Goal: Task Accomplishment & Management: Manage account settings

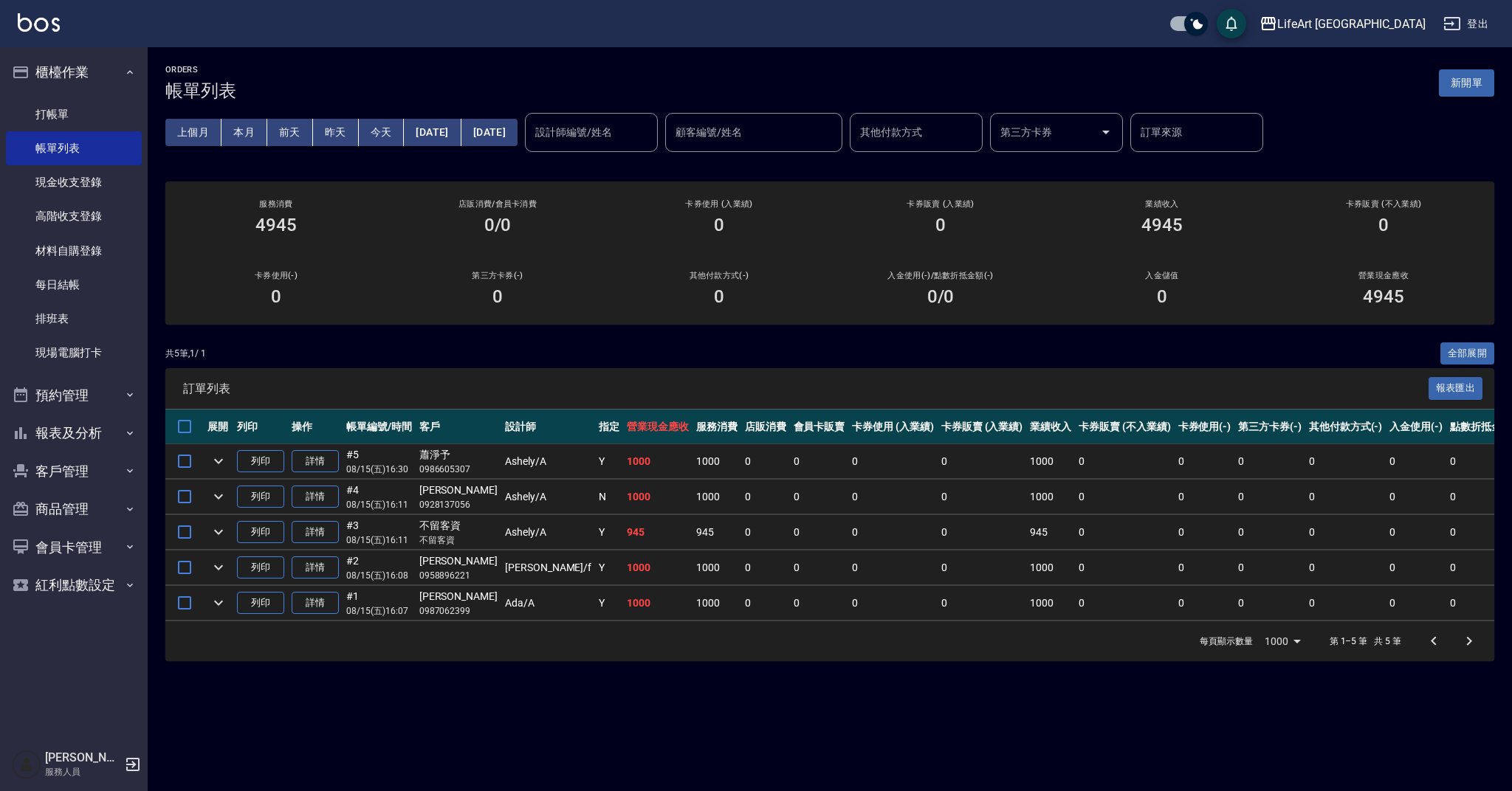
click at [1489, 84] on button "新開單" at bounding box center [1466, 83] width 56 height 27
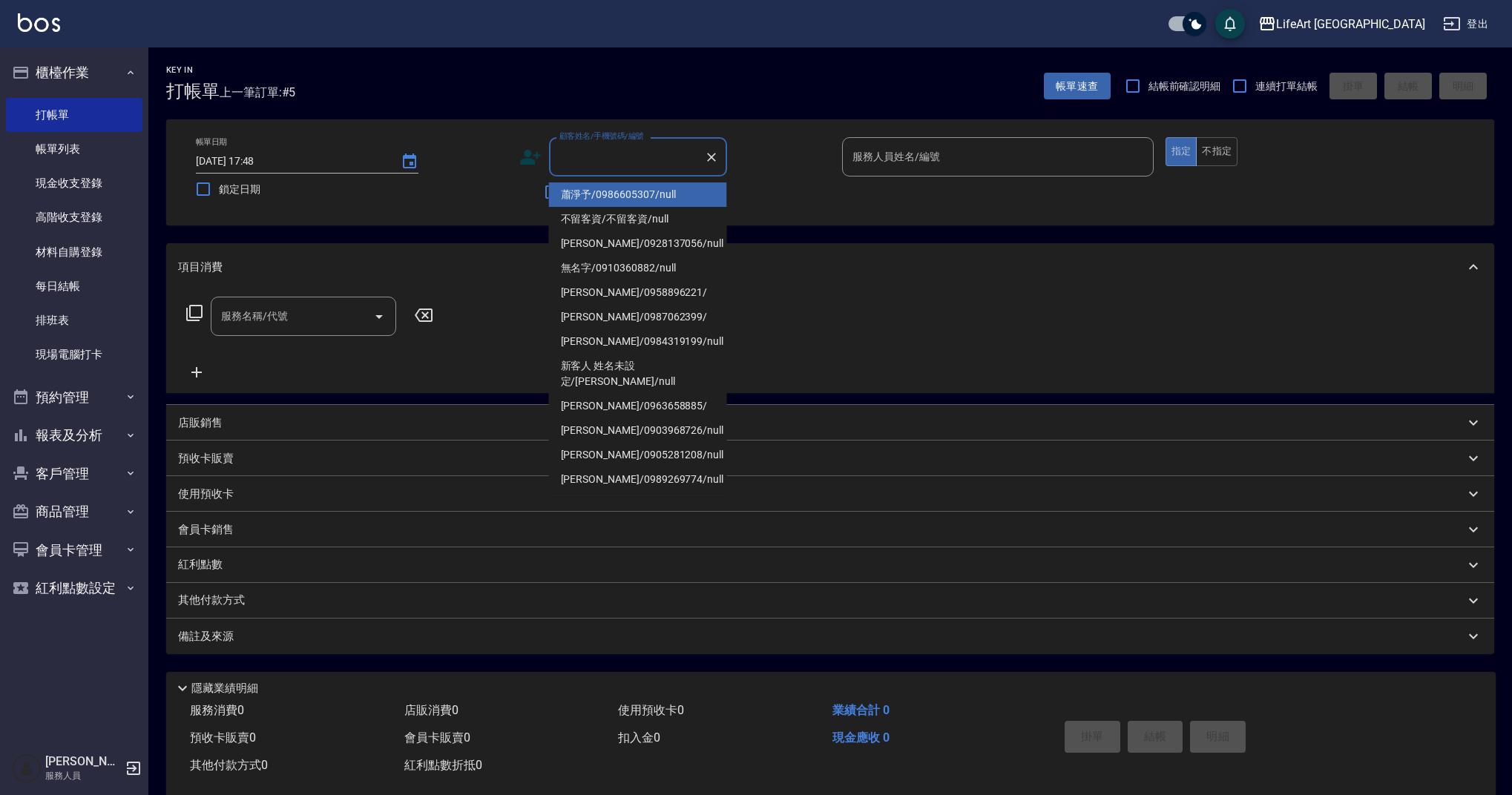
click at [634, 165] on input "顧客姓名/手機號碼/編號" at bounding box center [626, 157] width 142 height 26
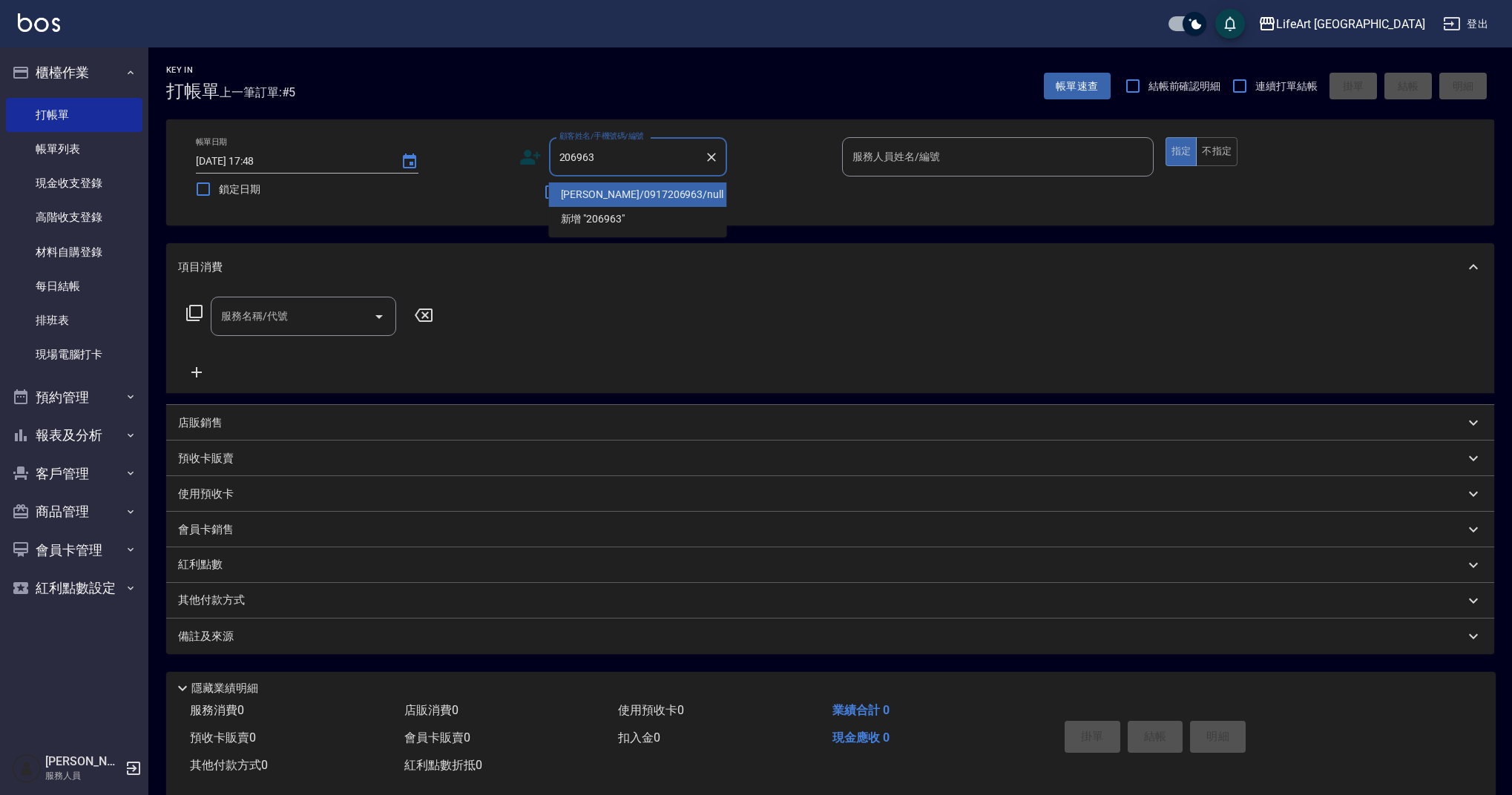
click at [666, 194] on li "[PERSON_NAME]/0917206963/null" at bounding box center [637, 194] width 178 height 25
type input "[PERSON_NAME]/0917206963/null"
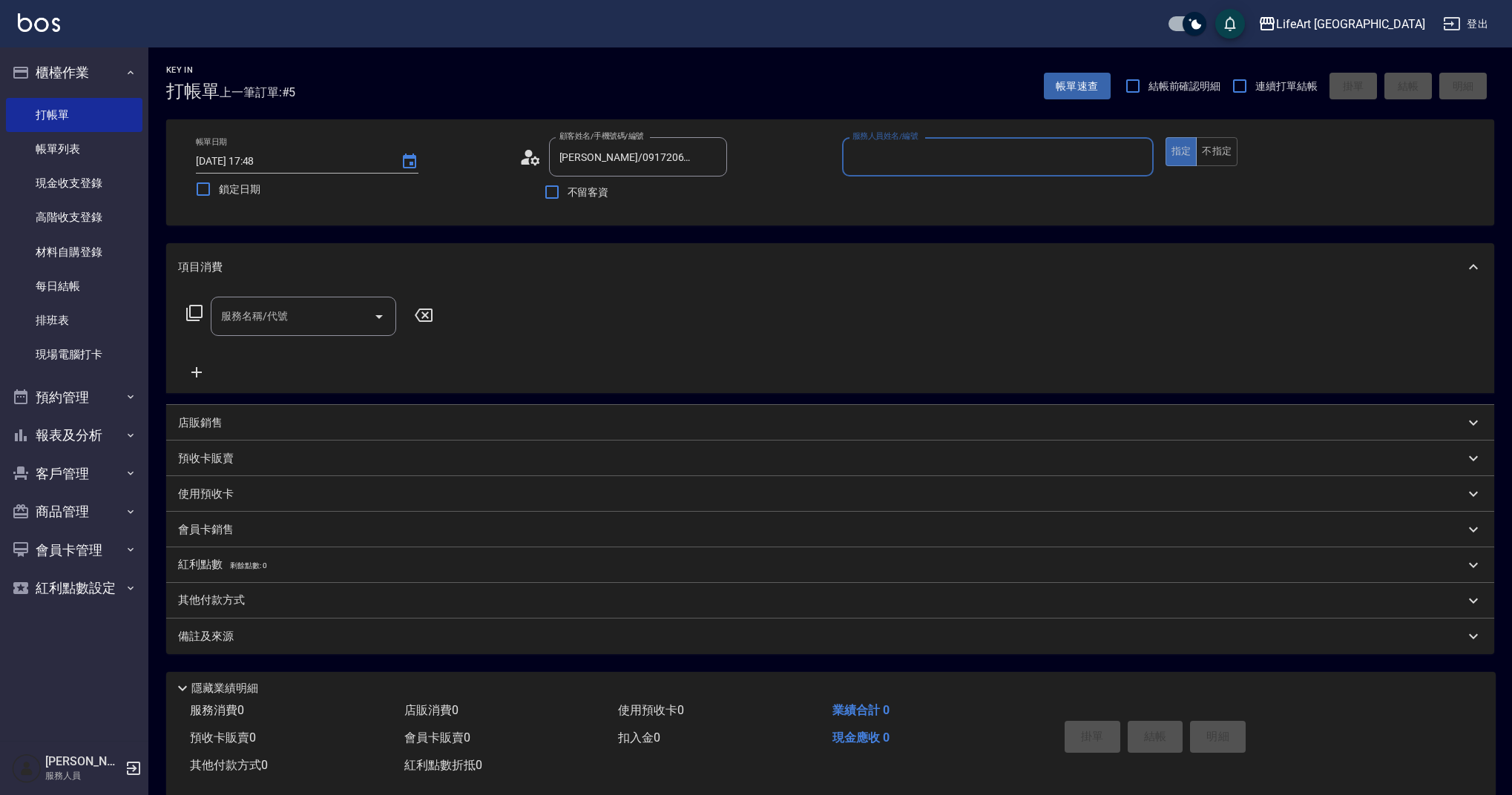
type input "Ashely-A"
click at [718, 192] on icon "button" at bounding box center [709, 194] width 18 height 18
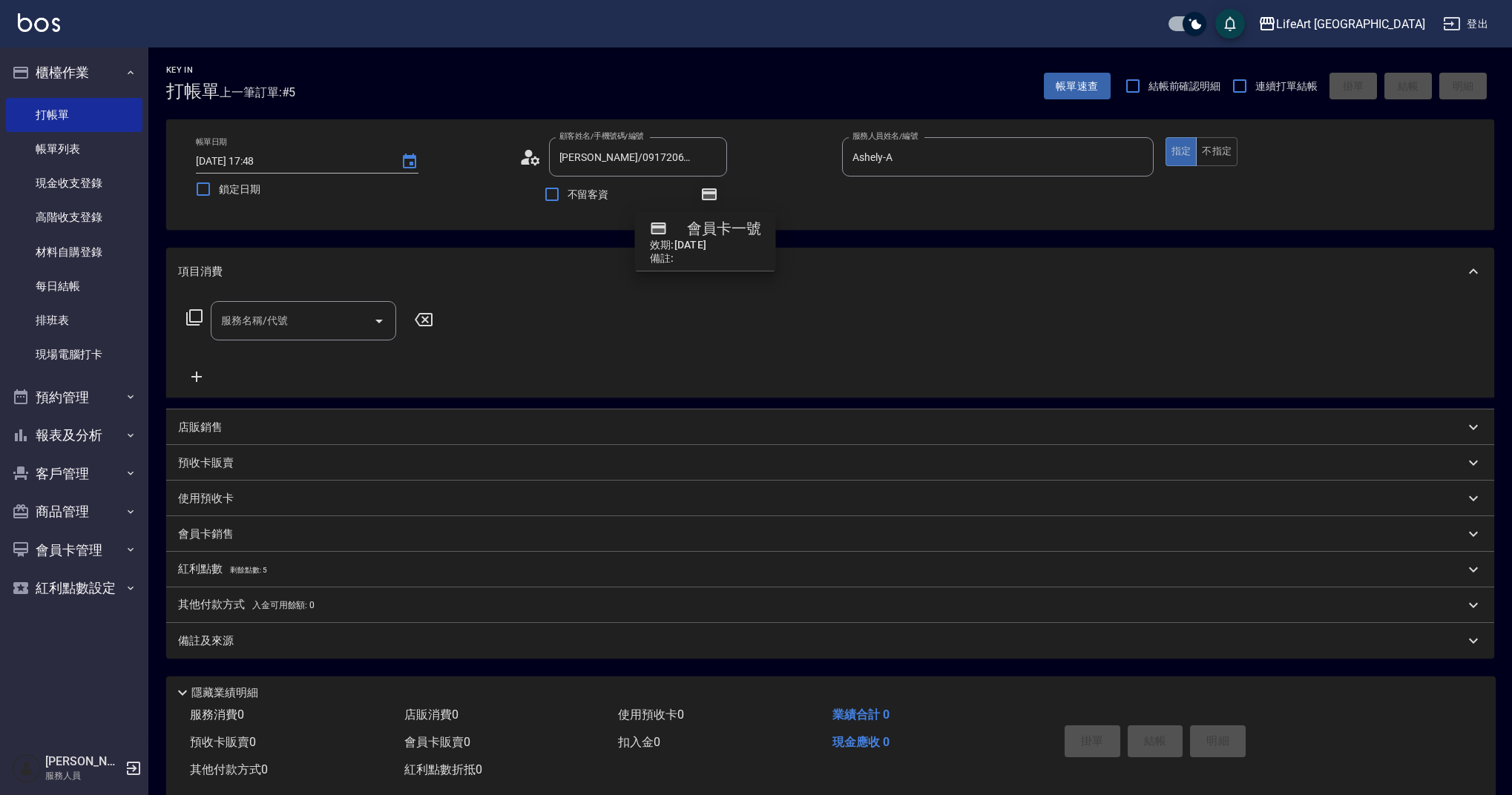
click at [712, 195] on icon "button" at bounding box center [709, 193] width 12 height 9
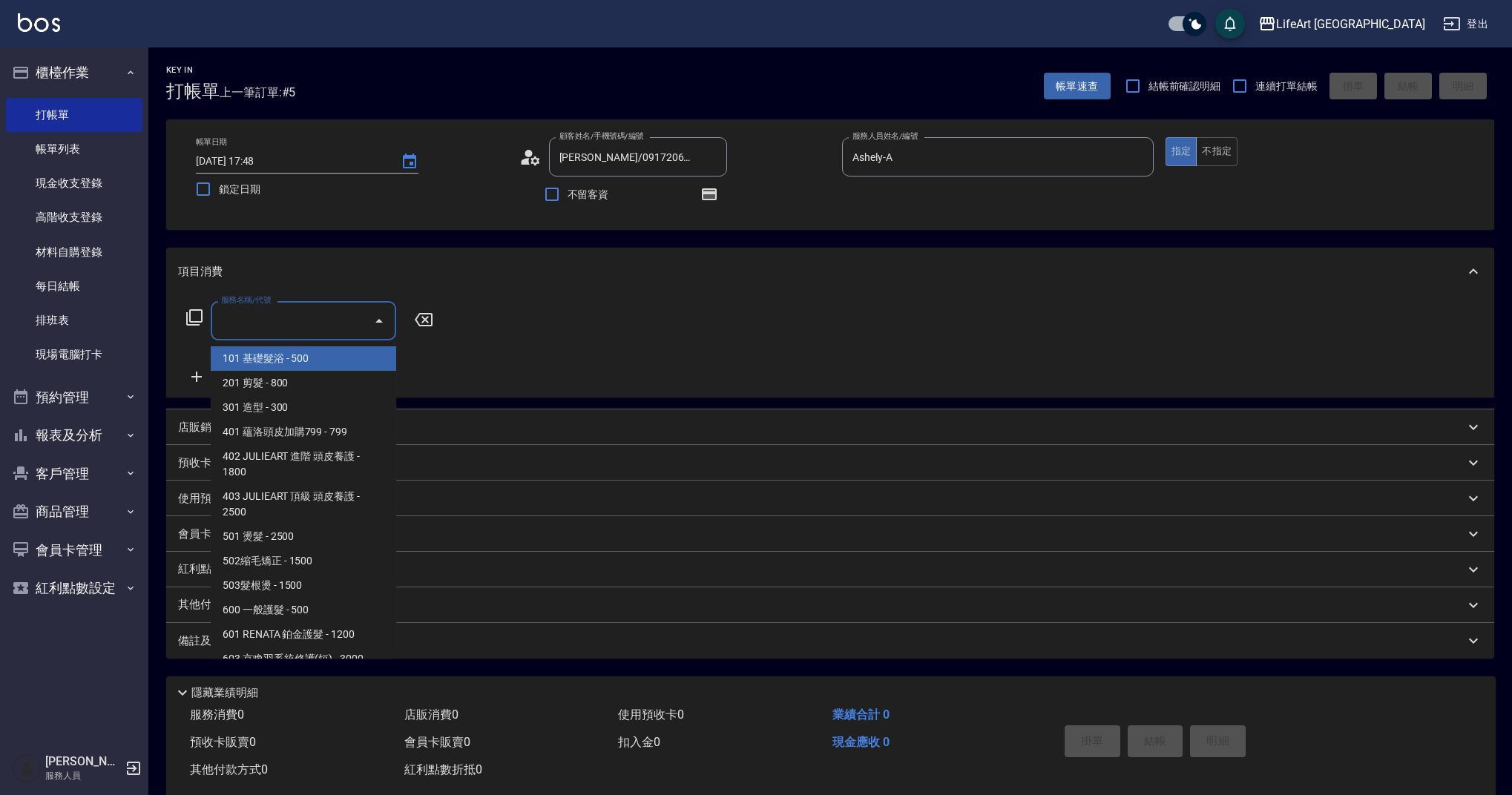
click at [289, 332] on input "服務名稱/代號" at bounding box center [292, 321] width 150 height 26
click at [307, 376] on span "201 剪髮 - 800" at bounding box center [303, 383] width 186 height 25
type input "201 剪髮(201)"
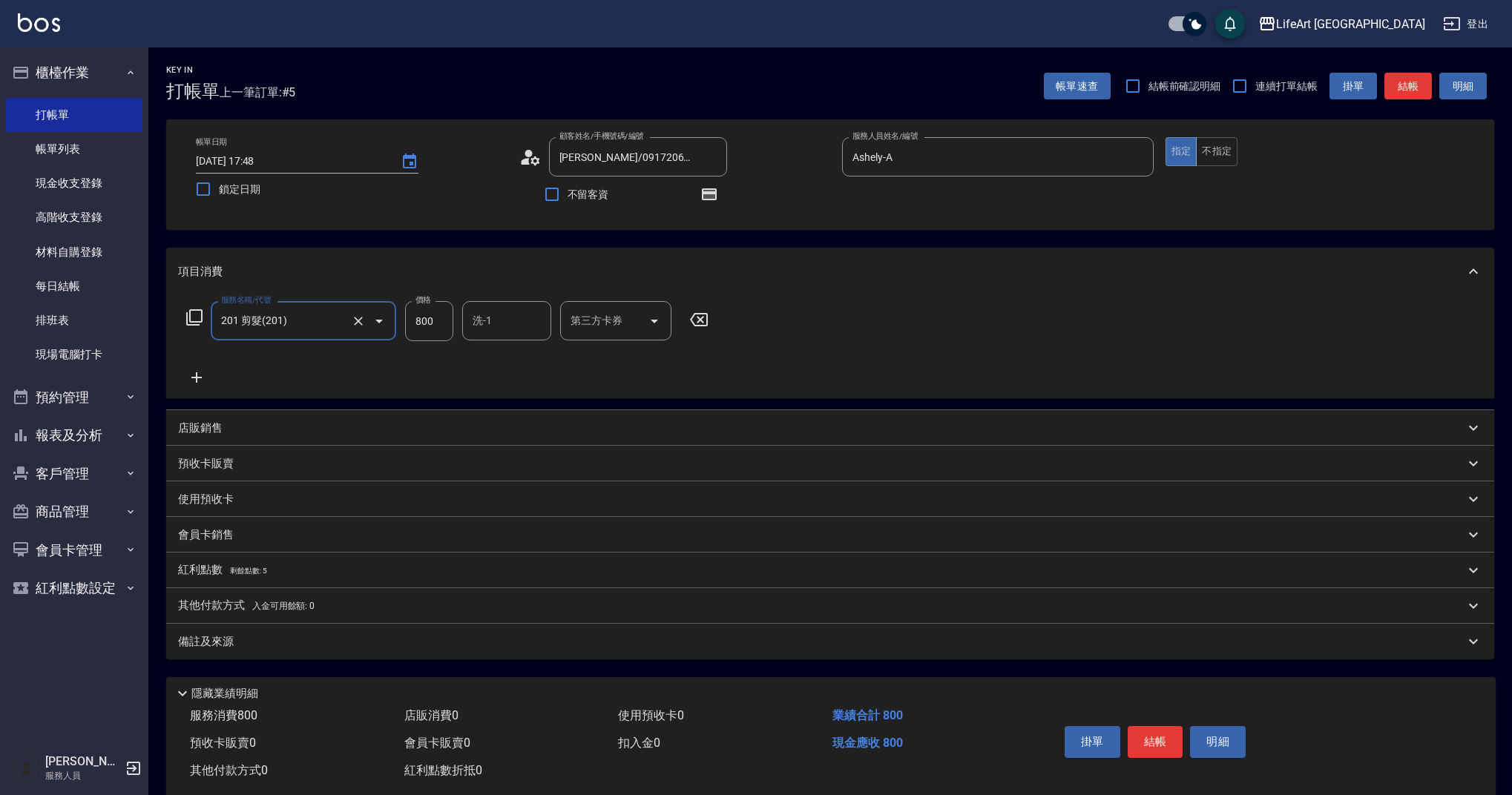
click at [500, 320] on input "洗-1" at bounding box center [507, 321] width 76 height 26
click at [454, 327] on div "服務名稱/代號 201 剪髮(201) 服務名稱/代號 價格 800 價格 洗-1 洗-1 第三方卡券 第三方卡券" at bounding box center [447, 321] width 539 height 40
click at [445, 320] on input "800" at bounding box center [429, 321] width 48 height 40
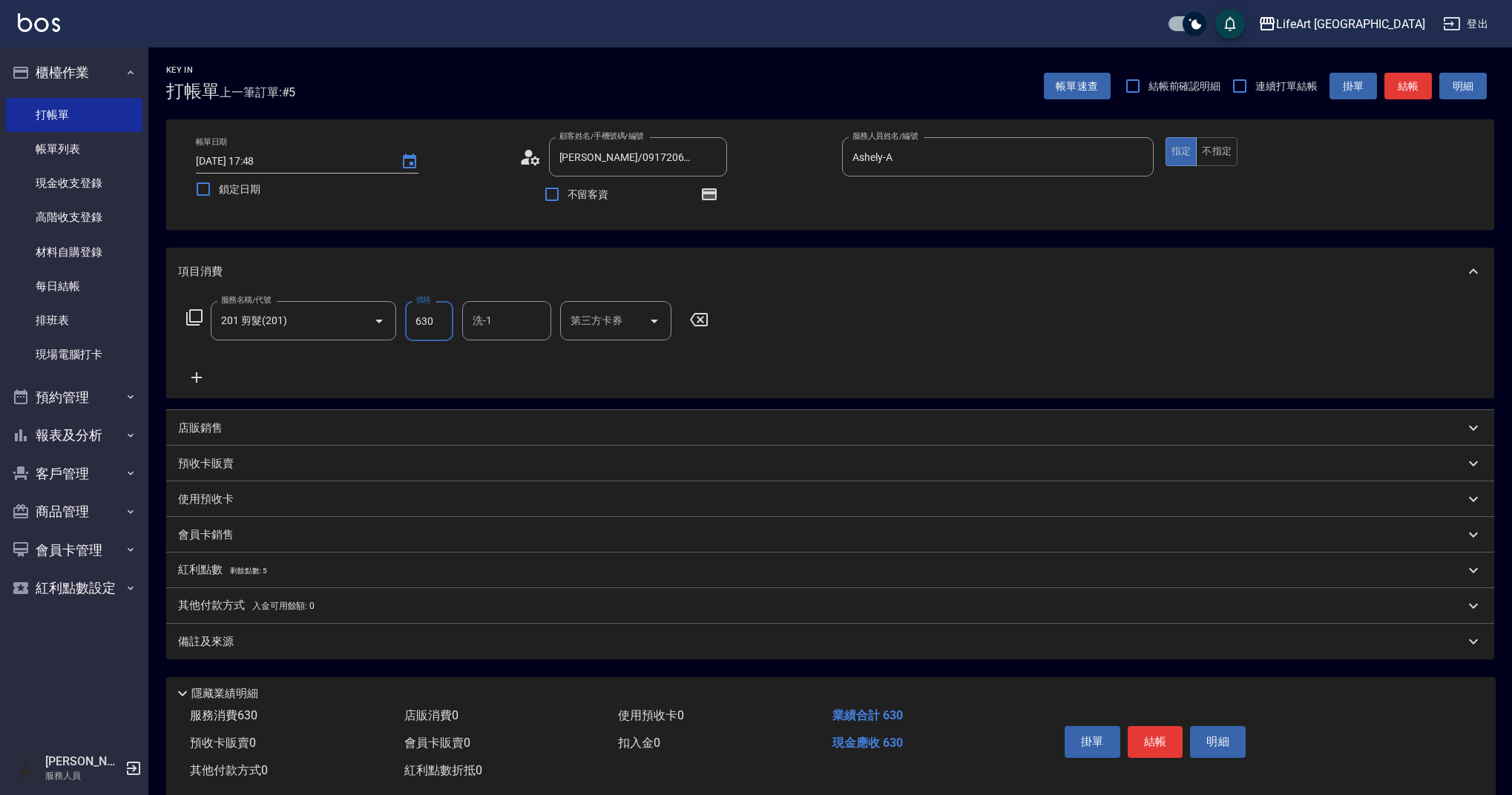
type input "630"
click at [339, 642] on div "備註及來源" at bounding box center [821, 642] width 1286 height 16
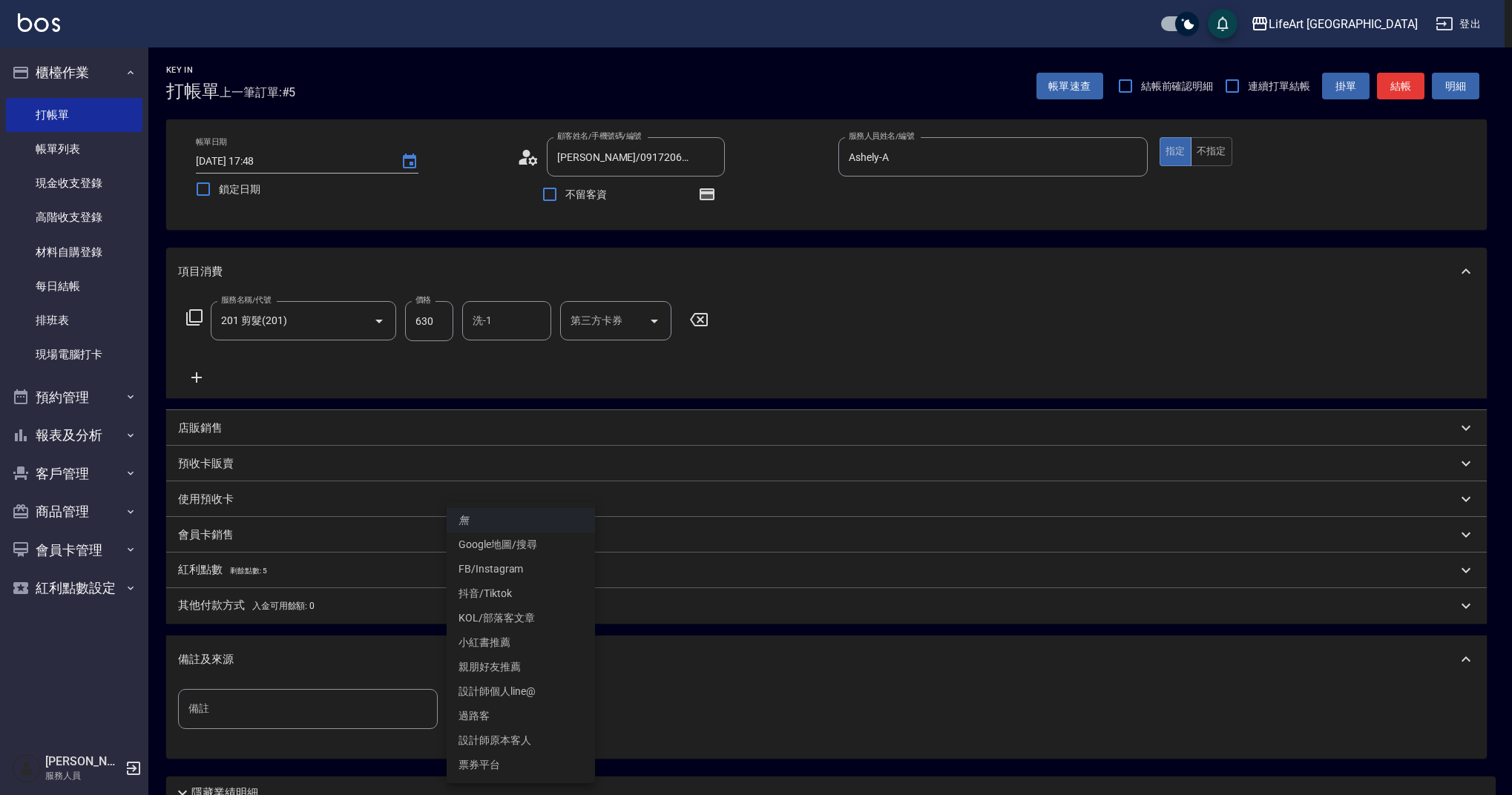
click at [501, 700] on body "LifeArt 蘆洲 登出 櫃檯作業 打帳單 帳單列表 現金收支登錄 高階收支登錄 材料自購登錄 每日結帳 排班表 現場電腦打卡 預約管理 預約管理 單日預約…" at bounding box center [756, 459] width 1512 height 920
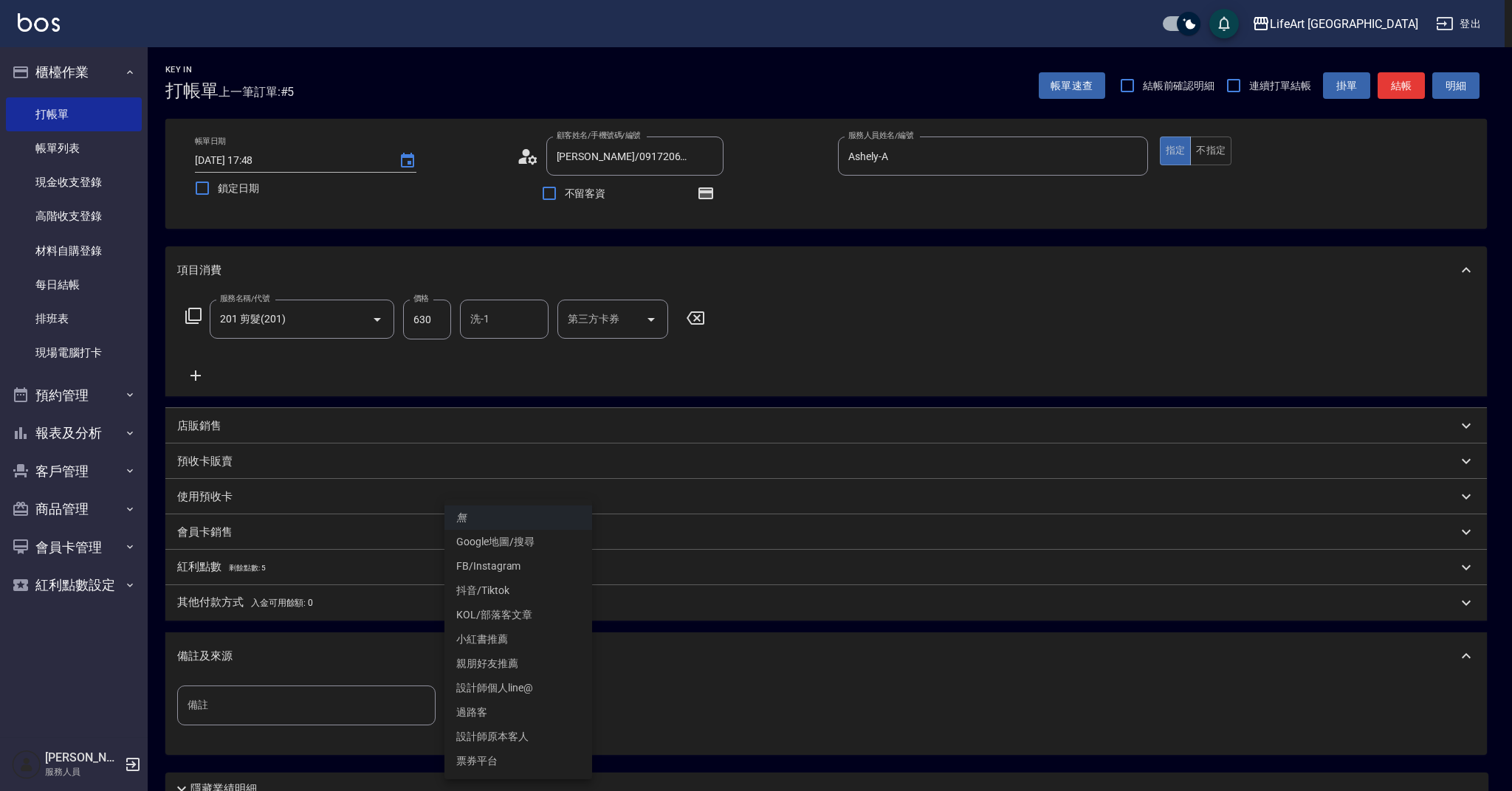
click at [522, 741] on li "設計師原本客人" at bounding box center [518, 736] width 147 height 24
type input "設計師原本客人"
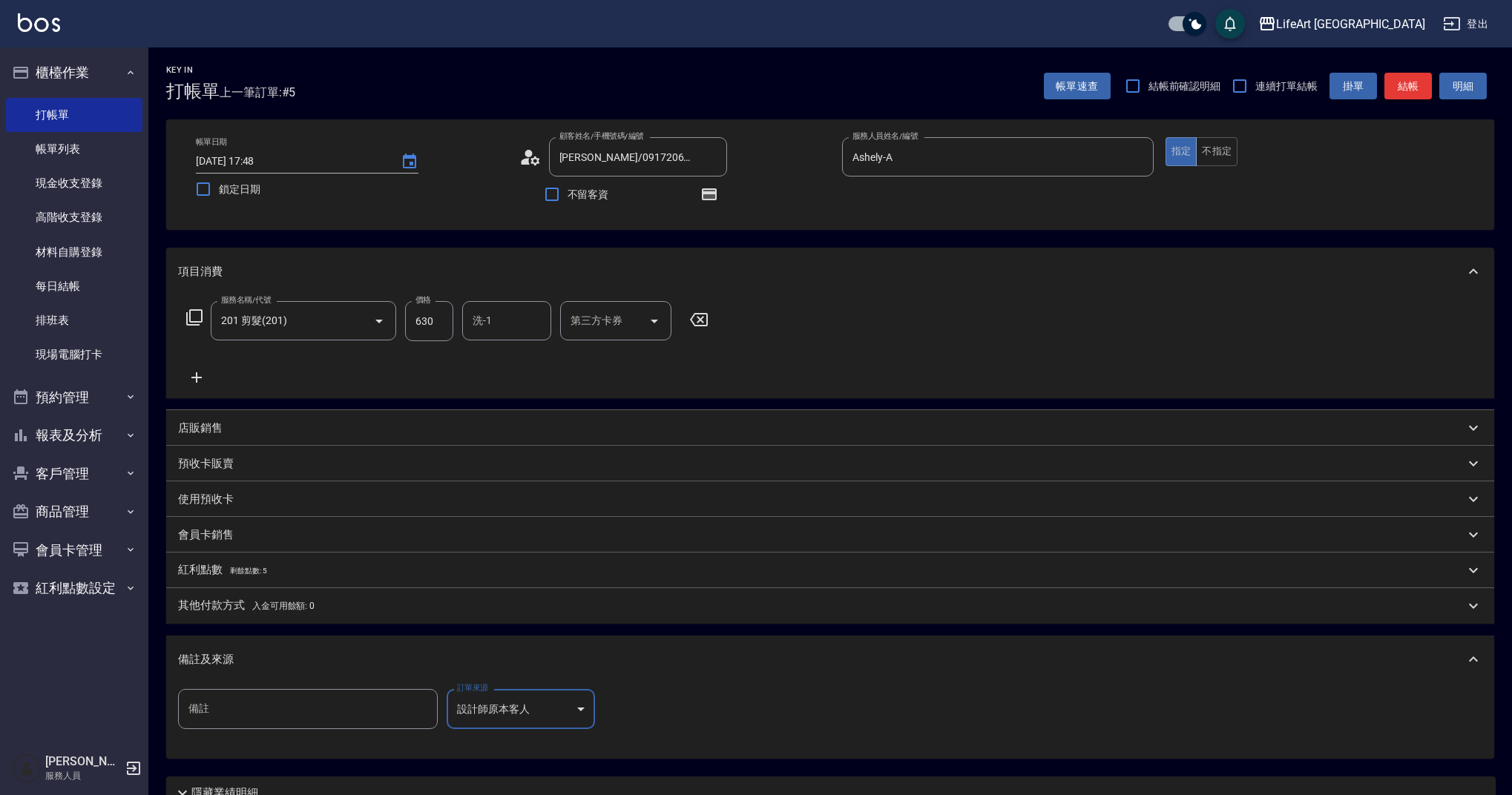
click at [1395, 86] on button "結帳" at bounding box center [1408, 86] width 47 height 27
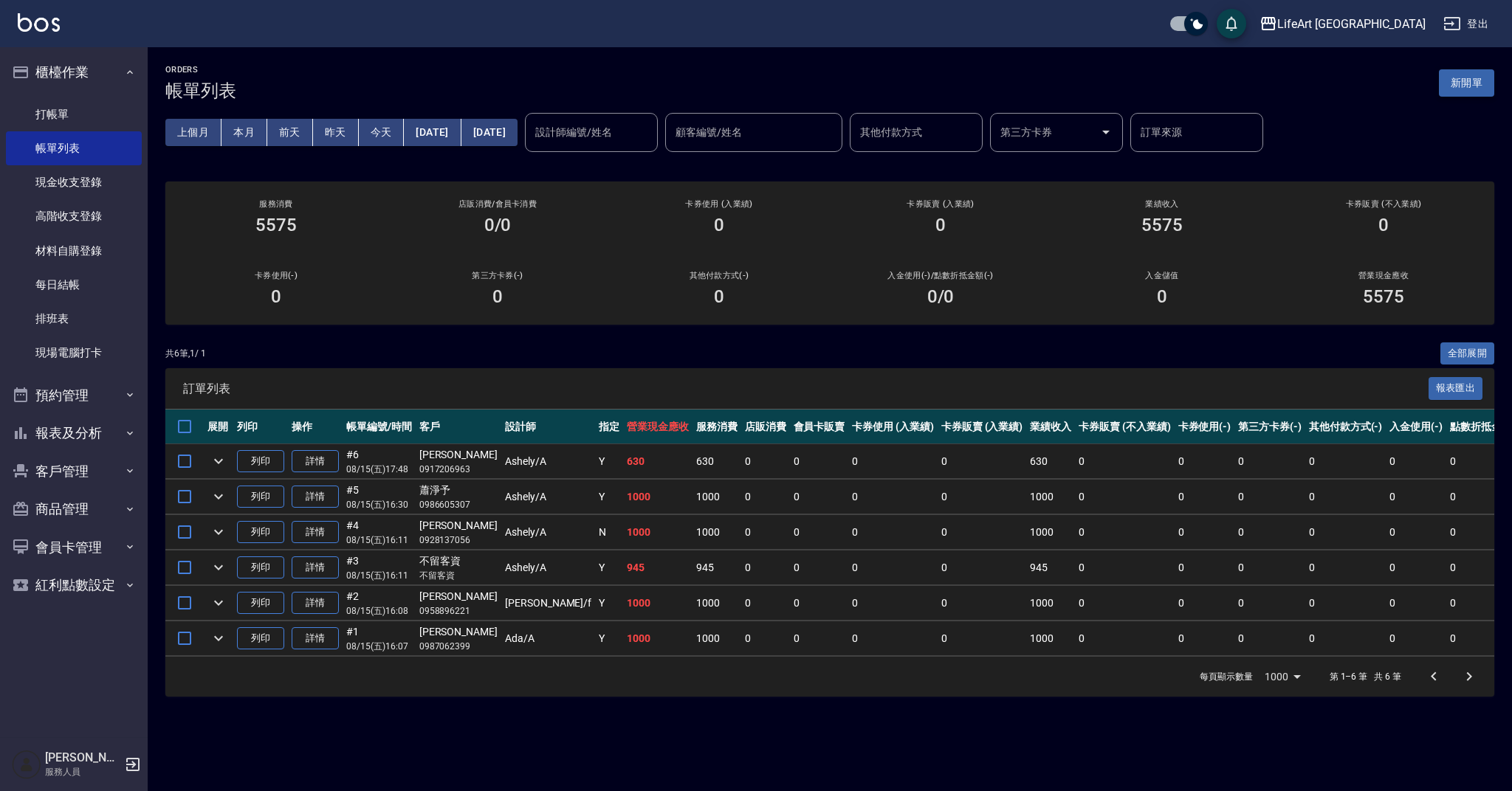
click at [1454, 84] on button "新開單" at bounding box center [1466, 83] width 56 height 27
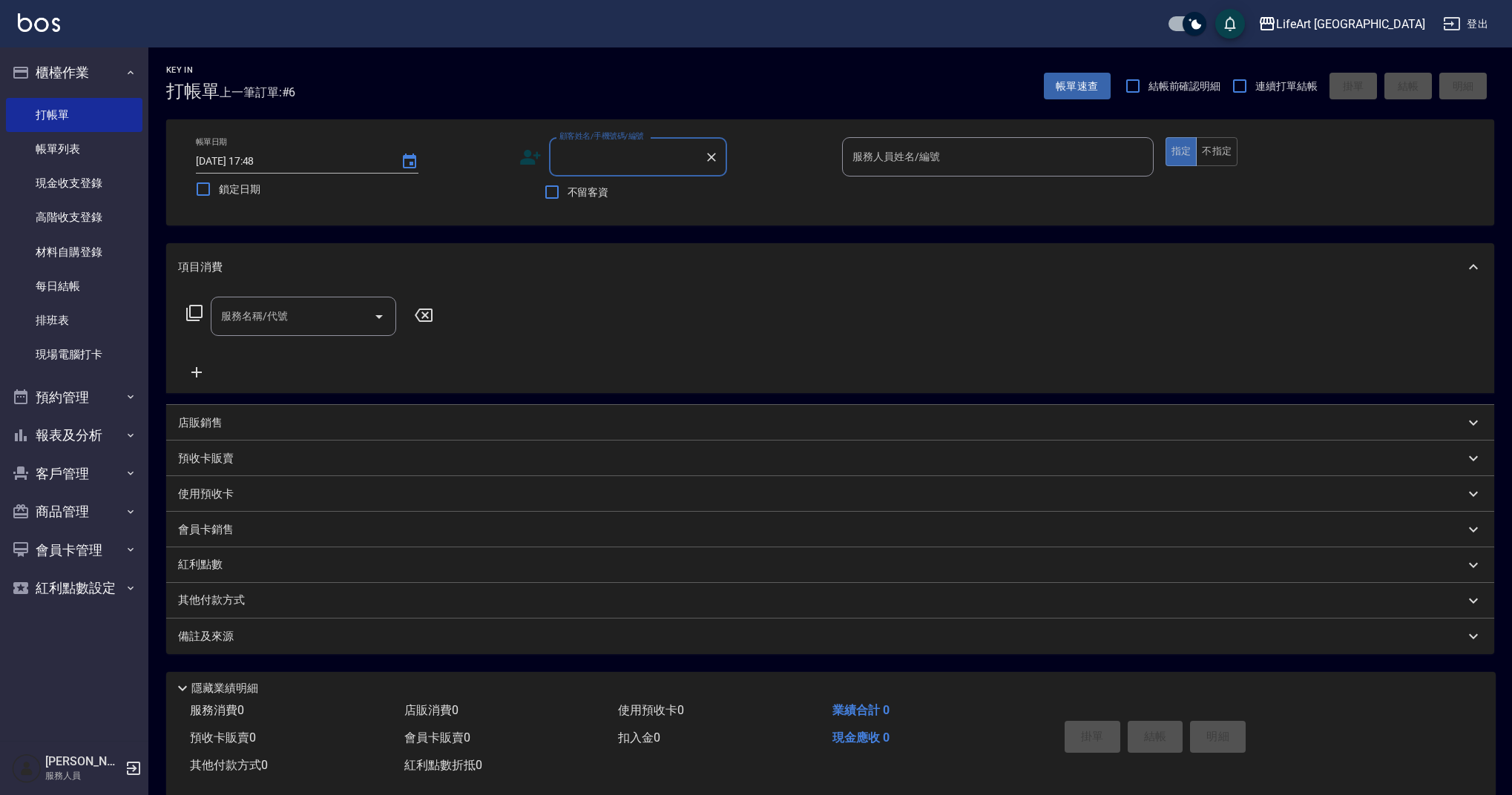
click at [626, 158] on input "顧客姓名/手機號碼/編號" at bounding box center [626, 157] width 142 height 26
click at [643, 189] on li "蔡佳真/0909953031/null" at bounding box center [637, 194] width 178 height 25
type input "蔡佳真/0909953031/null"
type input "Weiwei-w"
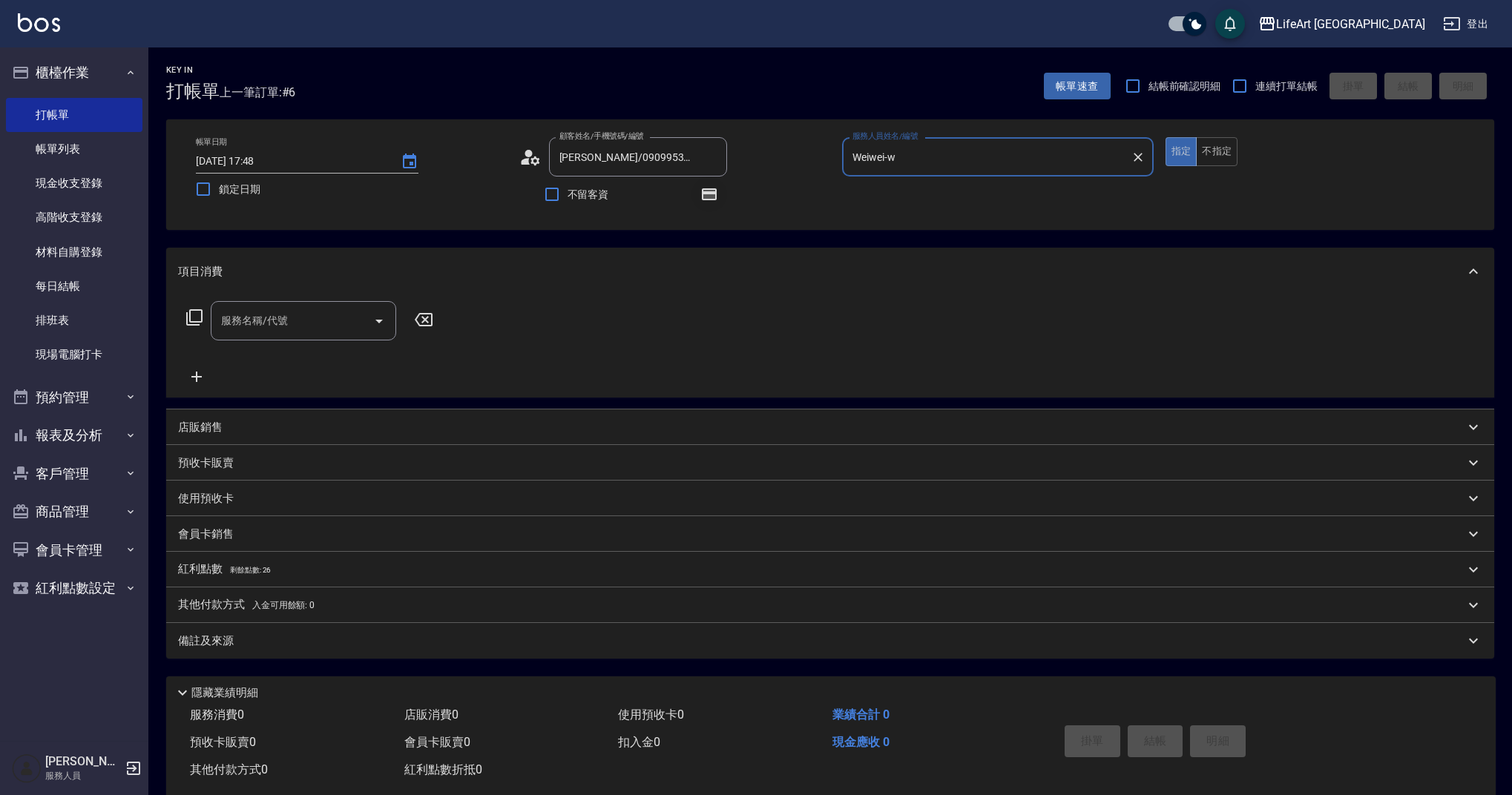
click at [715, 184] on button "button" at bounding box center [709, 194] width 35 height 35
click at [713, 192] on icon "button" at bounding box center [709, 194] width 15 height 12
click at [530, 150] on icon at bounding box center [530, 157] width 23 height 23
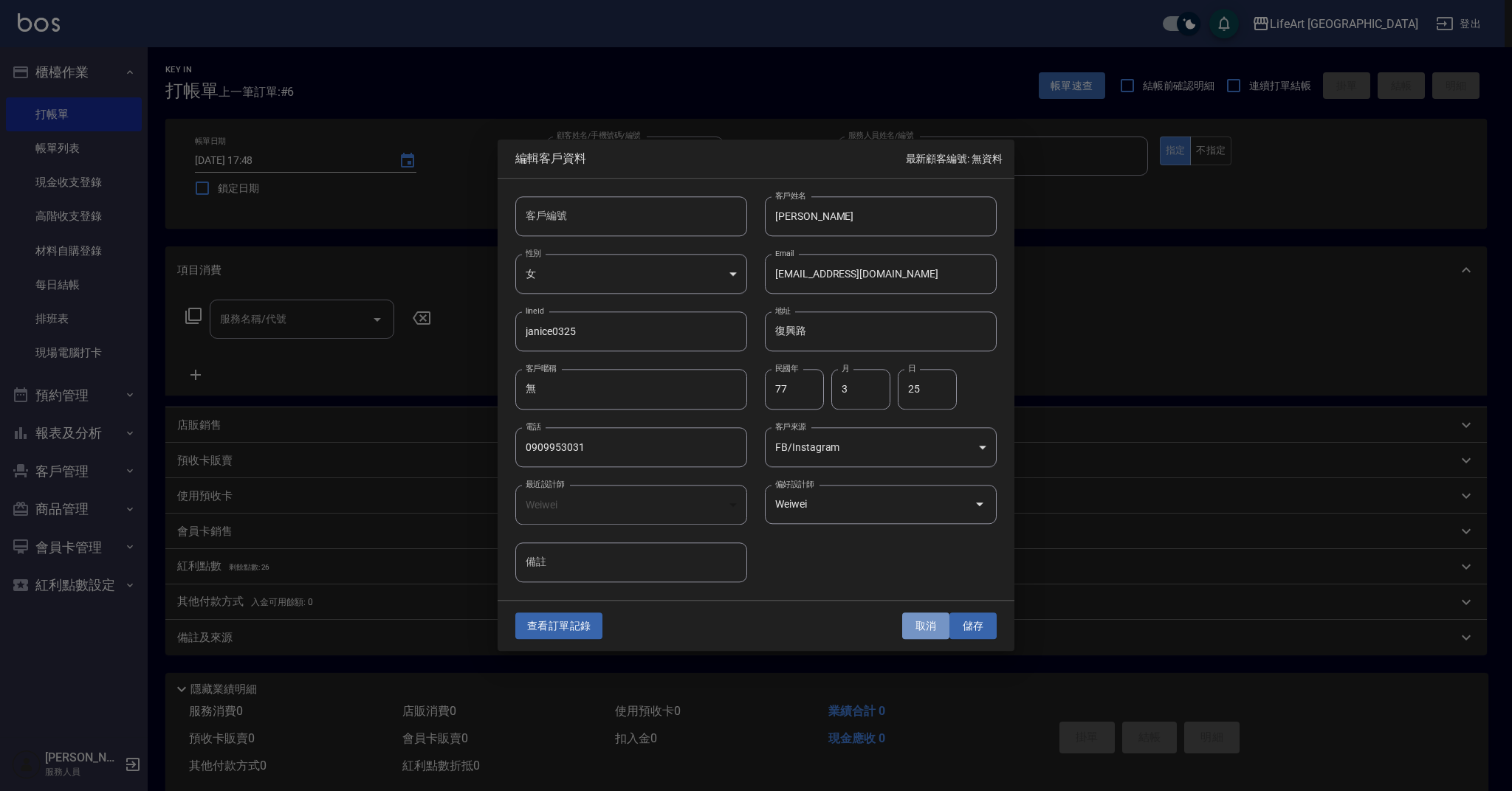
click at [932, 629] on button "取消" at bounding box center [925, 626] width 47 height 27
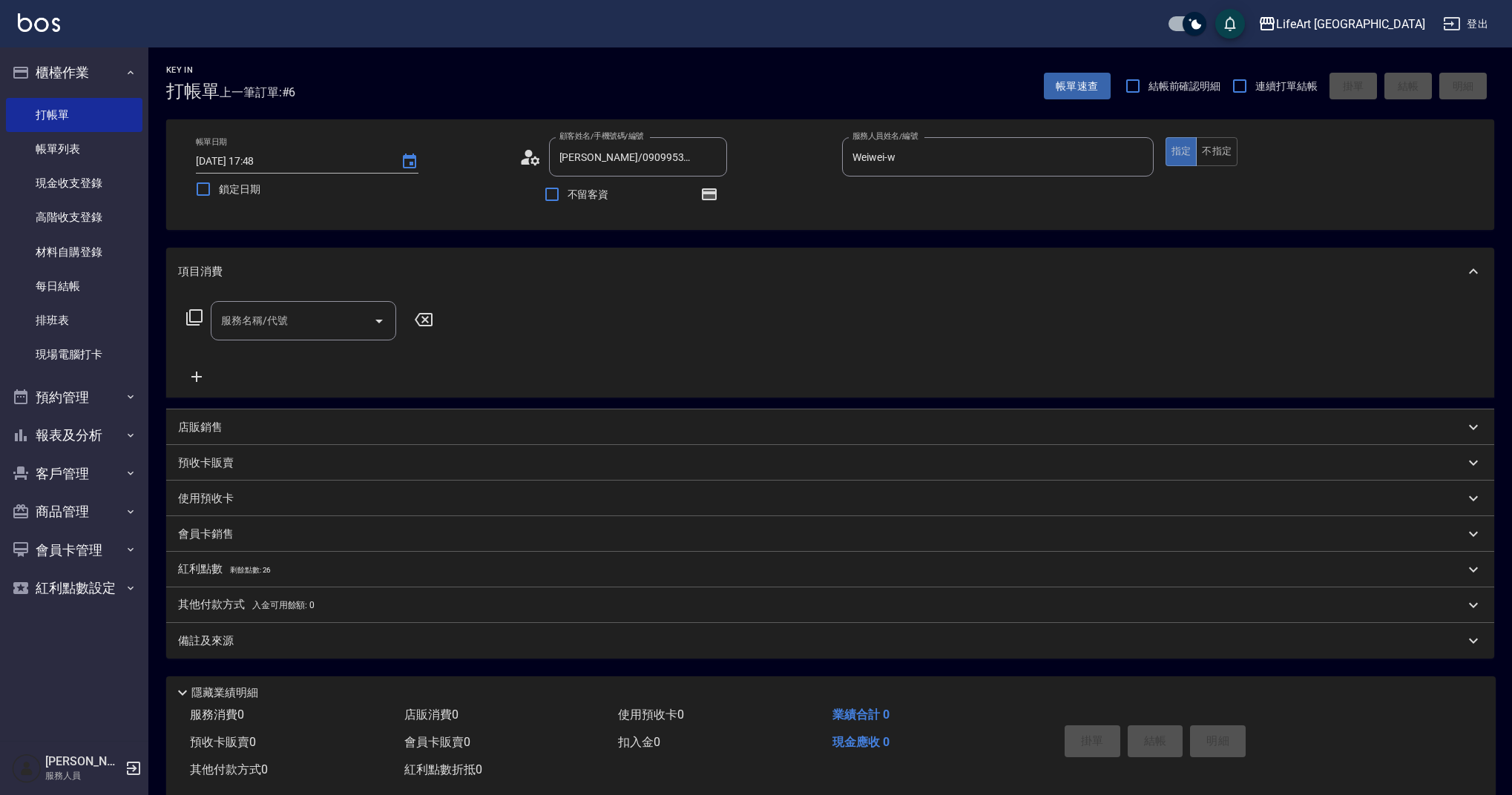
click at [284, 326] on input "服務名稱/代號" at bounding box center [292, 321] width 150 height 26
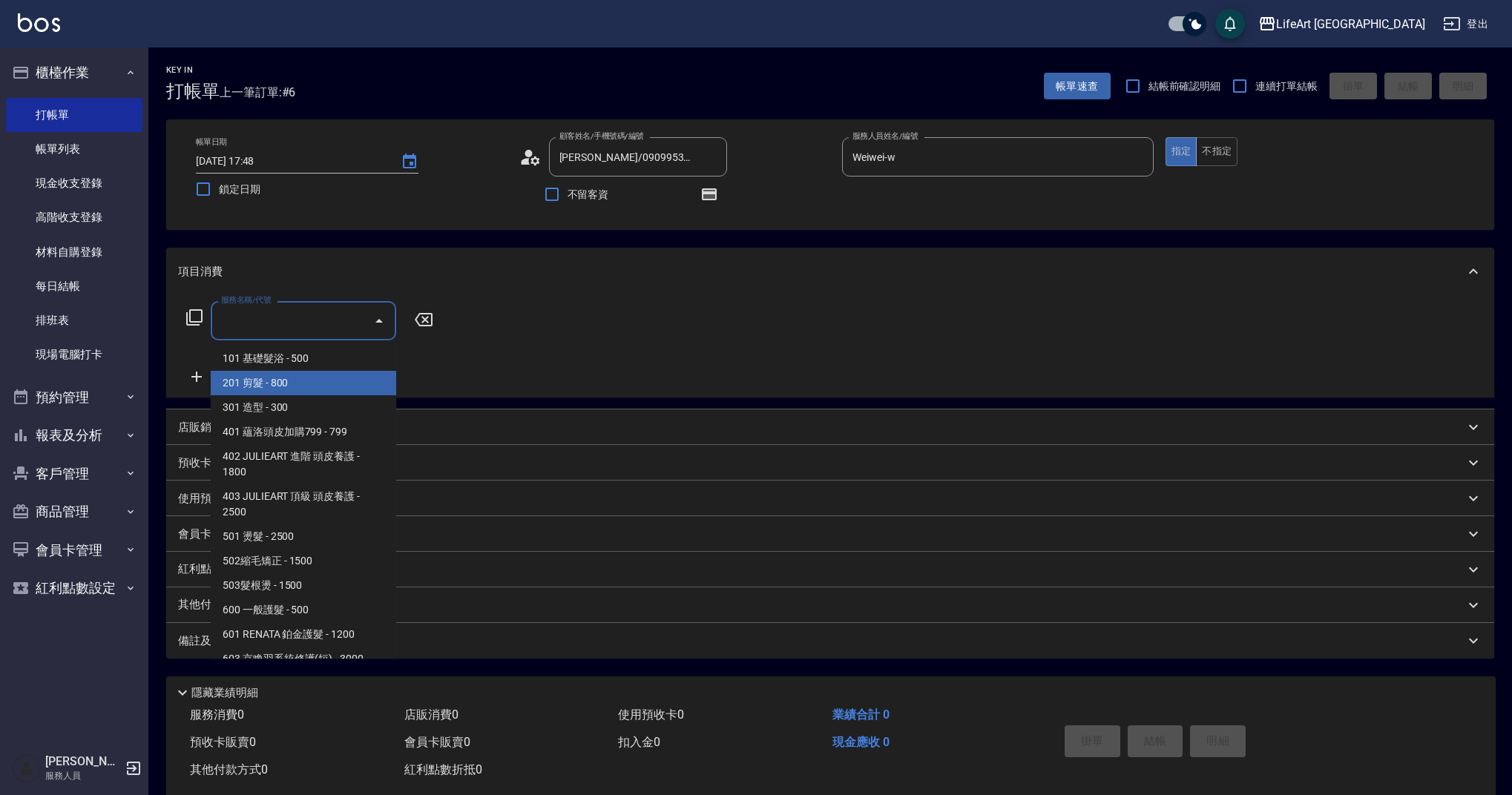
click at [284, 381] on span "201 剪髮 - 800" at bounding box center [303, 383] width 186 height 25
type input "201 剪髮(201)"
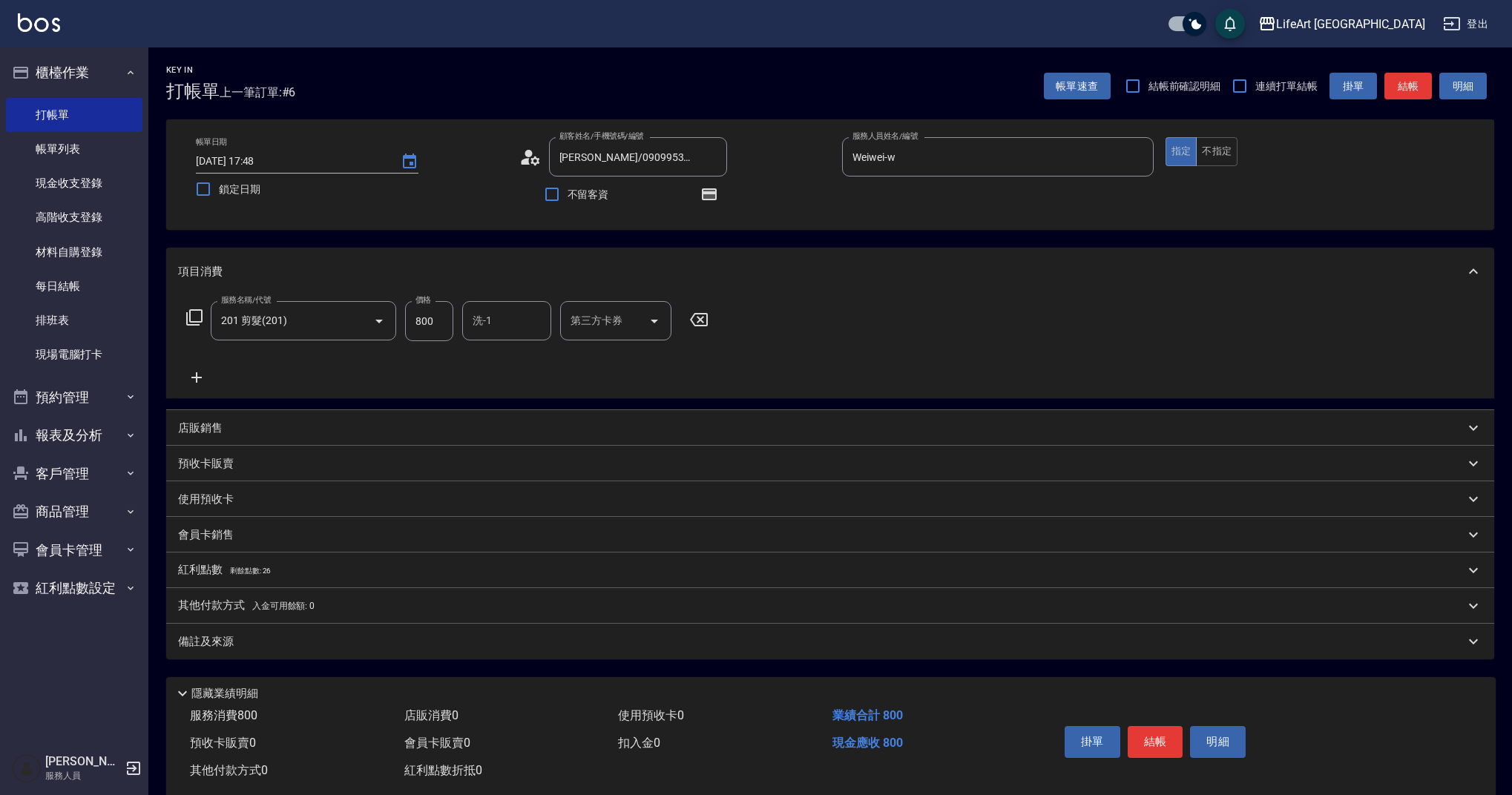
click at [202, 372] on icon at bounding box center [196, 378] width 37 height 18
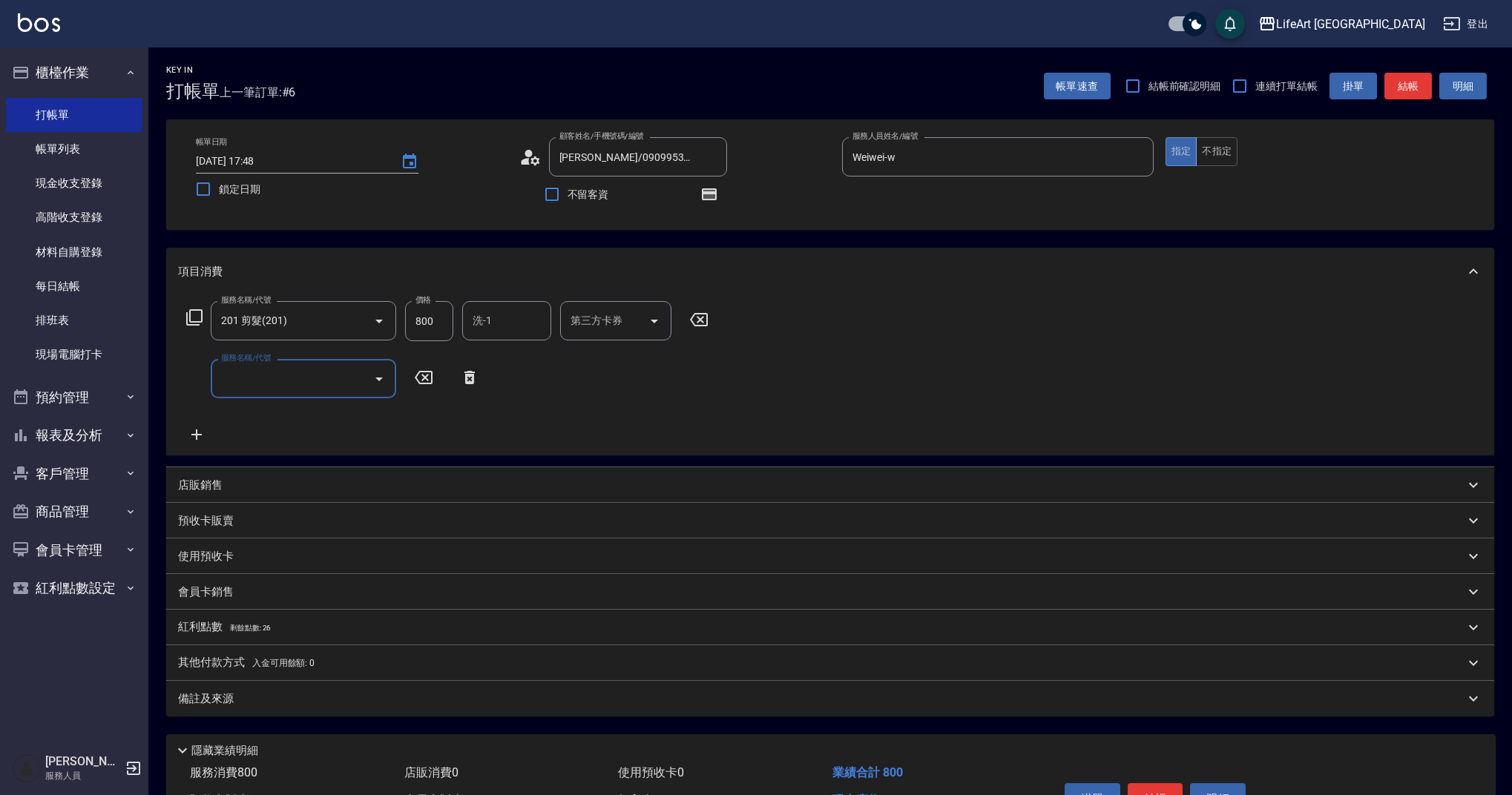
click at [258, 372] on input "服務名稱/代號" at bounding box center [292, 379] width 150 height 26
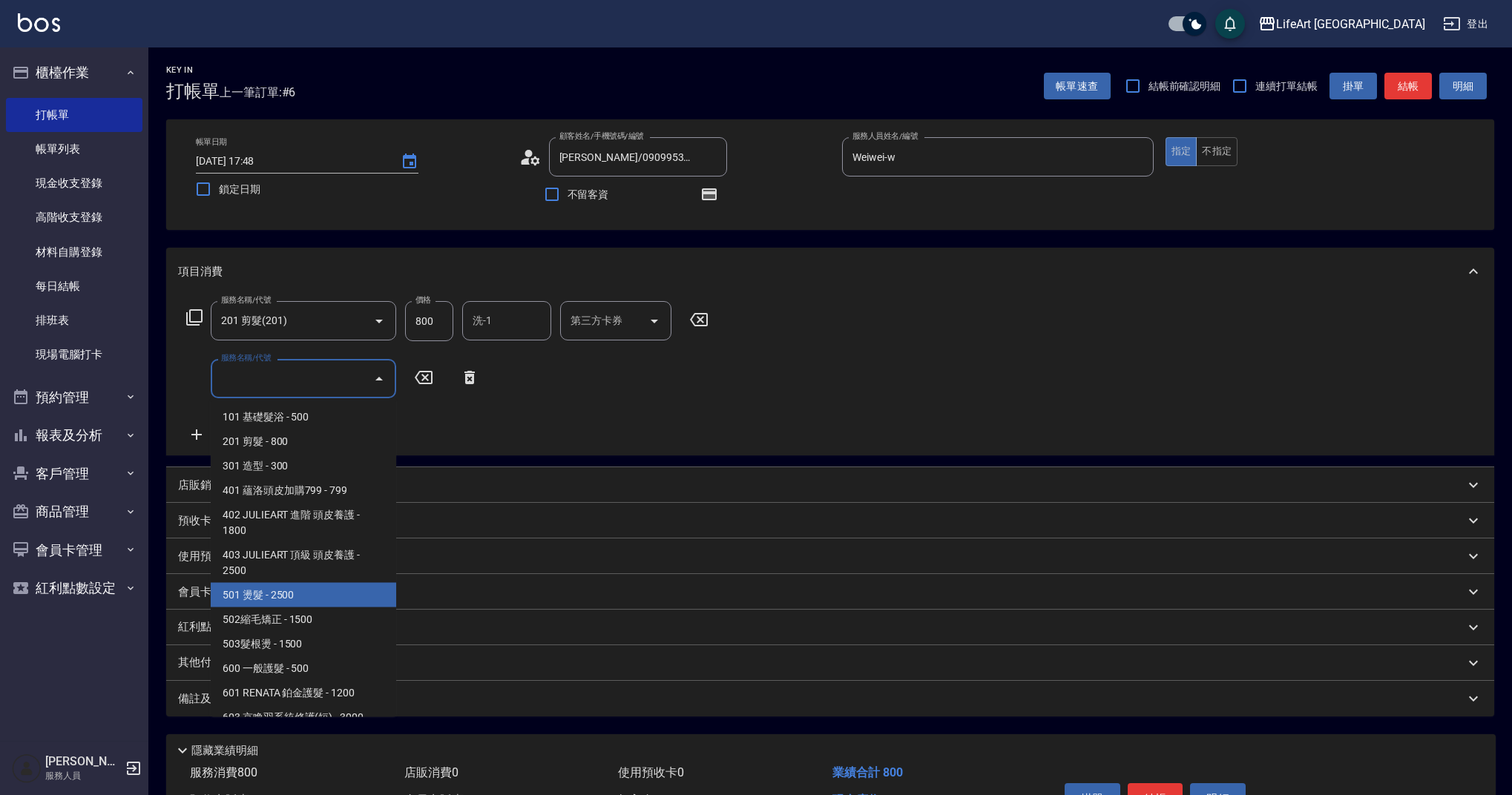
scroll to position [189, 0]
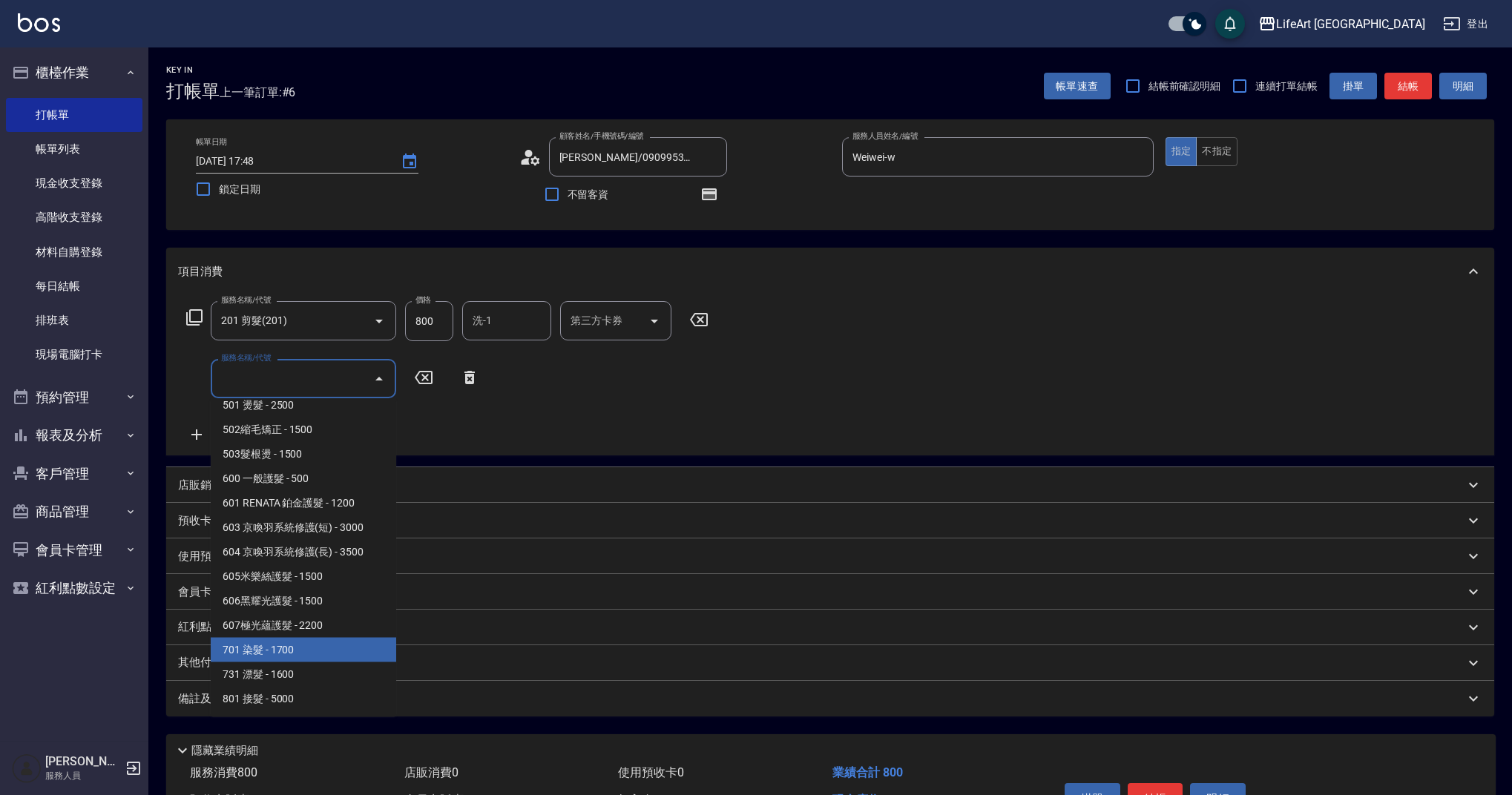
click at [348, 655] on span "701 染髮 - 1700" at bounding box center [303, 650] width 186 height 25
type input "701 染髮(701)"
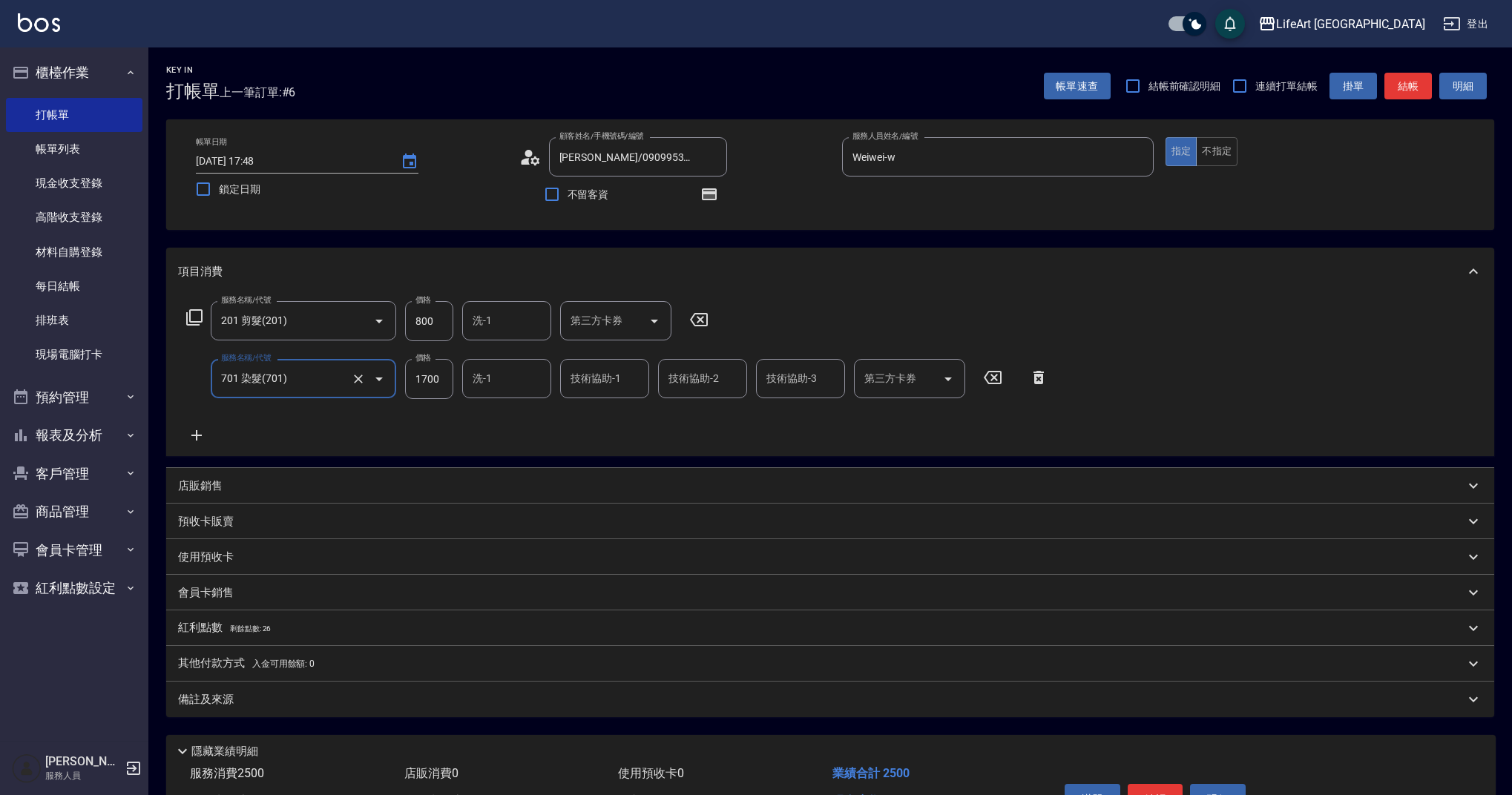
click at [192, 433] on icon at bounding box center [196, 436] width 37 height 18
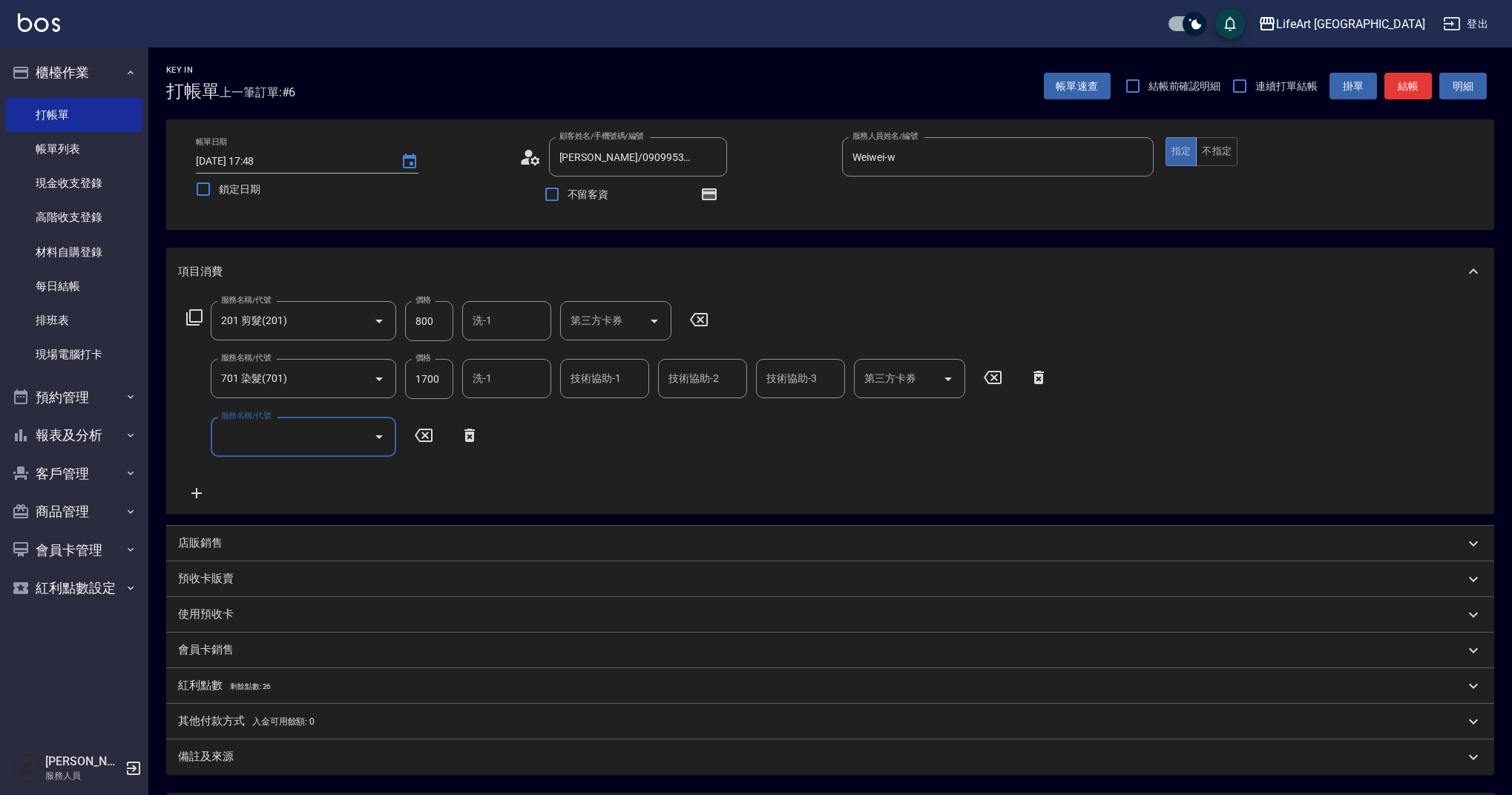
click at [433, 372] on input "1700" at bounding box center [429, 379] width 48 height 40
type input "3380"
click at [441, 331] on input "800" at bounding box center [429, 321] width 48 height 40
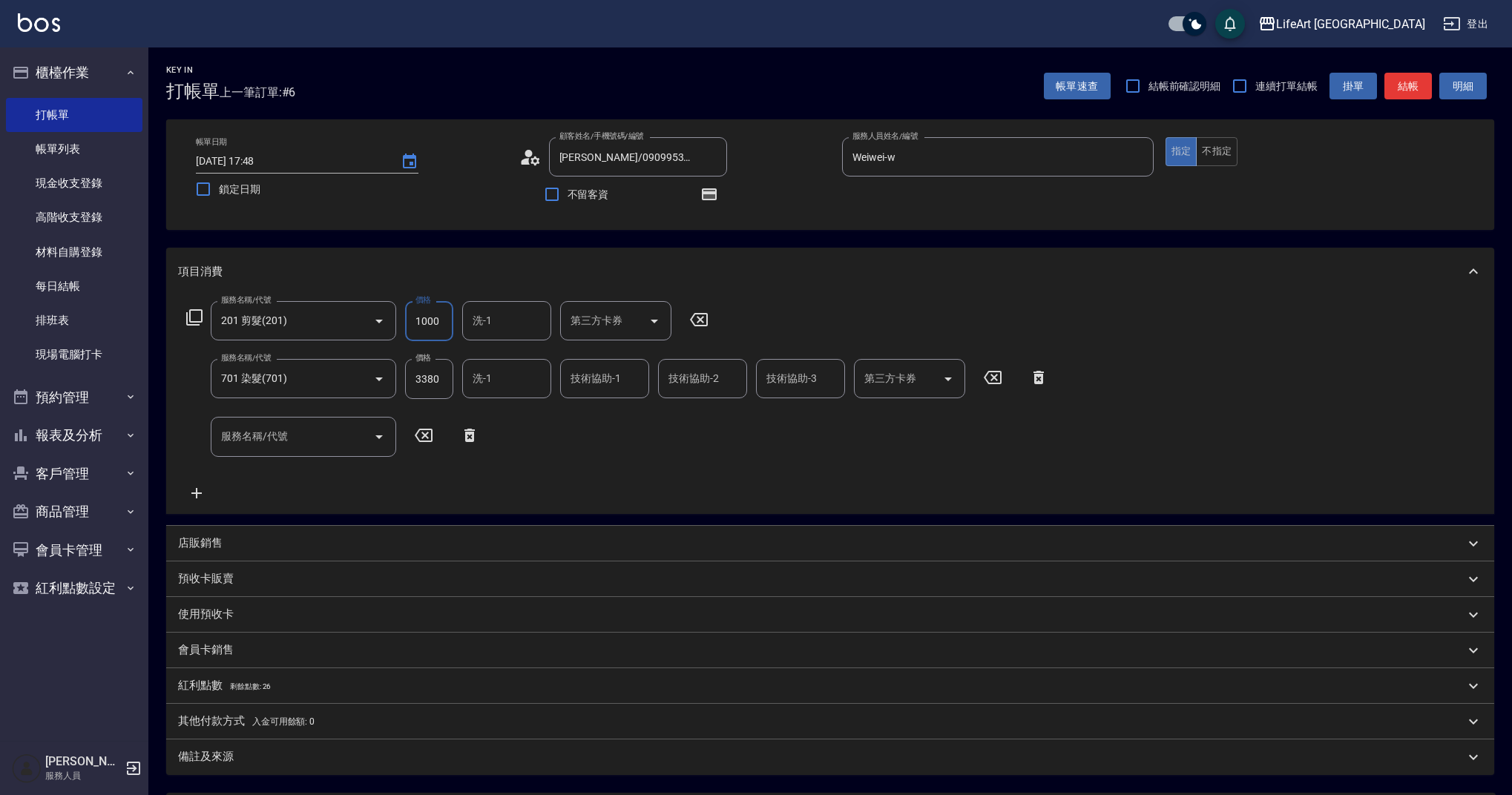
type input "1000"
click at [503, 321] on input "洗-1" at bounding box center [507, 321] width 76 height 26
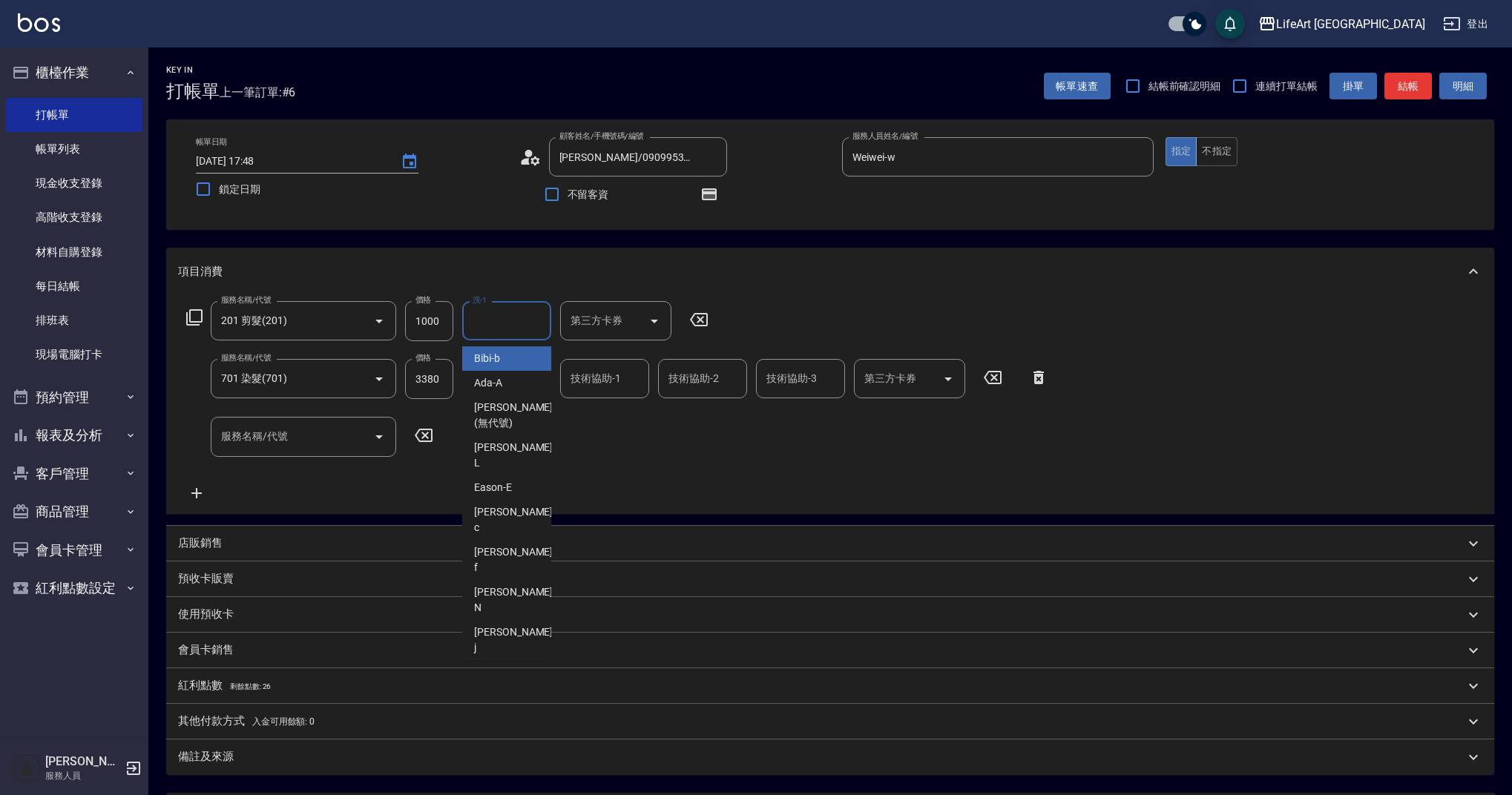
type input "l"
click at [538, 324] on icon "Clear" at bounding box center [535, 321] width 15 height 15
click at [600, 379] on div "技術協助-1 技術協助-1" at bounding box center [605, 379] width 89 height 39
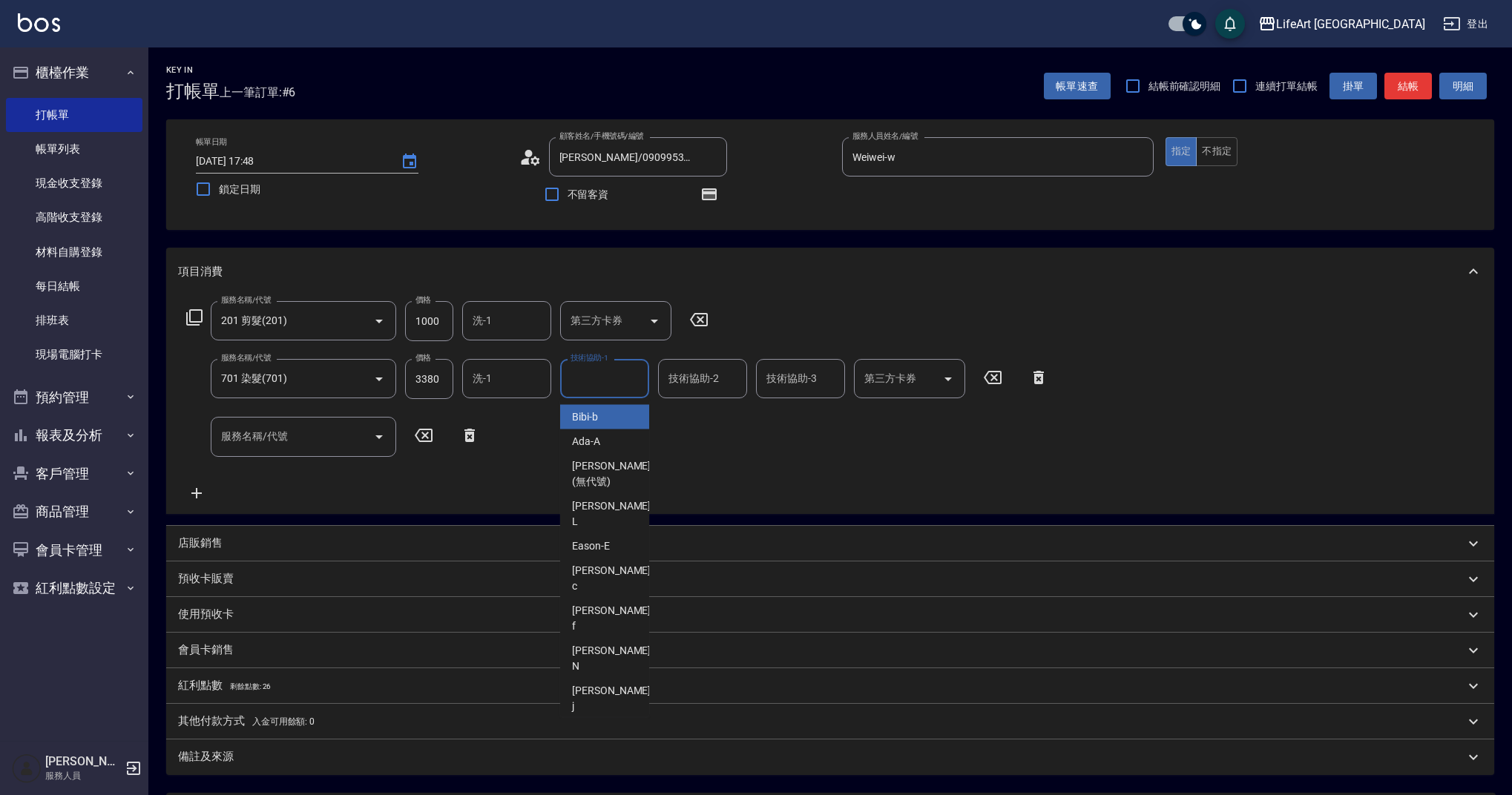
click at [491, 381] on input "洗-1" at bounding box center [507, 379] width 76 height 26
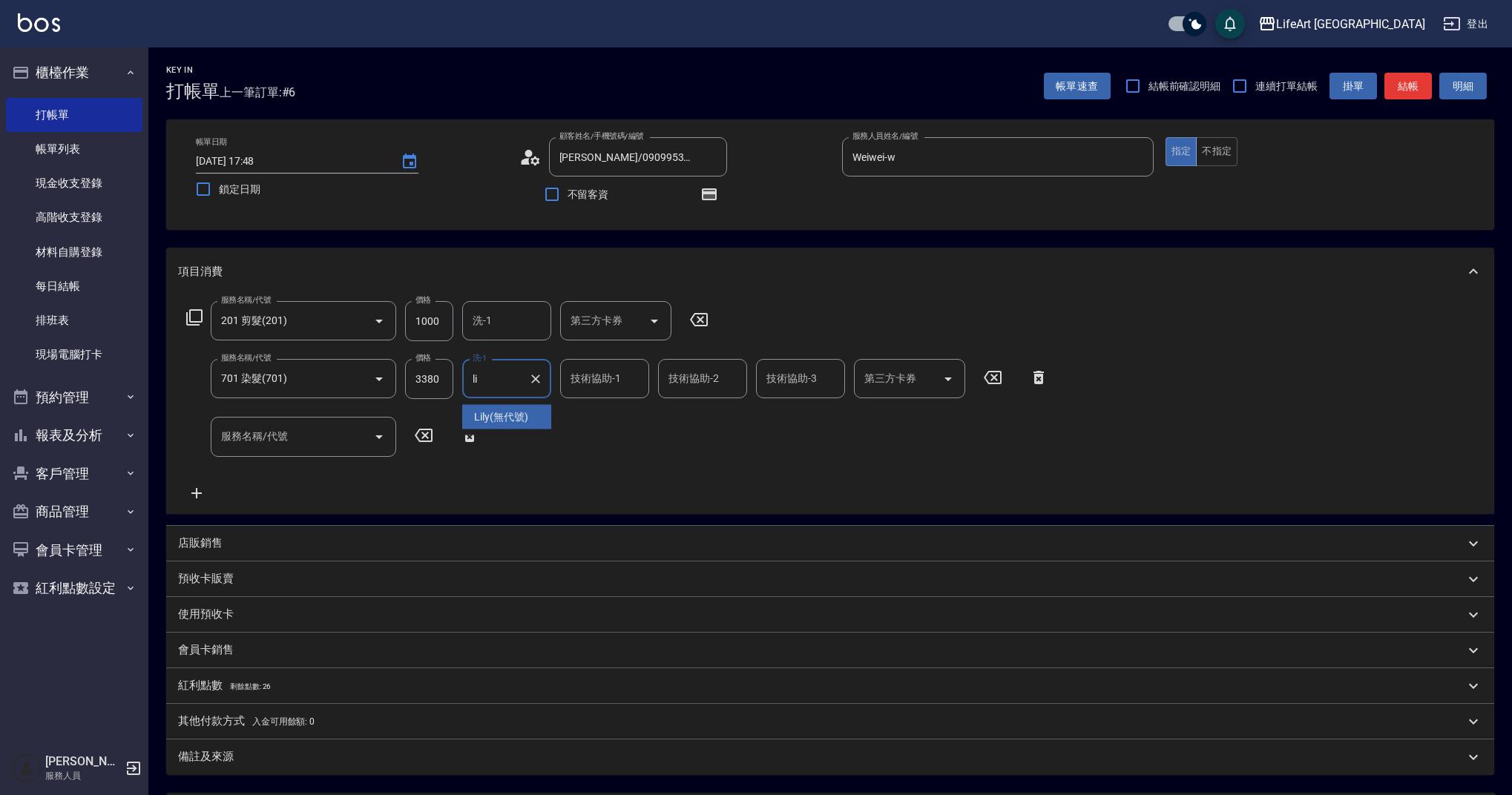
click at [500, 412] on span "Lily (無代號)" at bounding box center [501, 417] width 54 height 16
type input "Lily(無代號)"
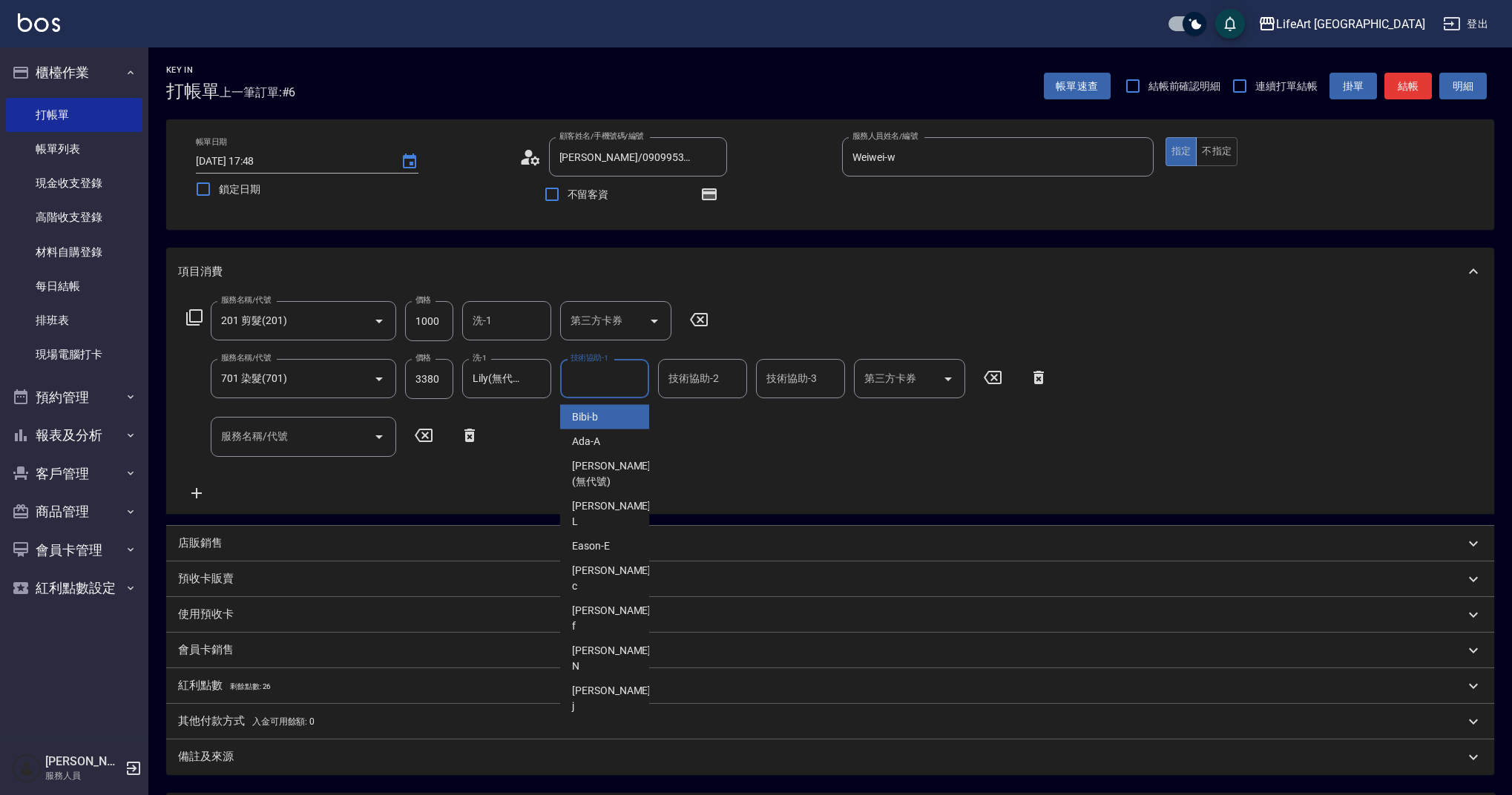
click at [614, 381] on input "技術協助-1" at bounding box center [604, 379] width 76 height 26
click at [614, 413] on span "Lily (無代號)" at bounding box center [599, 417] width 54 height 16
type input "Lily(無代號)"
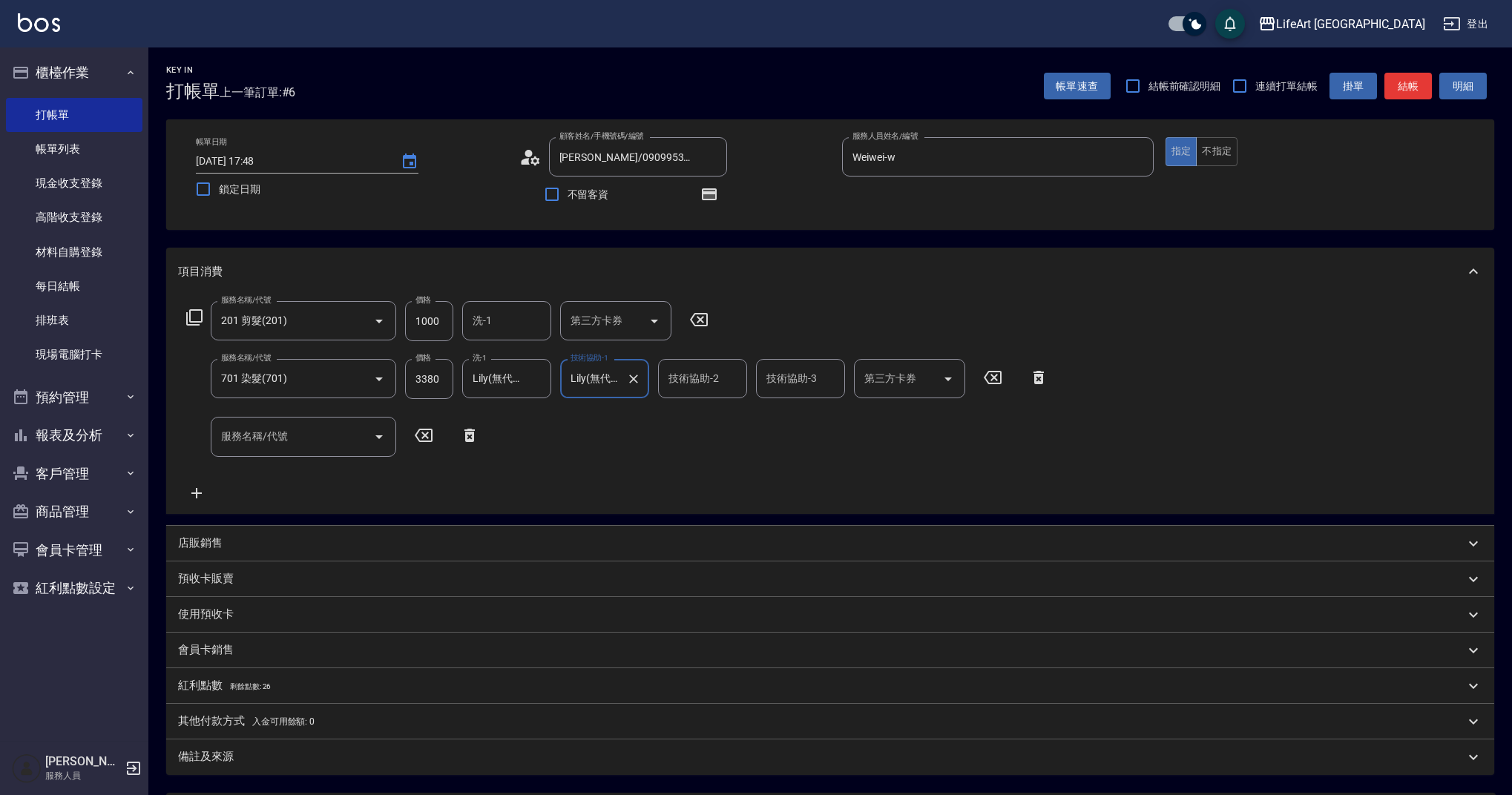
click at [677, 378] on div "技術協助-2 技術協助-2" at bounding box center [702, 379] width 89 height 39
click at [678, 405] on div "Lily (無代號)" at bounding box center [702, 417] width 89 height 25
type input "Lily(無代號)"
click at [676, 423] on div "服務名稱/代號 201 剪髮(201) 服務名稱/代號 價格 1000 價格 洗-1 洗-1 第三方卡券 第三方卡券 服務名稱/代號 701 染髮(701) …" at bounding box center [617, 401] width 879 height 200
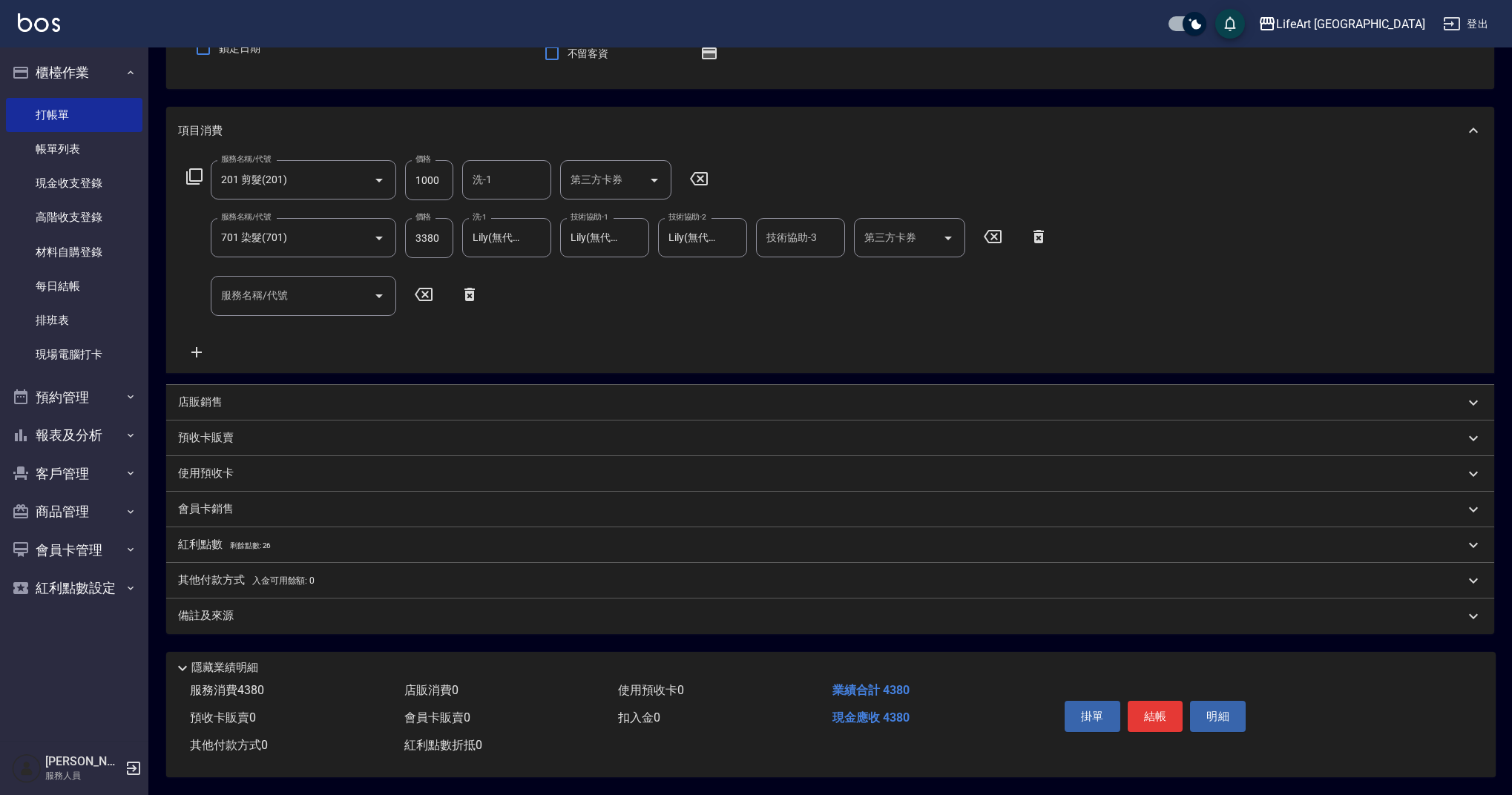
click at [235, 601] on div "備註及來源" at bounding box center [830, 616] width 1328 height 35
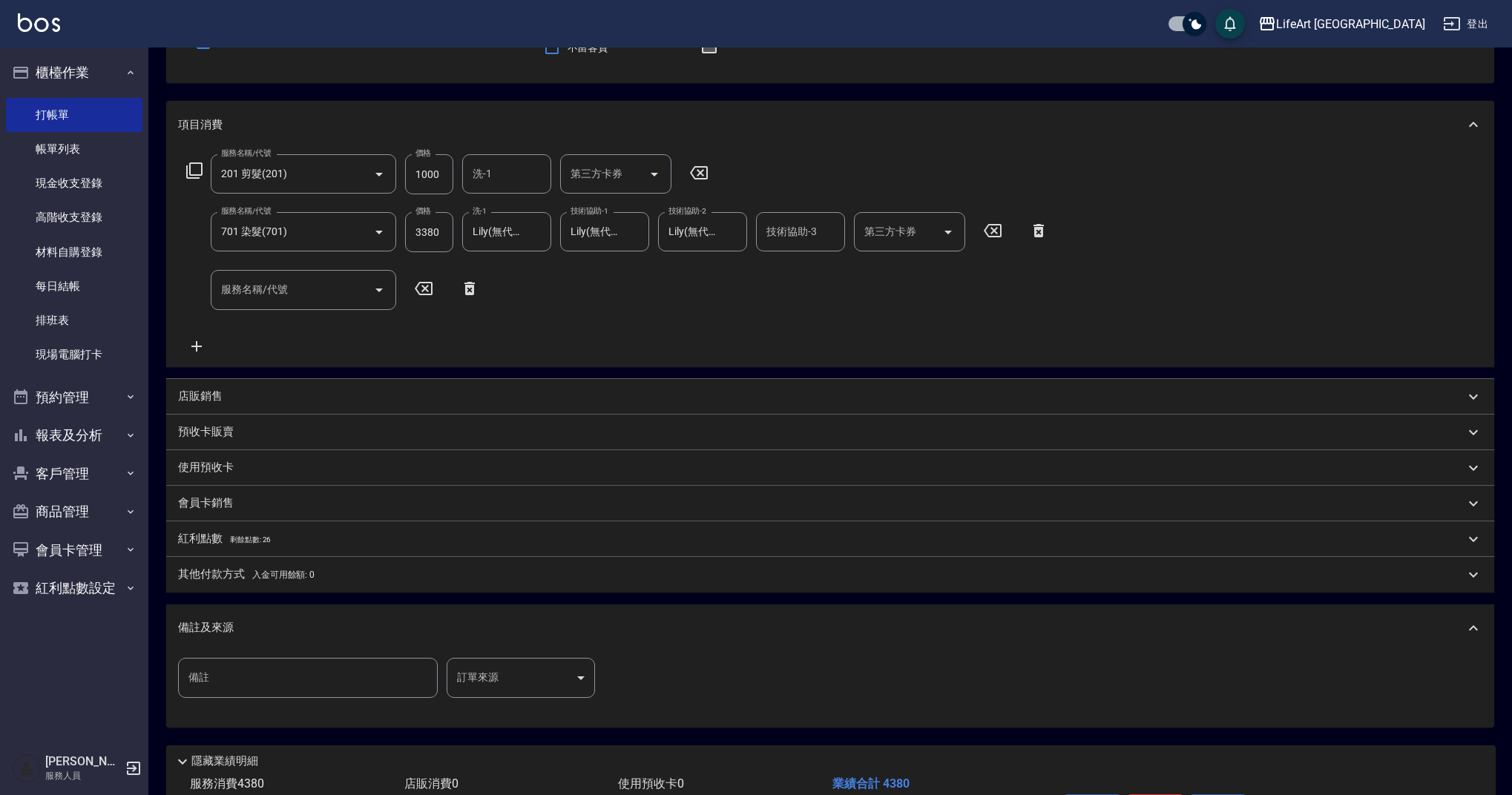
click at [472, 662] on body "LifeArt 蘆洲 登出 櫃檯作業 打帳單 帳單列表 現金收支登錄 高階收支登錄 材料自購登錄 每日結帳 排班表 現場電腦打卡 預約管理 預約管理 單日預約…" at bounding box center [756, 370] width 1512 height 1035
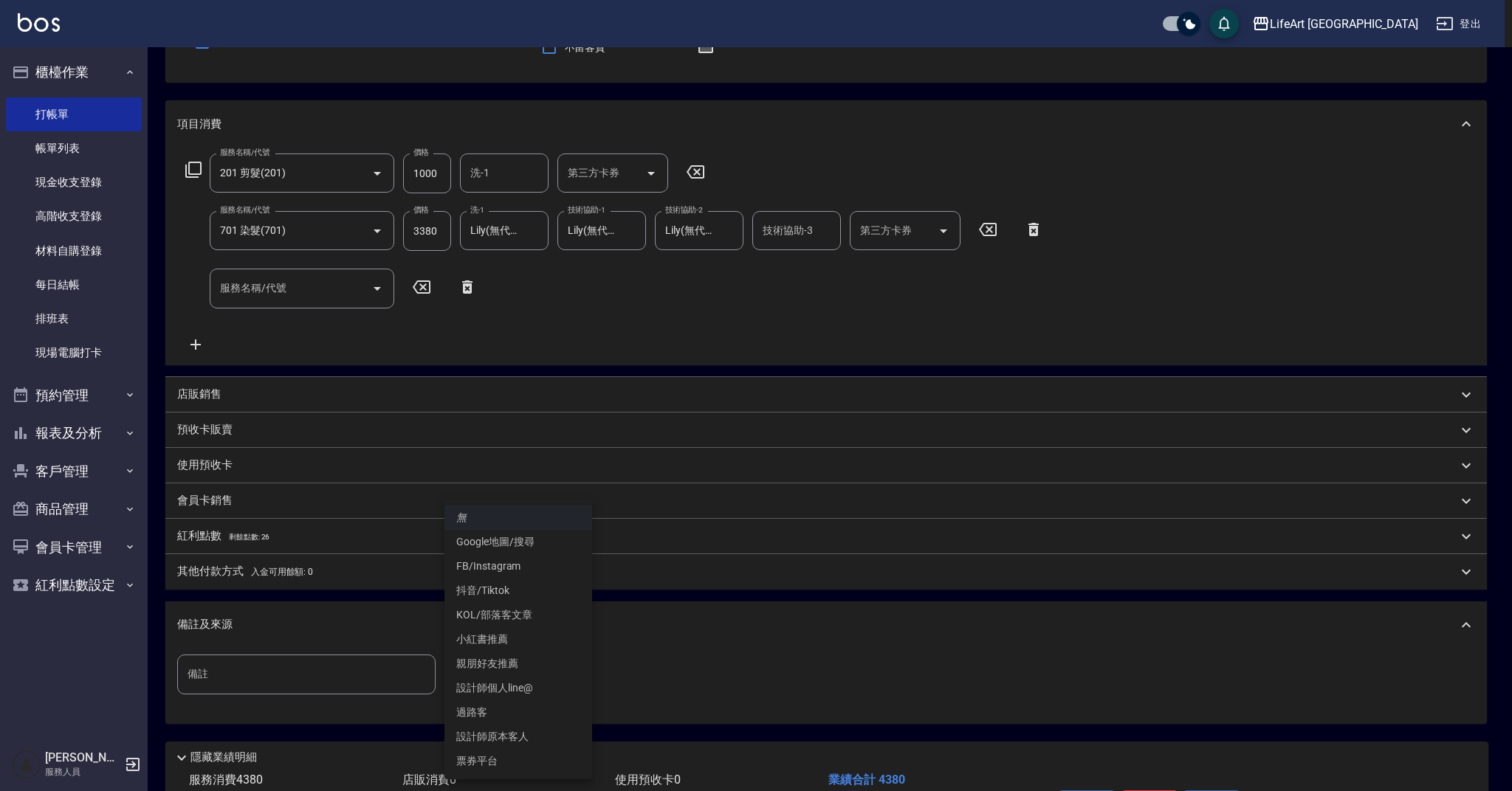
click at [536, 737] on li "設計師原本客人" at bounding box center [518, 736] width 147 height 24
type input "設計師原本客人"
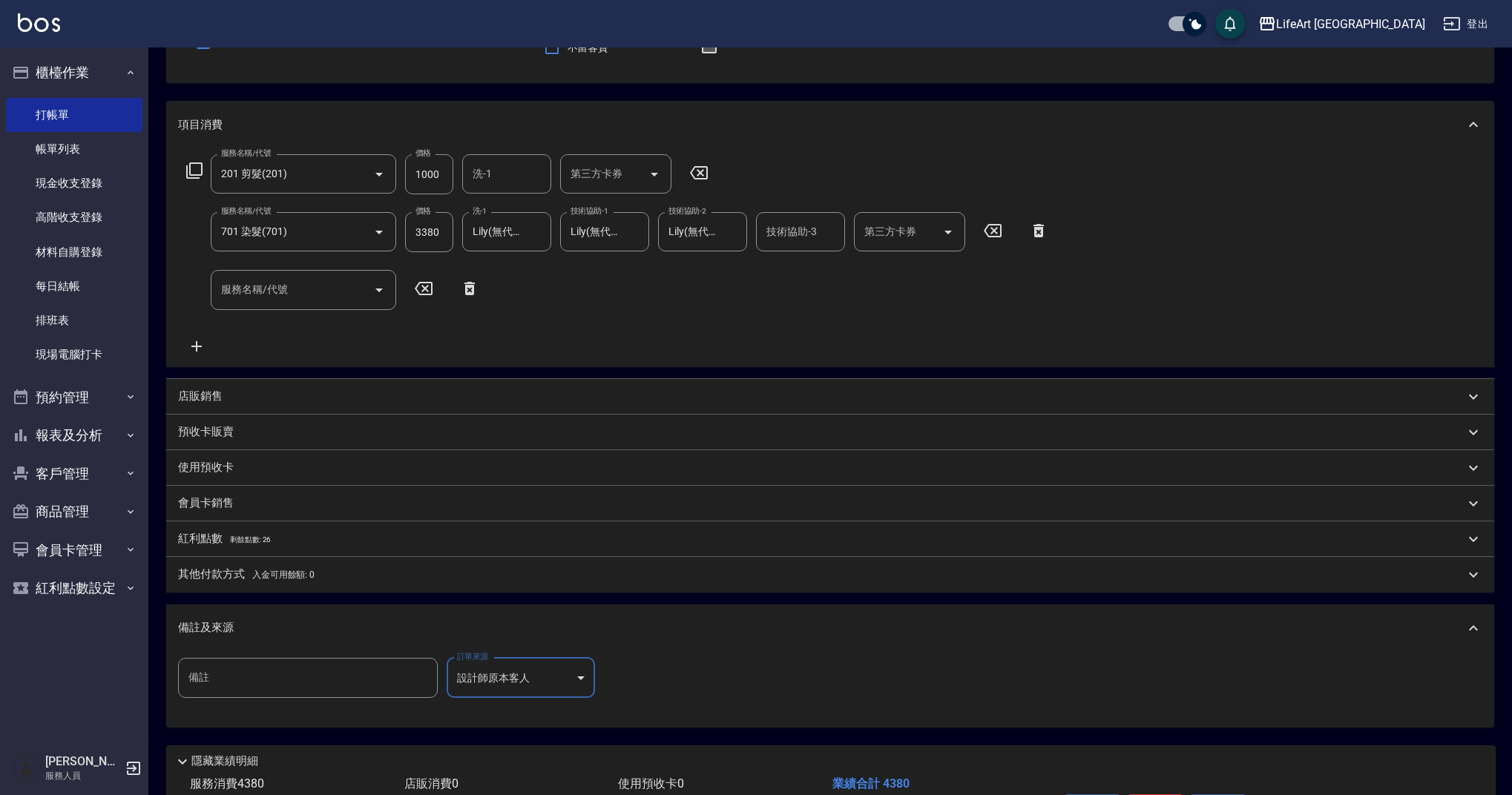
scroll to position [67, 0]
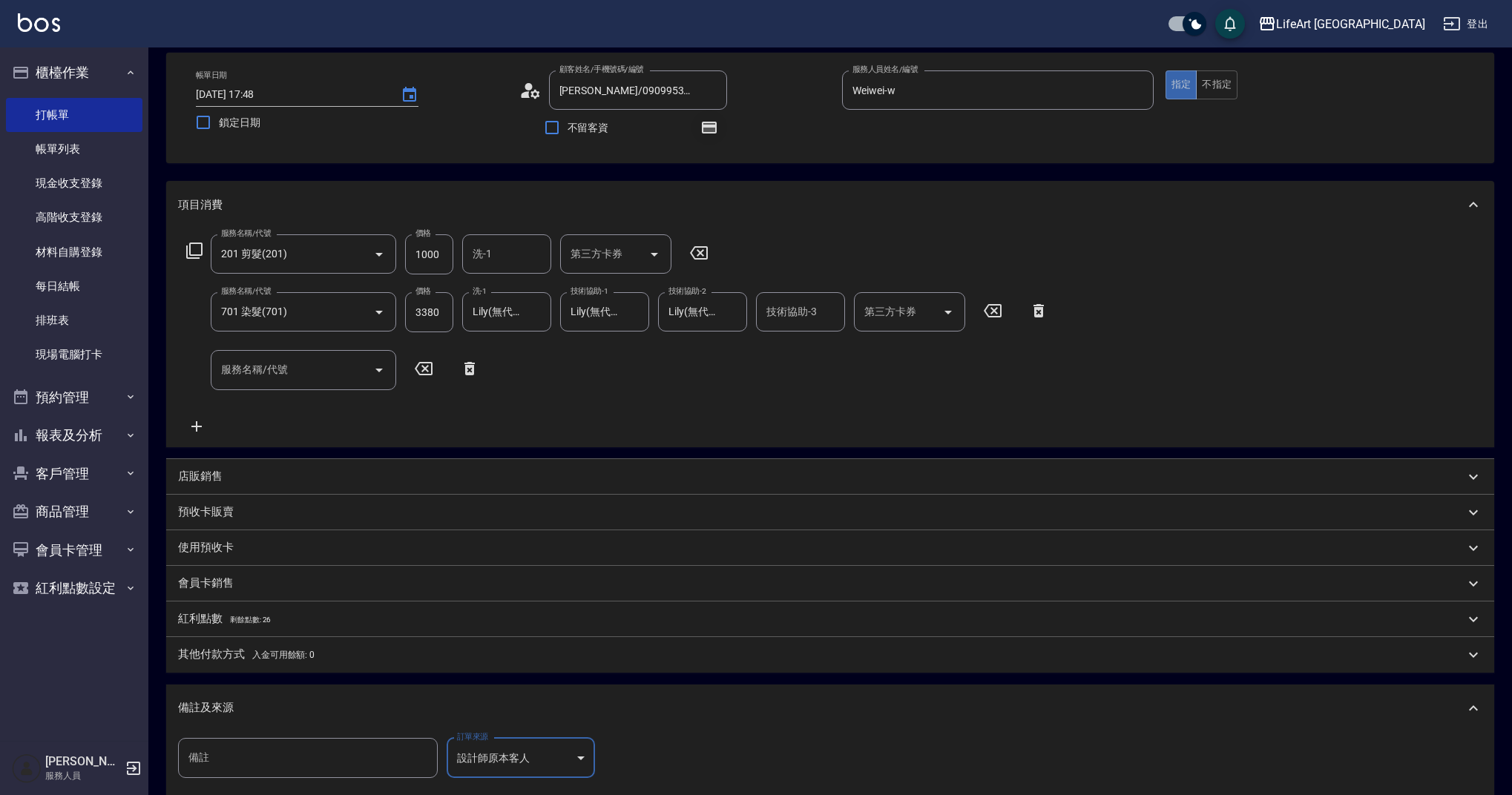
click at [718, 129] on icon "button" at bounding box center [709, 128] width 18 height 18
click at [712, 132] on icon "button" at bounding box center [709, 128] width 15 height 12
click at [713, 125] on icon "button" at bounding box center [709, 128] width 15 height 12
click at [310, 611] on div "紅利點數 剩餘點數: 26" at bounding box center [821, 619] width 1286 height 17
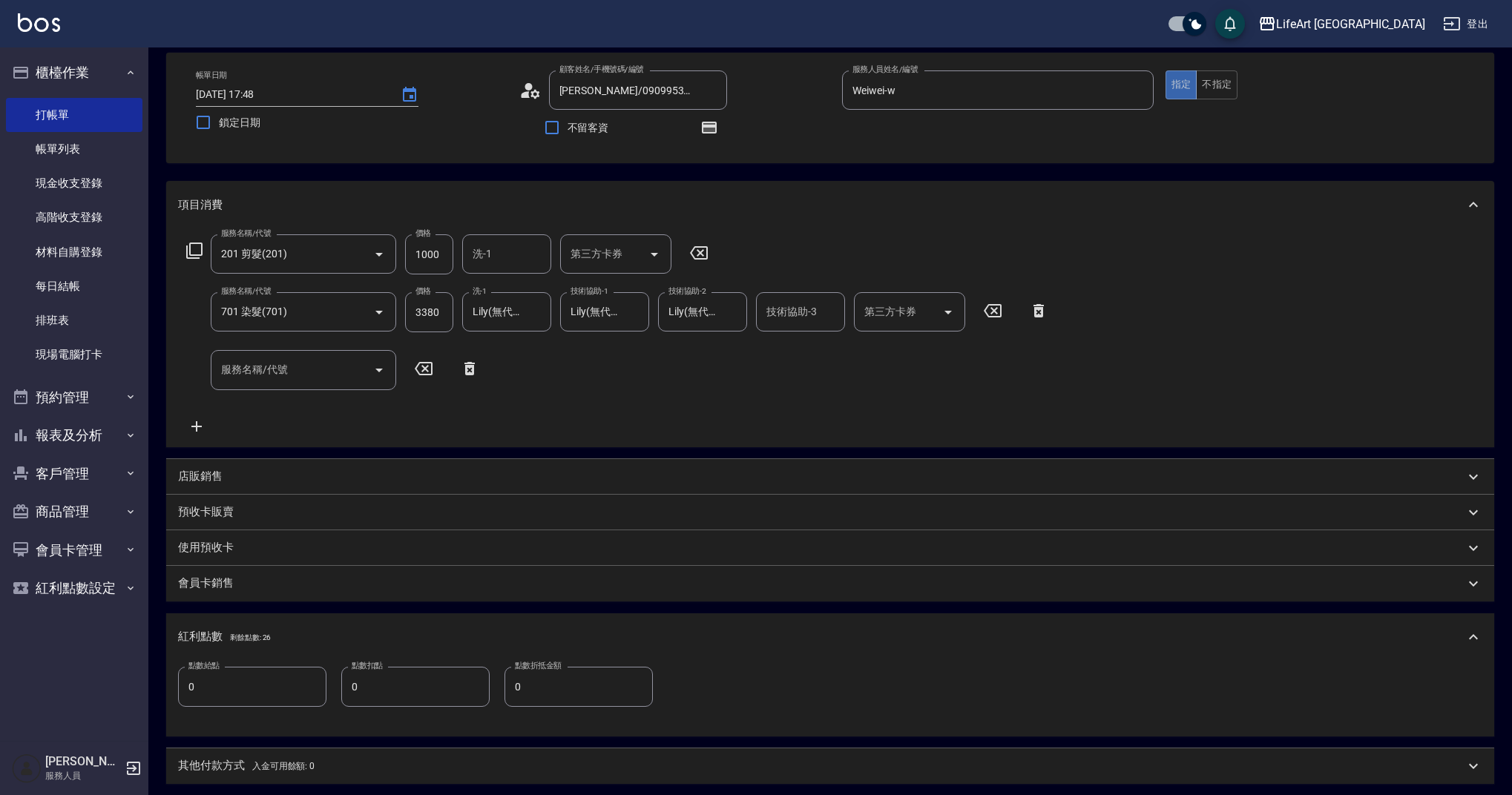
click at [278, 682] on input "0" at bounding box center [251, 686] width 148 height 40
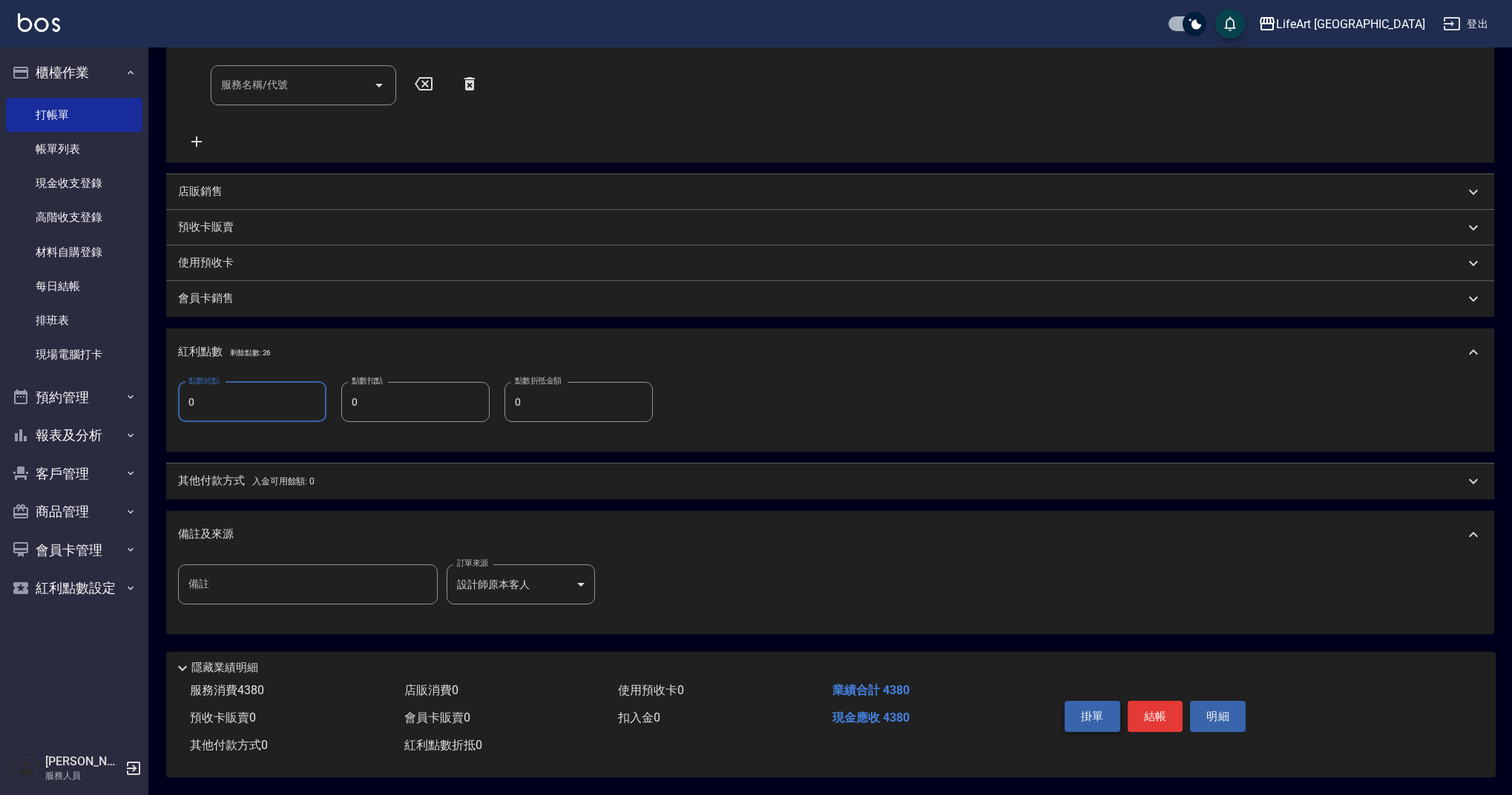
type input "8"
click at [1167, 715] on button "結帳" at bounding box center [1156, 716] width 56 height 31
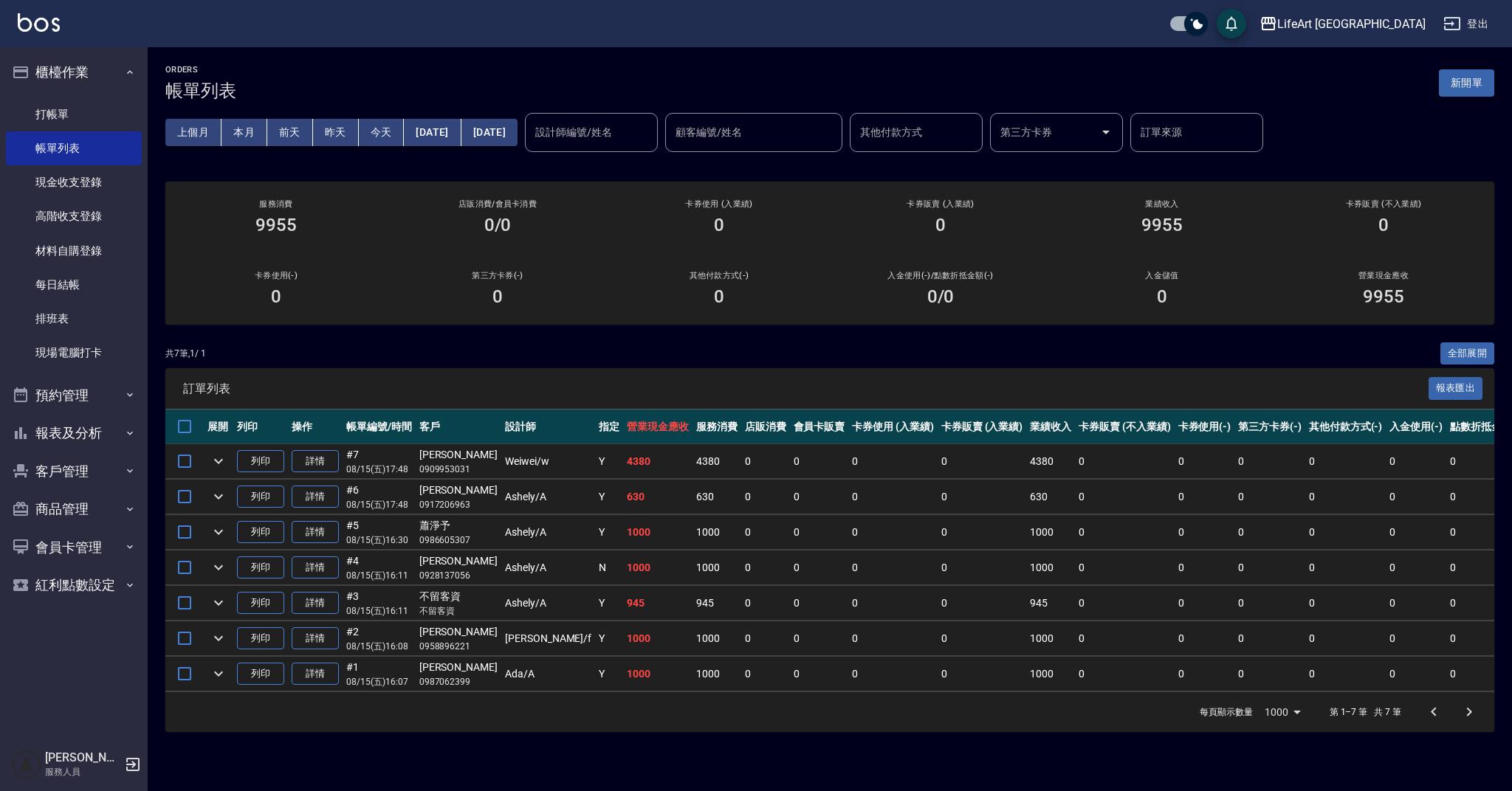
click at [1485, 80] on button "新開單" at bounding box center [1466, 83] width 56 height 27
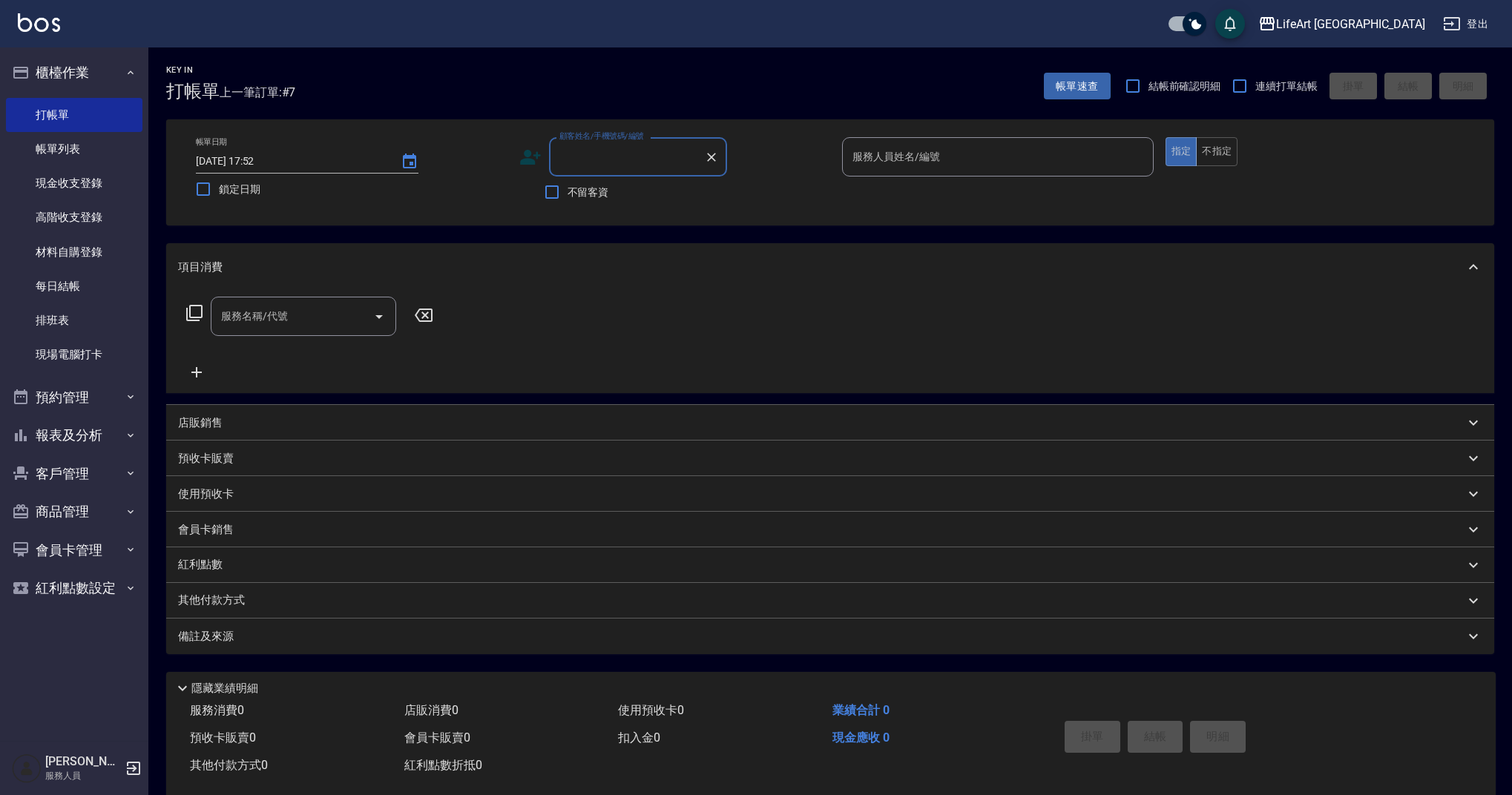
click at [646, 162] on input "顧客姓名/手機號碼/編號" at bounding box center [626, 157] width 142 height 26
click at [634, 194] on li "柯淑修/0936069771/" at bounding box center [637, 194] width 178 height 25
type input "柯淑修/0936069771/"
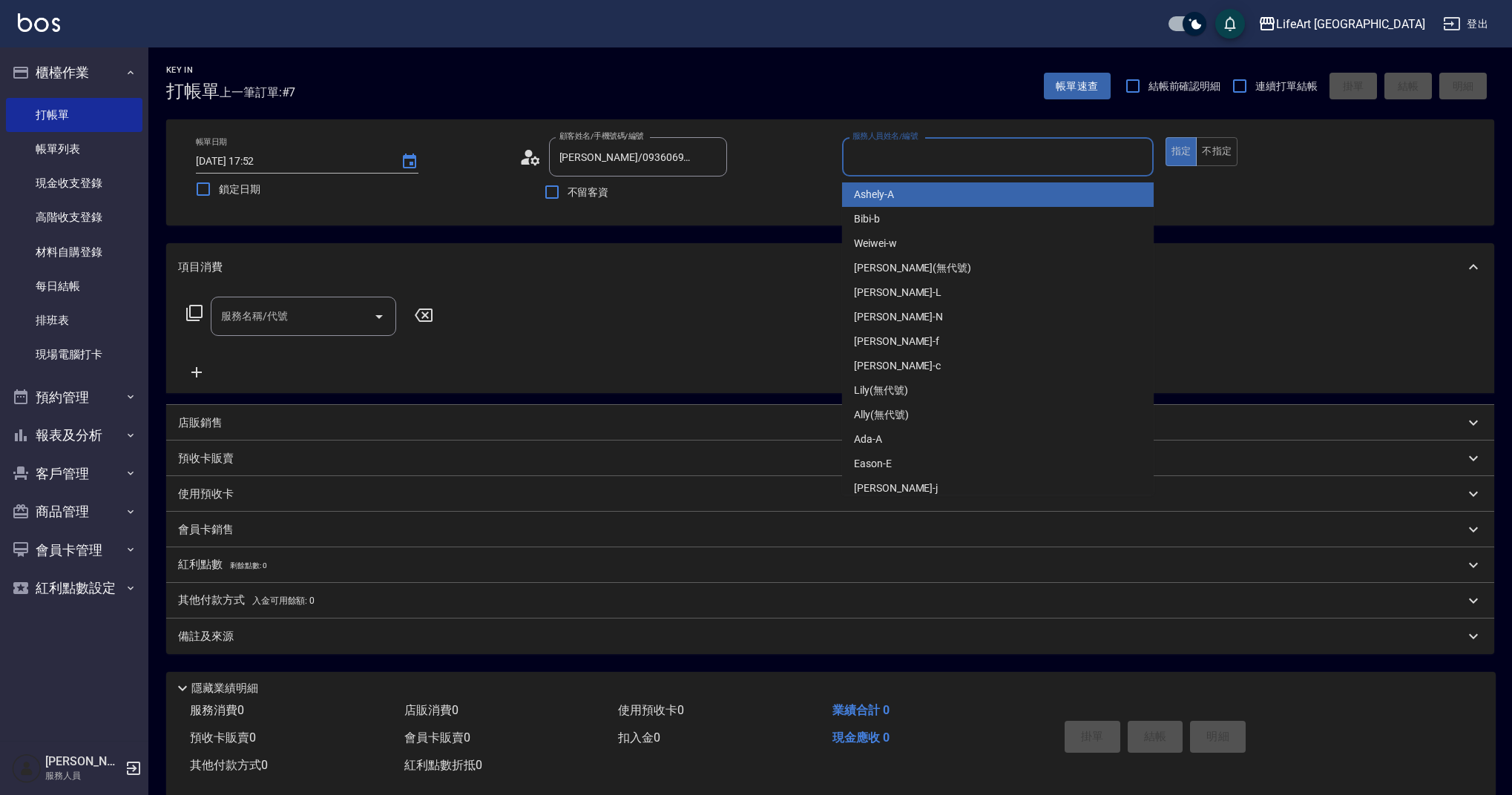
click at [874, 164] on input "服務人員姓名/編號" at bounding box center [999, 157] width 298 height 26
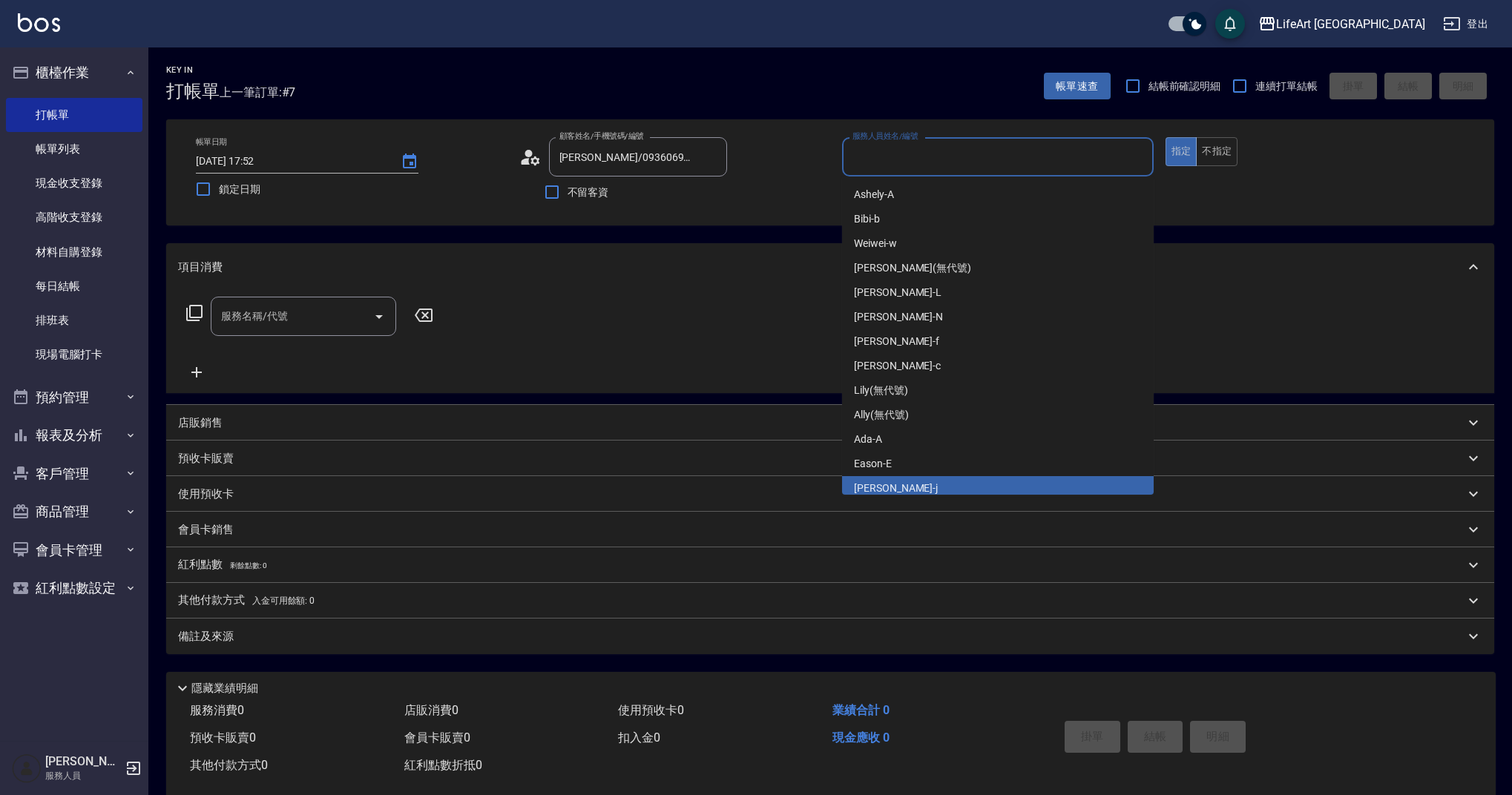
click at [905, 490] on div "Jessica -j" at bounding box center [998, 488] width 311 height 25
type input "Jessica-j"
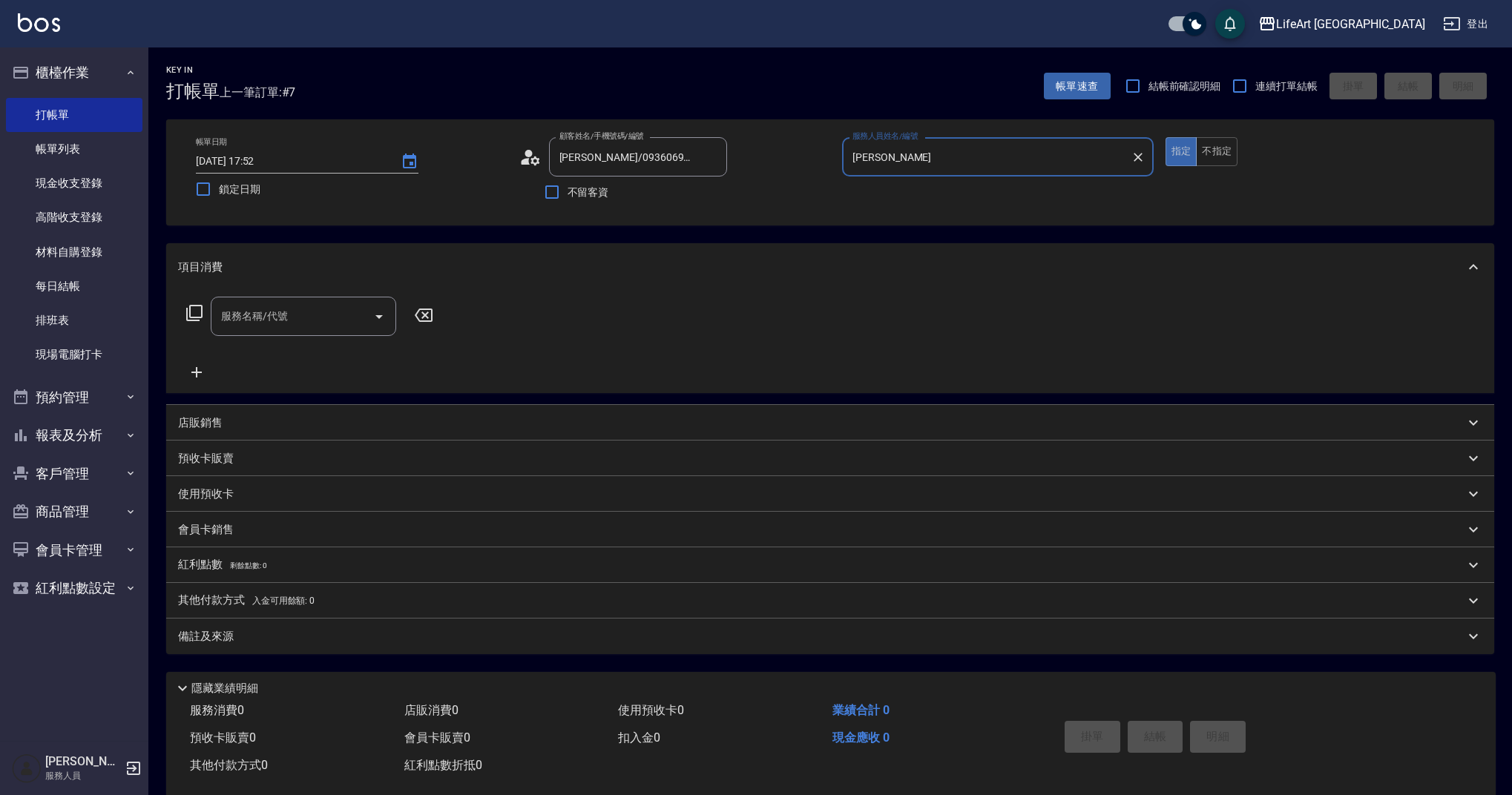
drag, startPoint x: 266, startPoint y: 308, endPoint x: 266, endPoint y: 320, distance: 12.0
click at [266, 308] on div "服務名稱/代號 服務名稱/代號" at bounding box center [303, 316] width 186 height 39
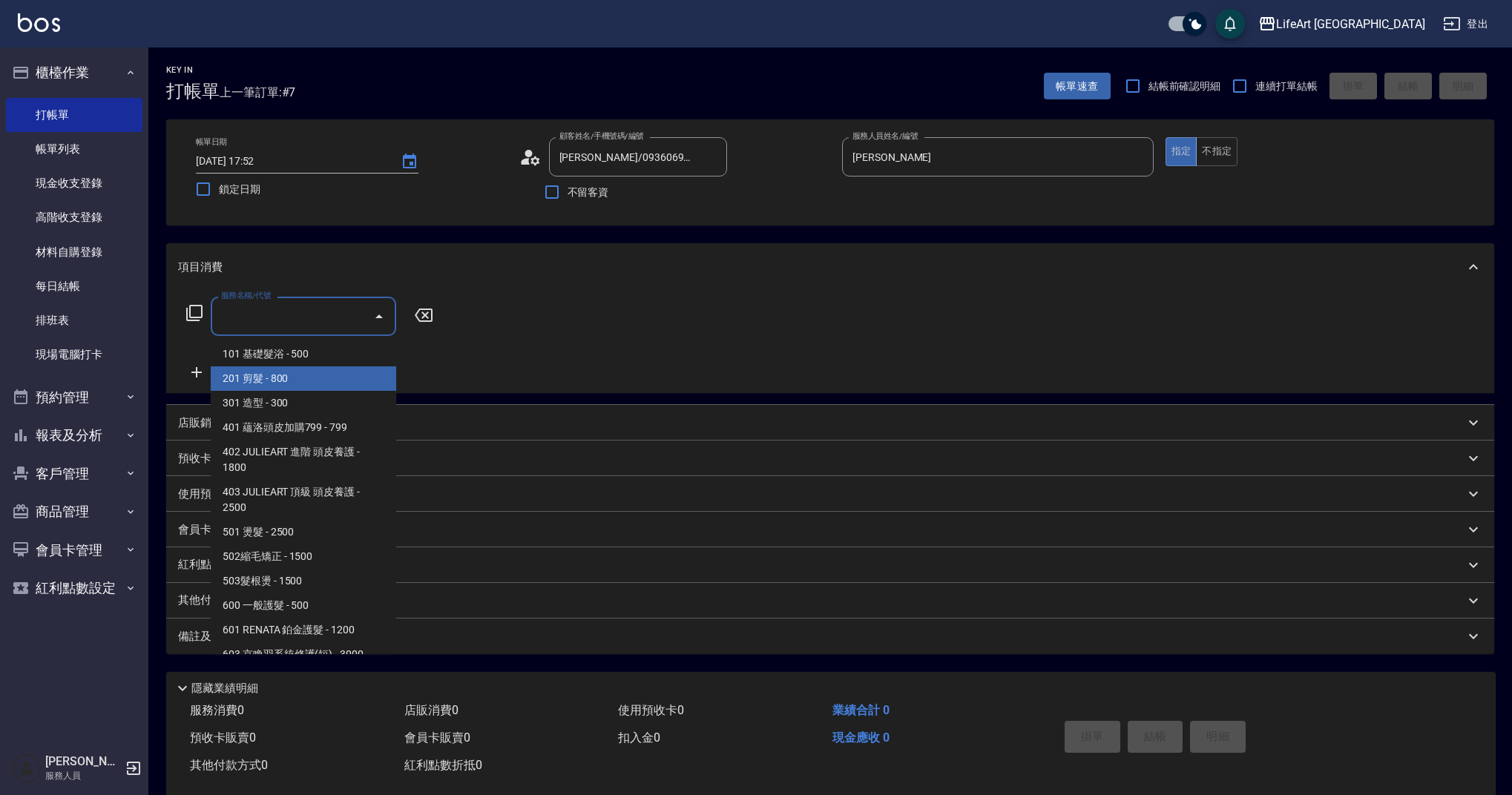
click at [281, 381] on span "201 剪髮 - 800" at bounding box center [303, 378] width 186 height 25
type input "201 剪髮(201)"
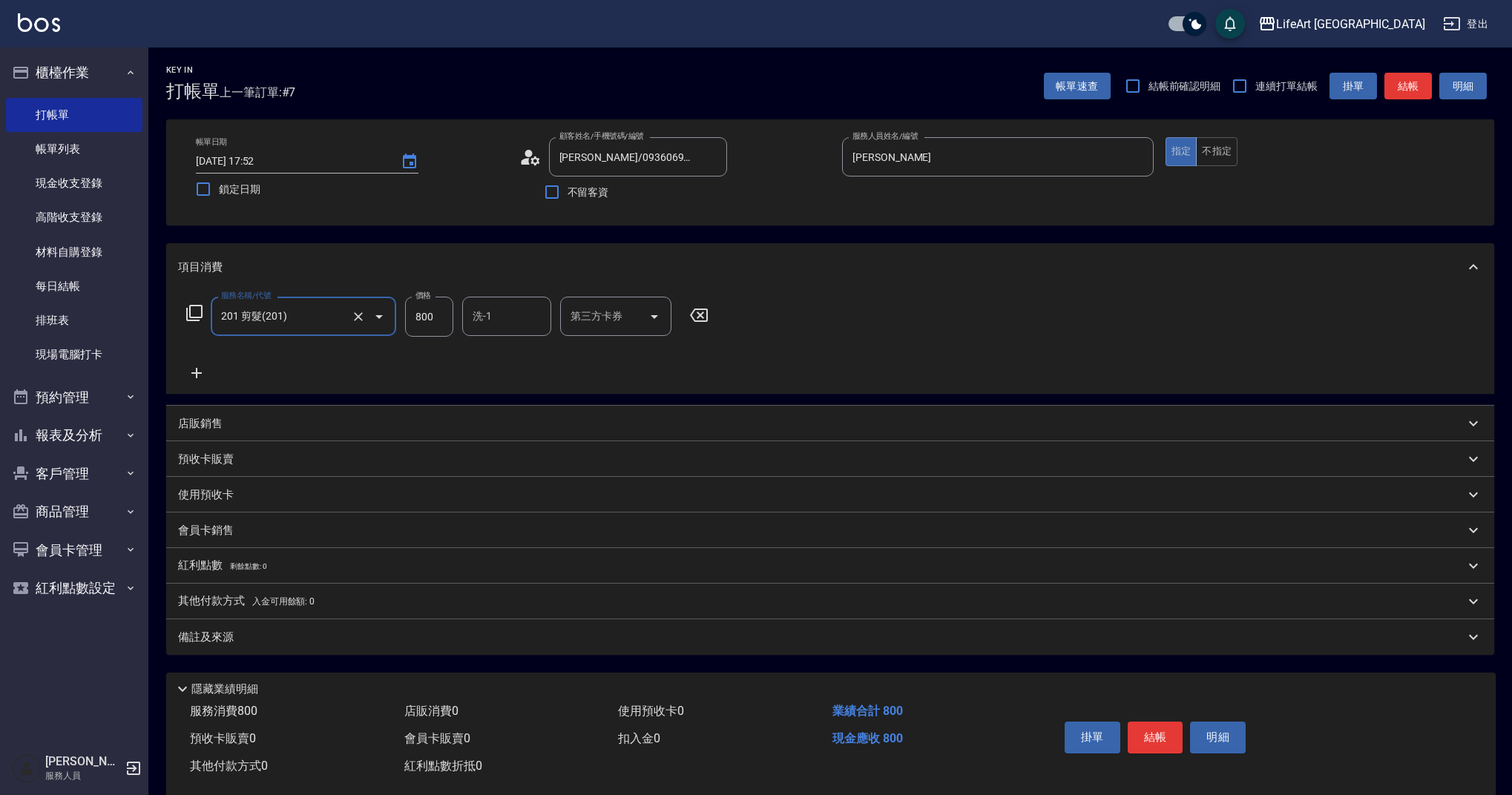
click at [439, 327] on input "800" at bounding box center [429, 316] width 48 height 40
type input "1000"
drag, startPoint x: 342, startPoint y: 623, endPoint x: 357, endPoint y: 634, distance: 18.6
click at [342, 624] on div "備註及來源" at bounding box center [830, 637] width 1328 height 35
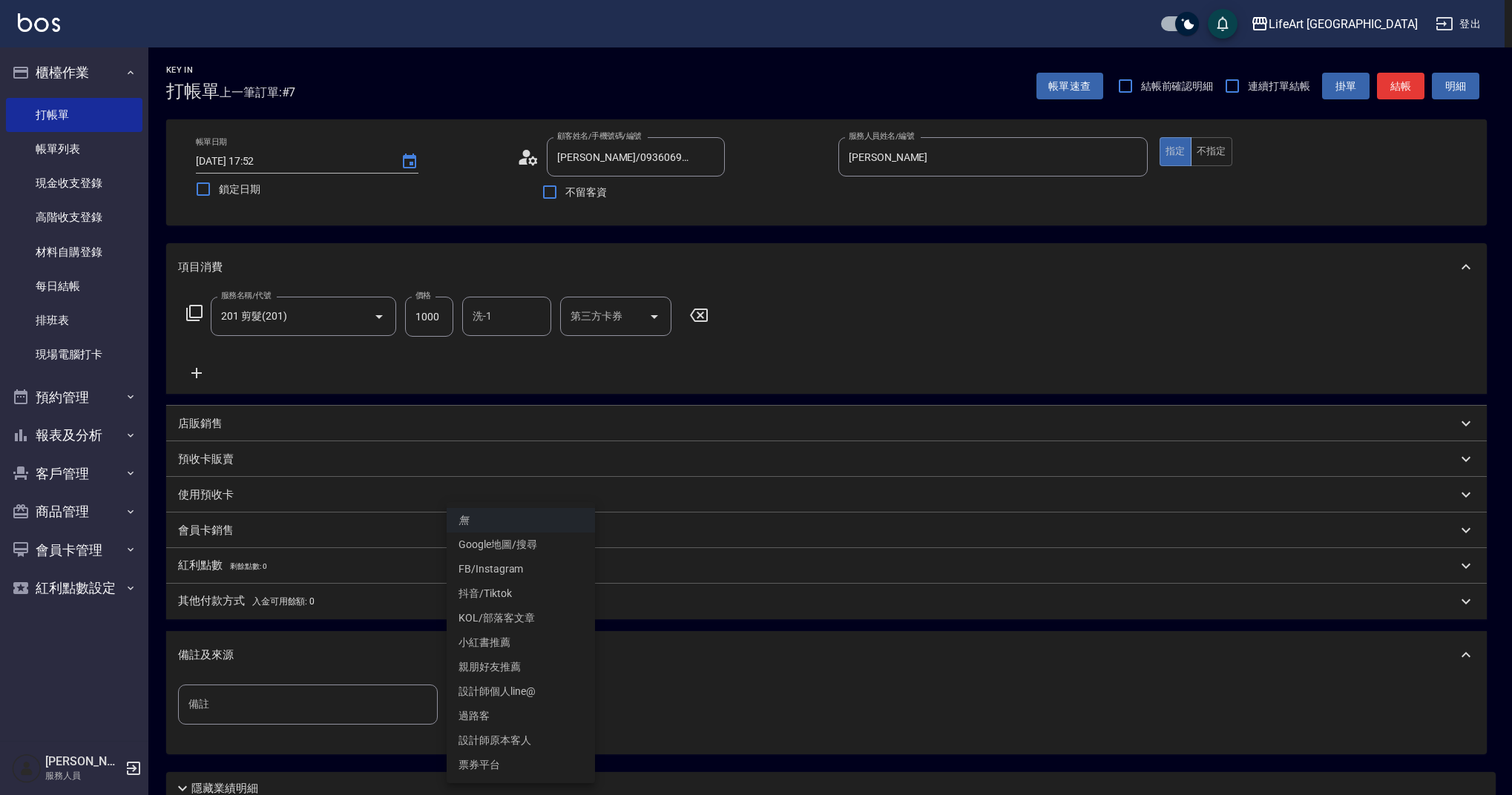
click at [548, 706] on body "LifeArt 蘆洲 登出 櫃檯作業 打帳單 帳單列表 現金收支登錄 高階收支登錄 材料自購登錄 每日結帳 排班表 現場電腦打卡 預約管理 預約管理 單日預約…" at bounding box center [756, 457] width 1512 height 916
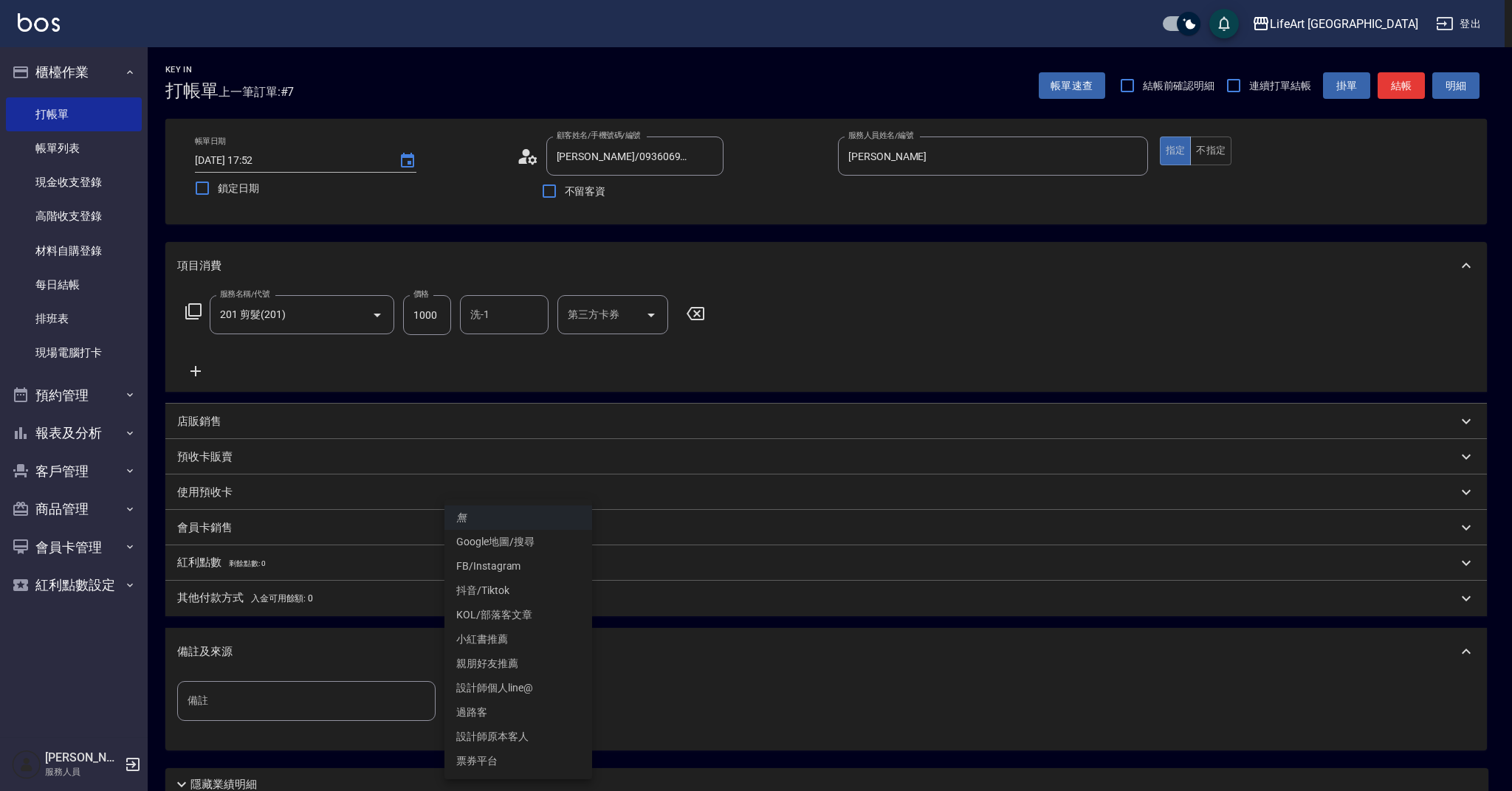
click at [677, 645] on div at bounding box center [756, 396] width 1512 height 791
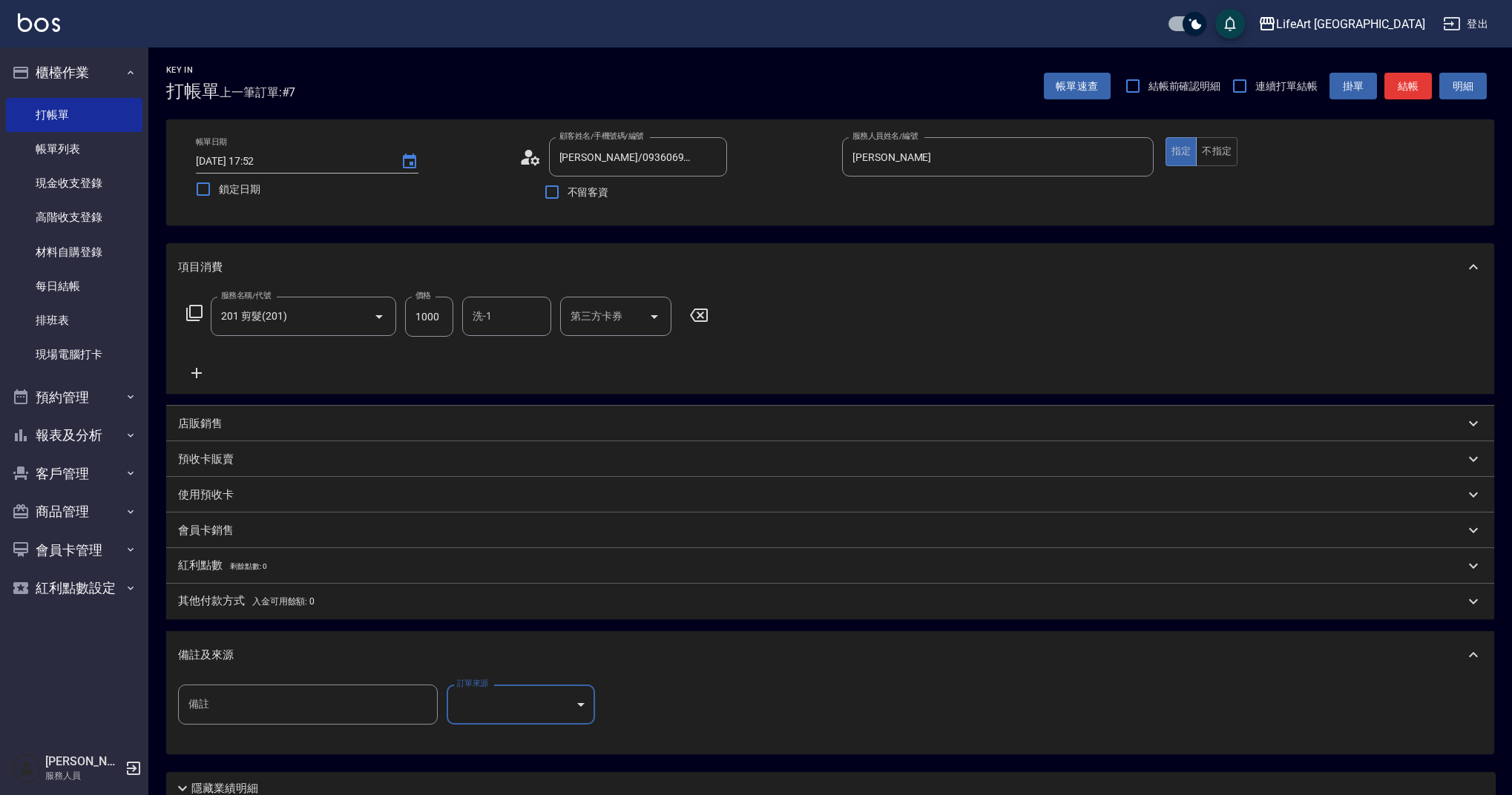
scroll to position [127, 0]
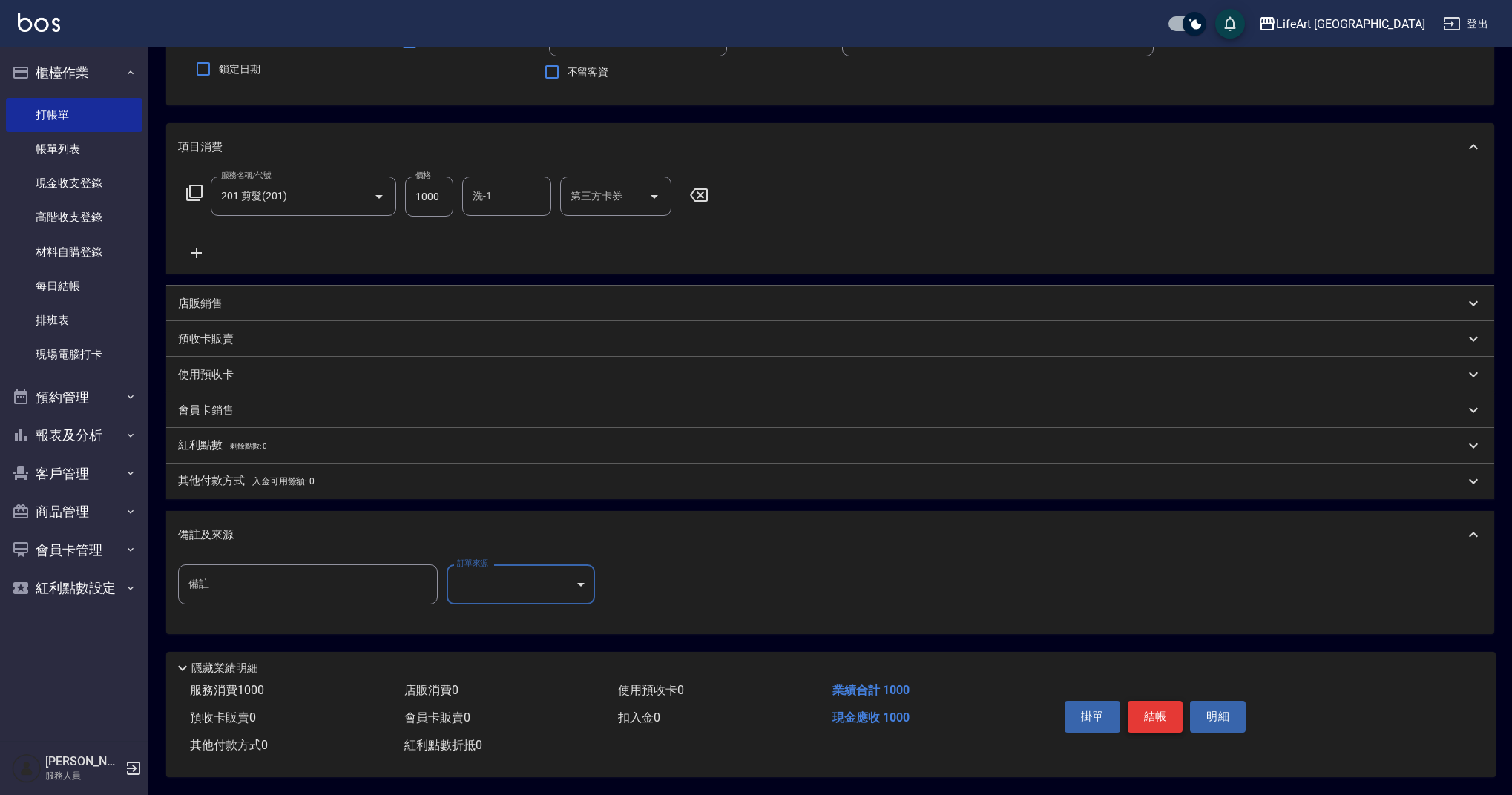
click at [1161, 724] on button "結帳" at bounding box center [1156, 716] width 56 height 31
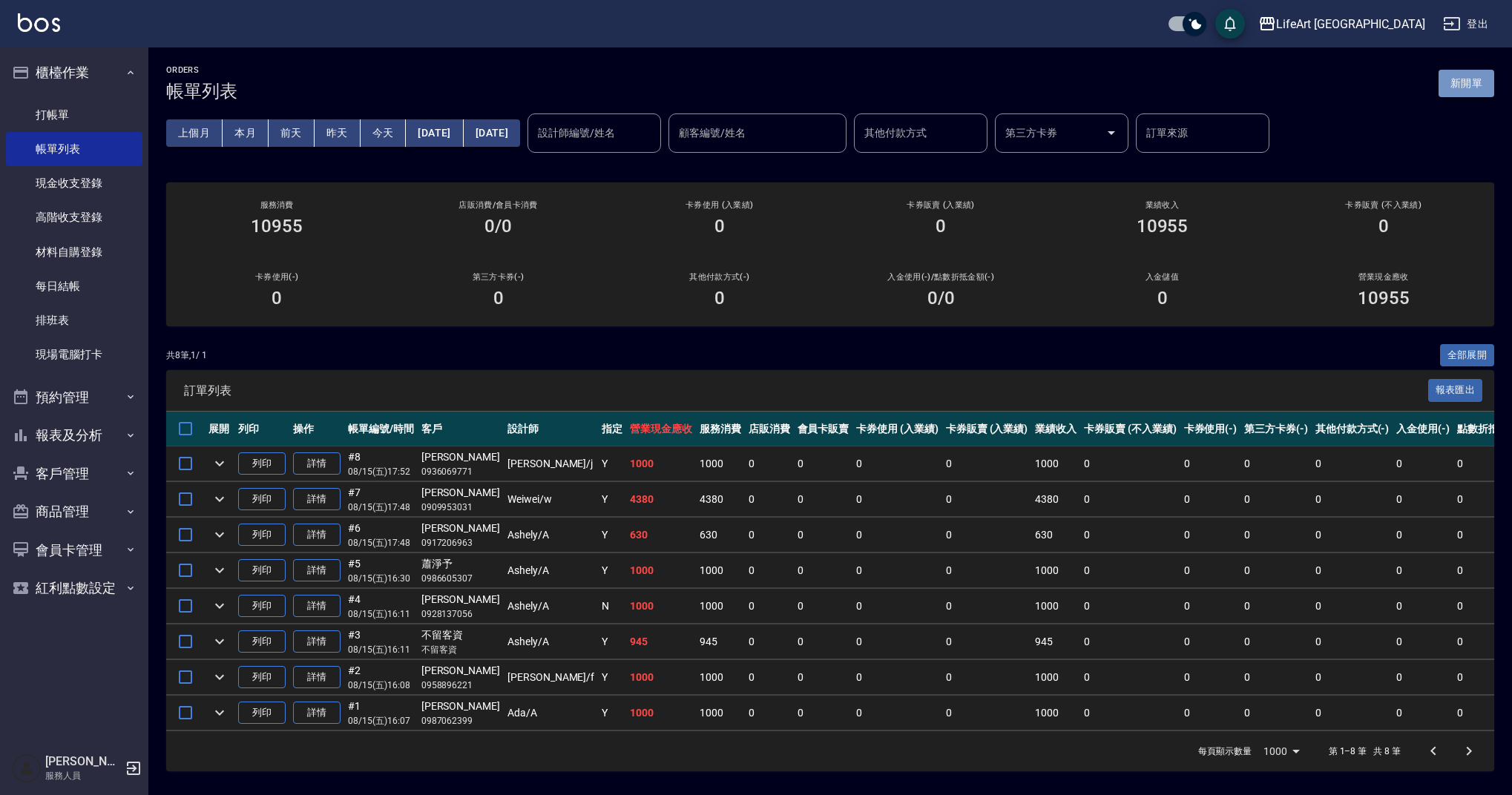
click at [1467, 80] on button "新開單" at bounding box center [1466, 83] width 56 height 27
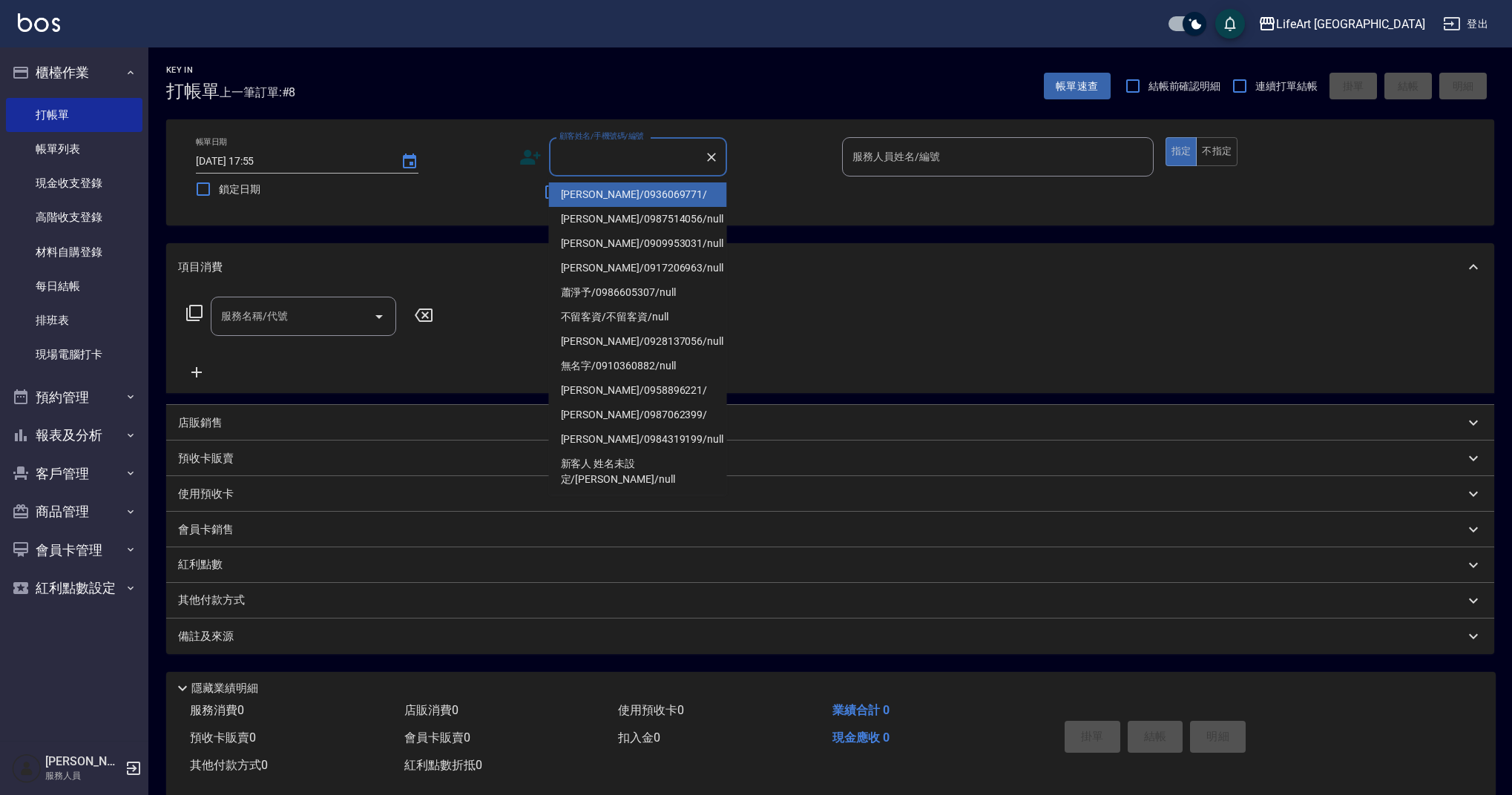
click at [632, 164] on input "顧客姓名/手機號碼/編號" at bounding box center [626, 157] width 142 height 26
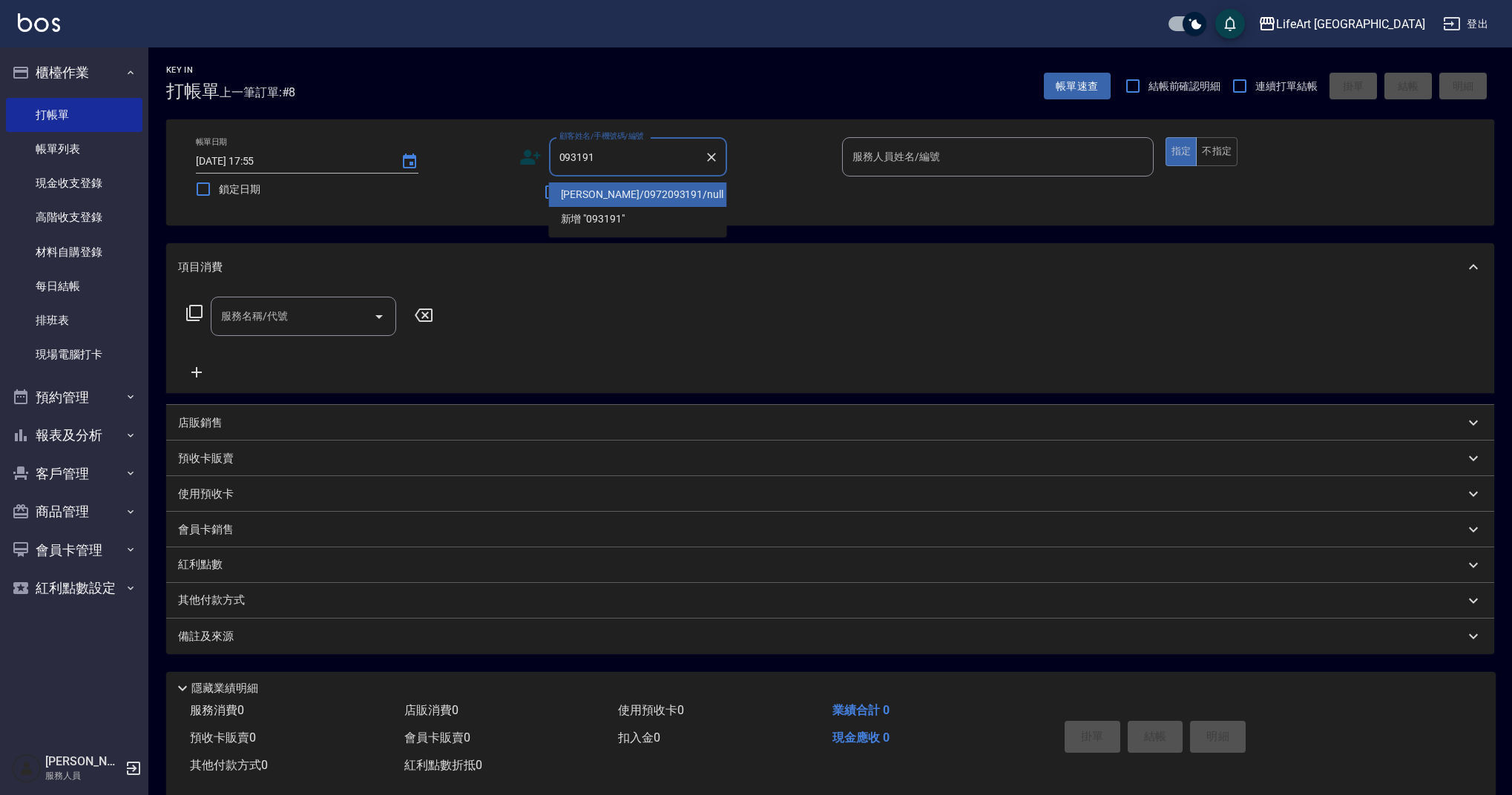
click at [667, 197] on li "楊容嘉/0972093191/null" at bounding box center [637, 194] width 178 height 25
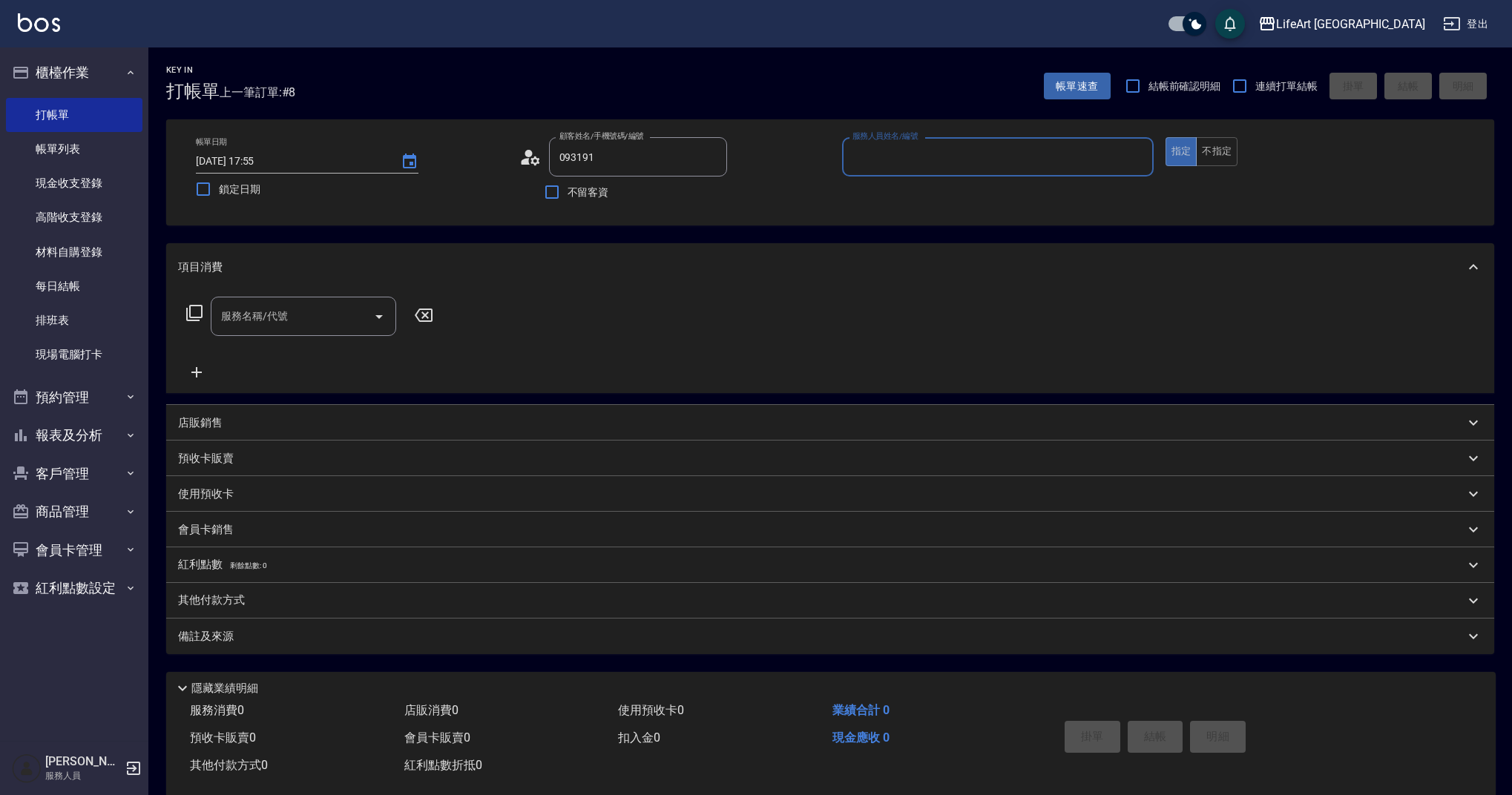
type input "楊容嘉/0972093191/null"
click at [889, 148] on input "服務人員姓名/編號" at bounding box center [999, 157] width 298 height 26
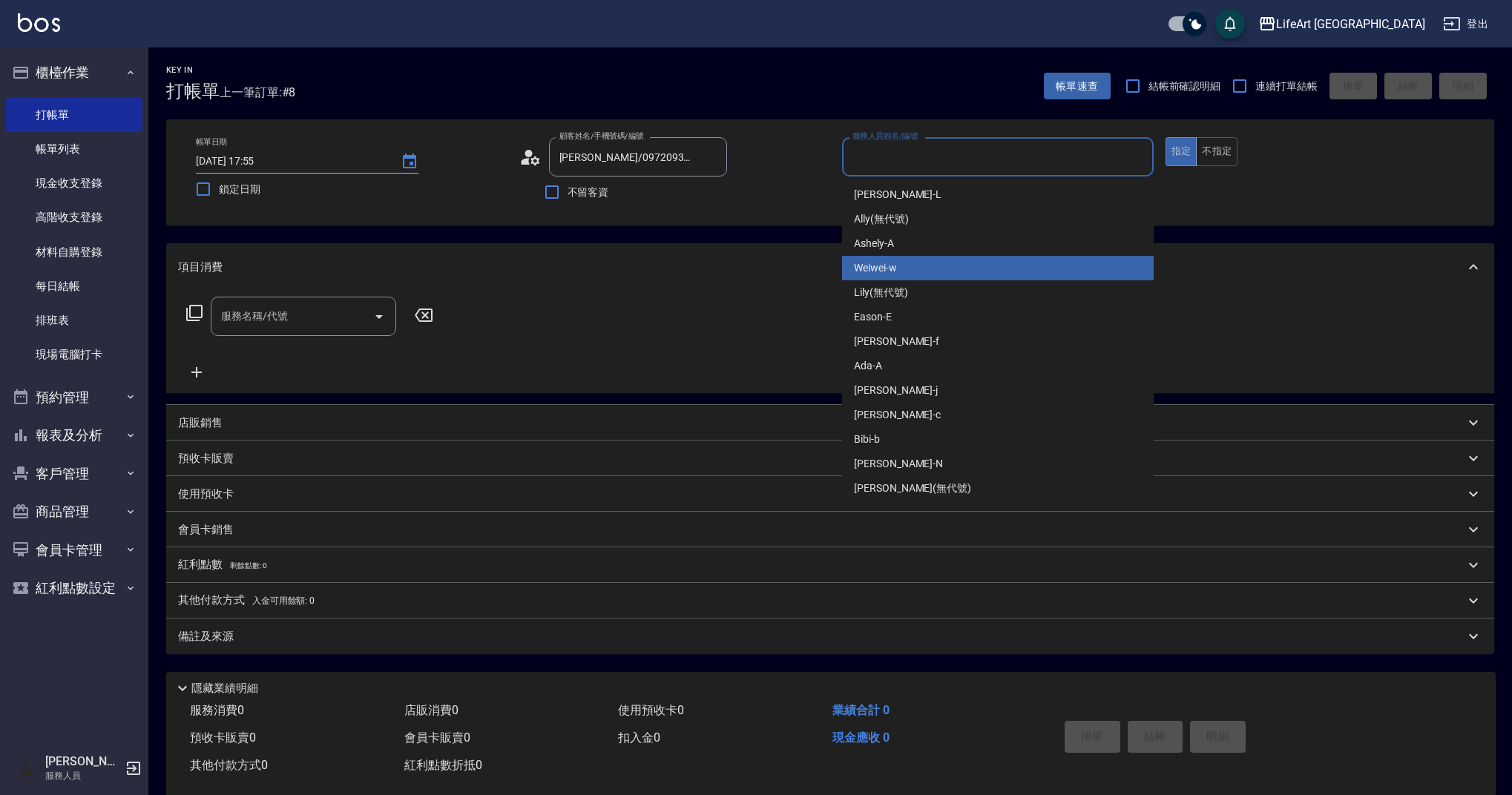
click at [910, 269] on div "Weiwei -w" at bounding box center [998, 268] width 311 height 25
type input "Weiwei-w"
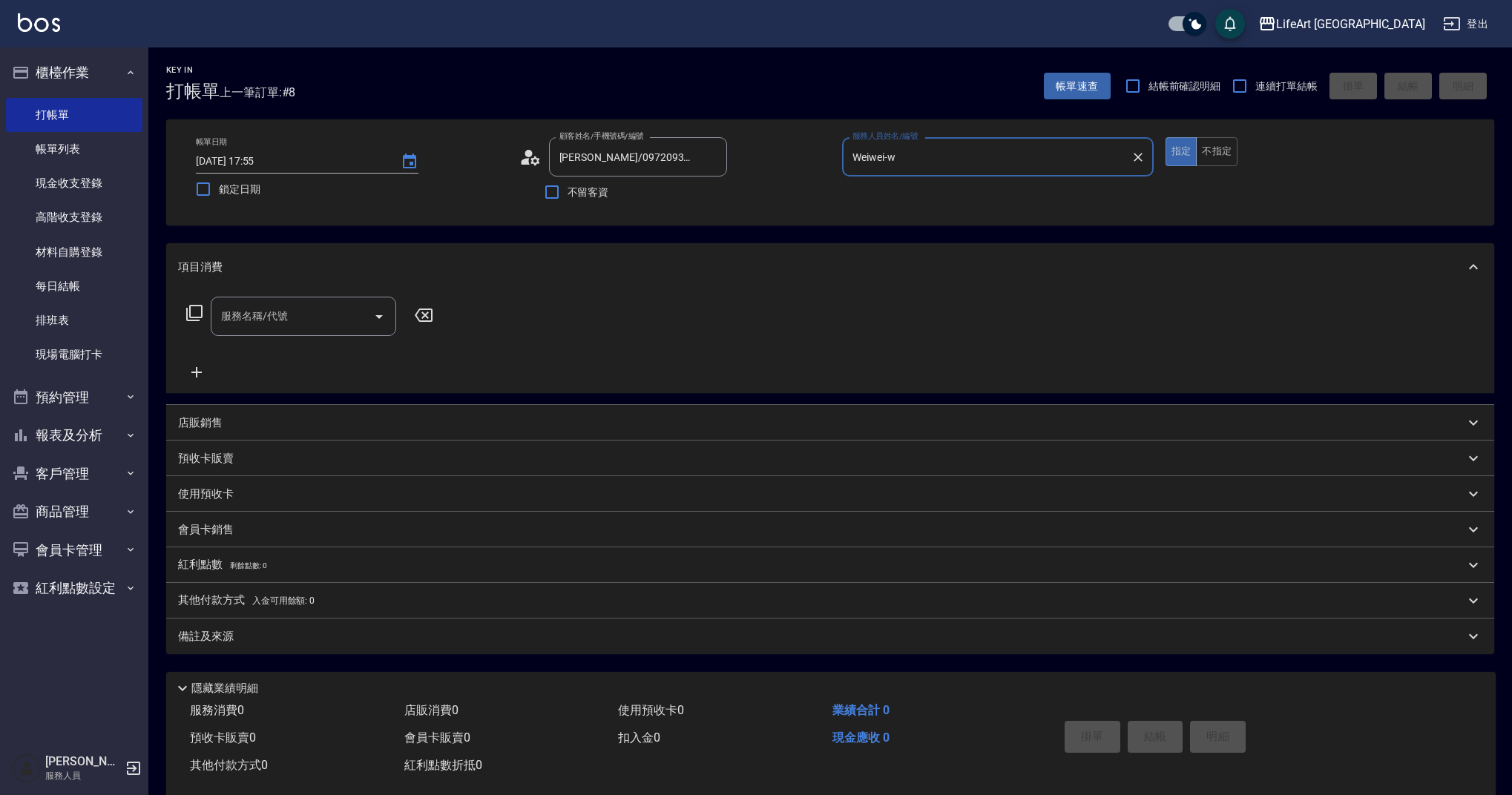
click at [547, 154] on div "顧客姓名/手機號碼/編號 楊容嘉/0972093191/null 顧客姓名/手機號碼/編號" at bounding box center [675, 157] width 311 height 39
click at [536, 155] on icon at bounding box center [530, 157] width 23 height 23
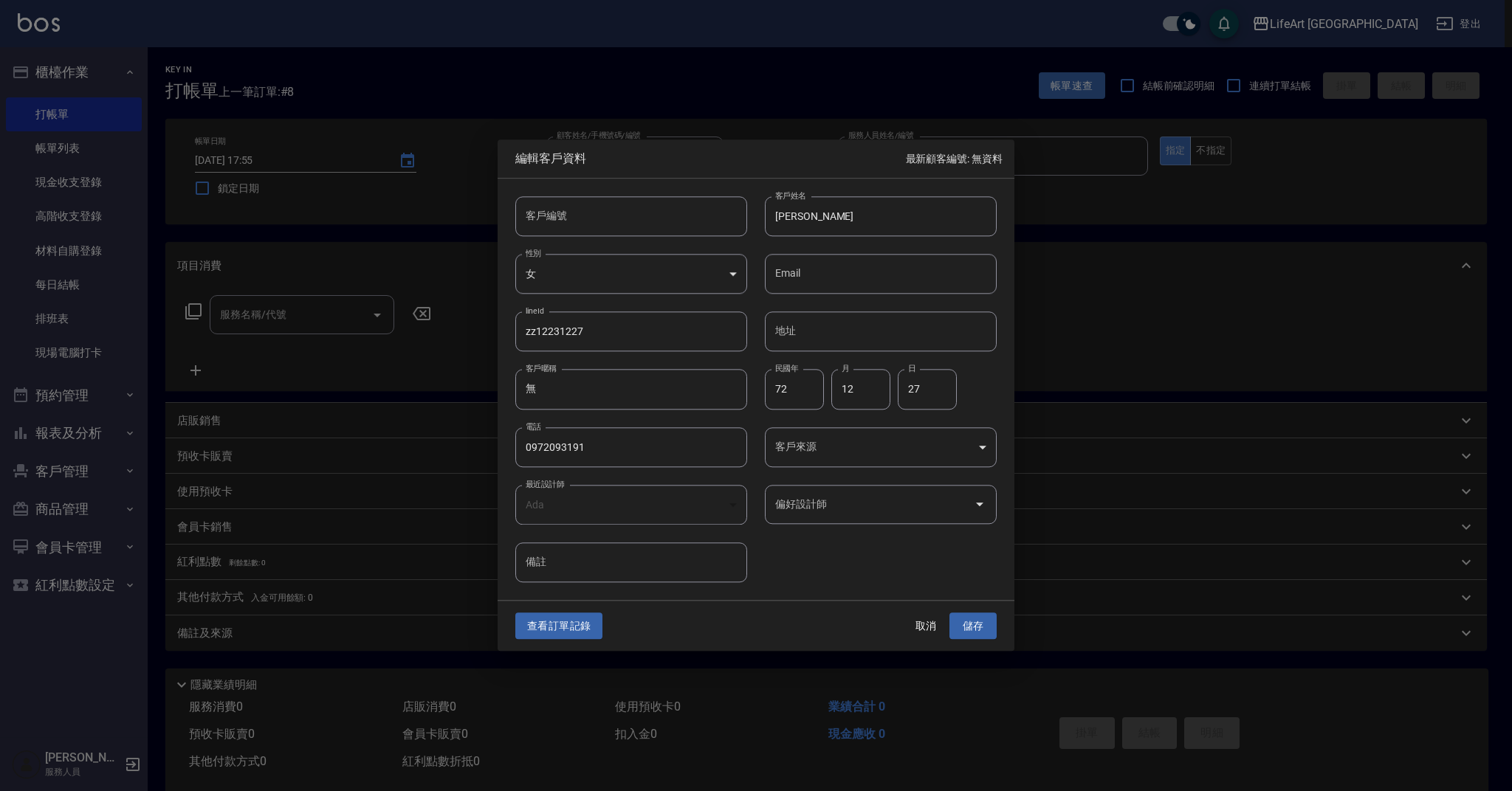
click at [871, 451] on body "LifeArt 蘆洲 登出 櫃檯作業 打帳單 帳單列表 現金收支登錄 高階收支登錄 材料自購登錄 每日結帳 排班表 現場電腦打卡 預約管理 預約管理 單日預約…" at bounding box center [756, 405] width 1512 height 812
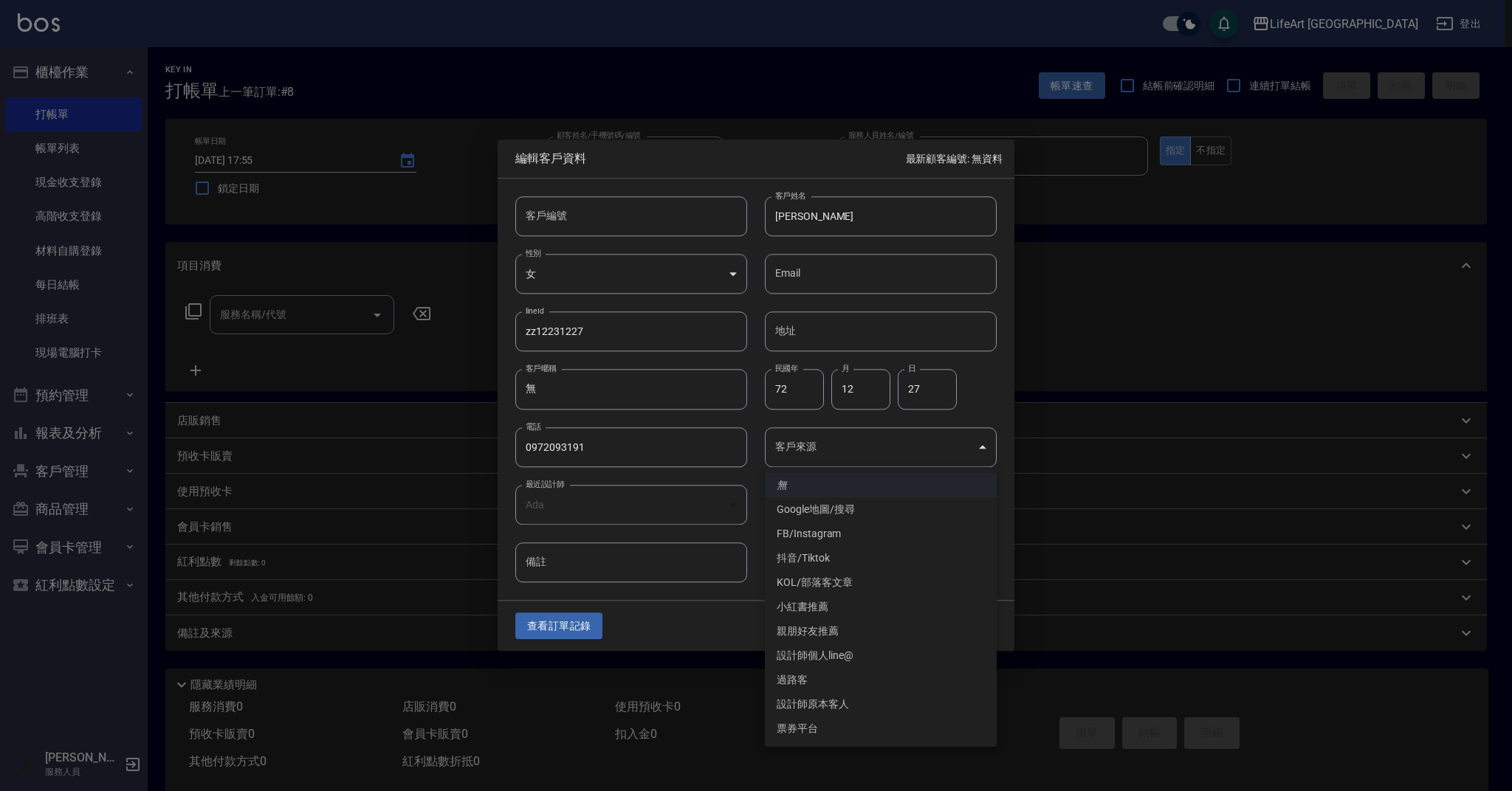
click at [864, 528] on li "FB/Instagram" at bounding box center [880, 533] width 231 height 24
type input "FB/Instagram"
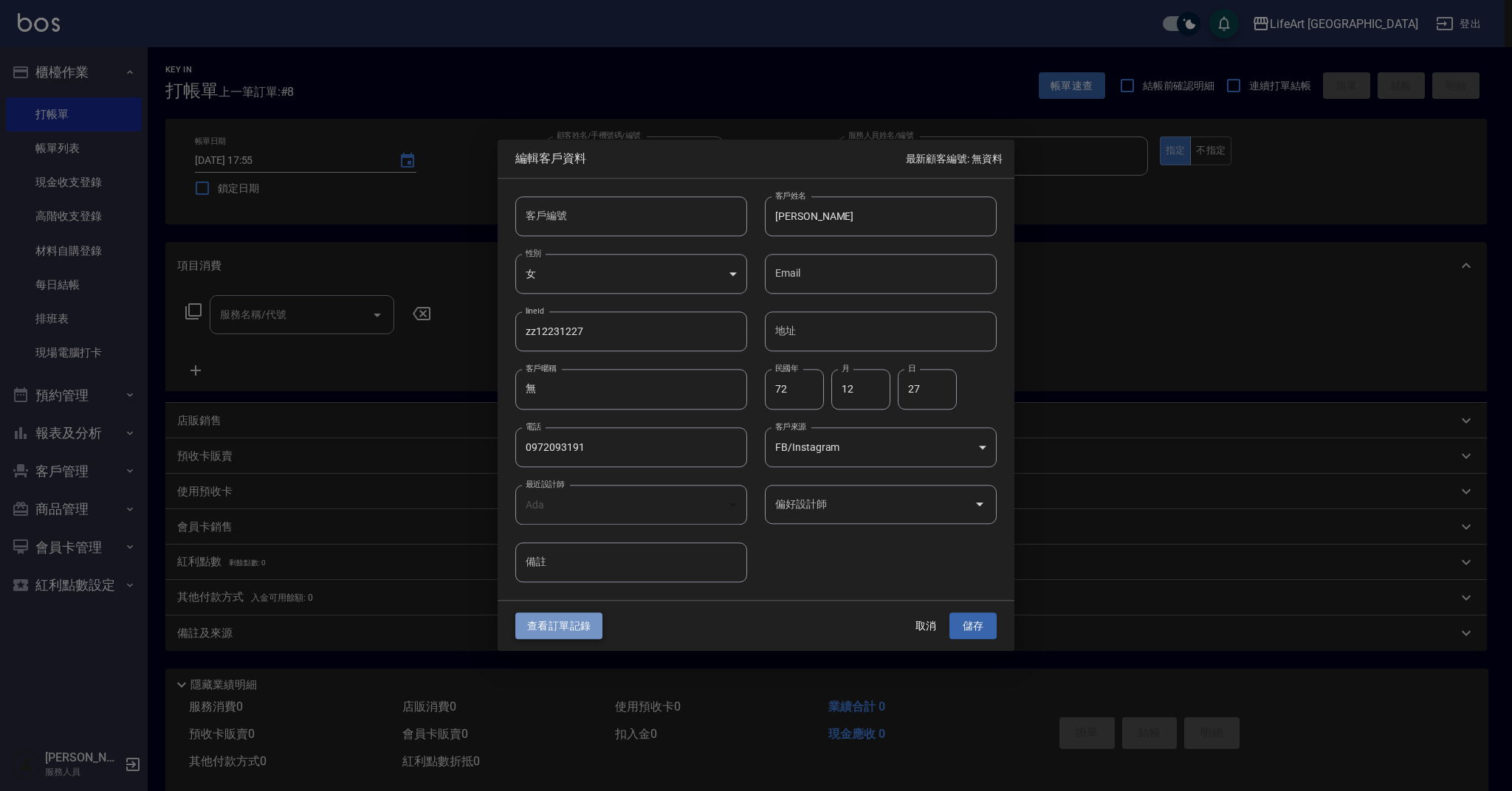
click at [573, 625] on button "查看訂單記錄" at bounding box center [558, 626] width 87 height 27
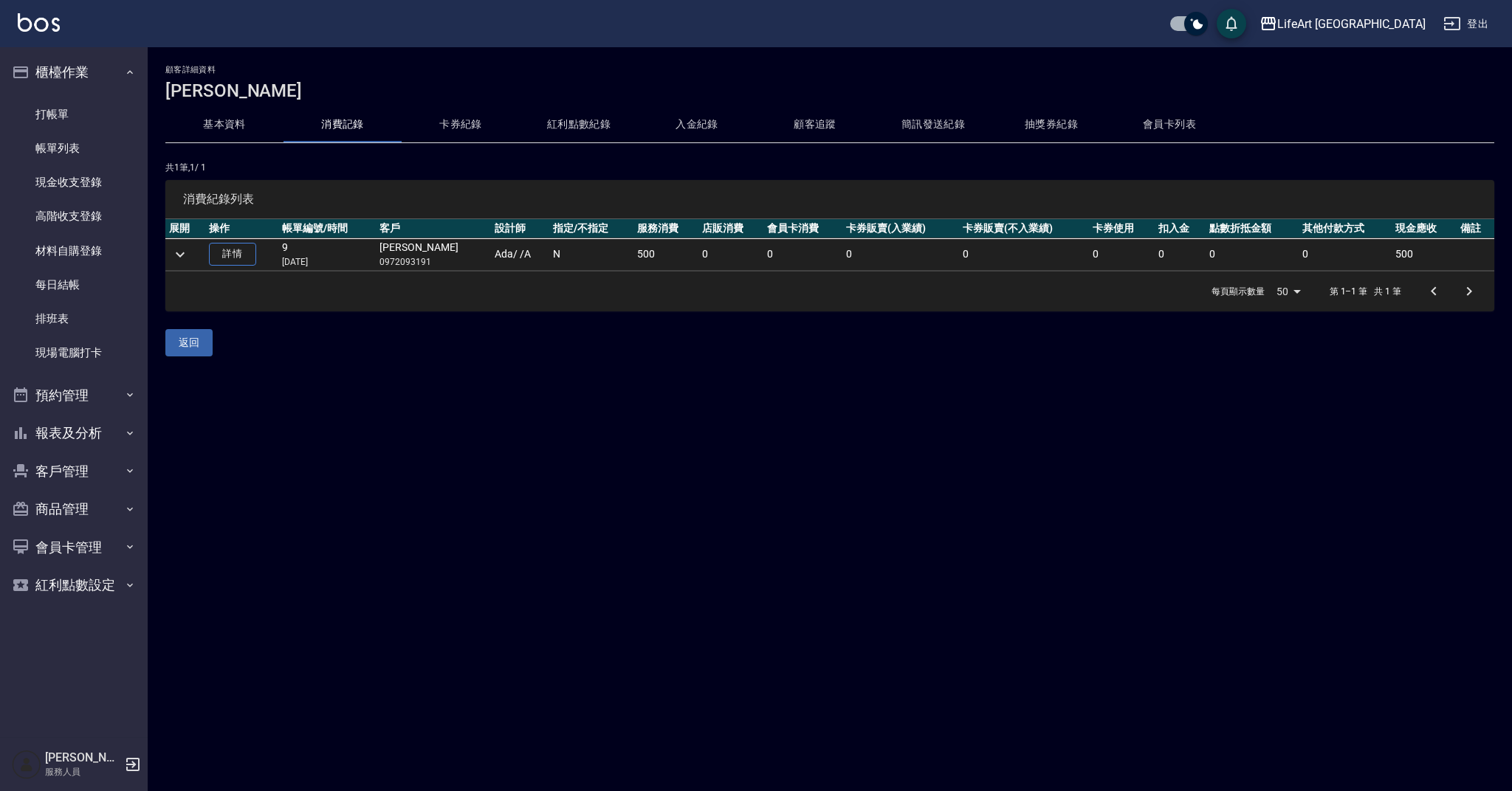
click at [412, 266] on p "0972093191" at bounding box center [433, 262] width 107 height 14
copy p "0972093191"
click at [80, 118] on link "打帳單" at bounding box center [73, 114] width 136 height 34
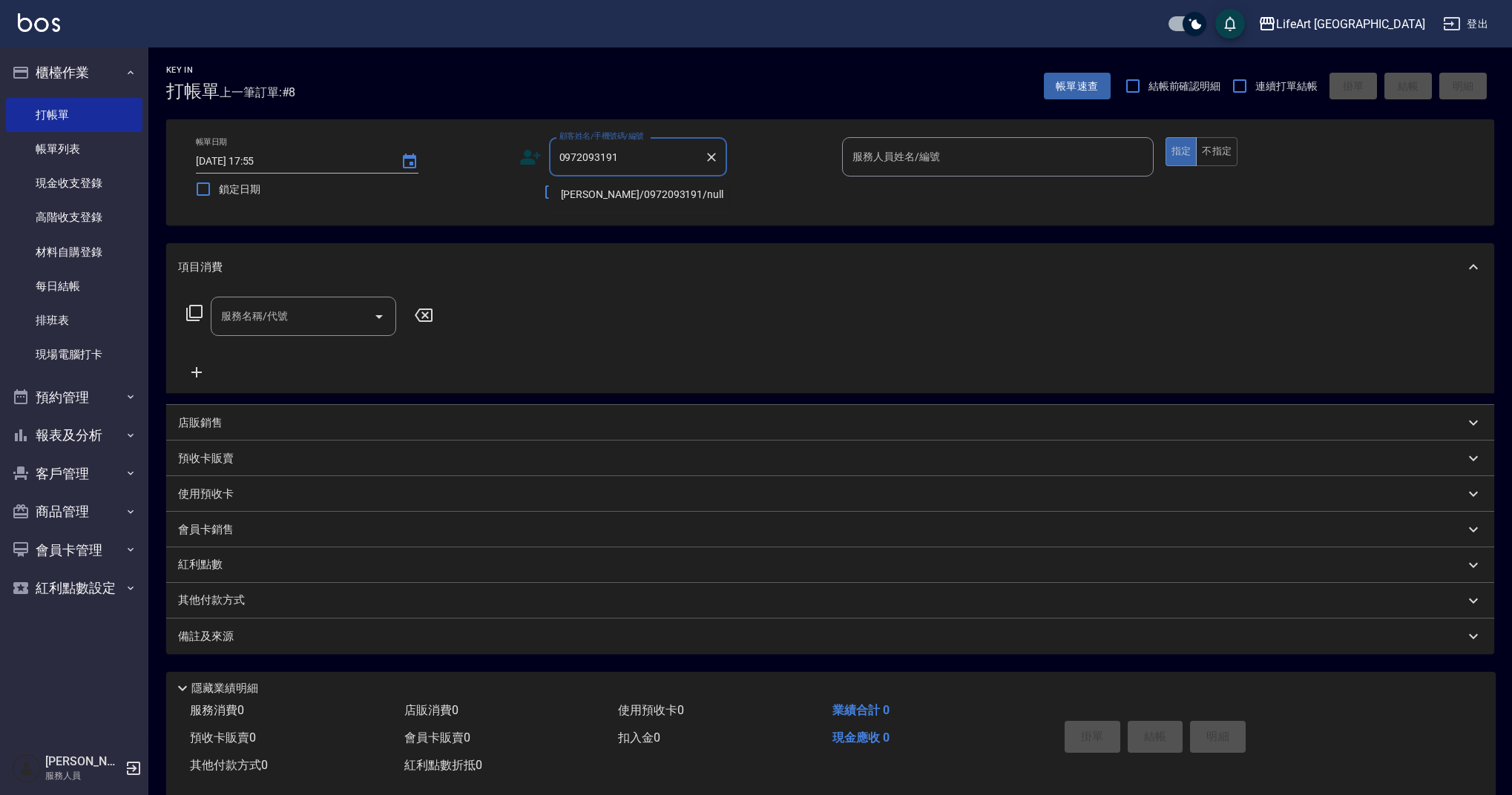
click at [678, 198] on li "楊容嘉/0972093191/null" at bounding box center [637, 194] width 178 height 25
type input "楊容嘉/0972093191/null"
click at [871, 172] on div "服務人員姓名/編號" at bounding box center [998, 157] width 311 height 39
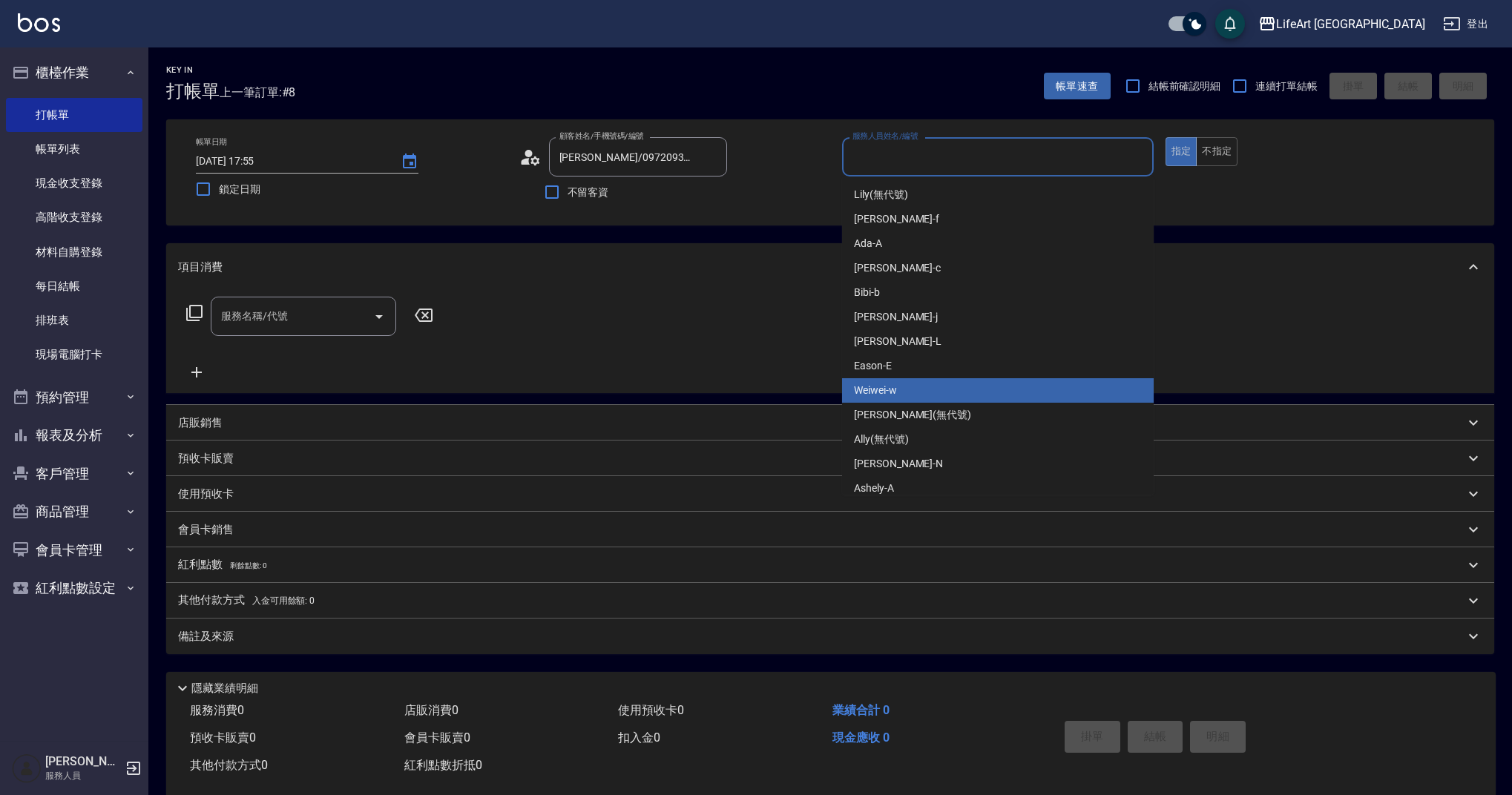
click at [917, 397] on div "Weiwei -w" at bounding box center [998, 390] width 311 height 25
type input "Weiwei-w"
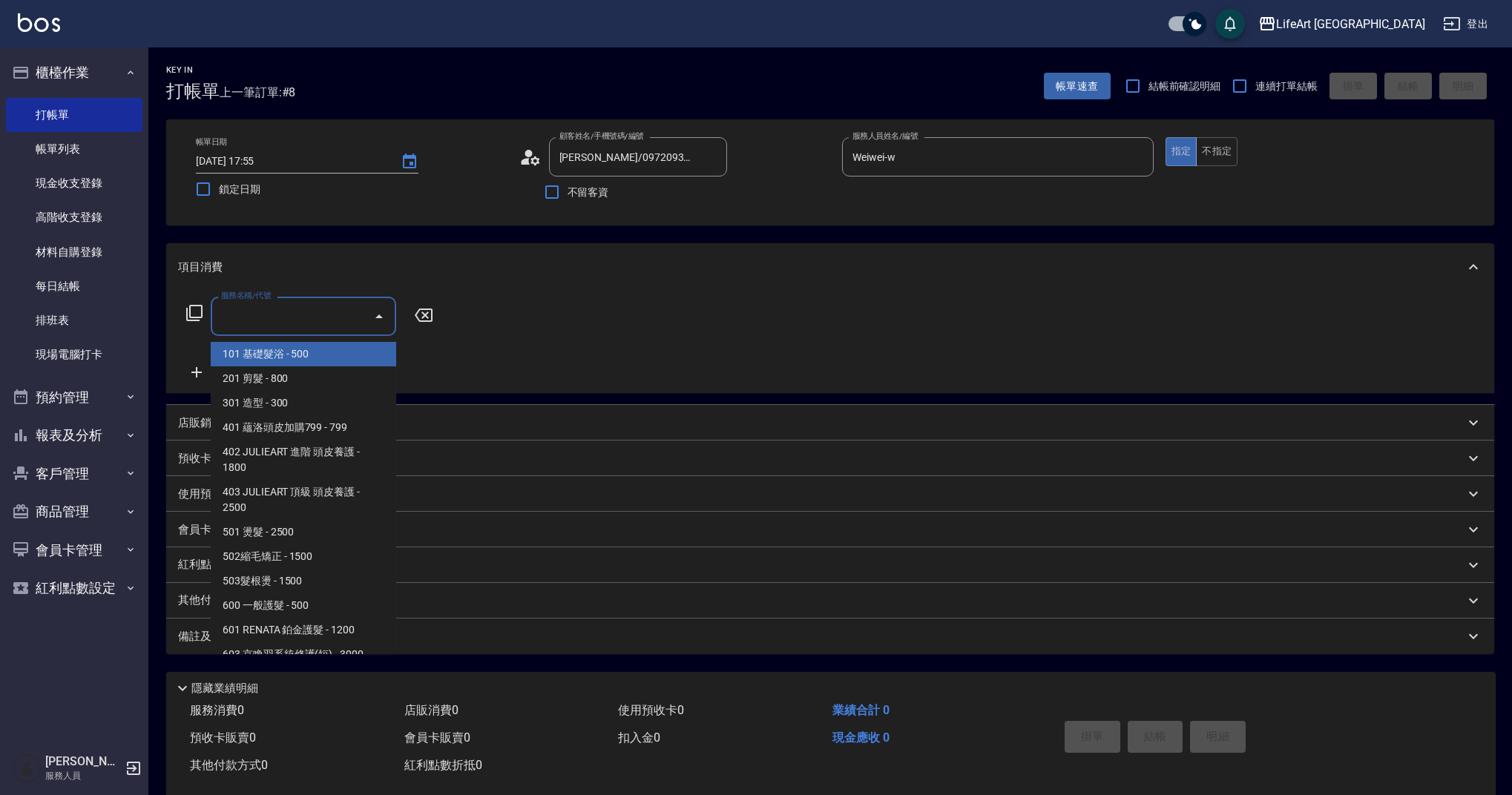
click at [275, 325] on input "服務名稱/代號" at bounding box center [292, 316] width 150 height 26
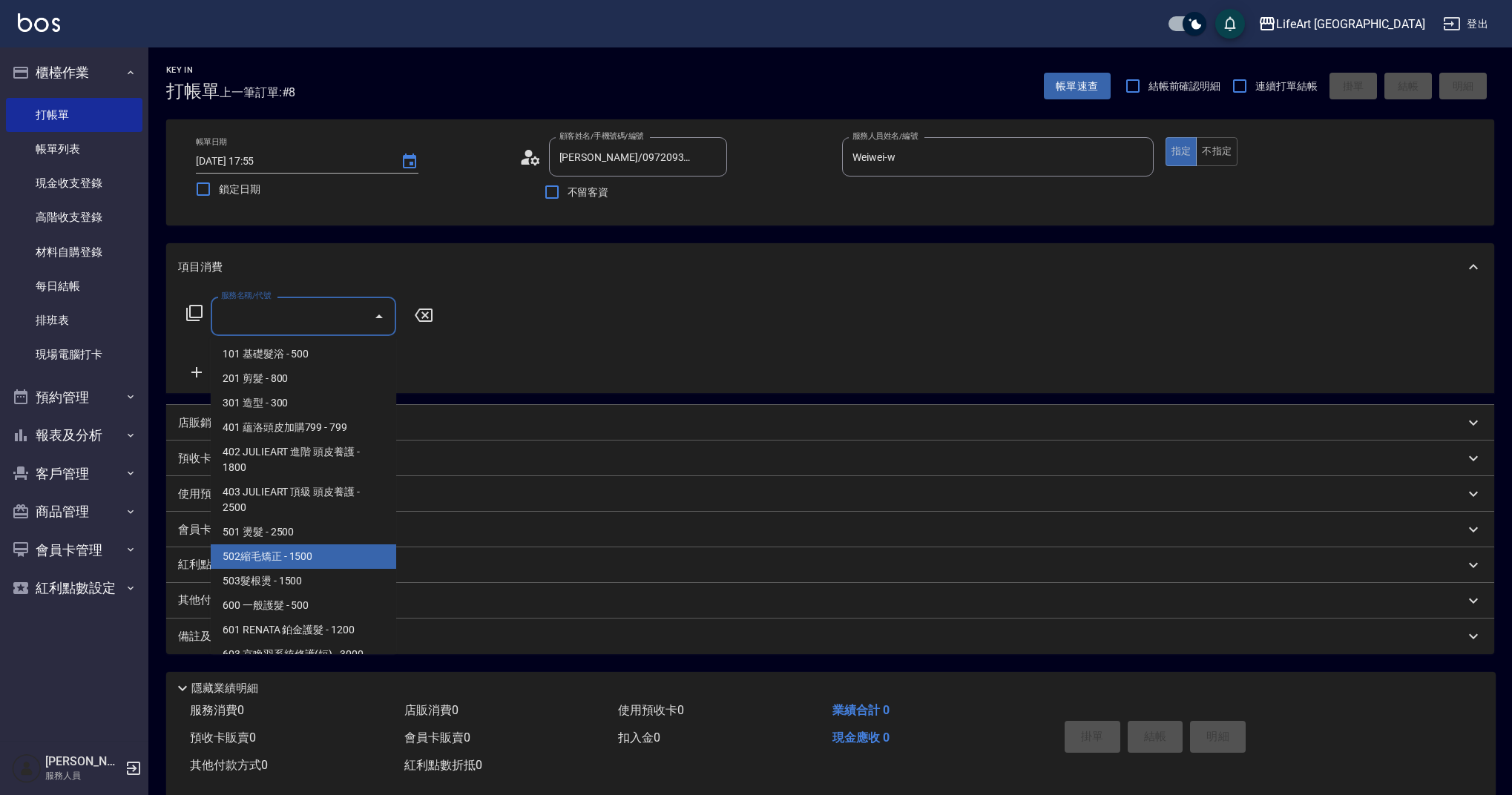
scroll to position [189, 0]
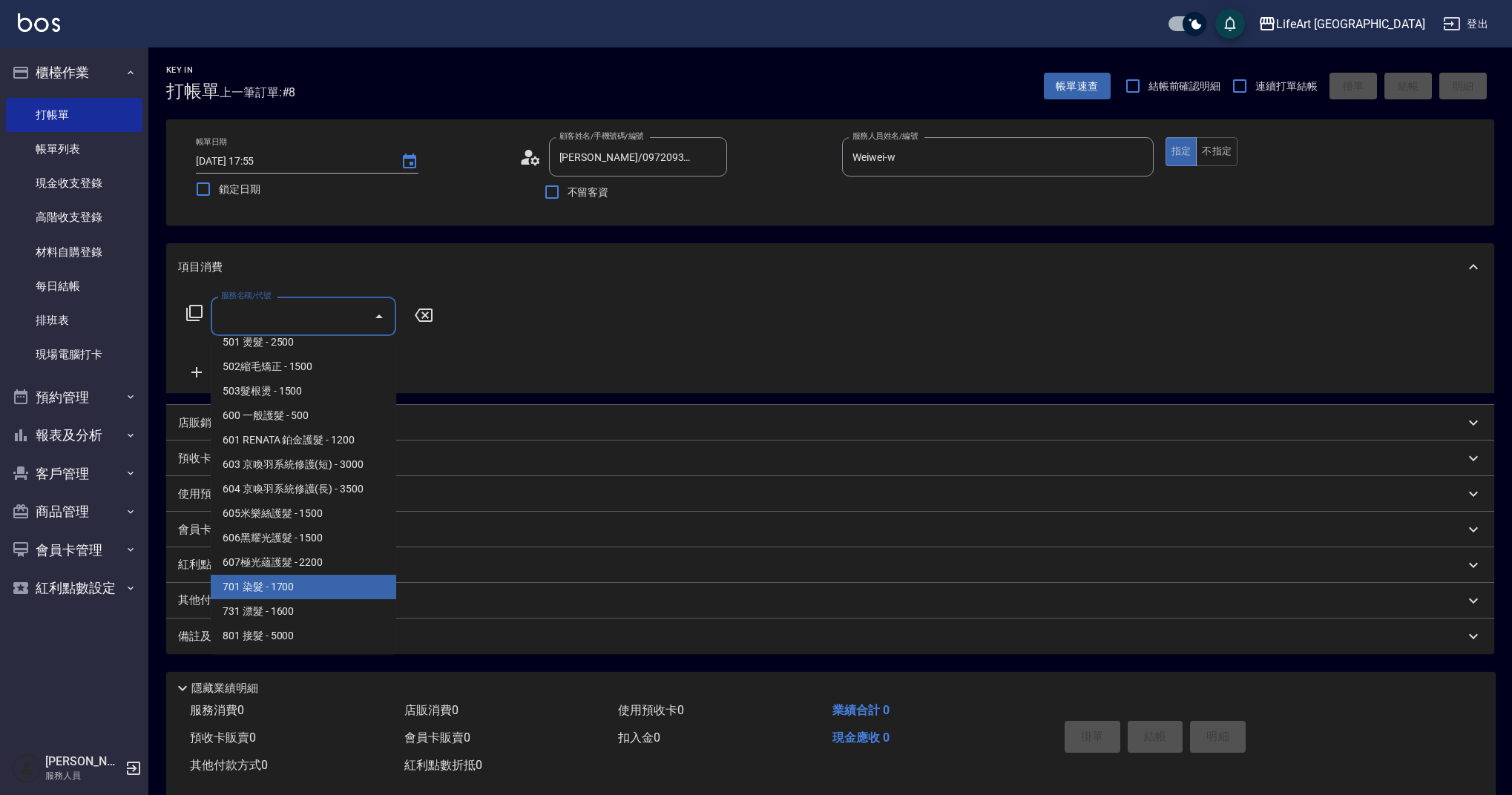
click at [360, 588] on span "701 染髮 - 1700" at bounding box center [303, 587] width 186 height 25
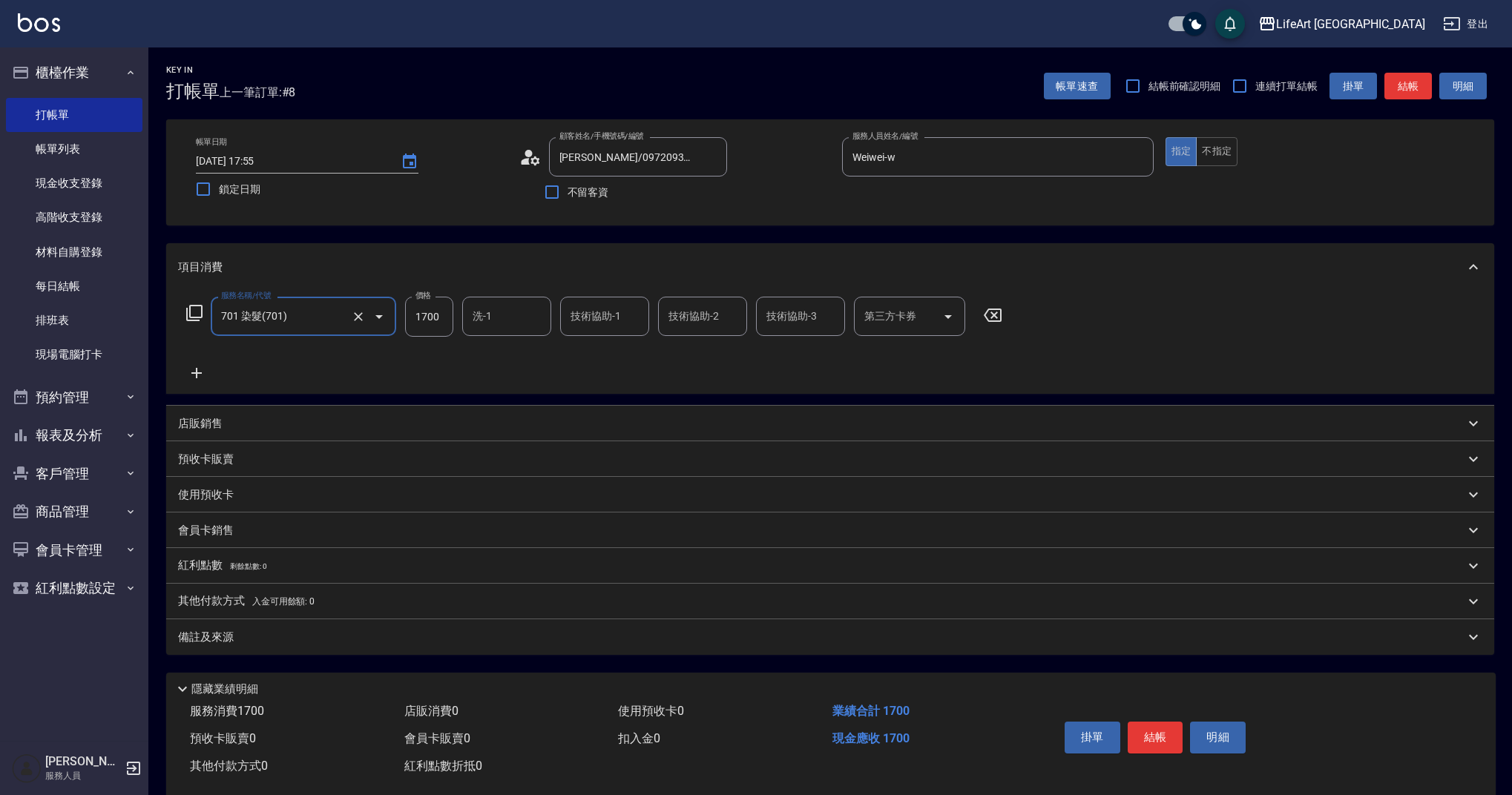
type input "701 染髮(701)"
click at [193, 376] on icon at bounding box center [196, 373] width 37 height 18
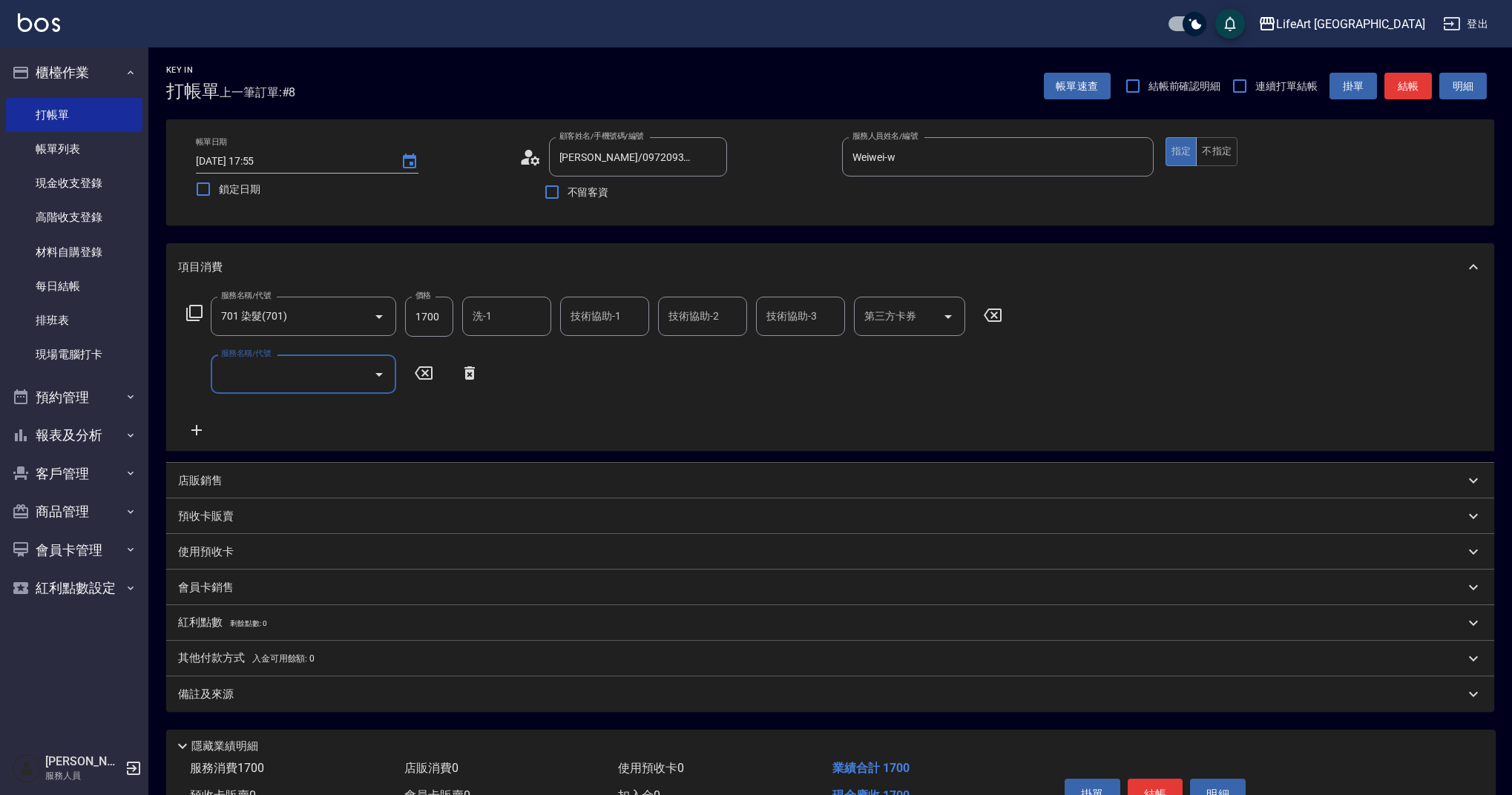
click at [293, 383] on input "服務名稱/代號" at bounding box center [292, 374] width 150 height 26
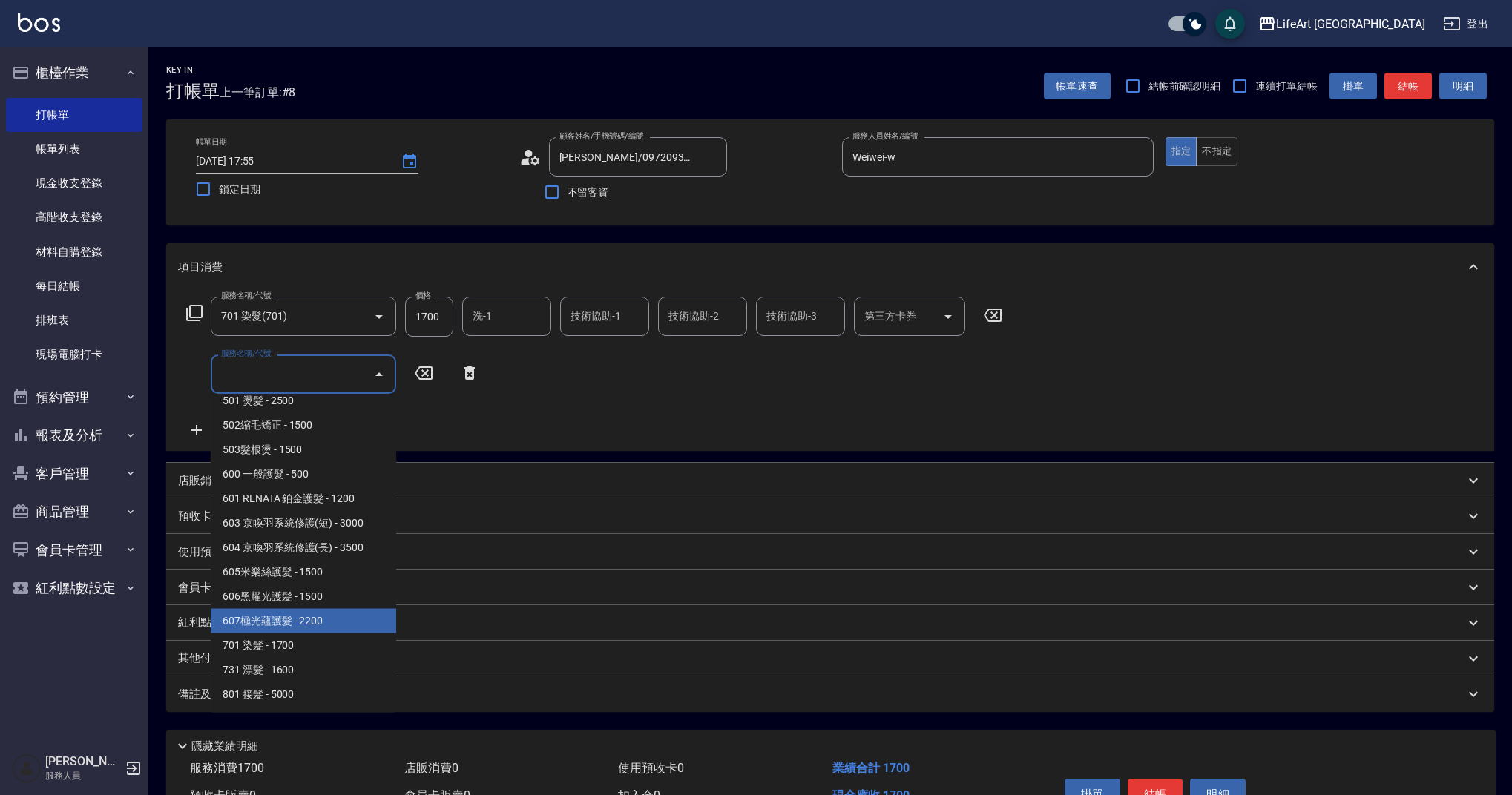
click at [345, 621] on span "607極光蘊護髮 - 2200" at bounding box center [303, 620] width 186 height 25
type input "607極光蘊護髮(607)"
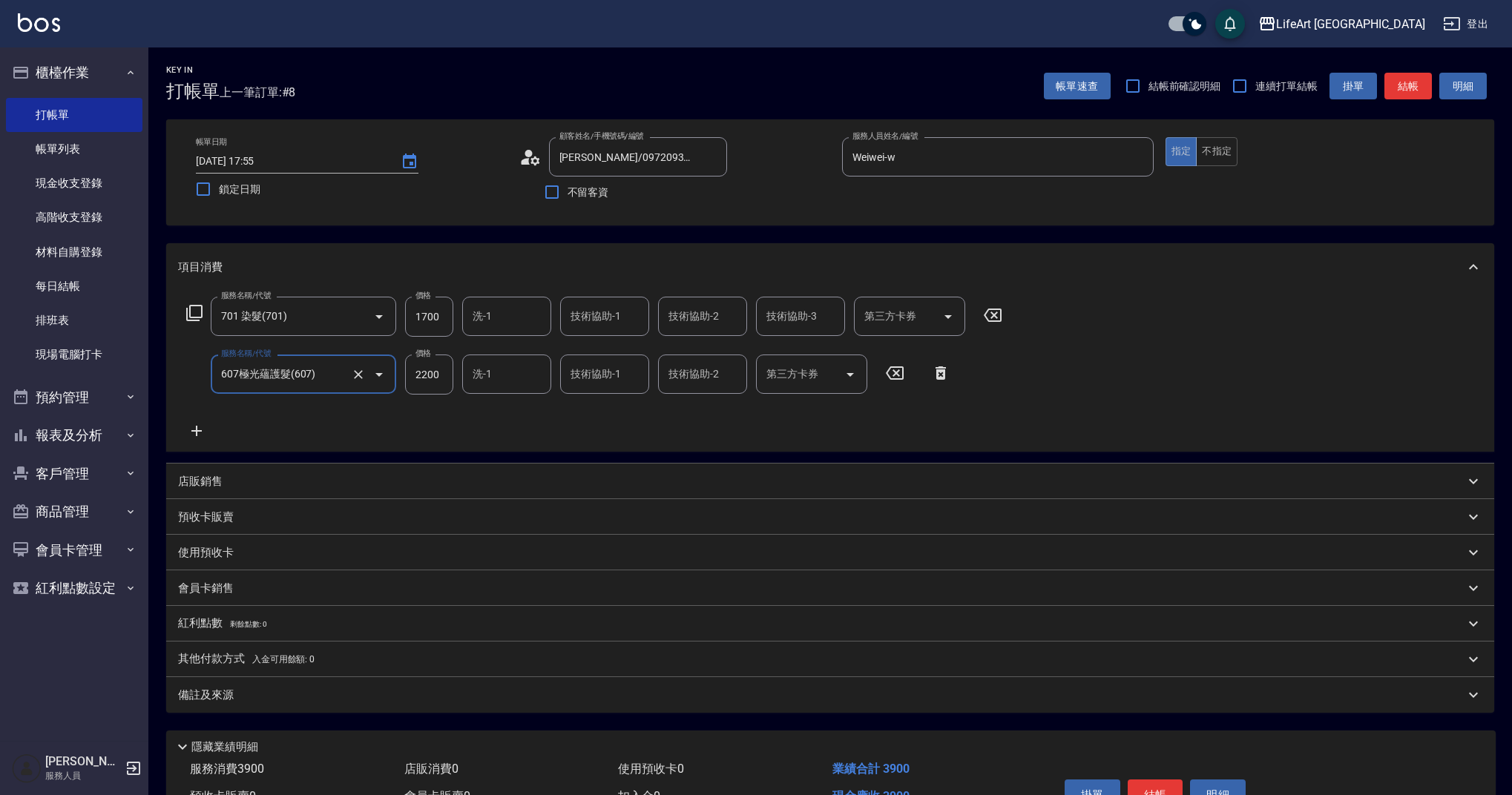
click at [440, 317] on input "1700" at bounding box center [429, 316] width 48 height 40
type input "2140"
click at [630, 430] on div "服務名稱/代號 701 染髮(701) 服務名稱/代號 價格 2140 價格 洗-1 洗-1 技術協助-1 技術協助-1 技術協助-2 技術協助-2 技術協助…" at bounding box center [594, 368] width 834 height 143
click at [235, 490] on div "店販銷售" at bounding box center [830, 481] width 1328 height 35
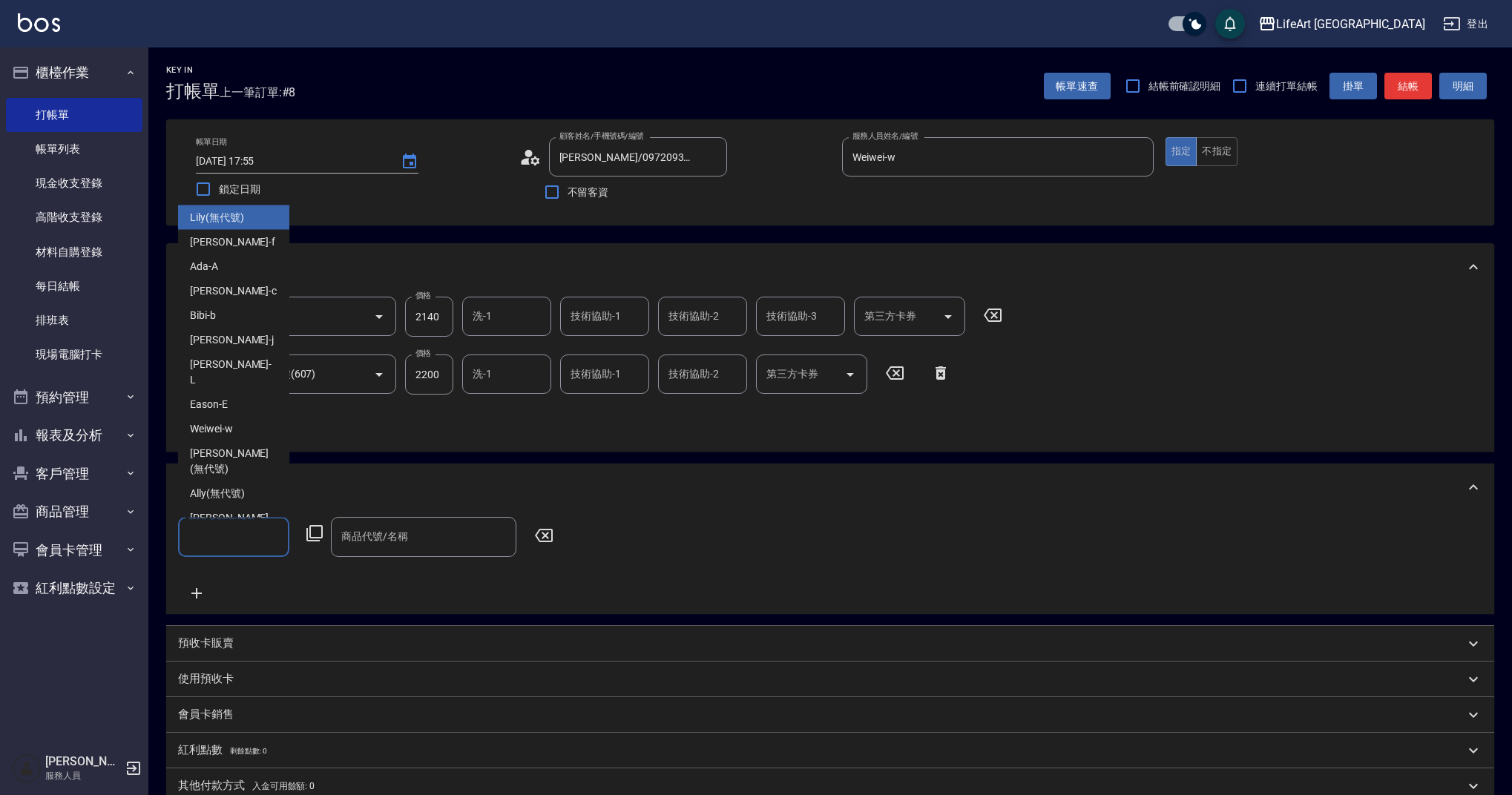
click at [238, 550] on input "服務人員姓名/編號" at bounding box center [234, 537] width 98 height 26
click at [243, 417] on div "Weiwei -w" at bounding box center [233, 429] width 111 height 25
type input "Weiwei-w"
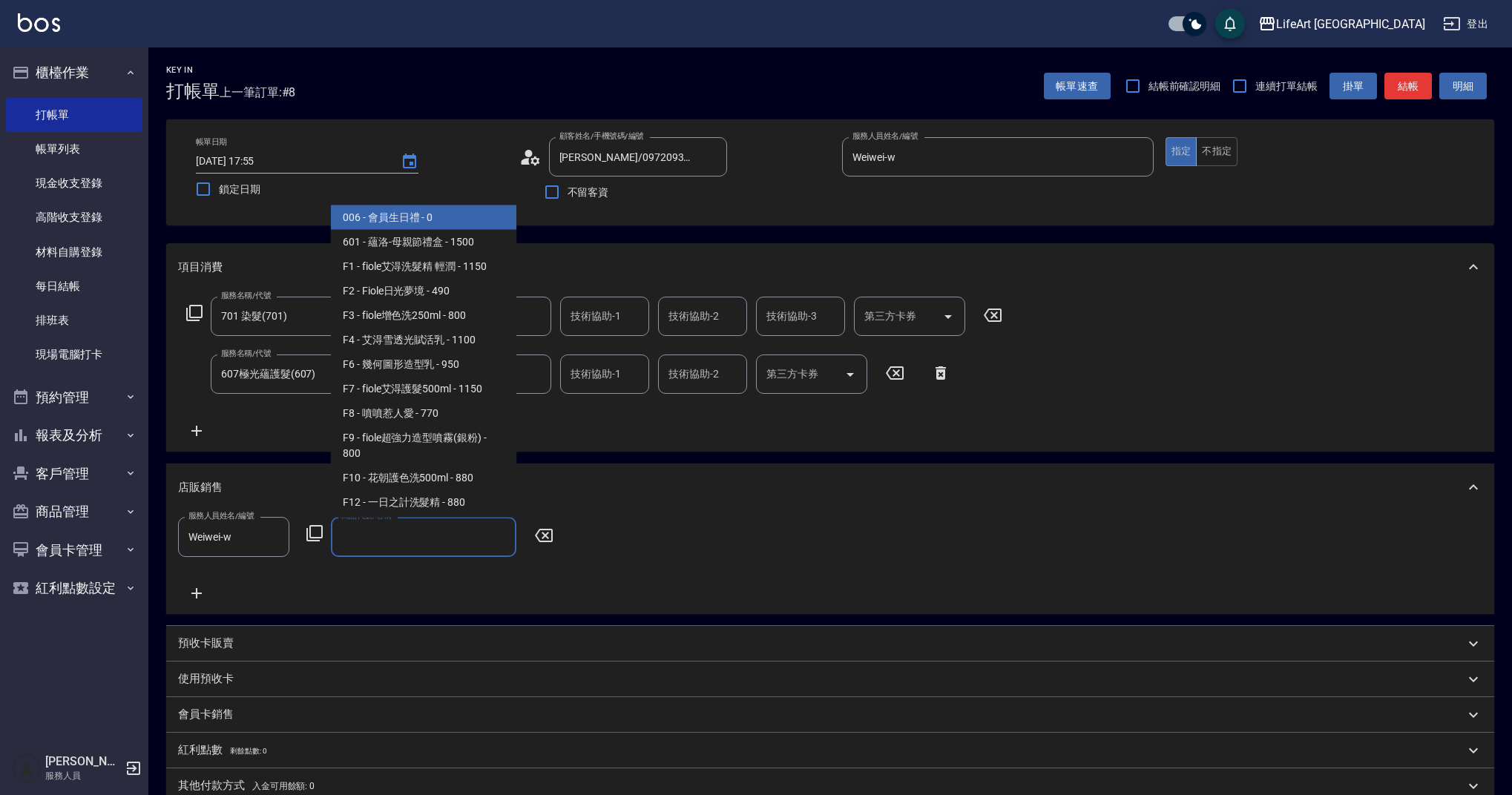
click at [365, 530] on input "商品代號/名稱" at bounding box center [423, 537] width 172 height 26
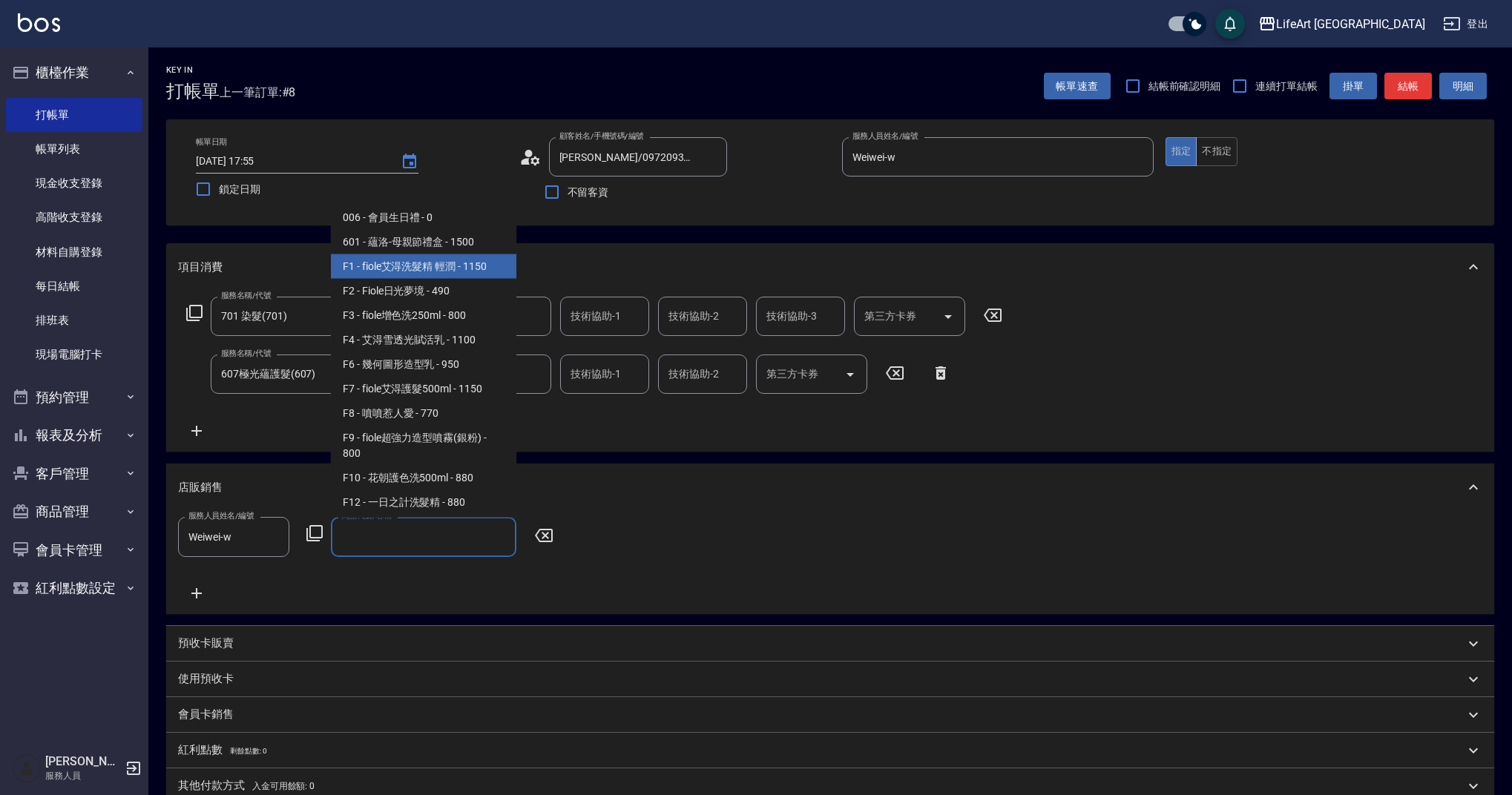
click at [483, 265] on span "F1 - fiole艾淂洗髮精 輕潤 - 1150" at bounding box center [423, 266] width 186 height 25
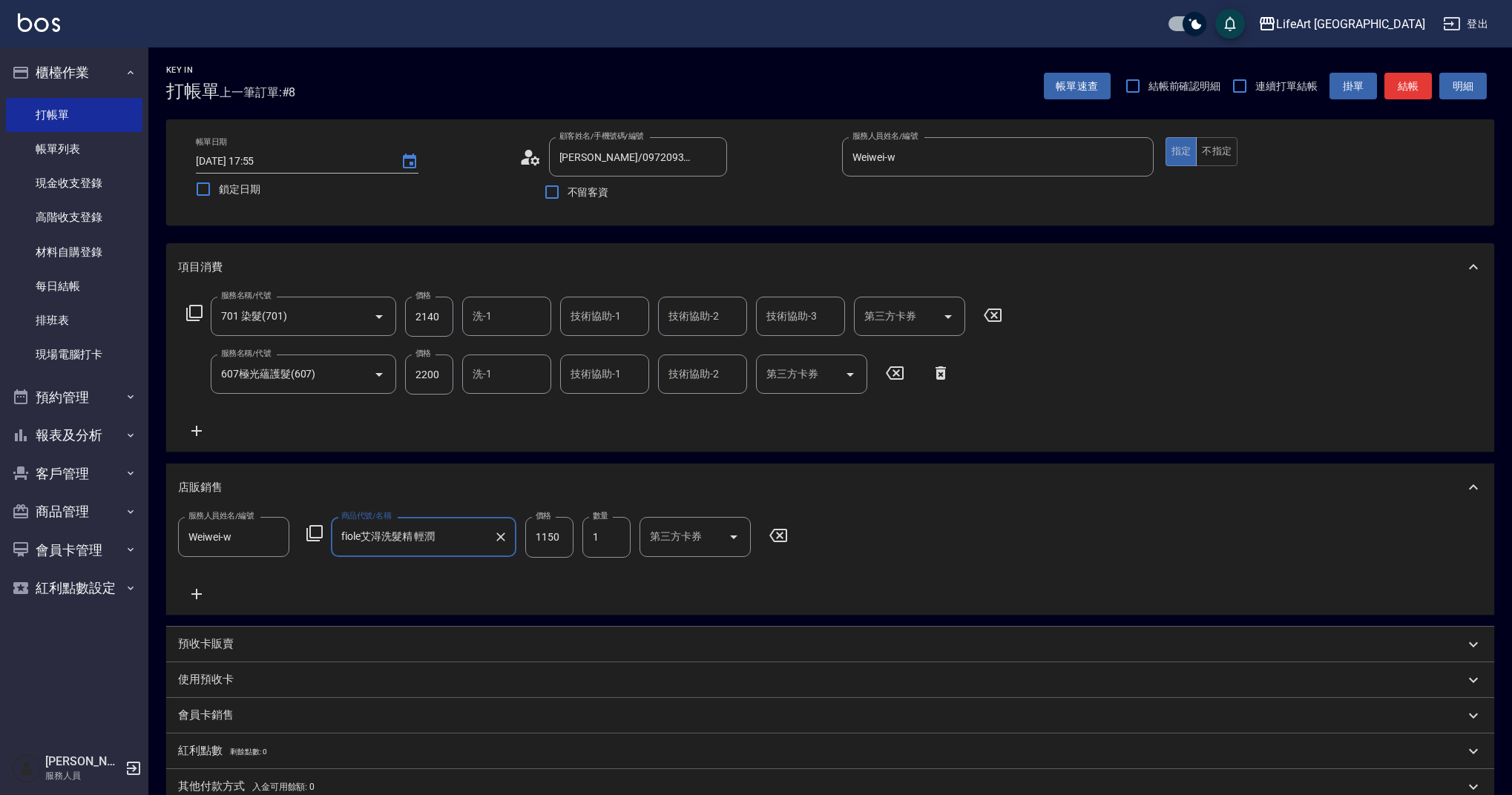
type input "fiole艾淂洗髮精 輕潤"
click at [548, 541] on input "1150" at bounding box center [549, 537] width 48 height 40
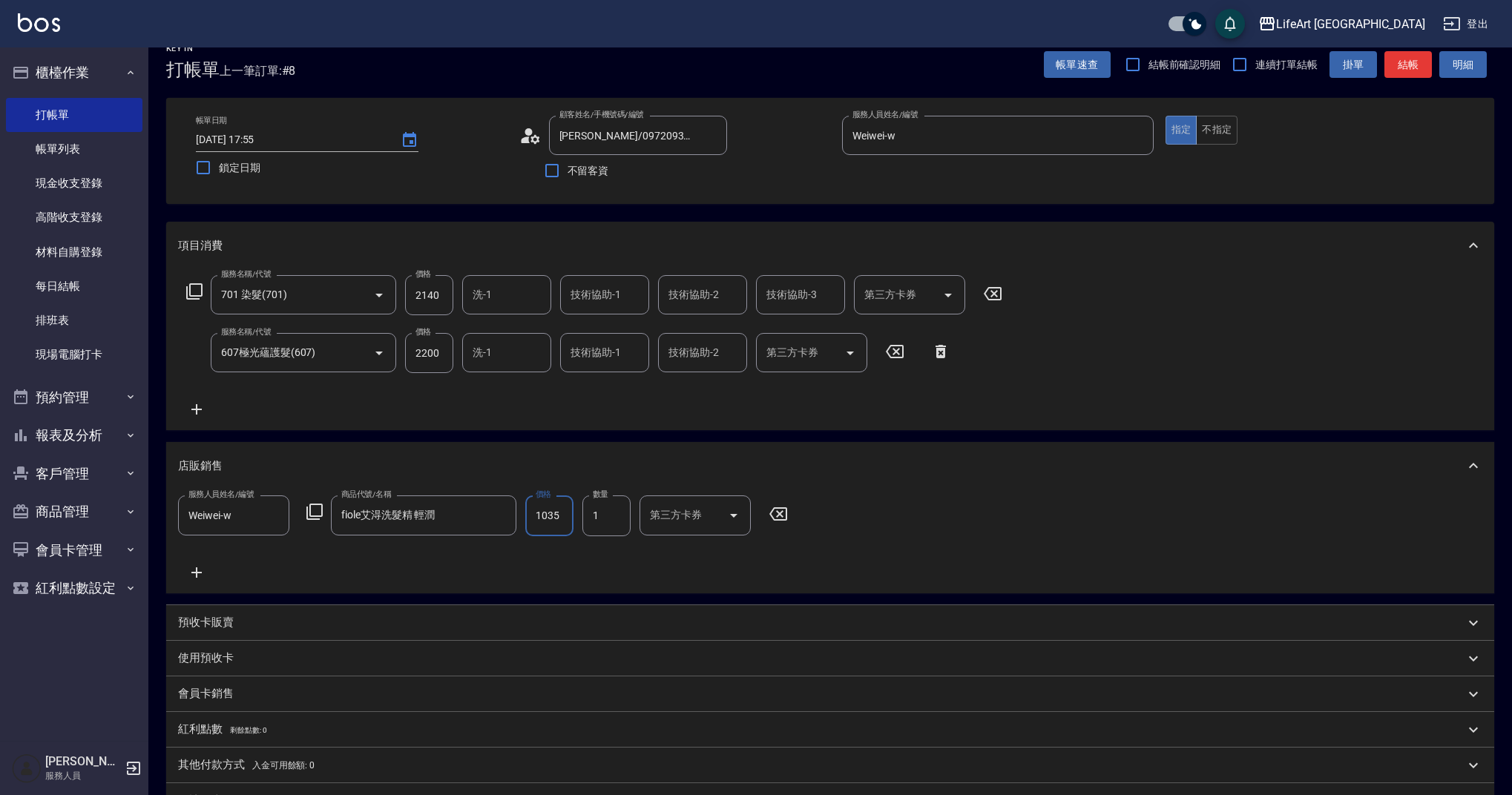
scroll to position [0, 0]
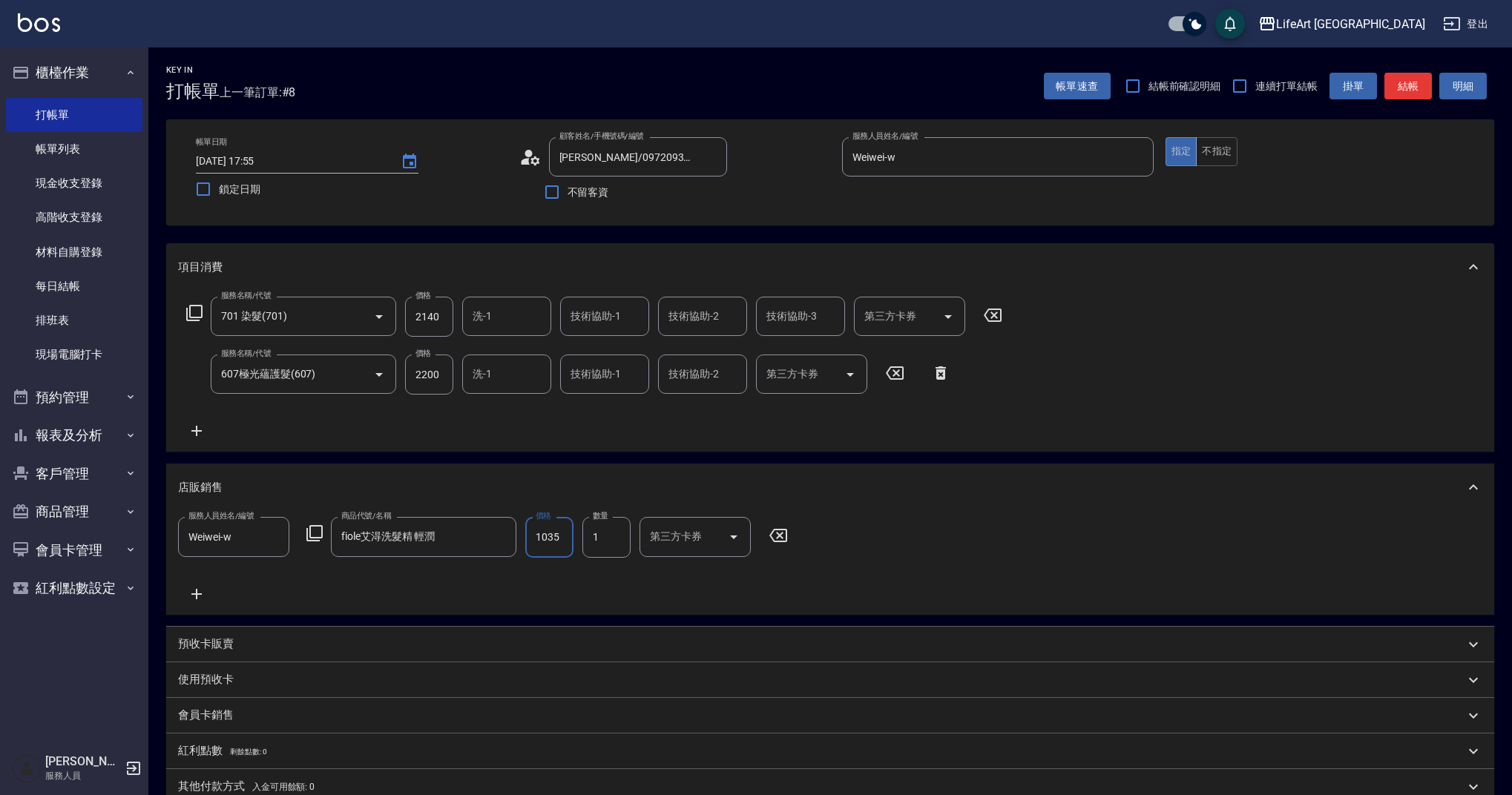
type input "1035"
click at [581, 320] on input "技術協助-1" at bounding box center [604, 316] width 76 height 26
click at [569, 355] on div "Lily (無代號)" at bounding box center [605, 353] width 89 height 25
type input "Lily(無代號)"
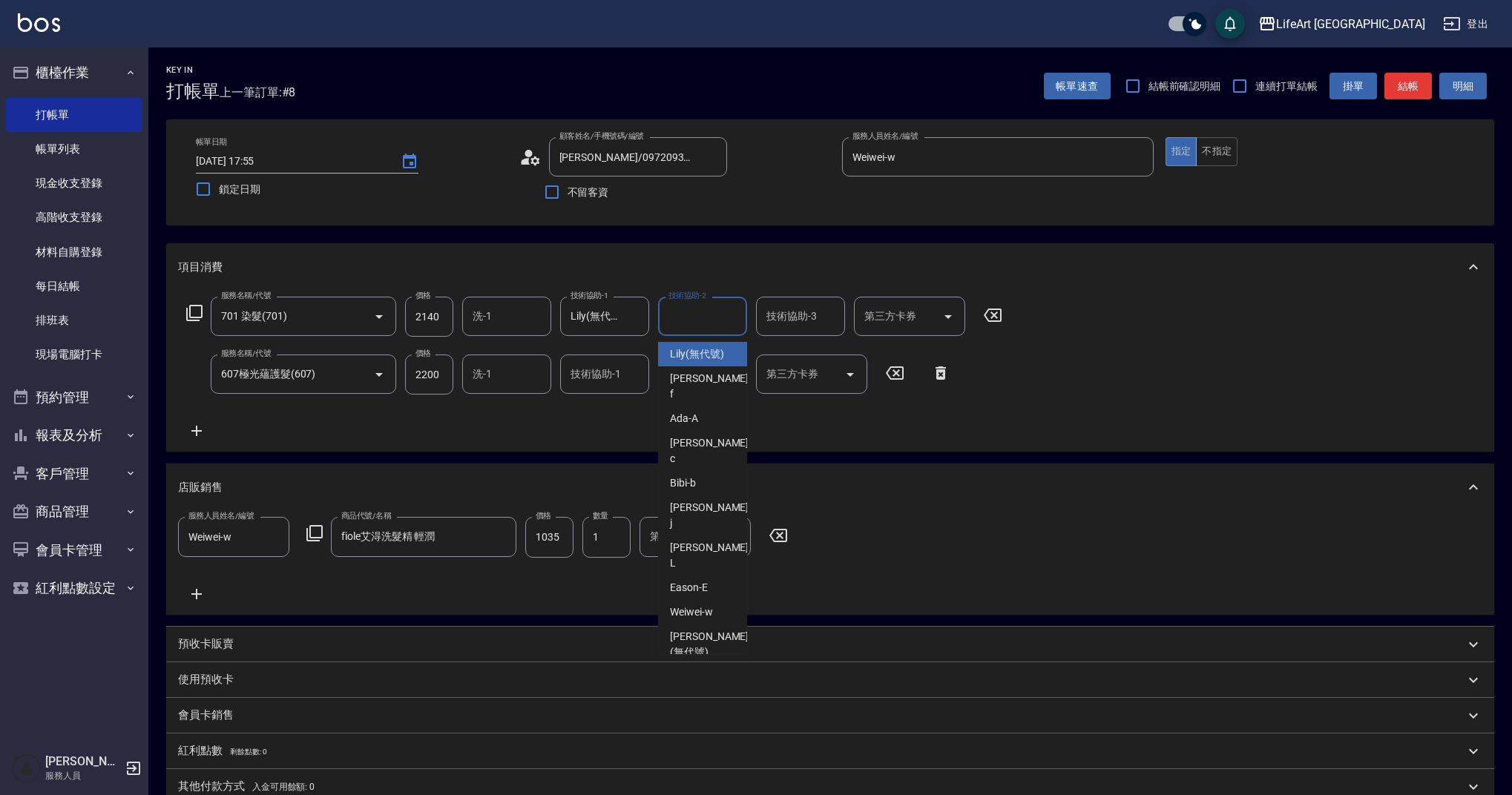
click at [667, 322] on input "技術協助-2" at bounding box center [702, 316] width 76 height 26
click at [682, 361] on span "Lily (無代號)" at bounding box center [696, 354] width 54 height 16
type input "Lily(無代號)"
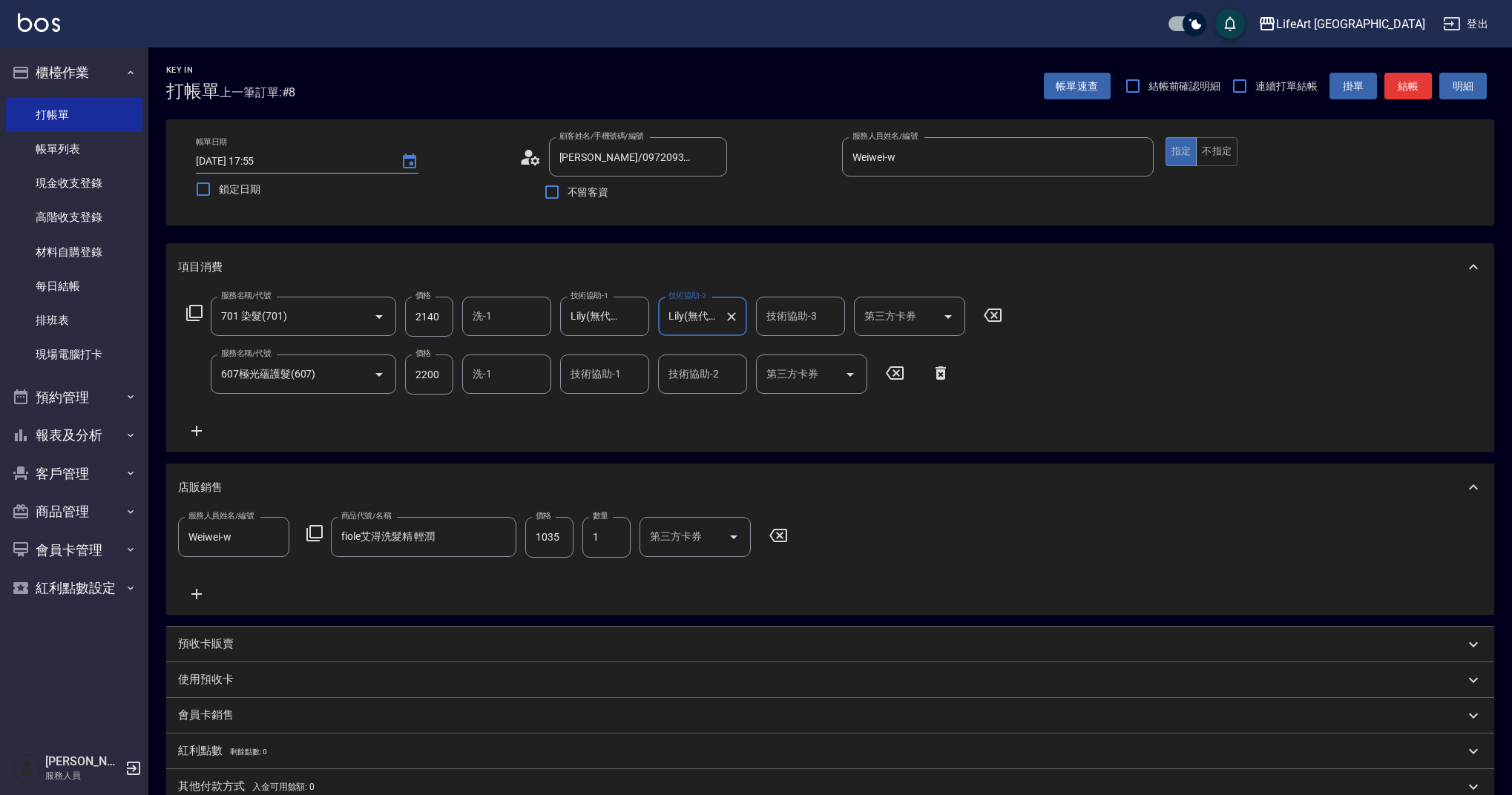
click at [597, 392] on div "技術協助-1" at bounding box center [605, 374] width 89 height 39
click at [605, 414] on span "Lily (無代號)" at bounding box center [599, 413] width 54 height 16
type input "Lily(無代號)"
click at [608, 434] on div "服務名稱/代號 701 染髮(701) 服務名稱/代號 價格 2140 價格 洗-1 洗-1 技術協助-1 Lily(無代號) 技術協助-1 技術協助-2 L…" at bounding box center [594, 368] width 834 height 143
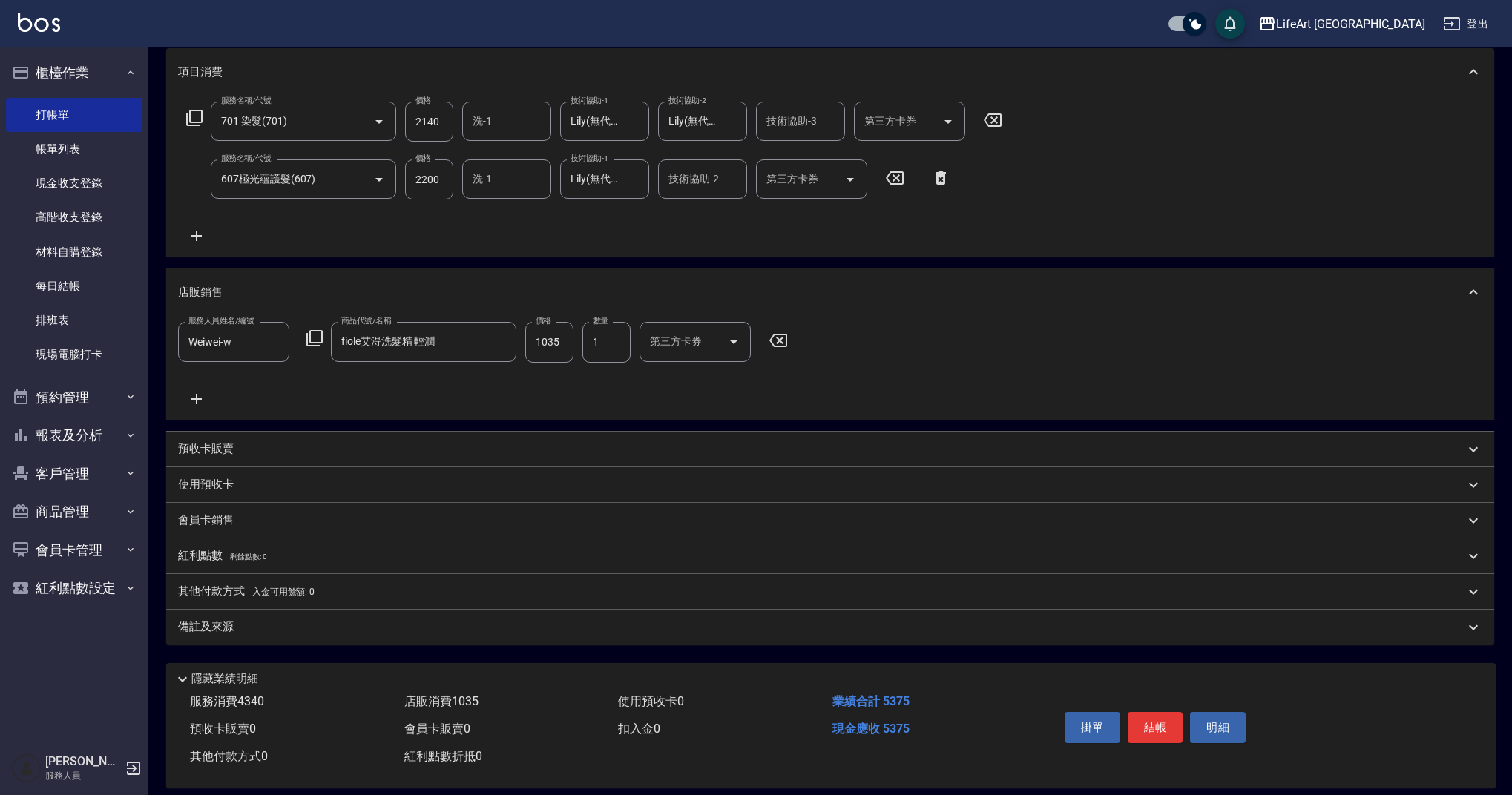
scroll to position [212, 0]
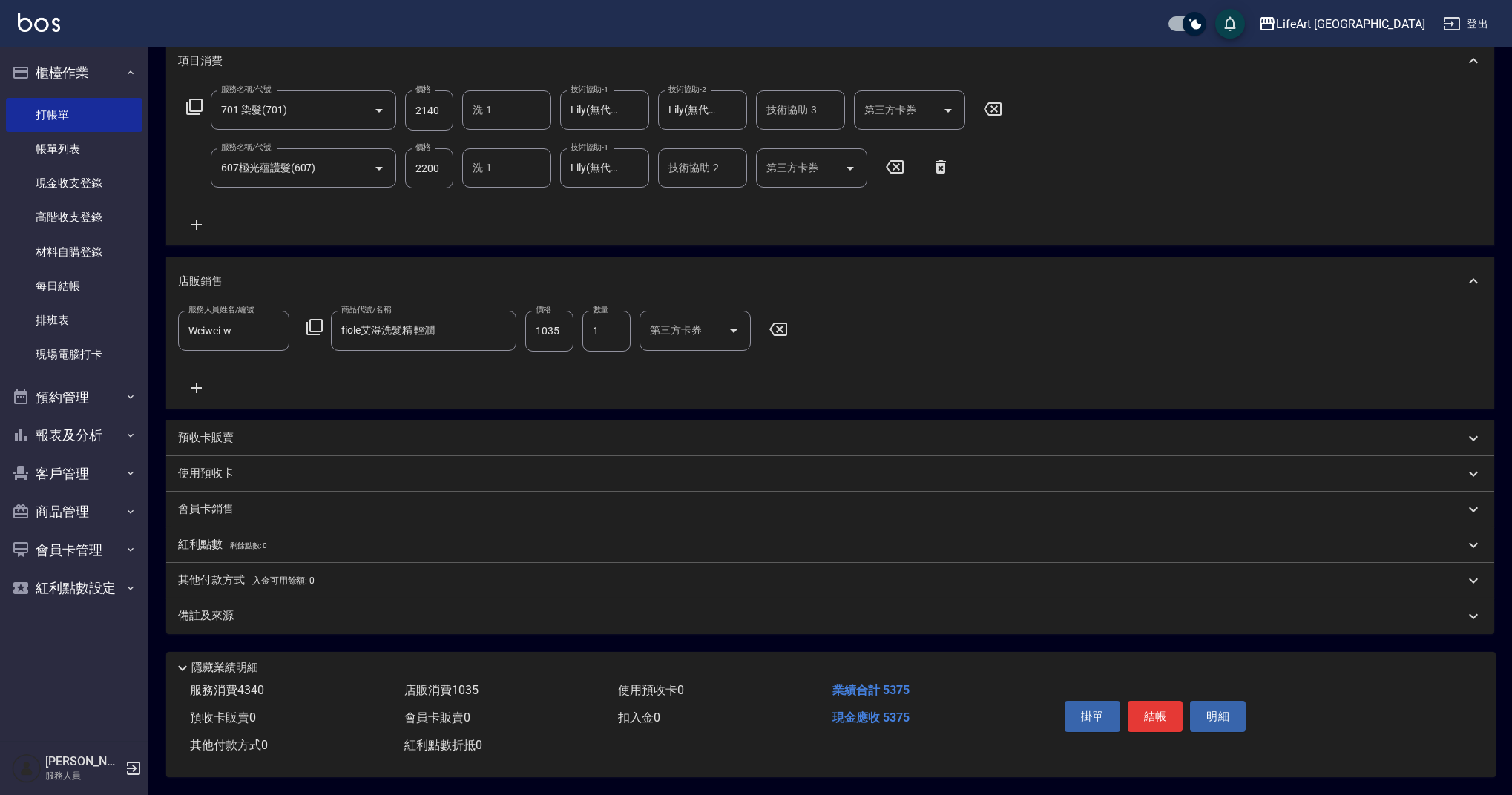
click at [297, 612] on div "備註及來源" at bounding box center [821, 616] width 1286 height 16
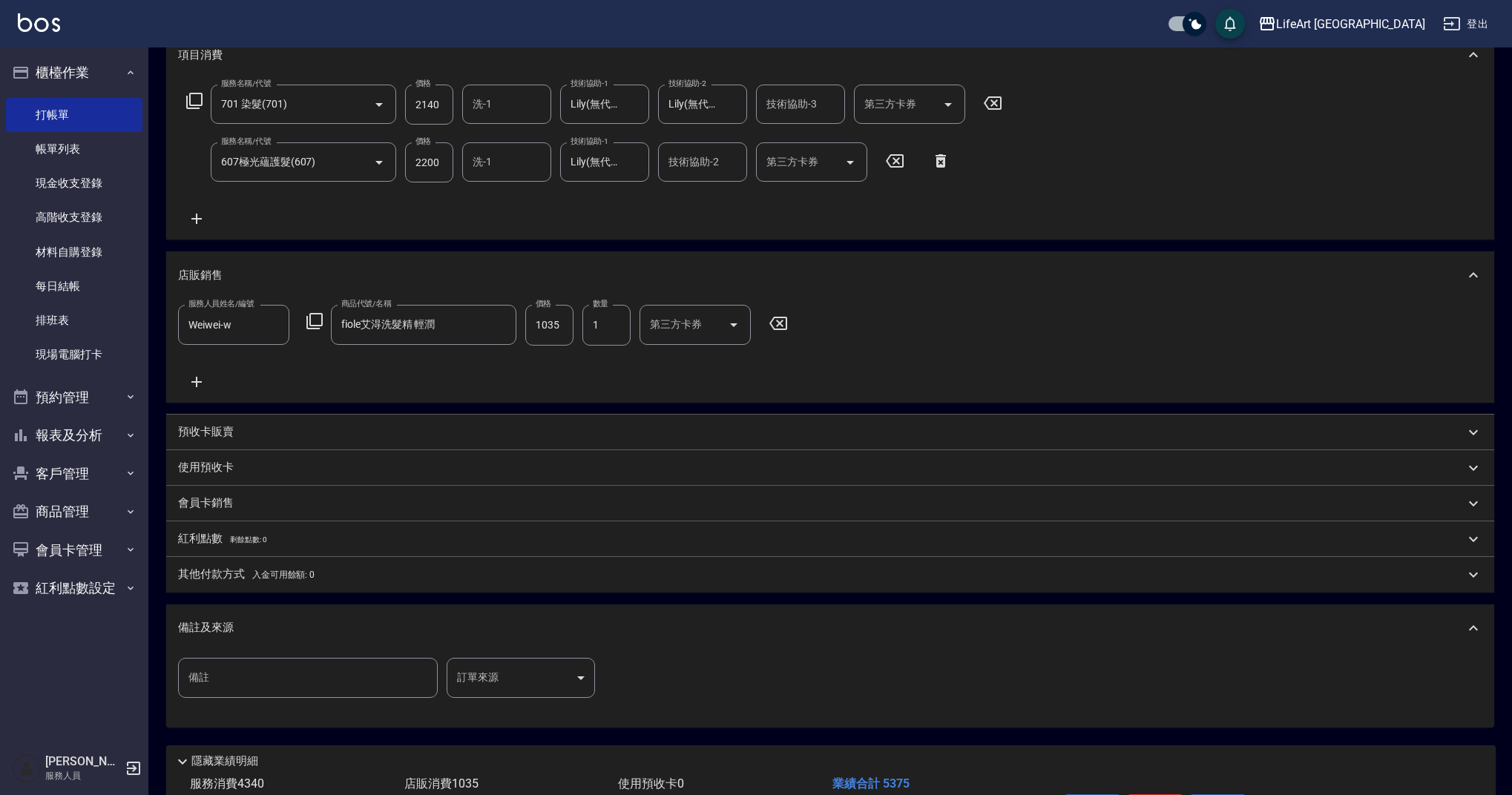
click at [525, 682] on body "LifeArt 蘆洲 登出 櫃檯作業 打帳單 帳單列表 現金收支登錄 高階收支登錄 材料自購登錄 每日結帳 排班表 現場電腦打卡 預約管理 預約管理 單日預約…" at bounding box center [756, 338] width 1512 height 1100
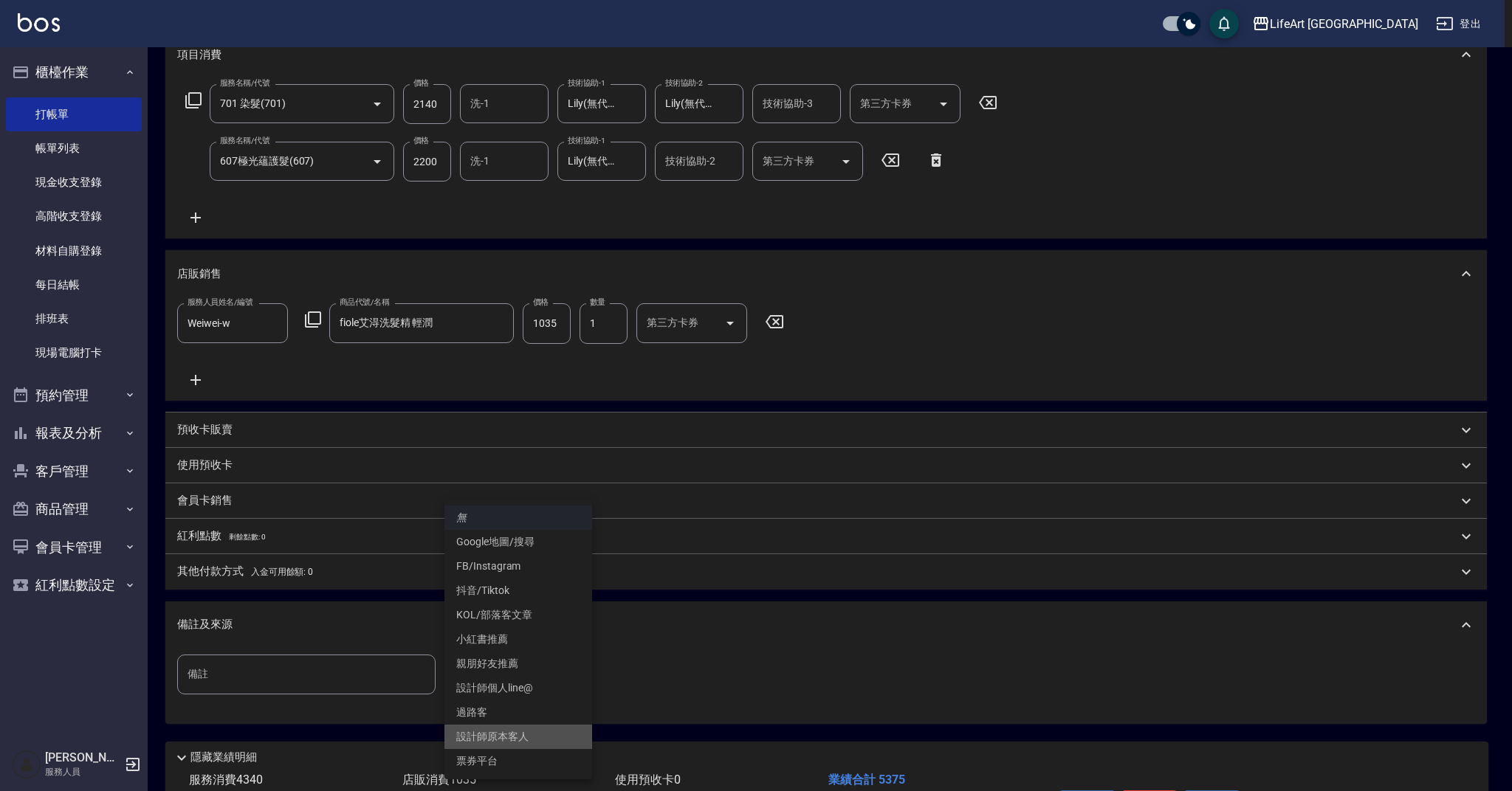
click at [540, 737] on li "設計師原本客人" at bounding box center [518, 736] width 147 height 24
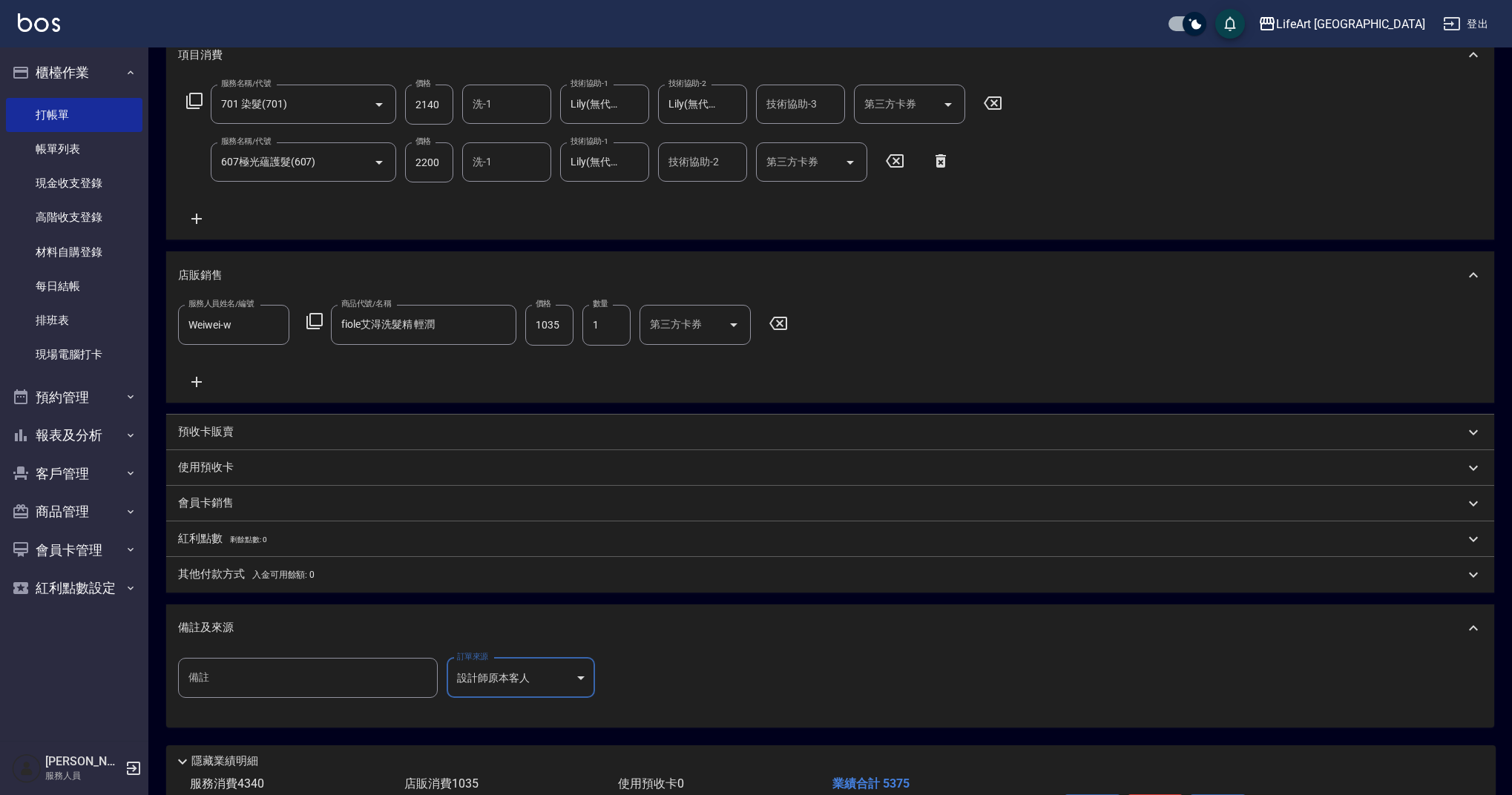
click at [530, 672] on body "LifeArt 蘆洲 登出 櫃檯作業 打帳單 帳單列表 現金收支登錄 高階收支登錄 材料自購登錄 每日結帳 排班表 現場電腦打卡 預約管理 預約管理 單日預約…" at bounding box center [756, 338] width 1512 height 1100
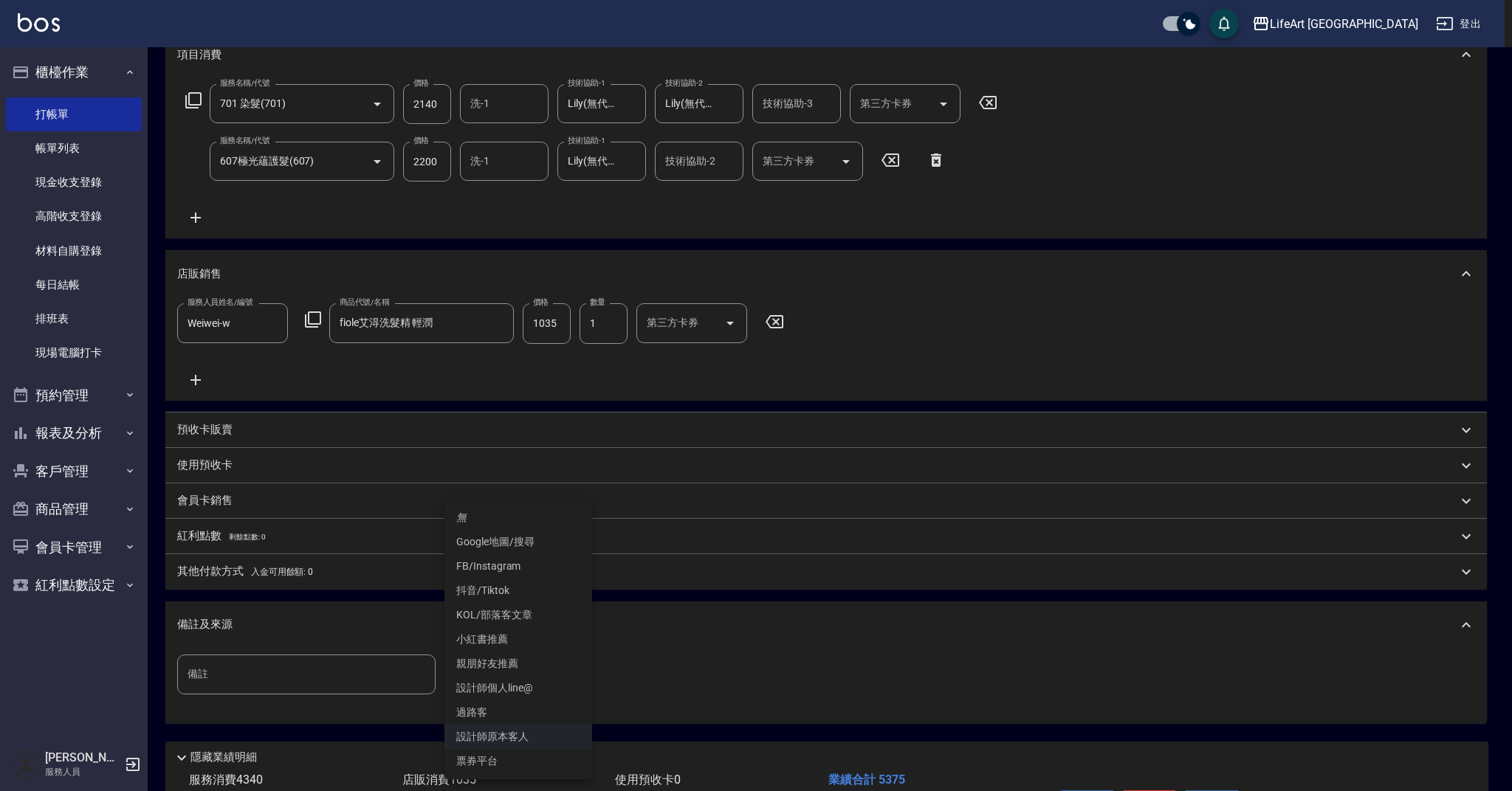
click at [533, 564] on li "FB/Instagram" at bounding box center [518, 566] width 147 height 24
type input "FB/Instagram"
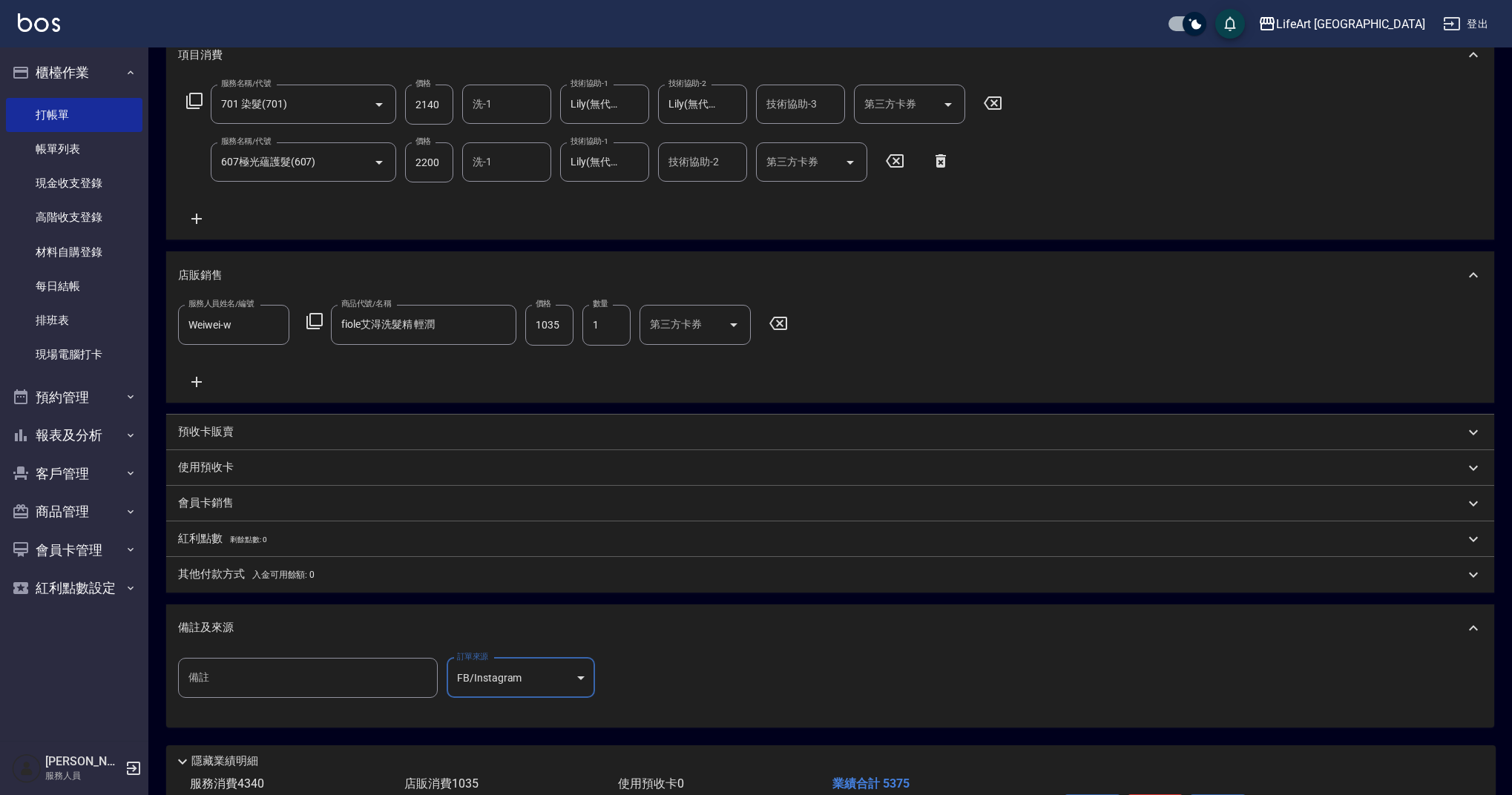
scroll to position [312, 0]
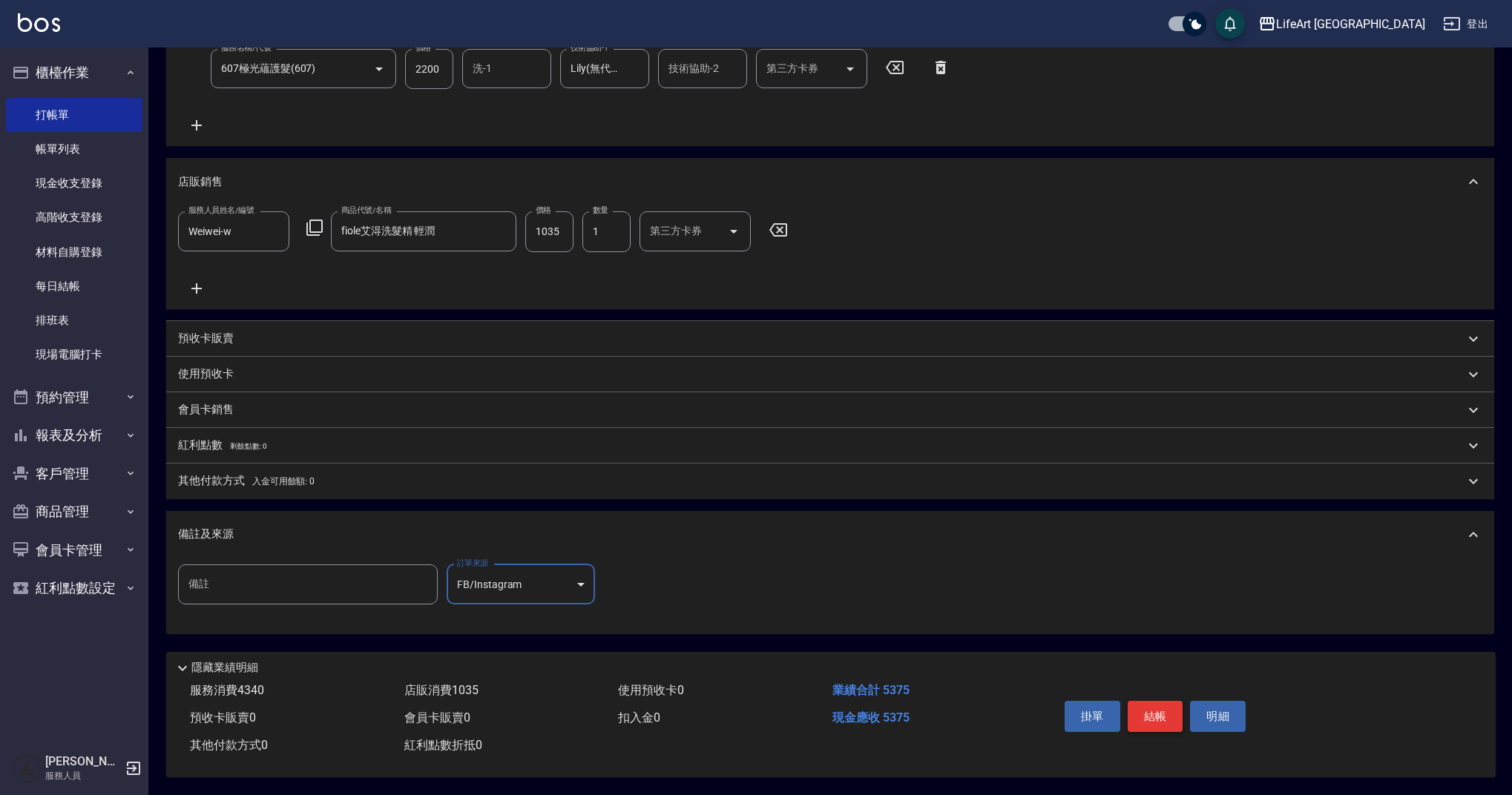
click at [1161, 719] on button "結帳" at bounding box center [1156, 716] width 56 height 31
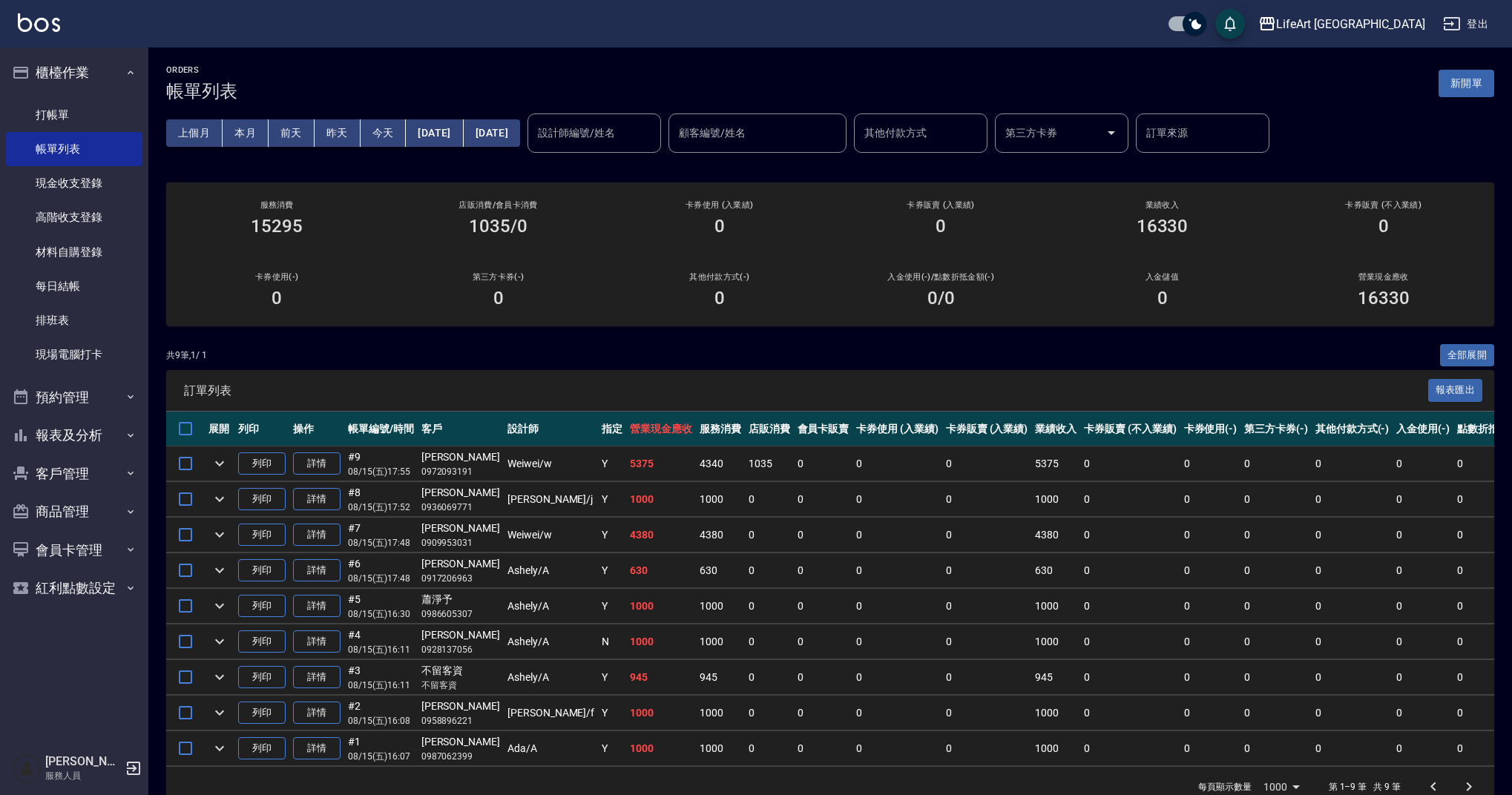
click at [219, 463] on icon "expand row" at bounding box center [219, 463] width 9 height 5
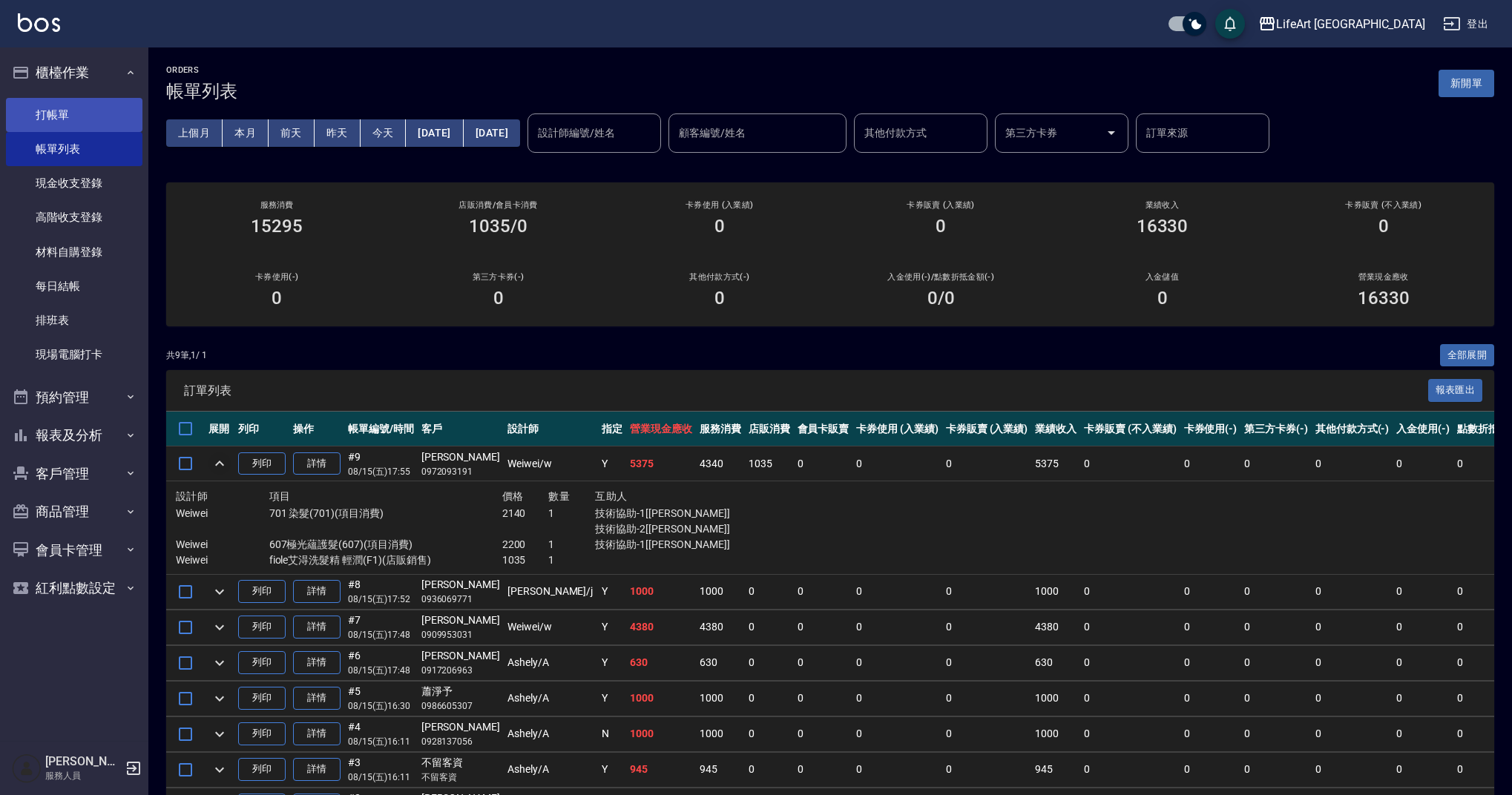
click at [45, 127] on link "打帳單" at bounding box center [74, 115] width 136 height 34
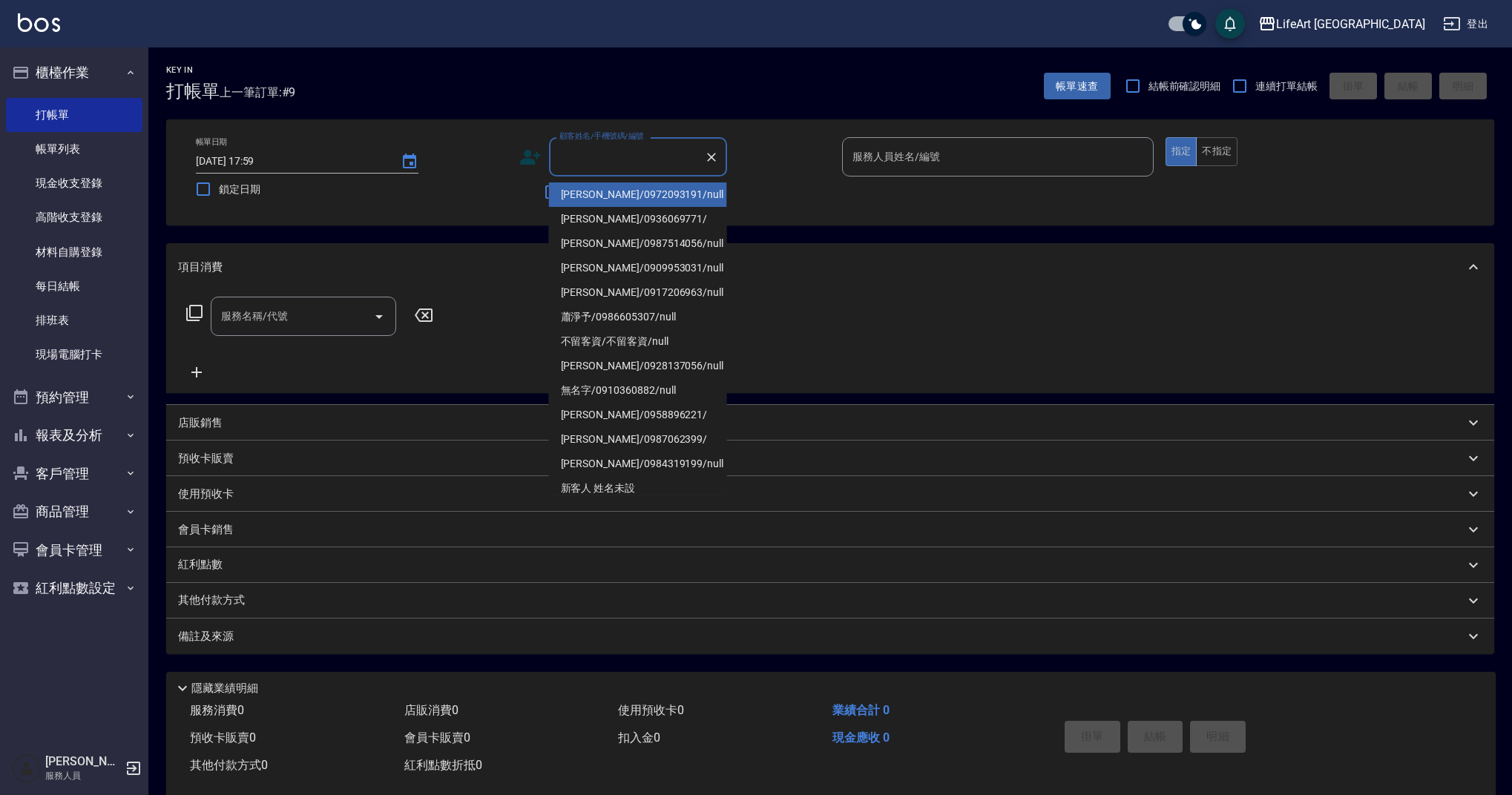
click at [570, 164] on input "顧客姓名/手機號碼/編號" at bounding box center [626, 157] width 142 height 26
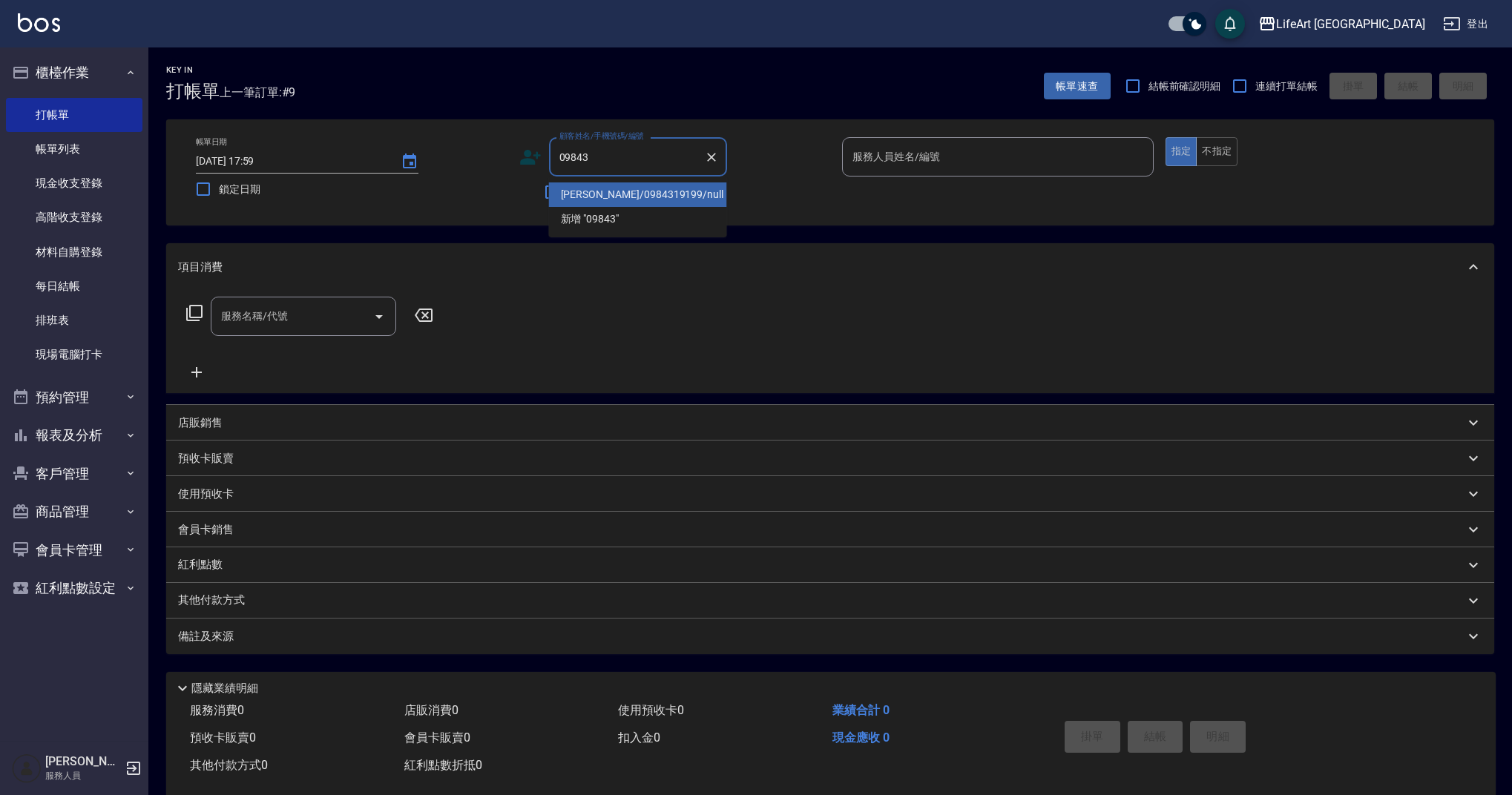
click at [633, 189] on li "[PERSON_NAME]/0984319199/null" at bounding box center [637, 194] width 178 height 25
type input "[PERSON_NAME]/0984319199/null"
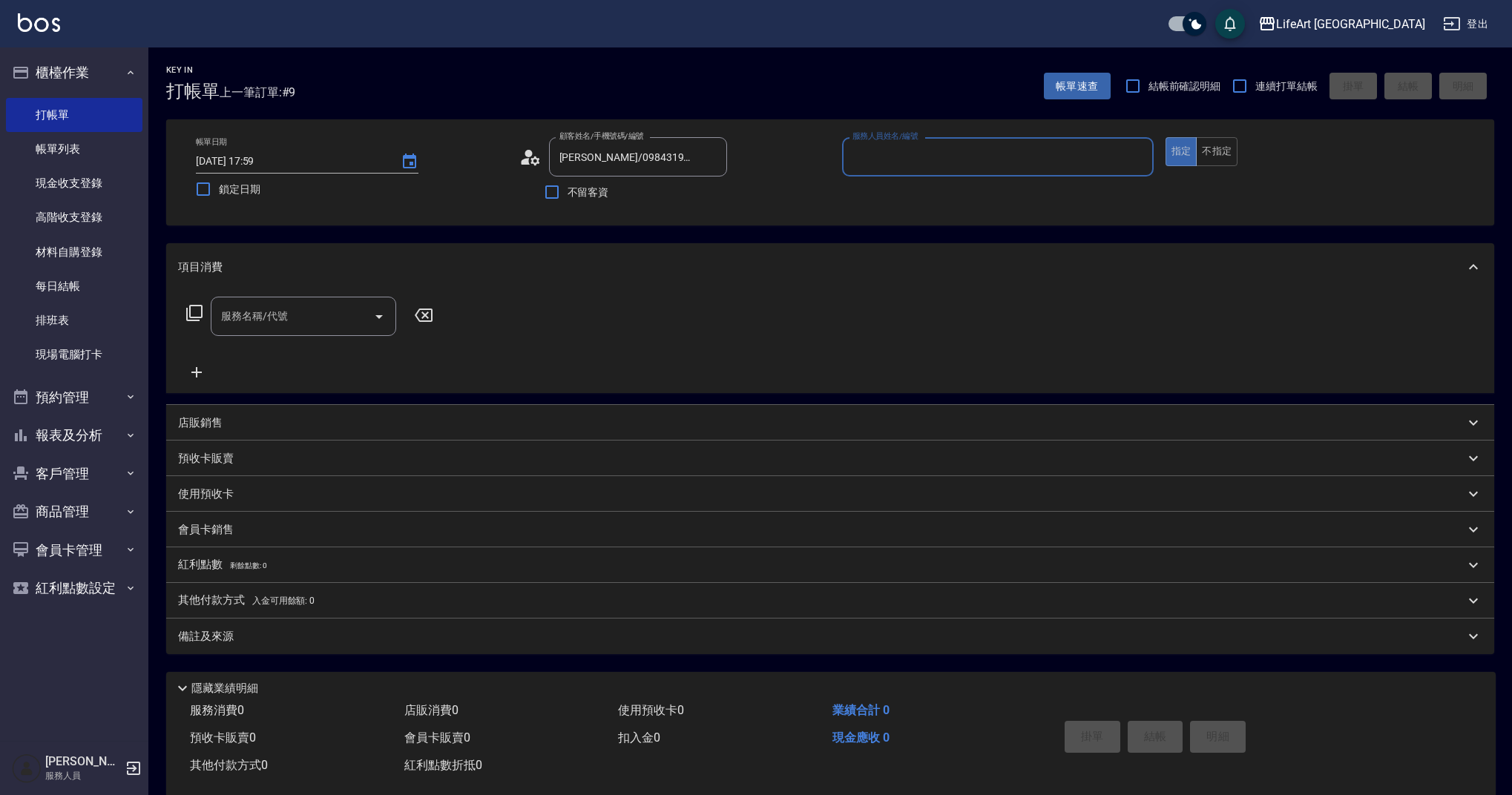
click at [891, 153] on input "服務人員姓名/編號" at bounding box center [999, 157] width 298 height 26
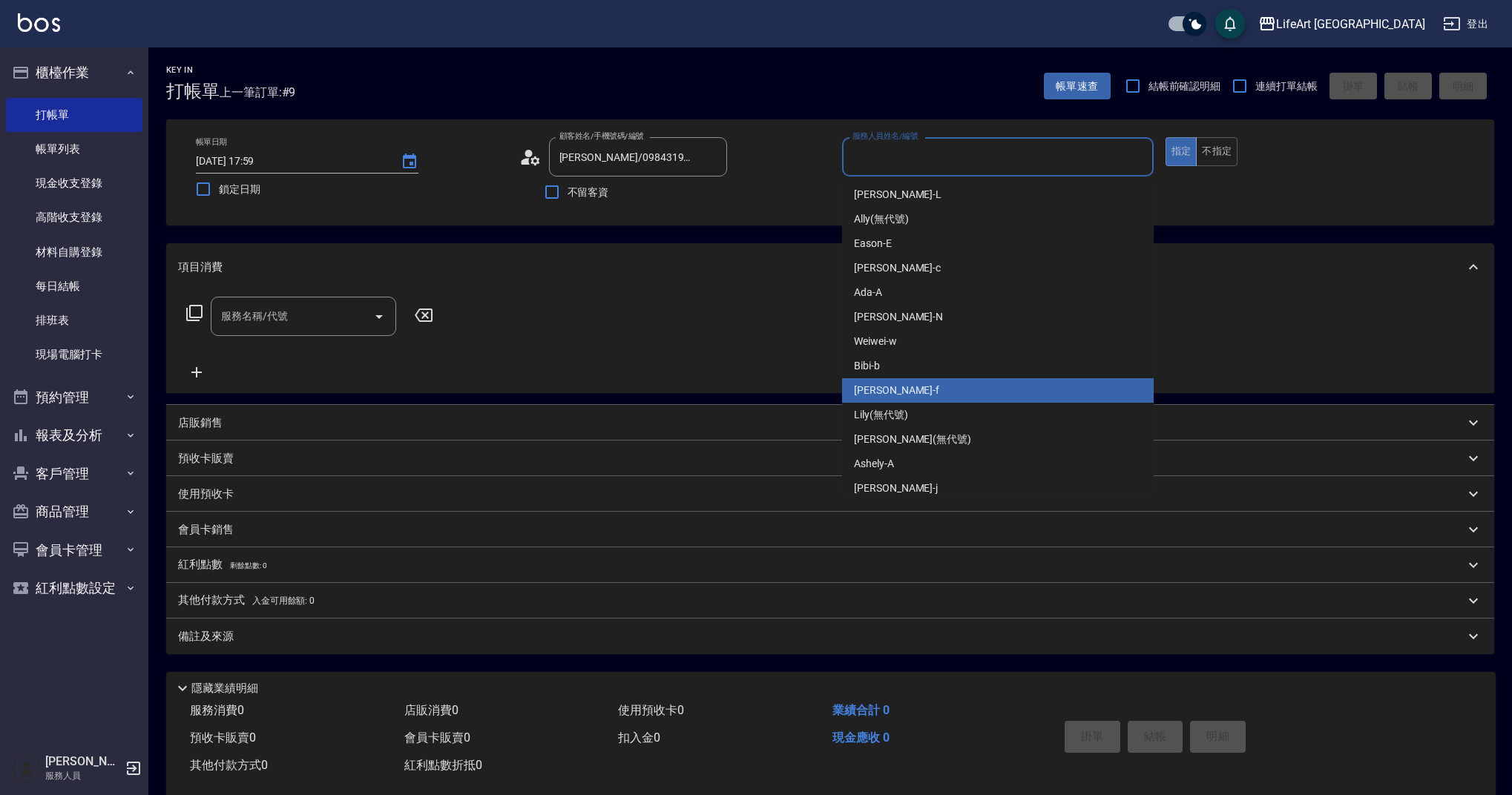
click at [913, 382] on div "Finney -f" at bounding box center [998, 390] width 311 height 25
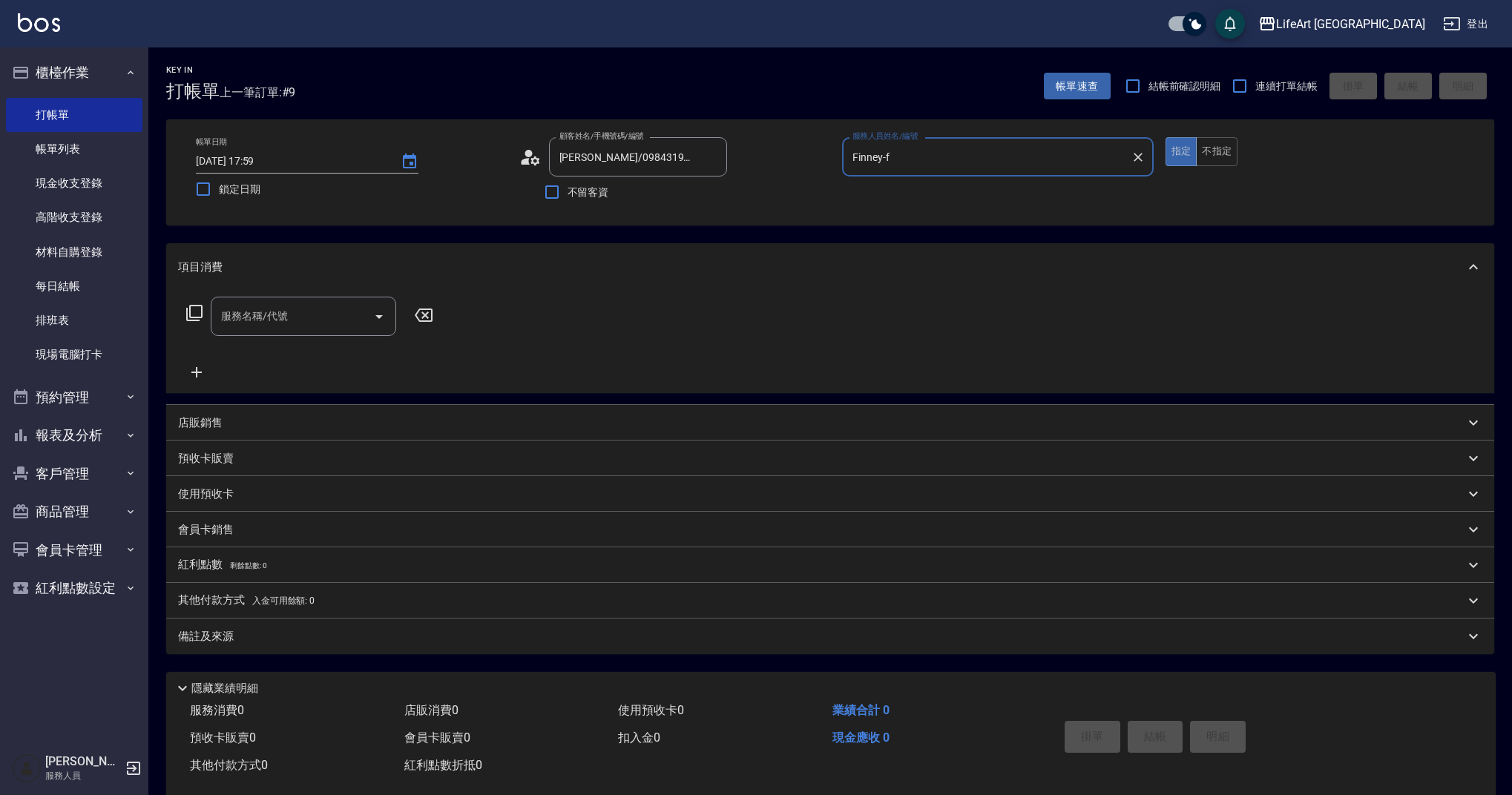
type input "Finney-f"
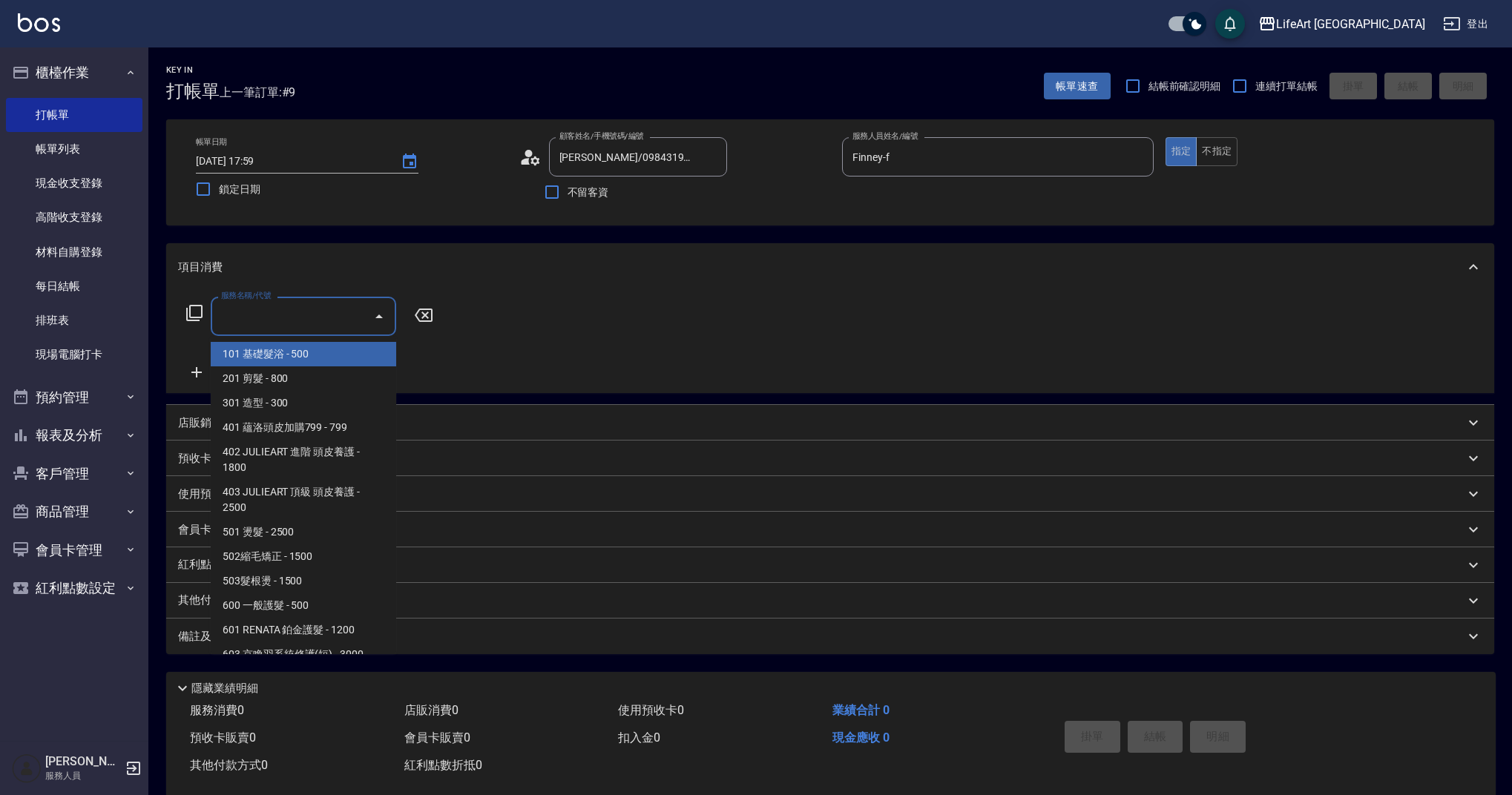
click at [298, 311] on input "服務名稱/代號" at bounding box center [292, 316] width 150 height 26
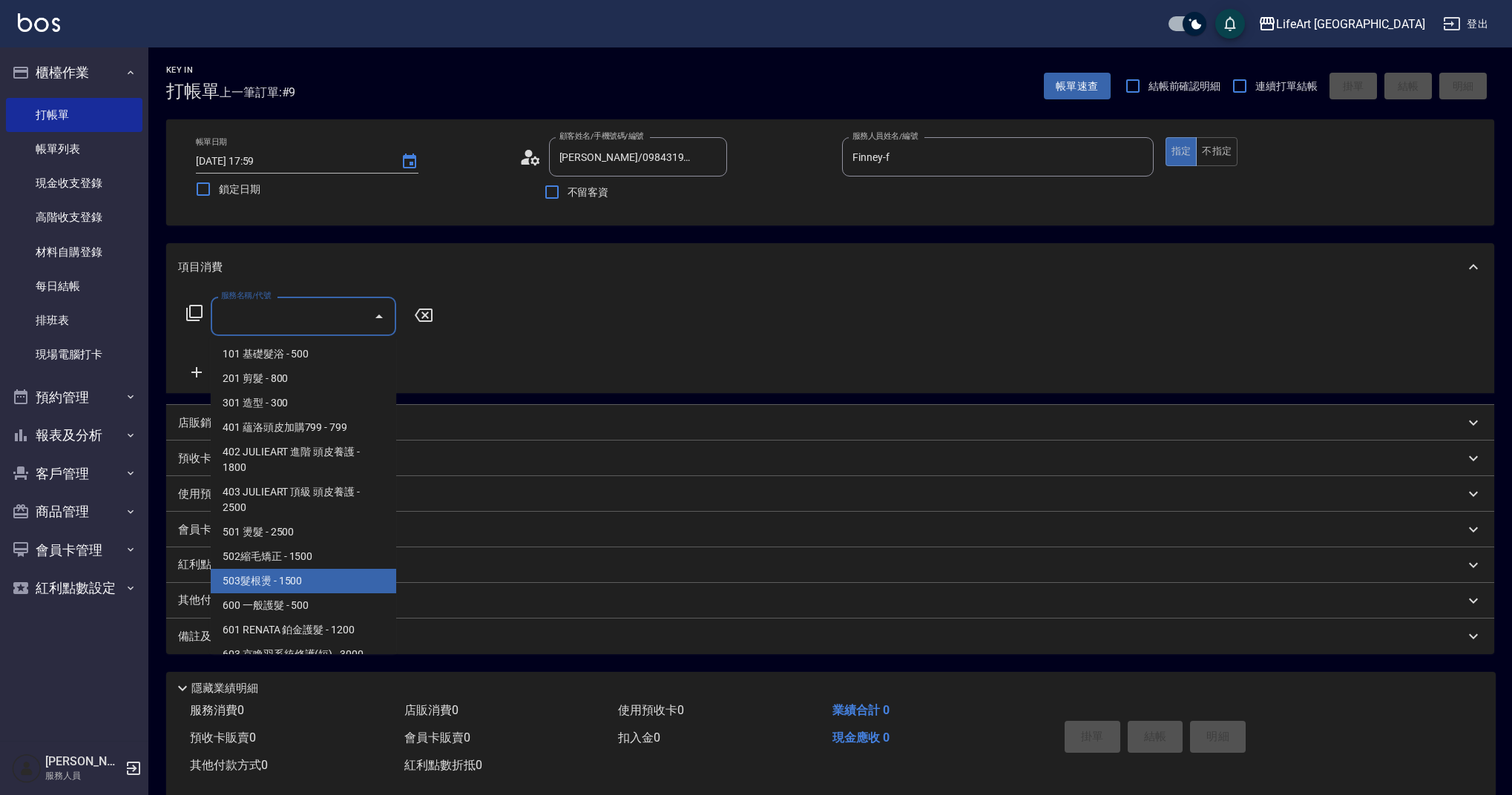
scroll to position [189, 0]
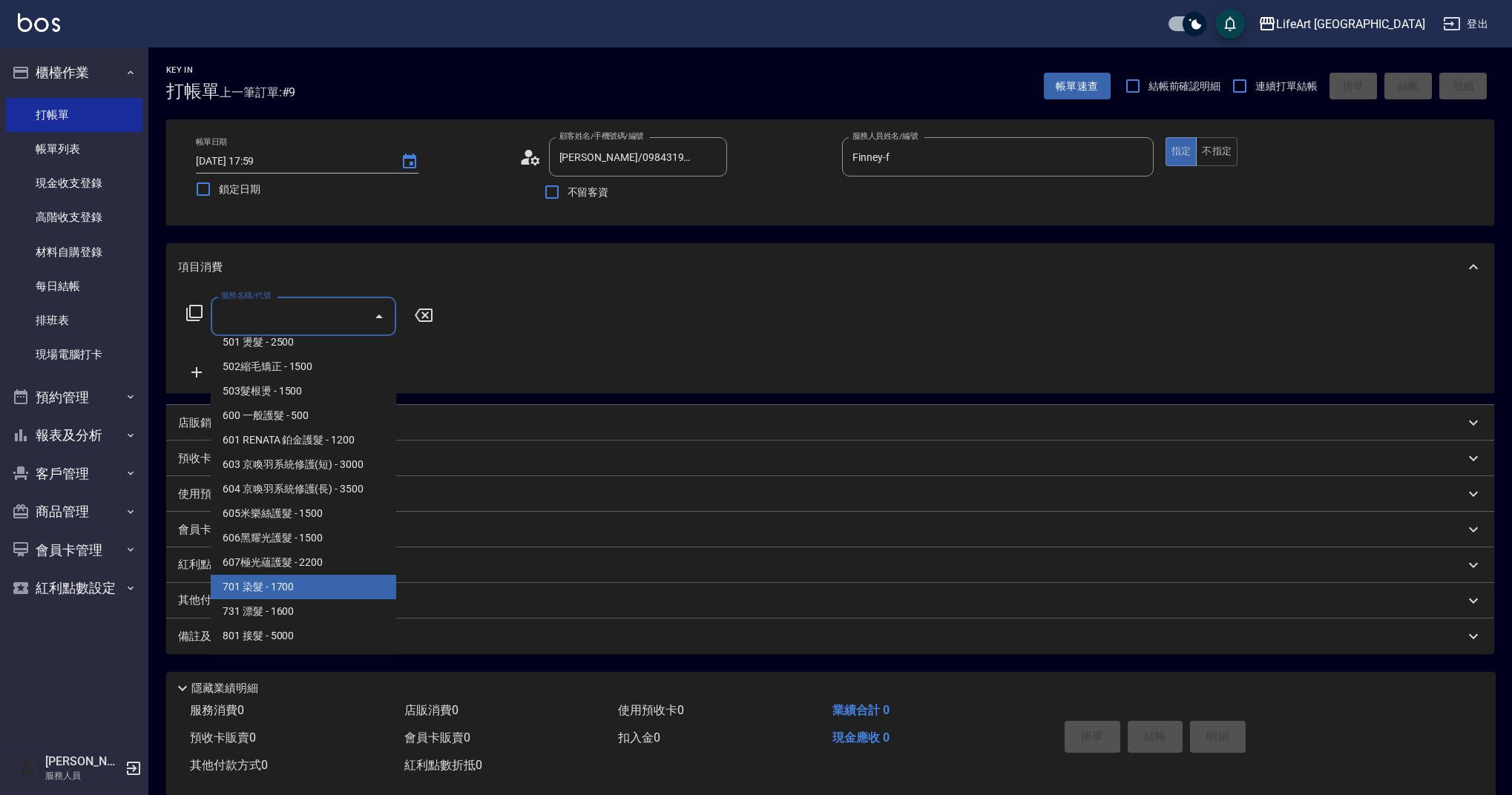
click at [306, 566] on span "607極光蘊護髮 - 2200" at bounding box center [303, 562] width 186 height 25
type input "607極光蘊護髮(607)"
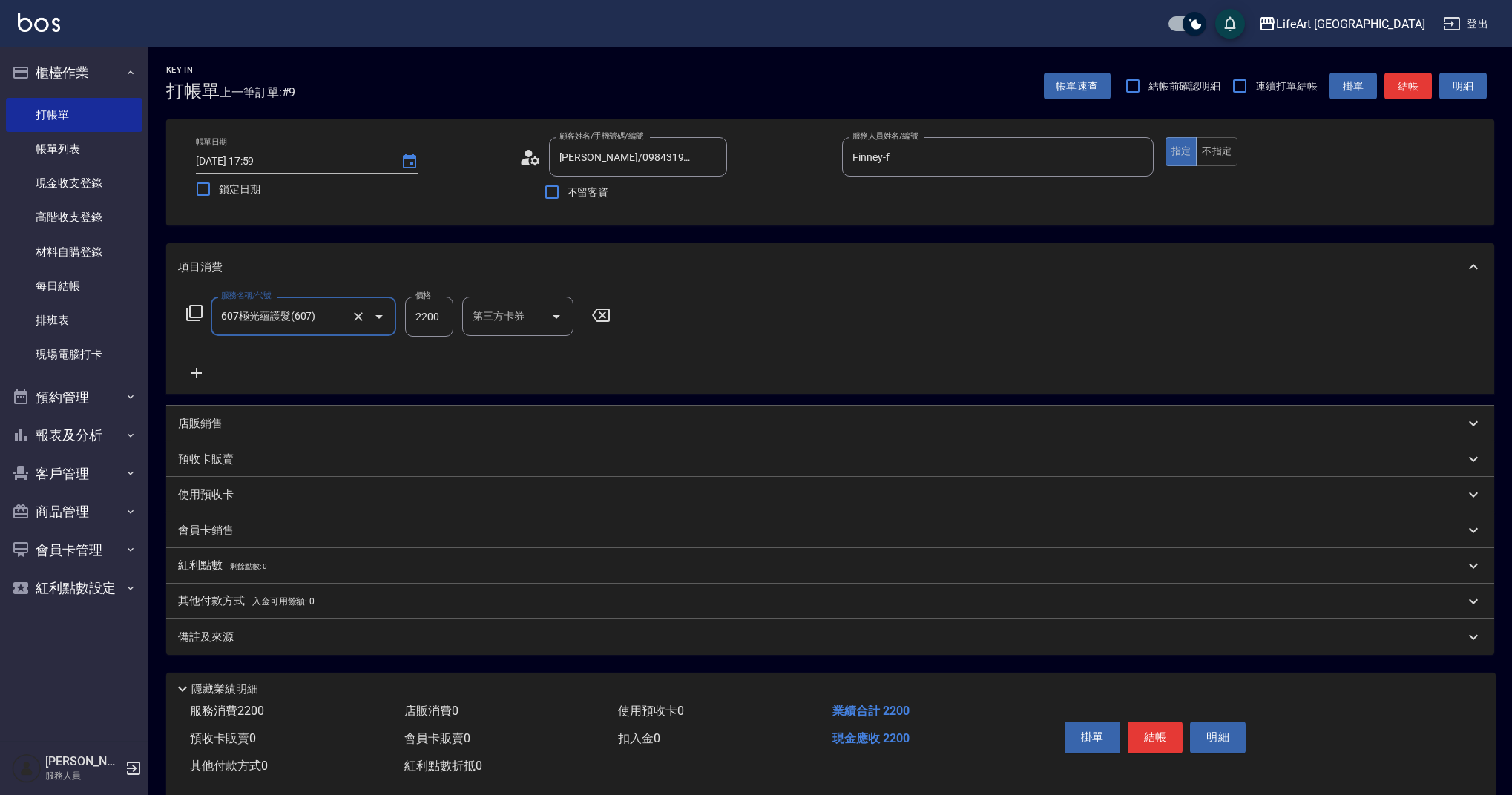
drag, startPoint x: 299, startPoint y: 581, endPoint x: 423, endPoint y: 330, distance: 280.0
click at [299, 581] on div "紅利點數 剩餘點數: 0" at bounding box center [830, 565] width 1328 height 35
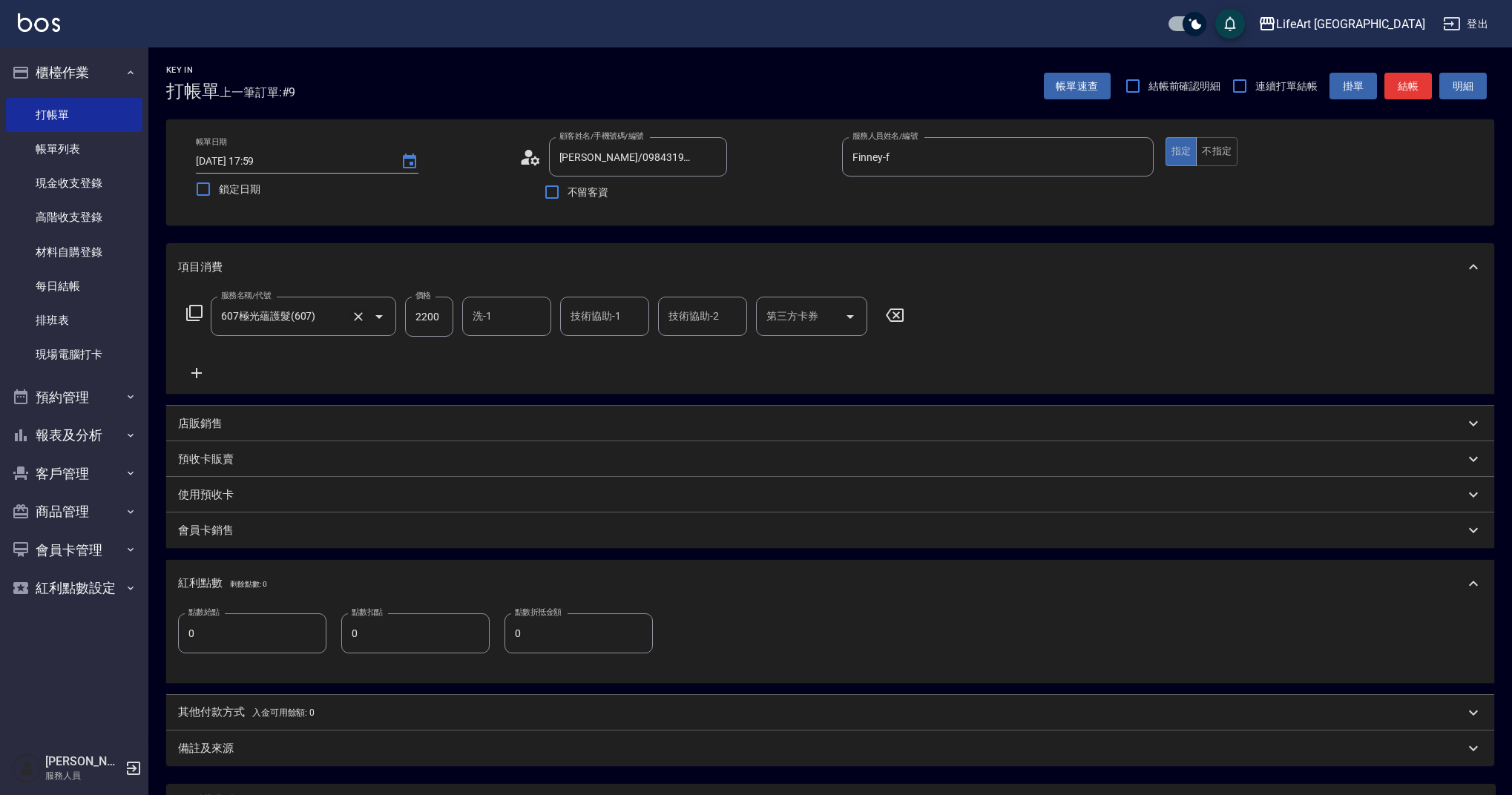
click at [361, 309] on icon "Clear" at bounding box center [357, 316] width 15 height 15
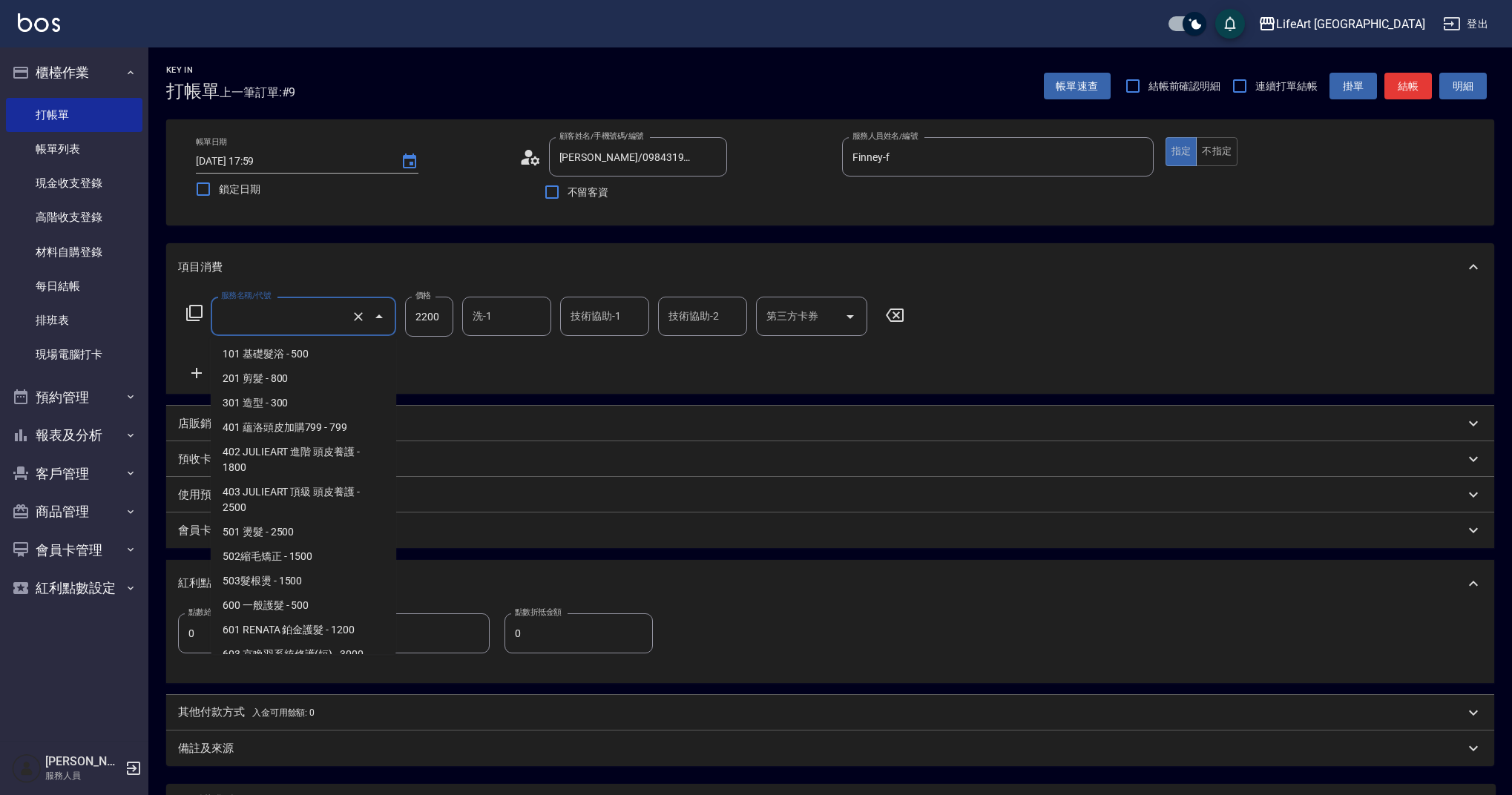
drag, startPoint x: 281, startPoint y: 304, endPoint x: 293, endPoint y: 387, distance: 83.9
click at [281, 303] on input "服務名稱/代號" at bounding box center [282, 316] width 131 height 26
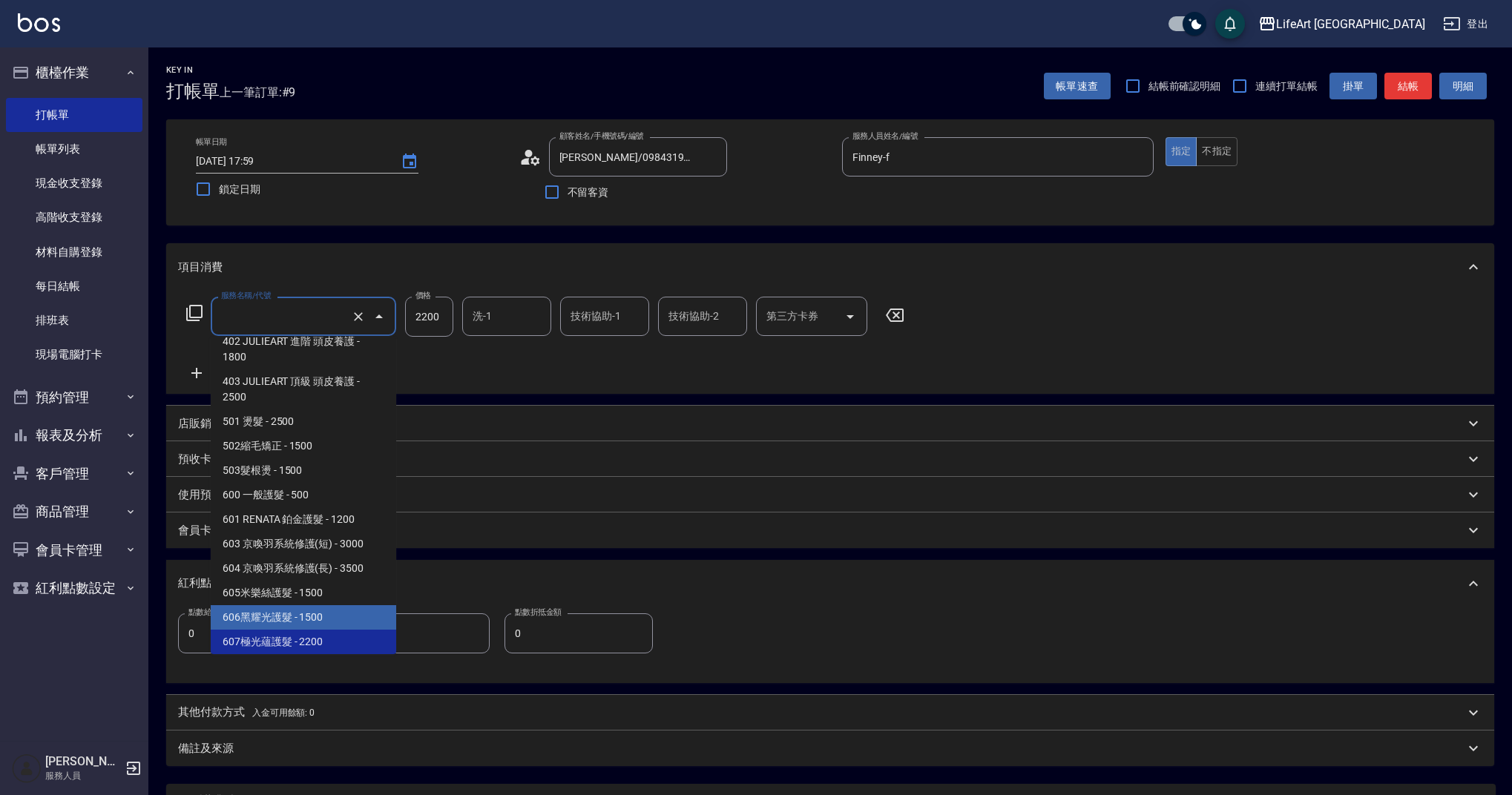
type input "607極光蘊護髮(607)"
click at [400, 623] on input "0" at bounding box center [415, 633] width 148 height 40
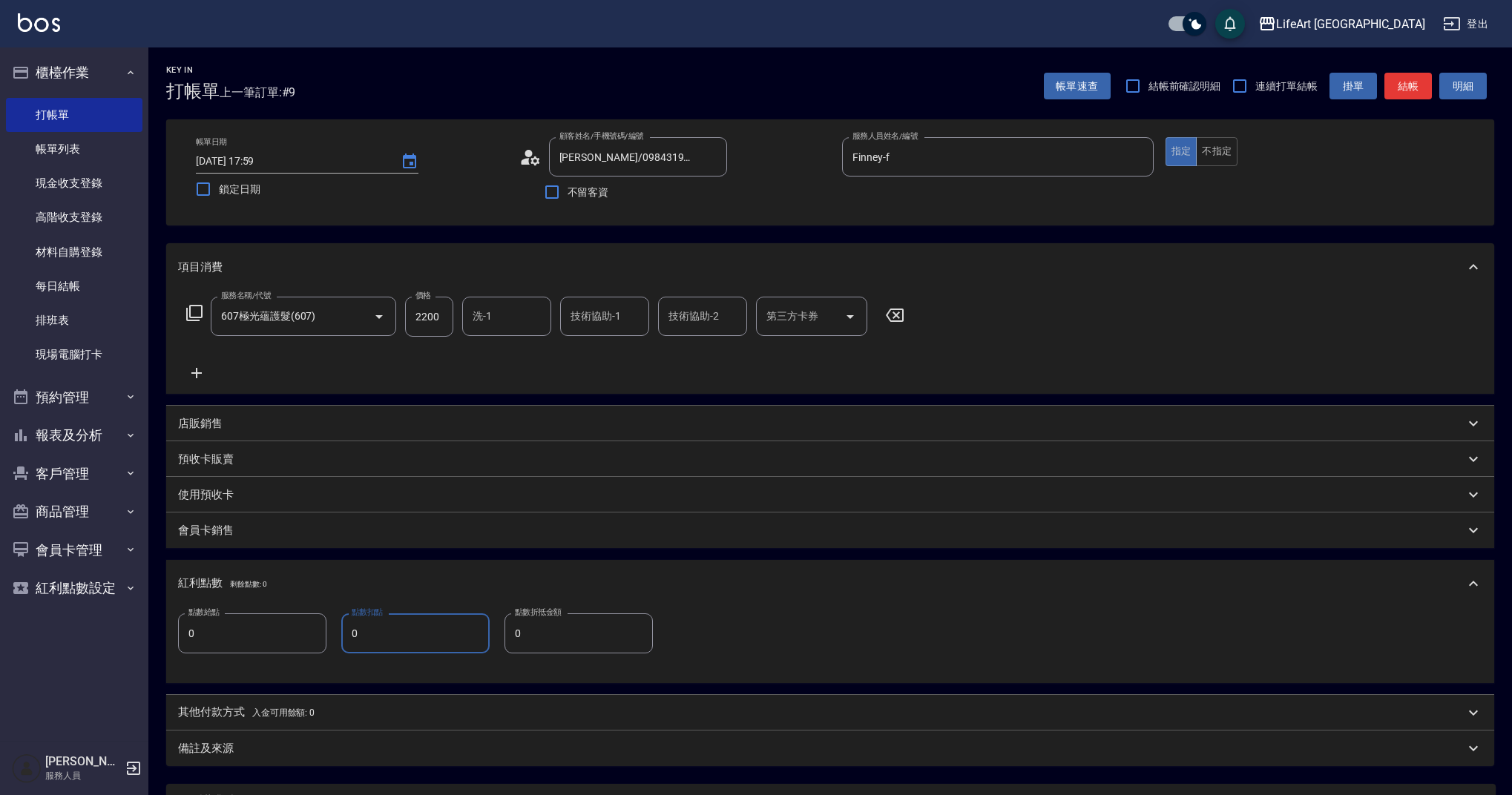
click at [480, 304] on input "洗-1" at bounding box center [507, 316] width 76 height 26
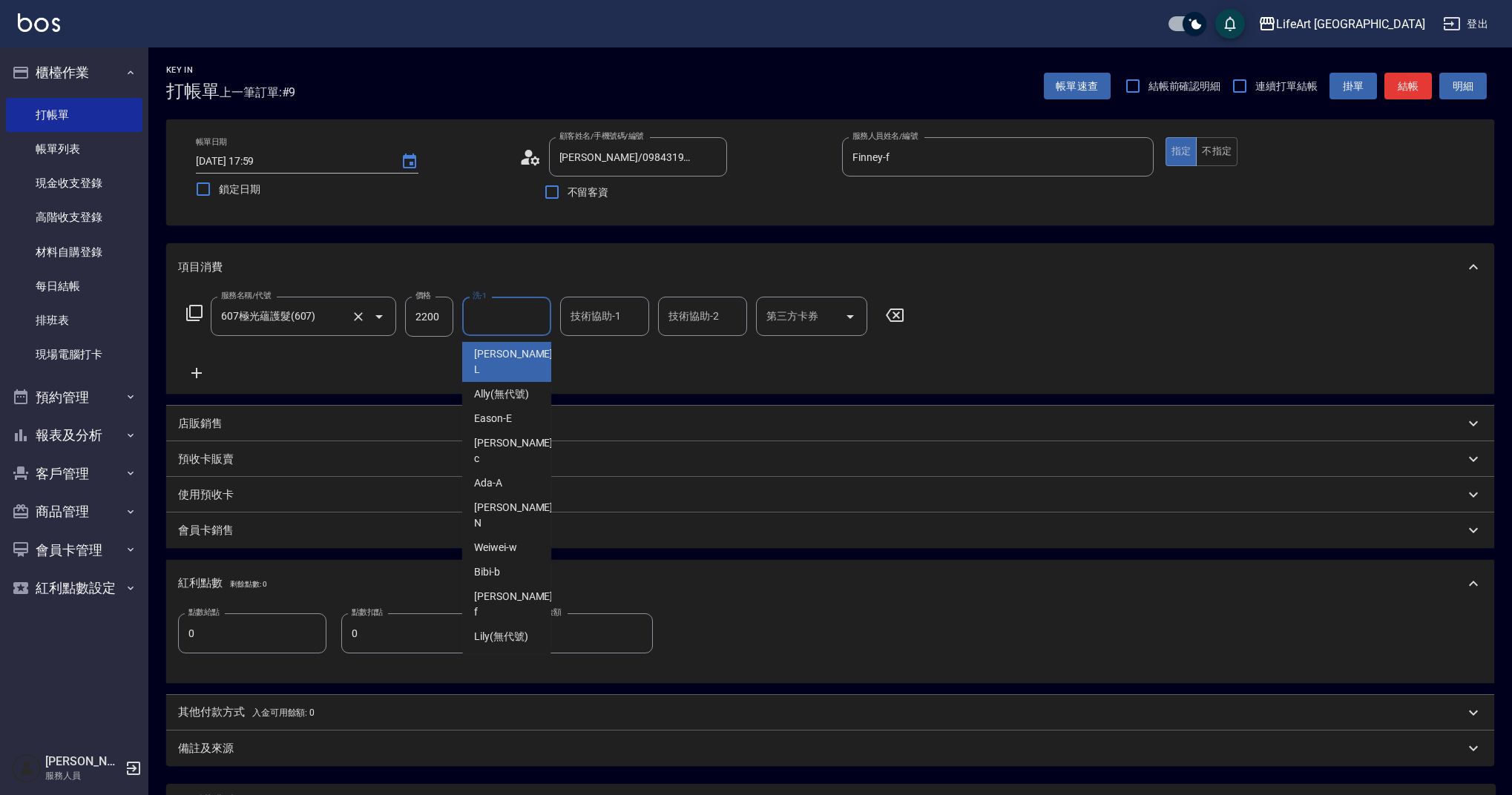
drag, startPoint x: 365, startPoint y: 317, endPoint x: 275, endPoint y: 333, distance: 91.4
click at [364, 317] on icon "Clear" at bounding box center [357, 316] width 15 height 15
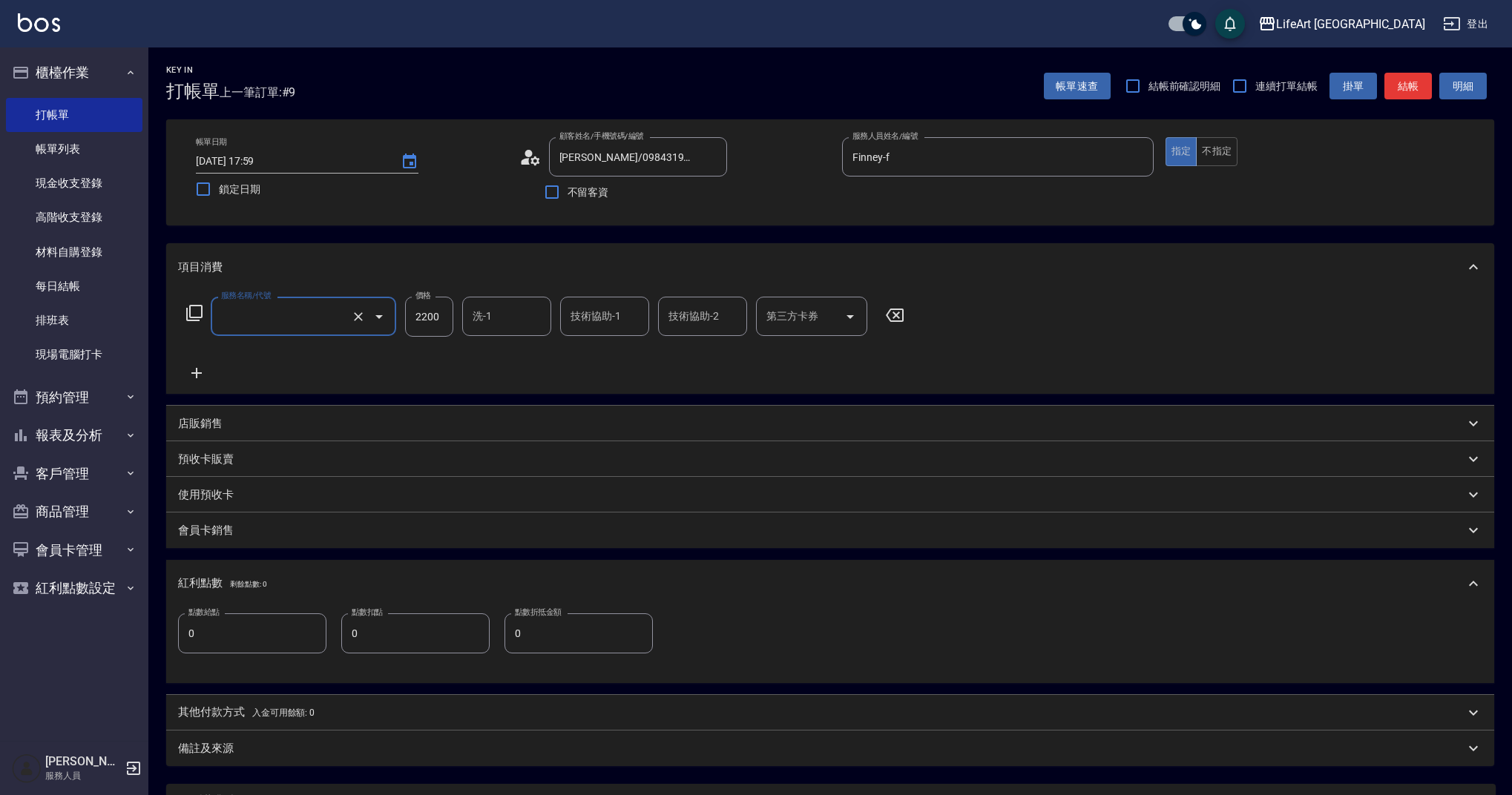
click at [275, 330] on div "服務名稱/代號" at bounding box center [303, 316] width 186 height 39
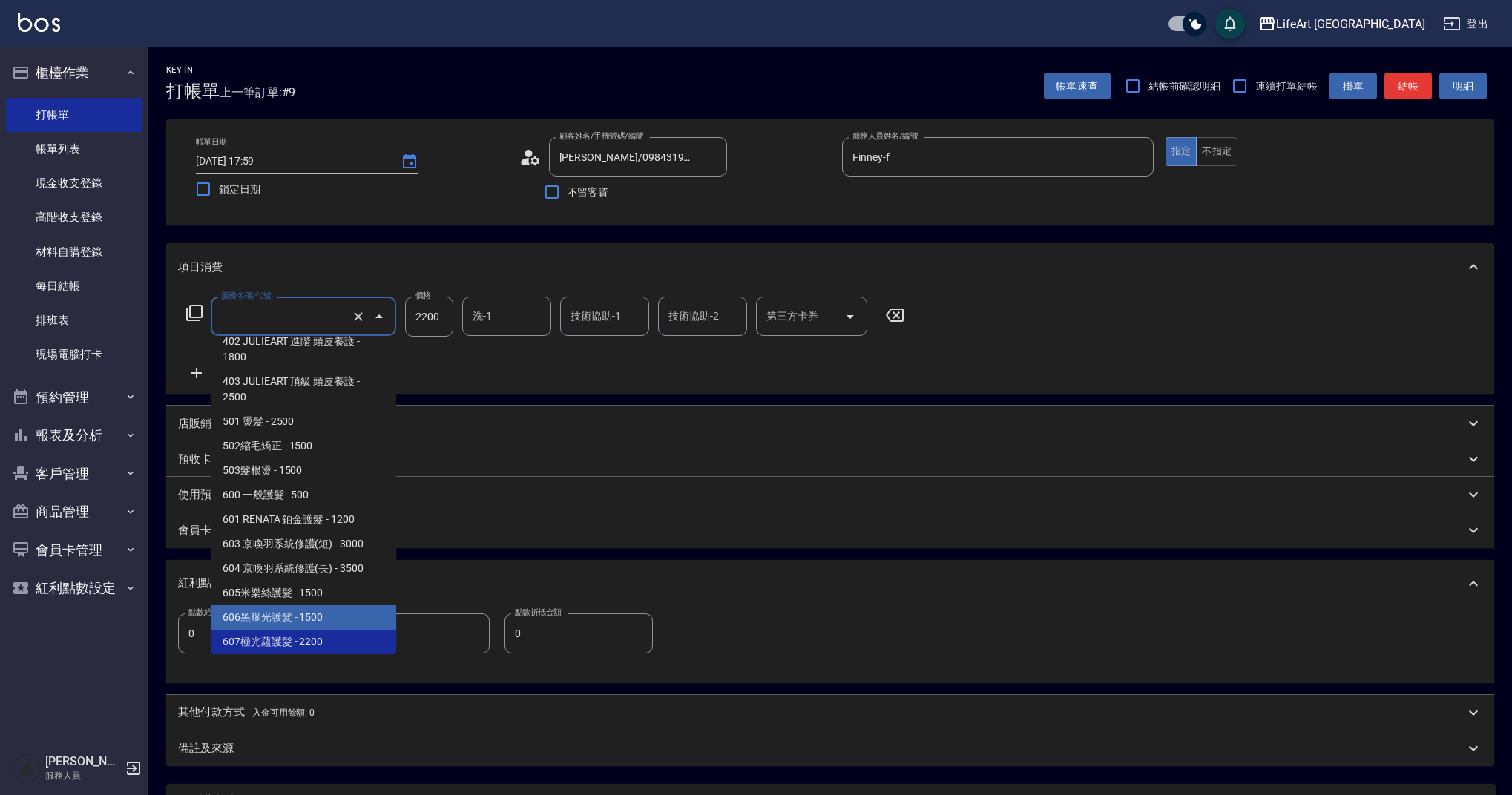
scroll to position [189, 0]
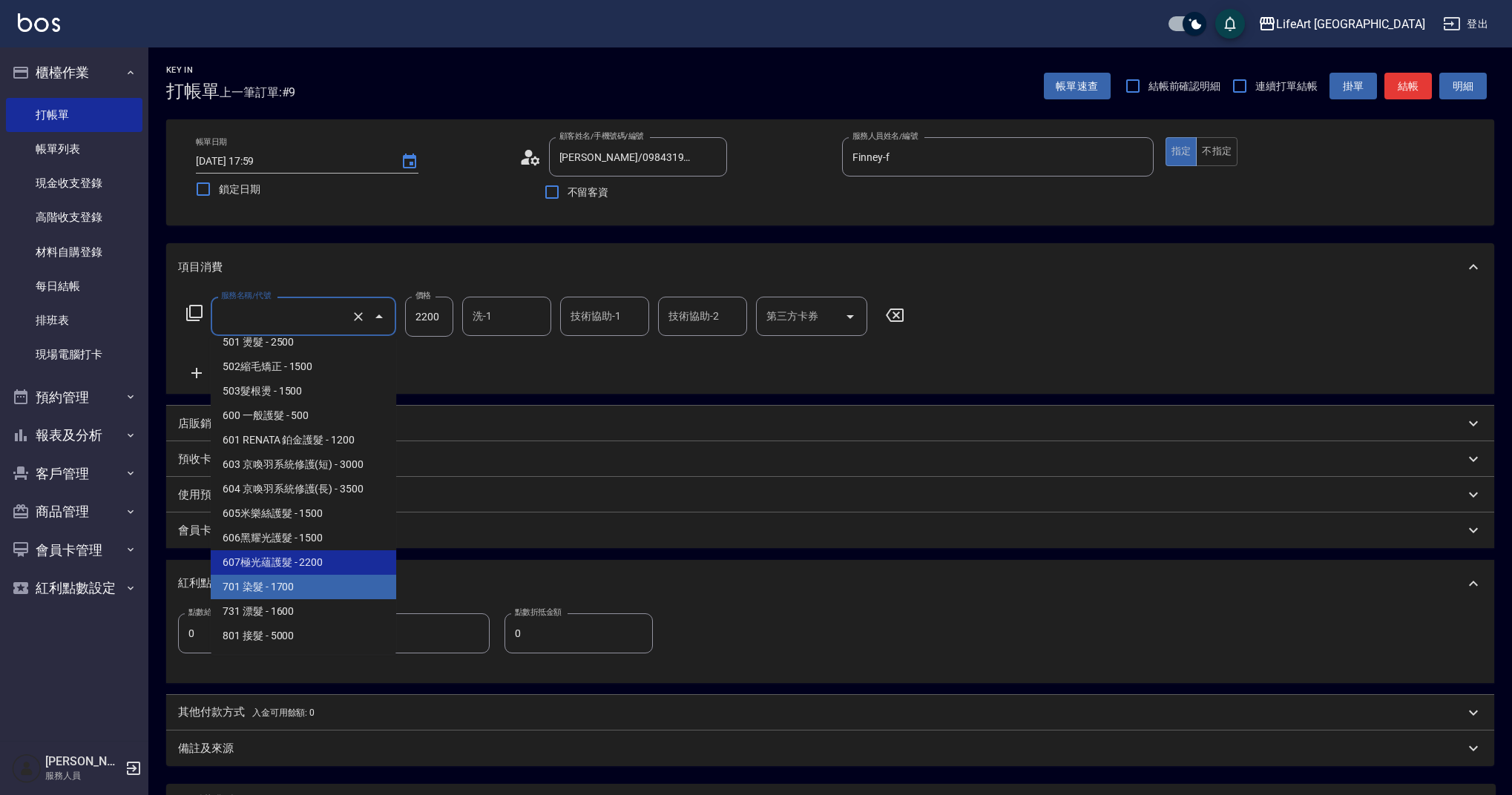
click at [293, 584] on span "701 染髮 - 1700" at bounding box center [303, 587] width 186 height 25
type input "701 染髮(701)"
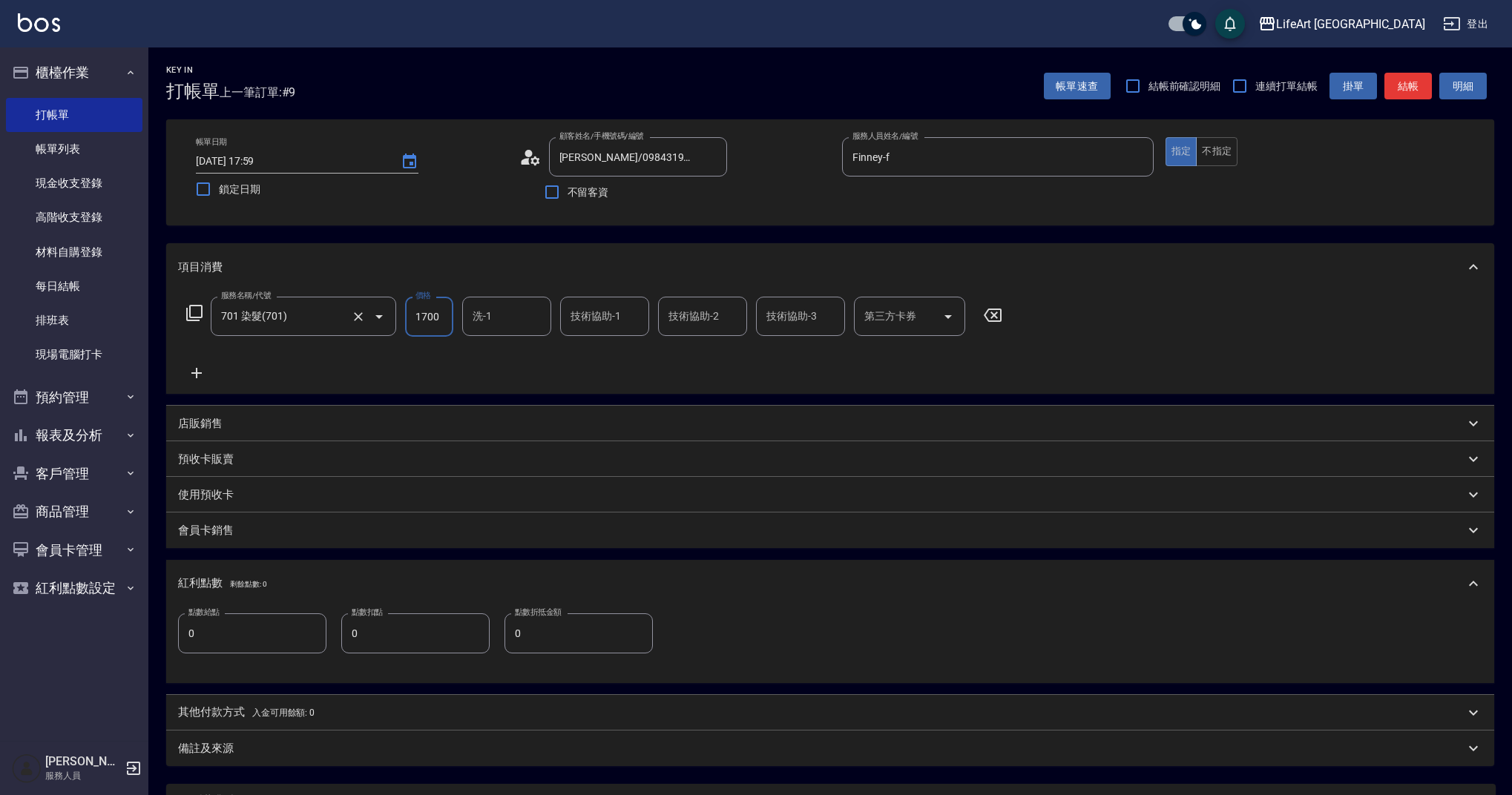
drag, startPoint x: 449, startPoint y: 317, endPoint x: 390, endPoint y: 316, distance: 59.0
click at [390, 316] on div "服務名稱/代號 701 染髮(701) 服務名稱/代號 價格 1700 價格 洗-1 洗-1 技術協助-1 技術協助-1 技術協助-2 技術協助-2 技術協助…" at bounding box center [594, 316] width 834 height 40
click at [484, 331] on div "洗-1" at bounding box center [507, 316] width 89 height 39
type input "5000"
click at [499, 387] on div "Ally (無代號)" at bounding box center [507, 394] width 89 height 25
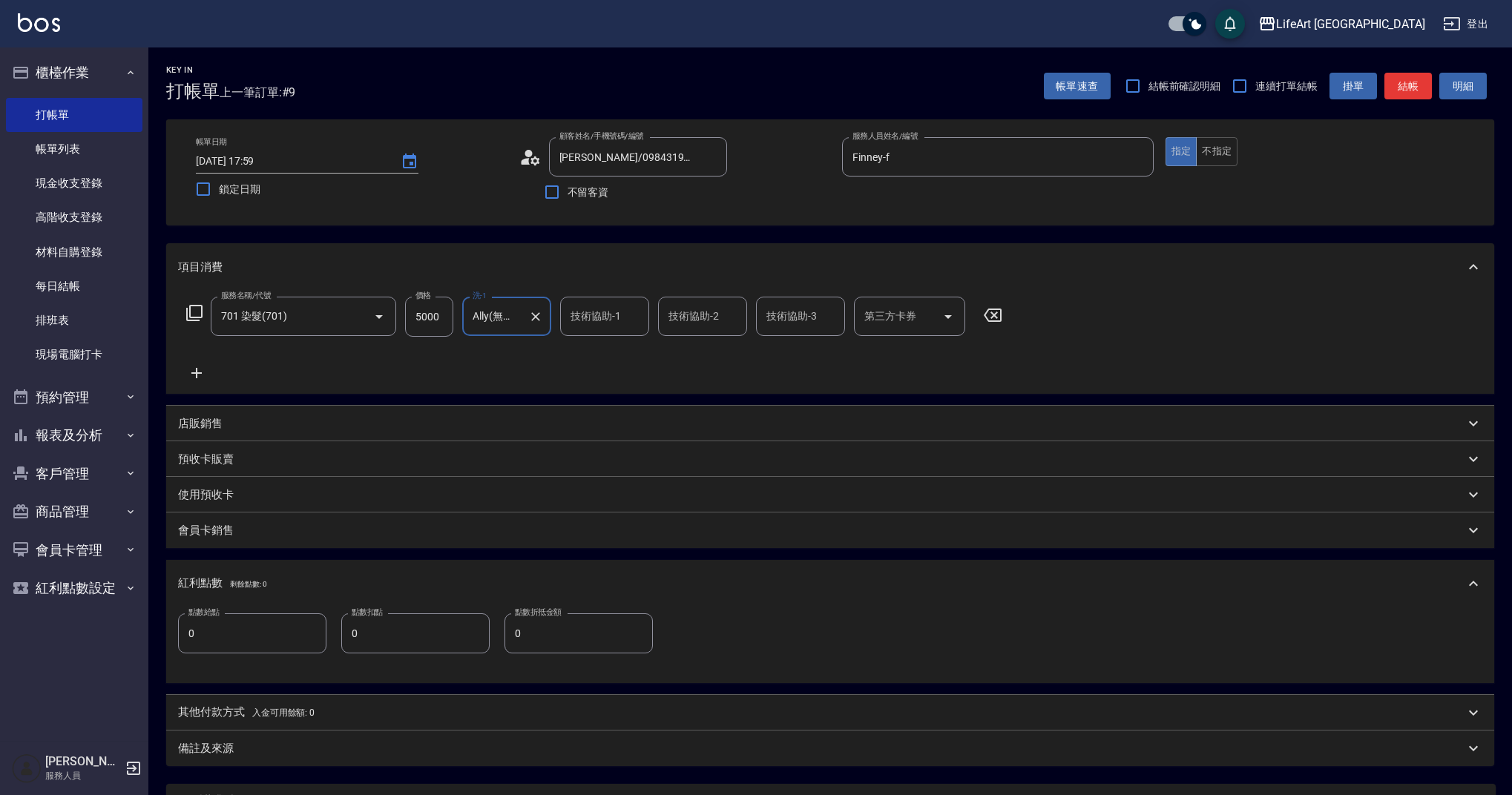
type input "Ally(無代號)"
click at [578, 320] on input "技術協助-1" at bounding box center [604, 316] width 76 height 26
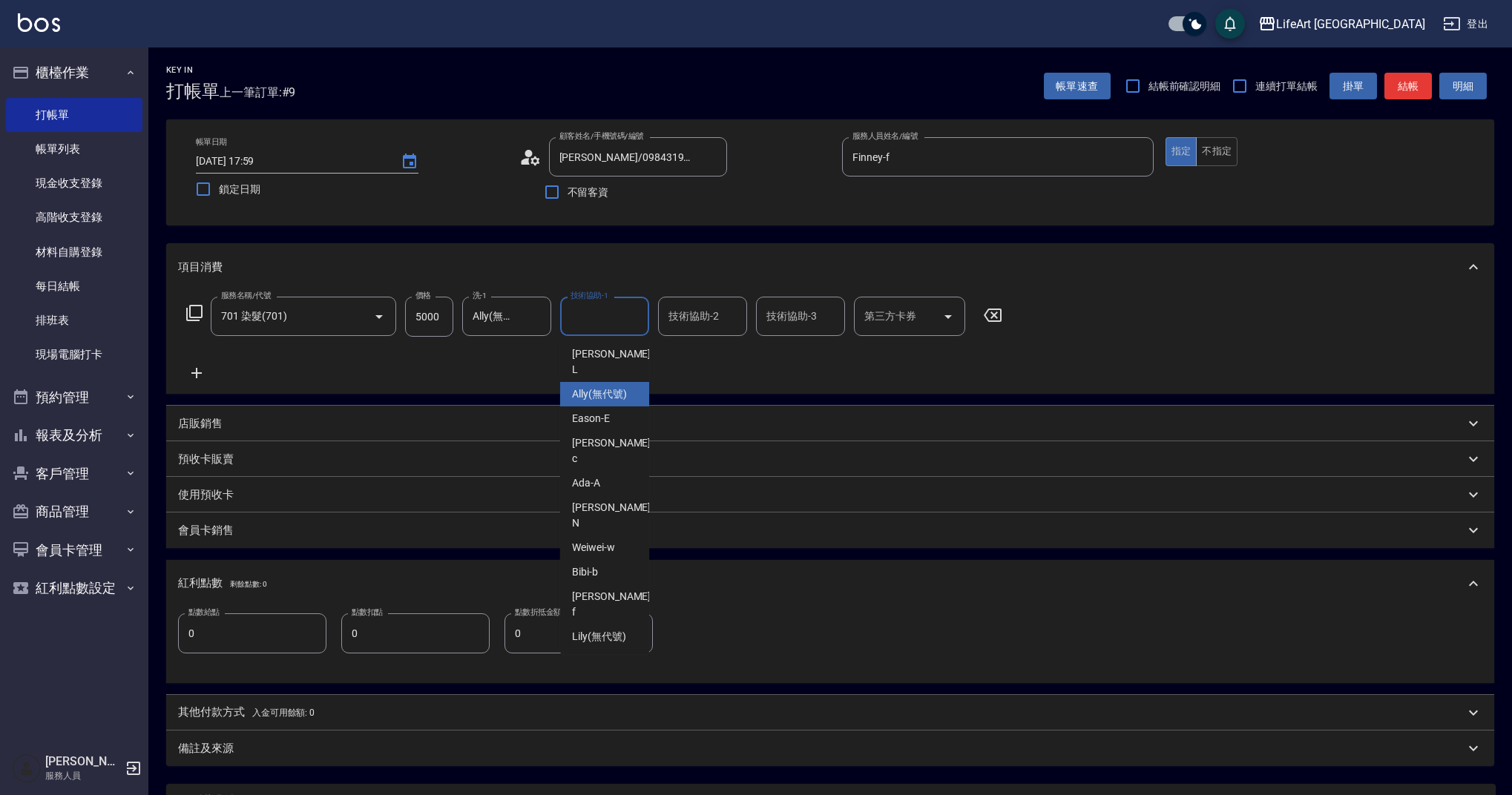
click at [581, 387] on span "Ally (無代號)" at bounding box center [600, 395] width 55 height 16
type input "Ally(無代號)"
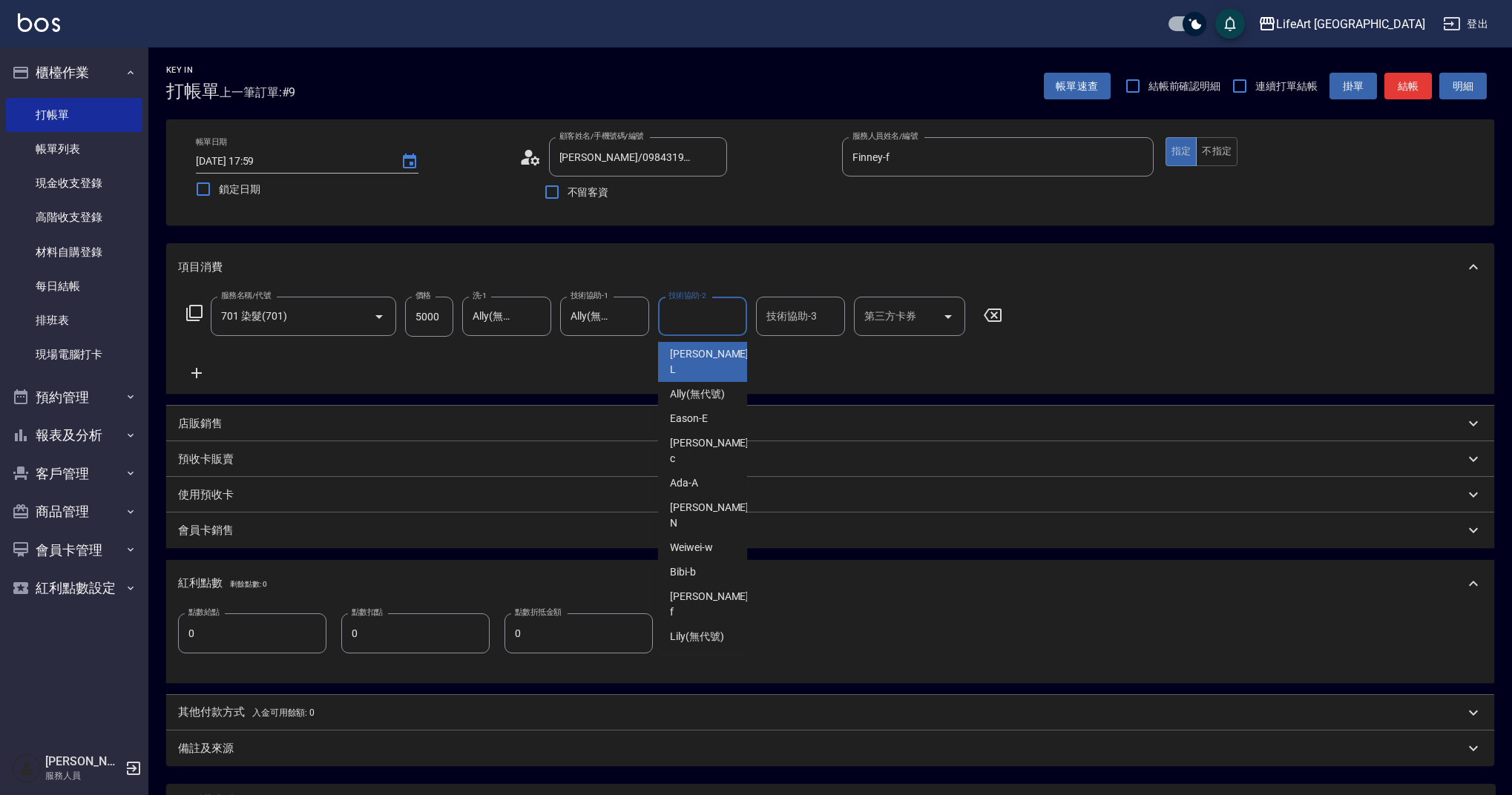
drag, startPoint x: 687, startPoint y: 315, endPoint x: 706, endPoint y: 374, distance: 62.0
click at [687, 315] on div "技術協助-2 技術協助-2" at bounding box center [702, 316] width 89 height 39
click at [703, 359] on span "Ally (無代號)" at bounding box center [697, 367] width 55 height 16
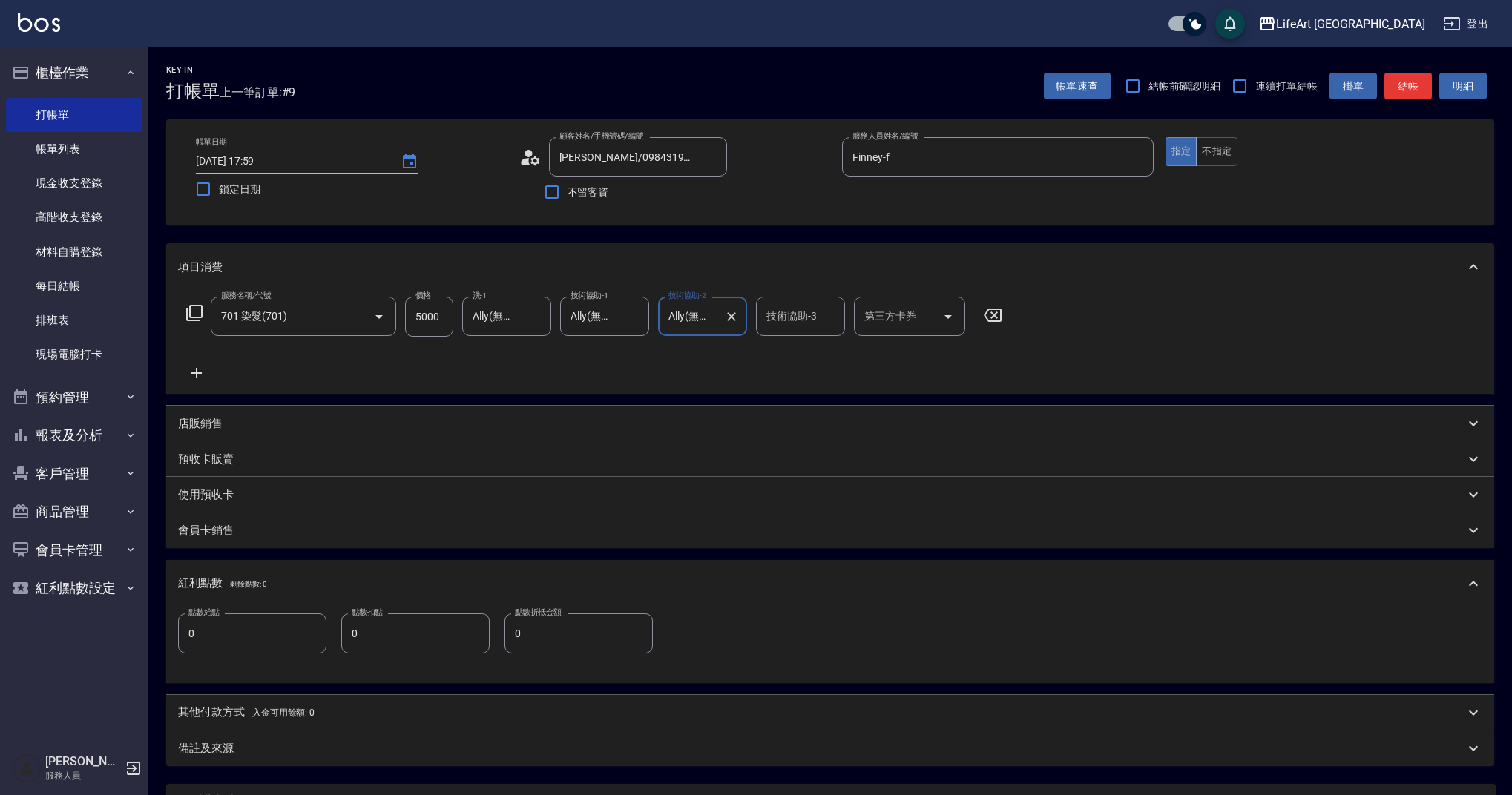
type input "Ally(無代號)"
click at [464, 752] on div "備註及來源" at bounding box center [821, 749] width 1286 height 16
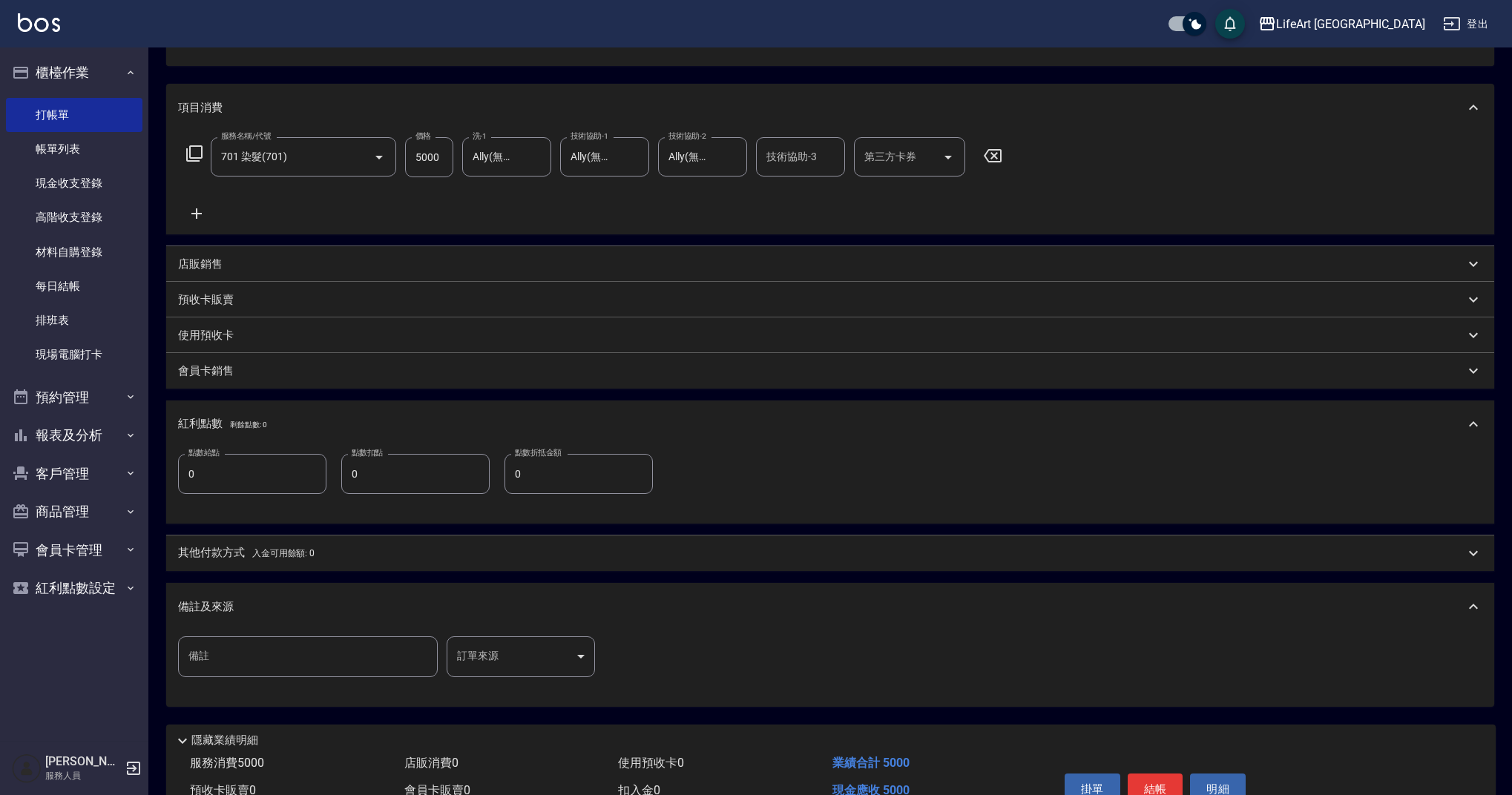
scroll to position [161, 0]
click at [539, 658] on body "LifeArt 蘆洲 登出 櫃檯作業 打帳單 帳單列表 現金收支登錄 高階收支登錄 材料自購登錄 每日結帳 排班表 現場電腦打卡 預約管理 預約管理 單日預約…" at bounding box center [756, 352] width 1512 height 1028
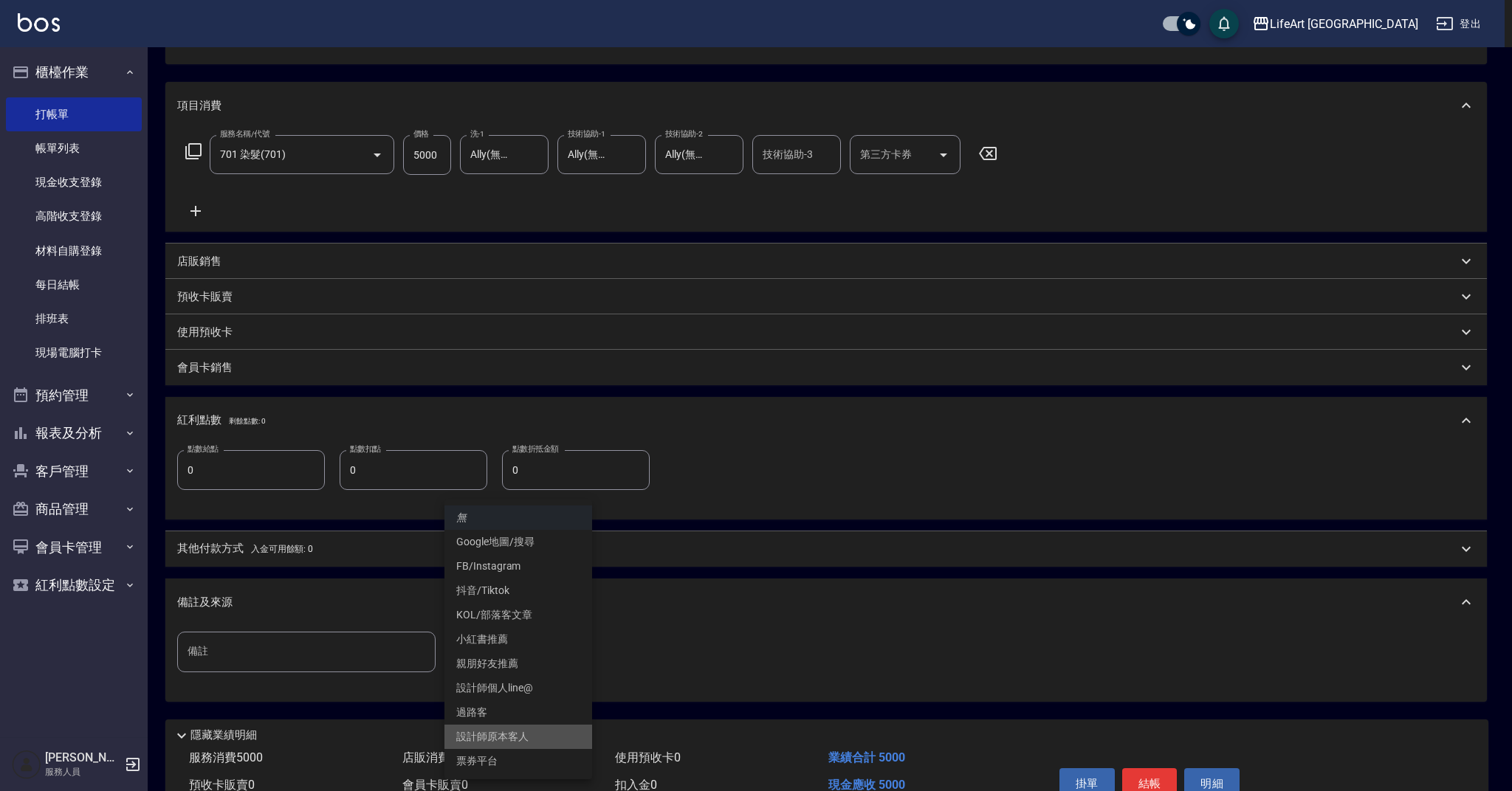
click at [532, 736] on li "設計師原本客人" at bounding box center [518, 736] width 147 height 24
type input "設計師原本客人"
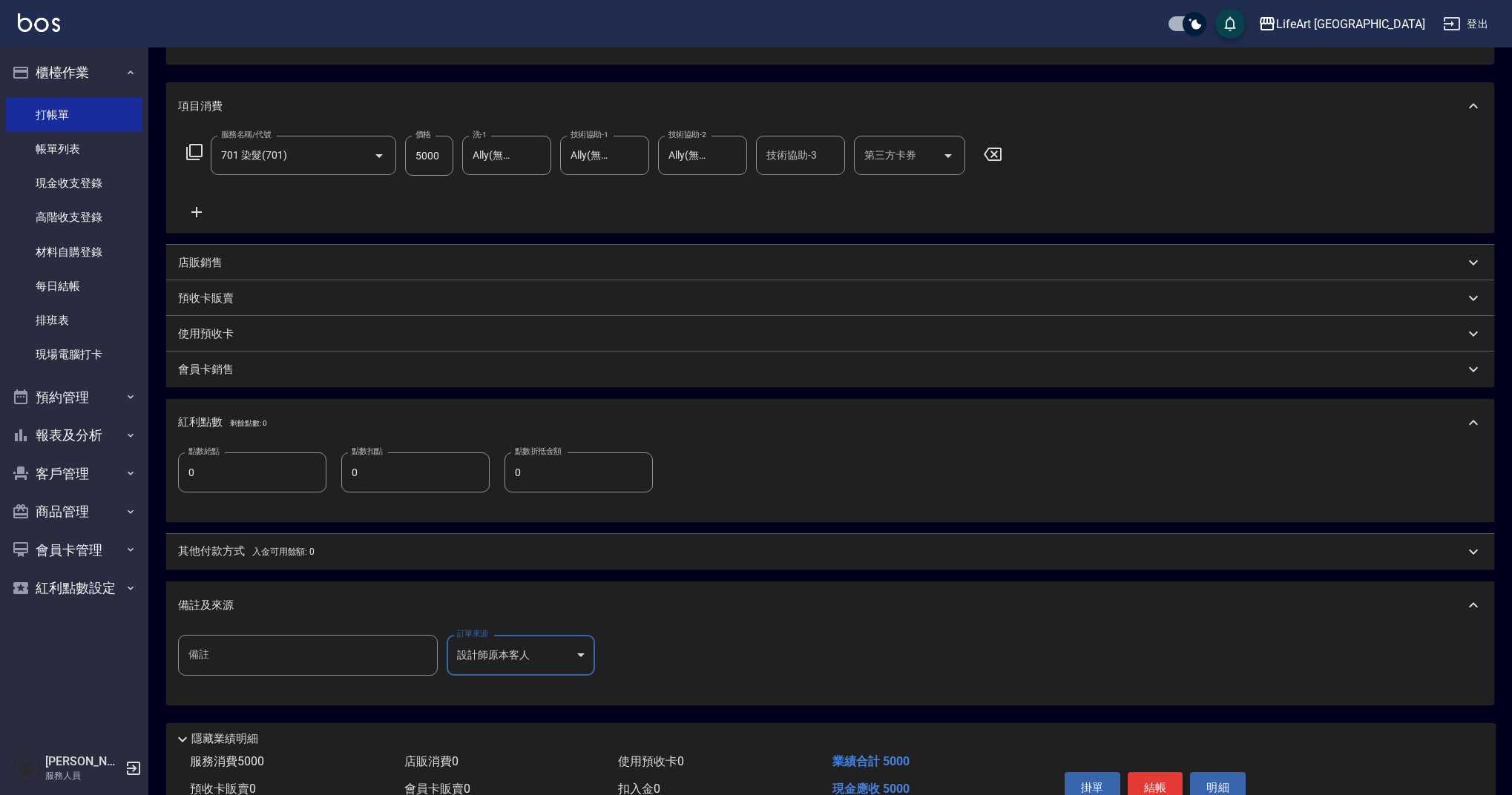
click at [1161, 794] on button "結帳" at bounding box center [1156, 788] width 56 height 31
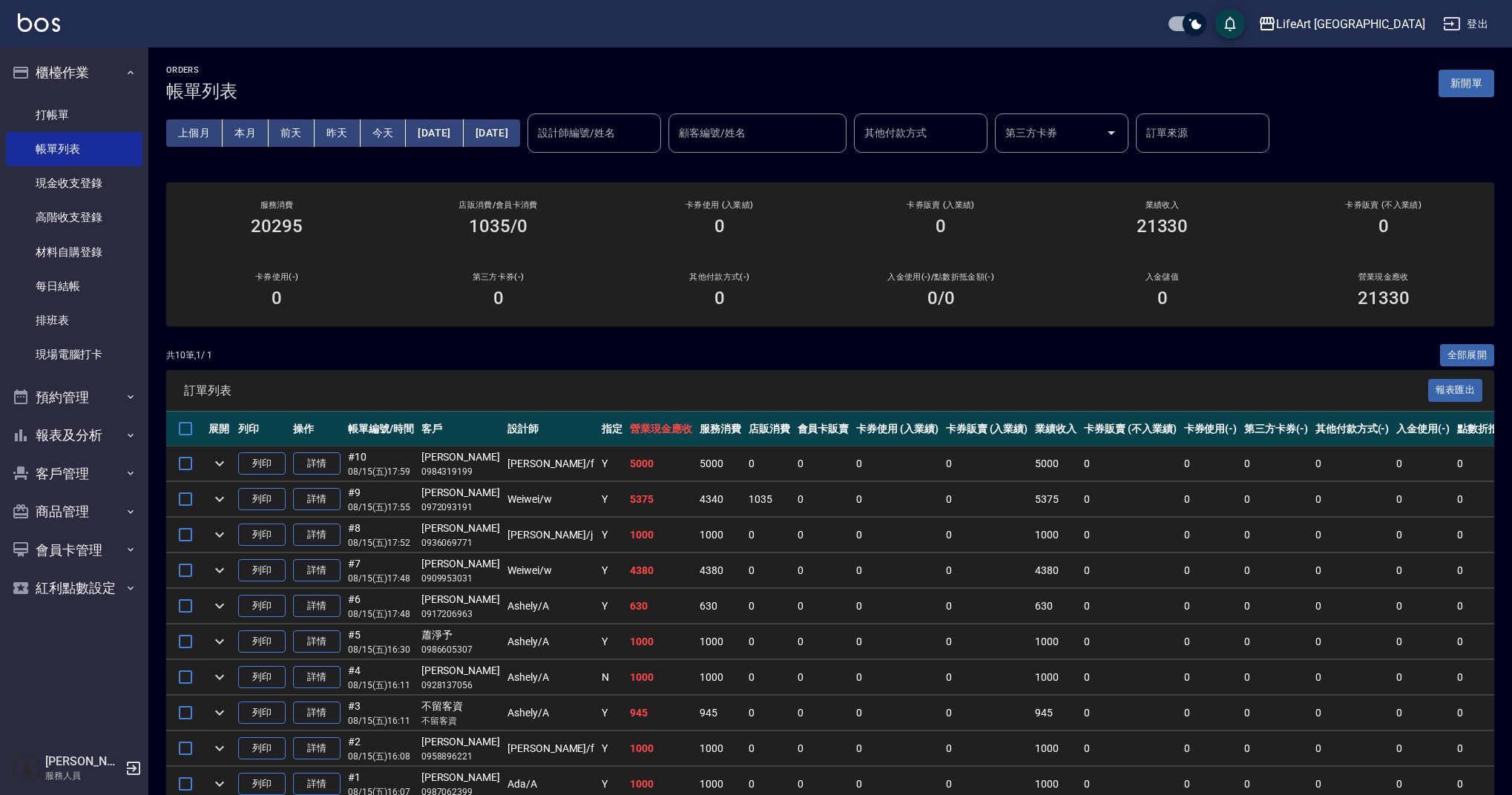
click at [655, 133] on input "設計師編號/姓名" at bounding box center [594, 132] width 120 height 26
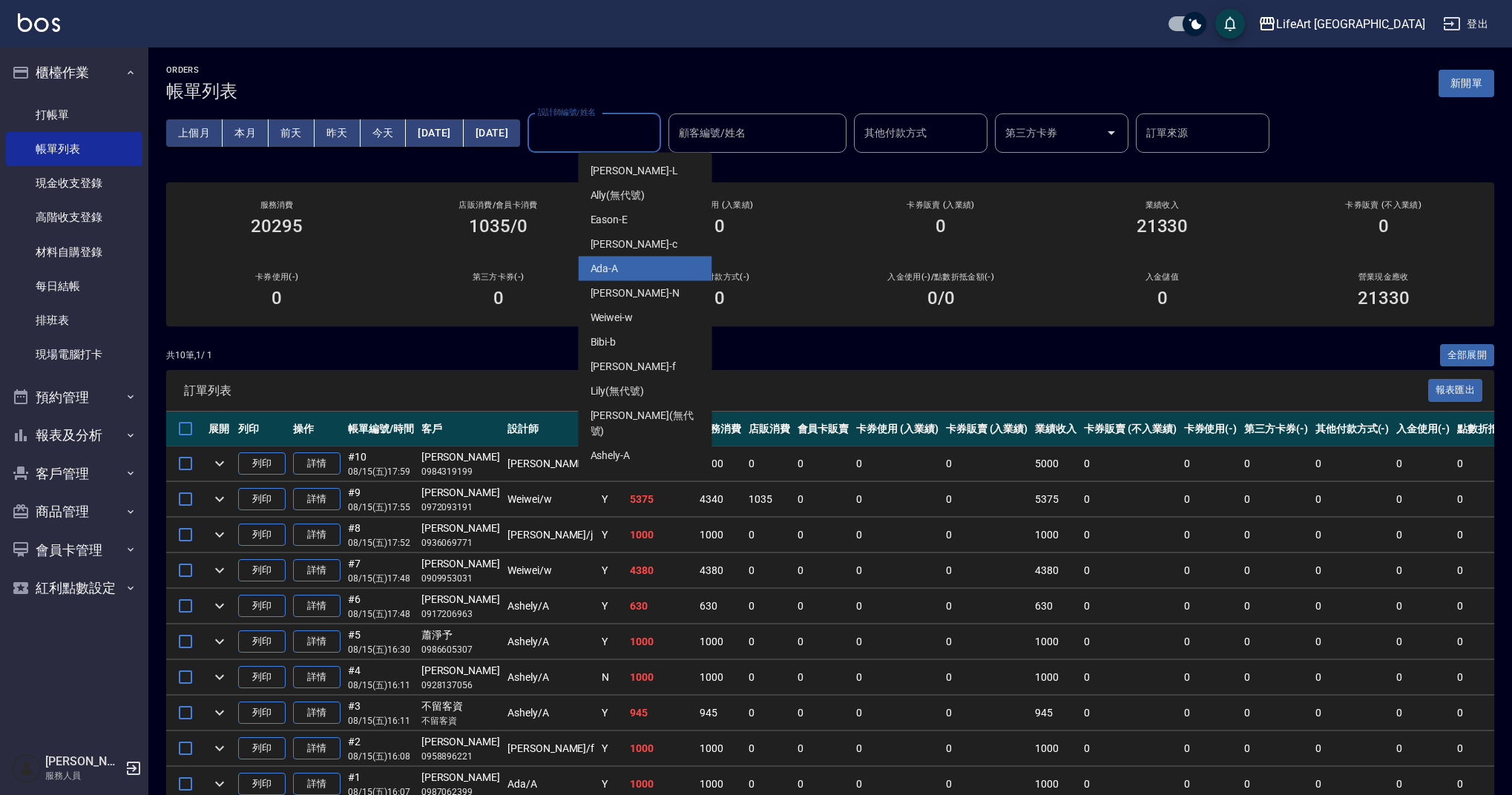
click at [628, 272] on div "Ada -A" at bounding box center [645, 268] width 134 height 25
type input "Ada-A"
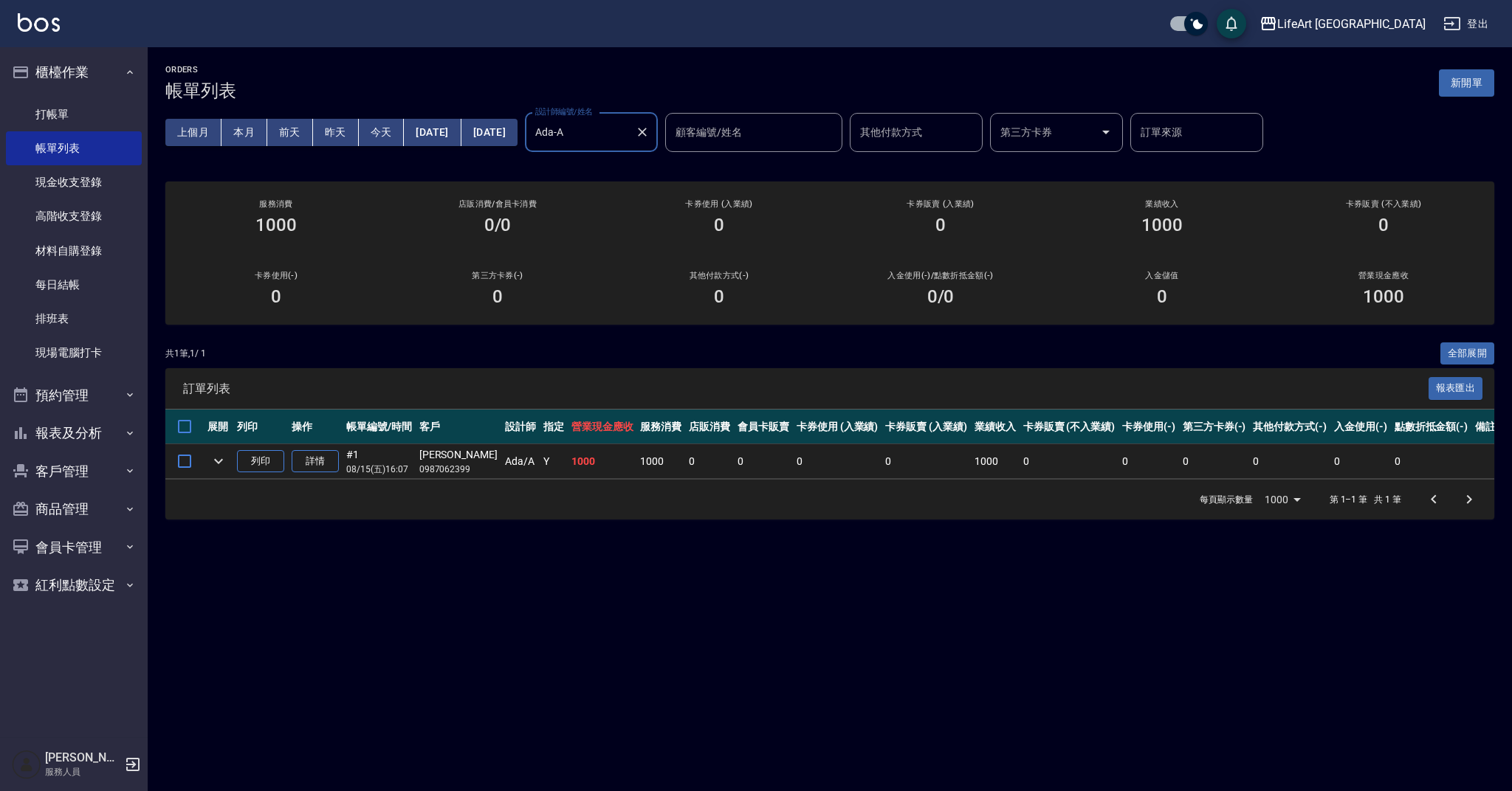
click at [445, 131] on button "[DATE]" at bounding box center [432, 133] width 57 height 27
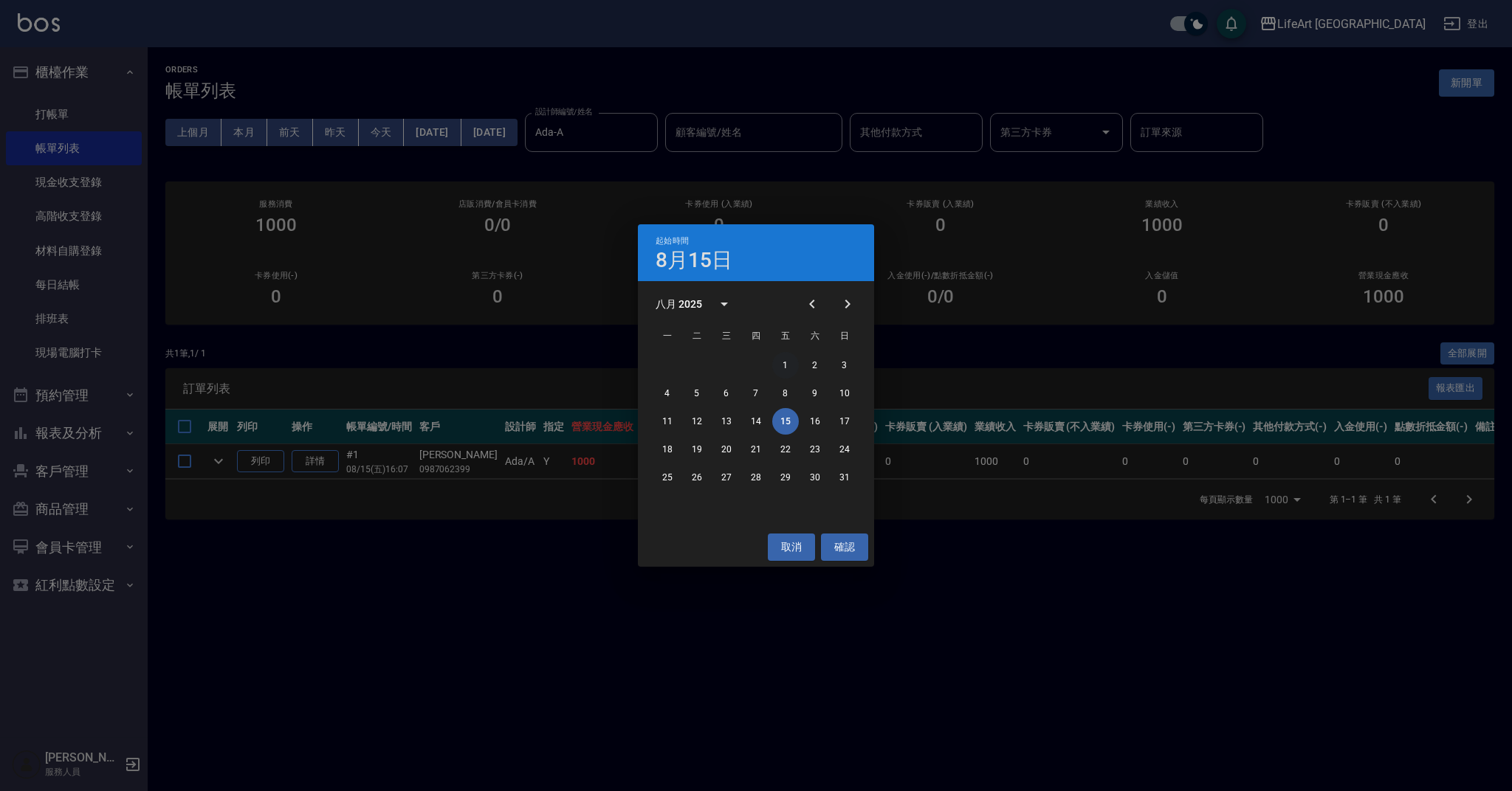
click at [787, 365] on button "1" at bounding box center [784, 364] width 26 height 26
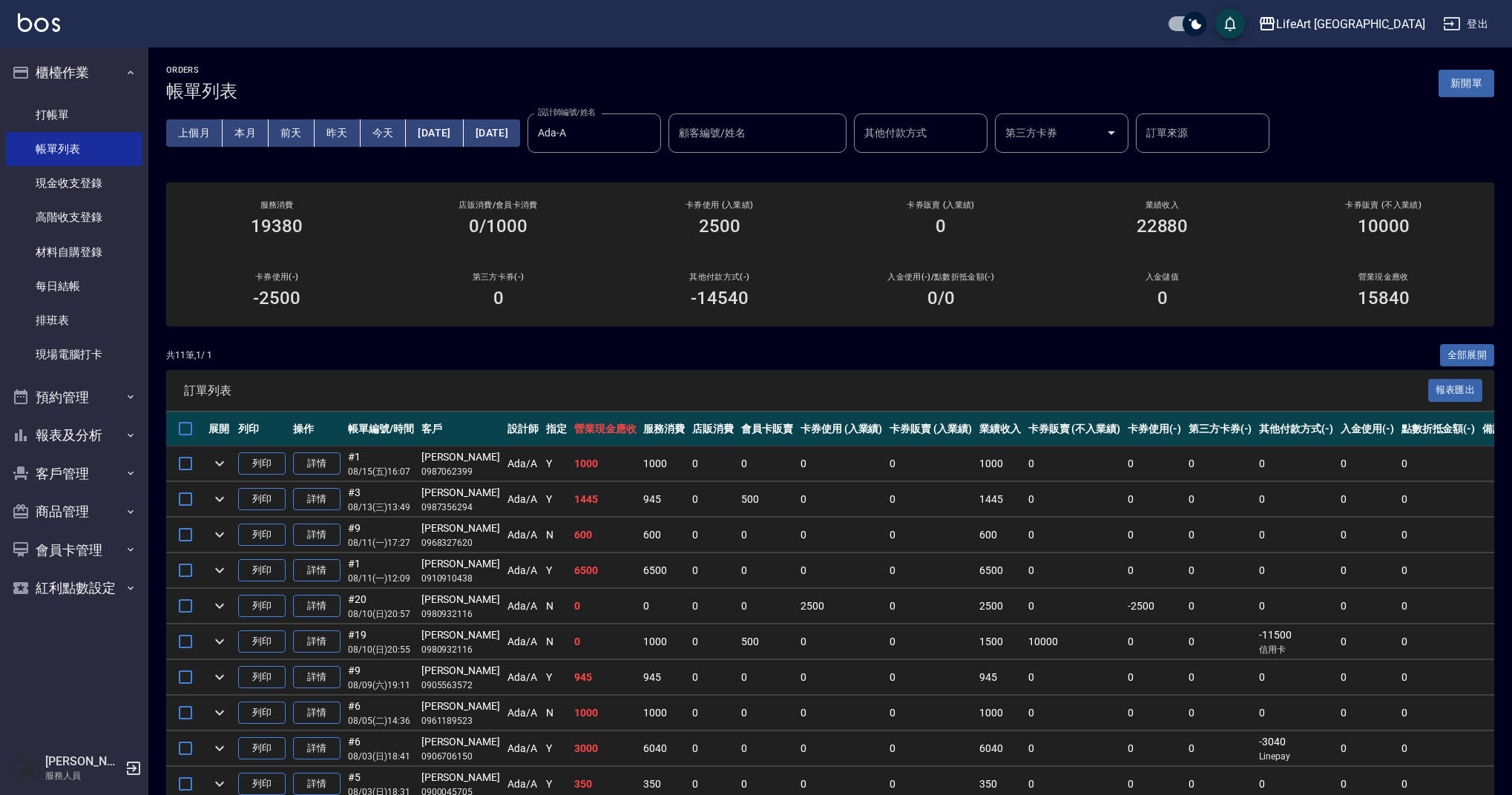
scroll to position [111, 0]
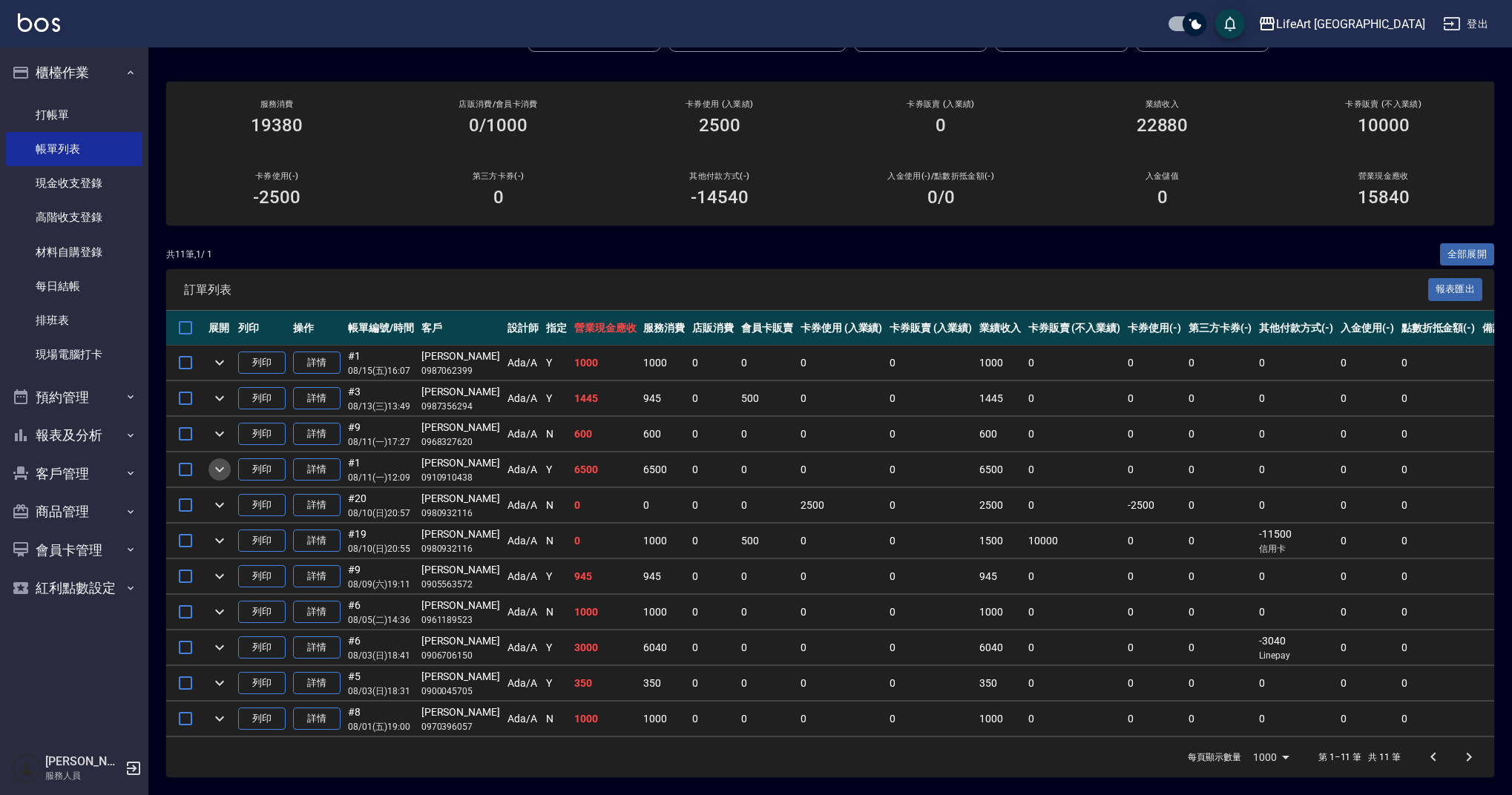
click at [218, 460] on icon "expand row" at bounding box center [220, 469] width 18 height 18
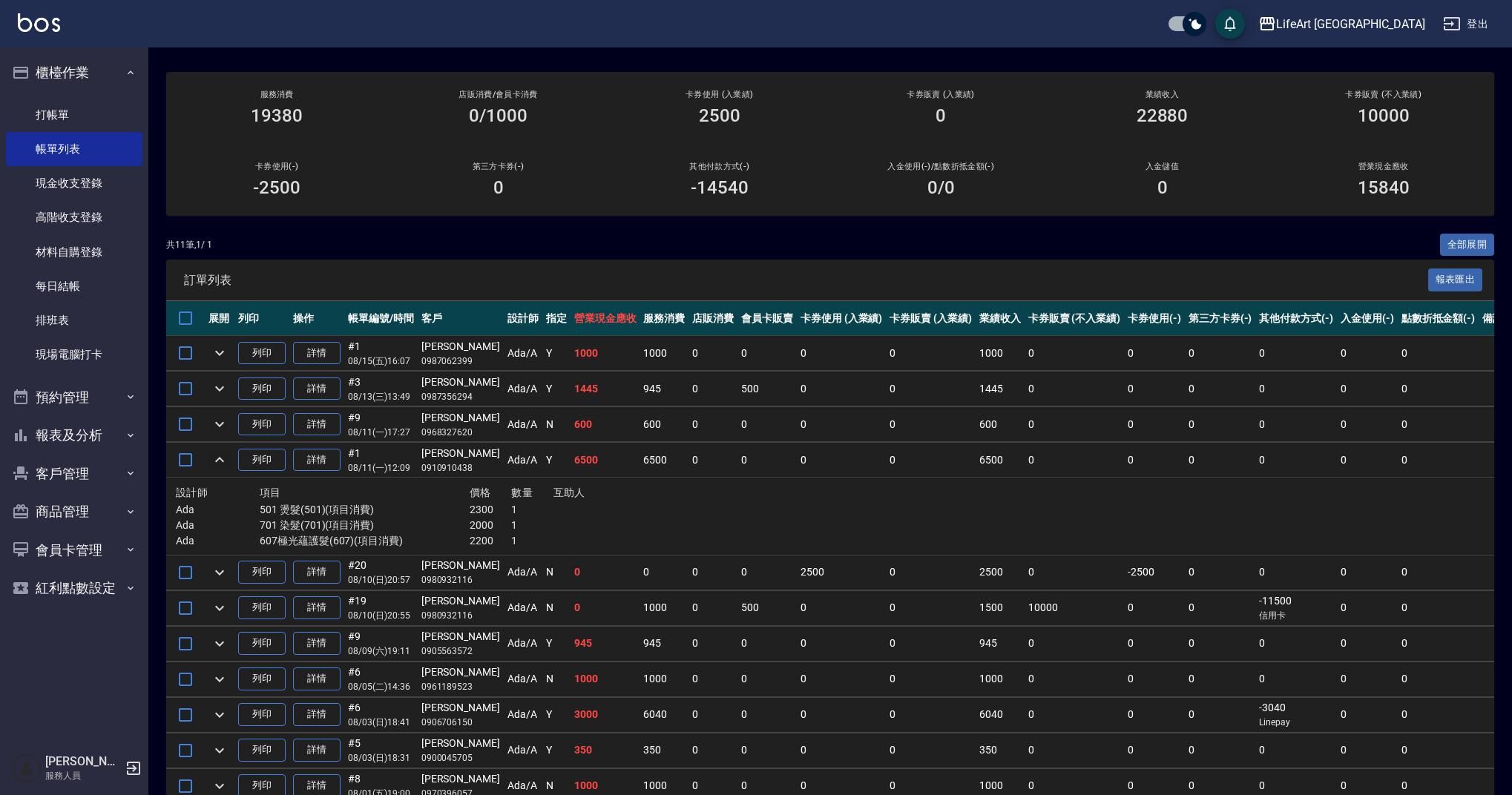
click at [218, 455] on icon "expand row" at bounding box center [220, 459] width 18 height 18
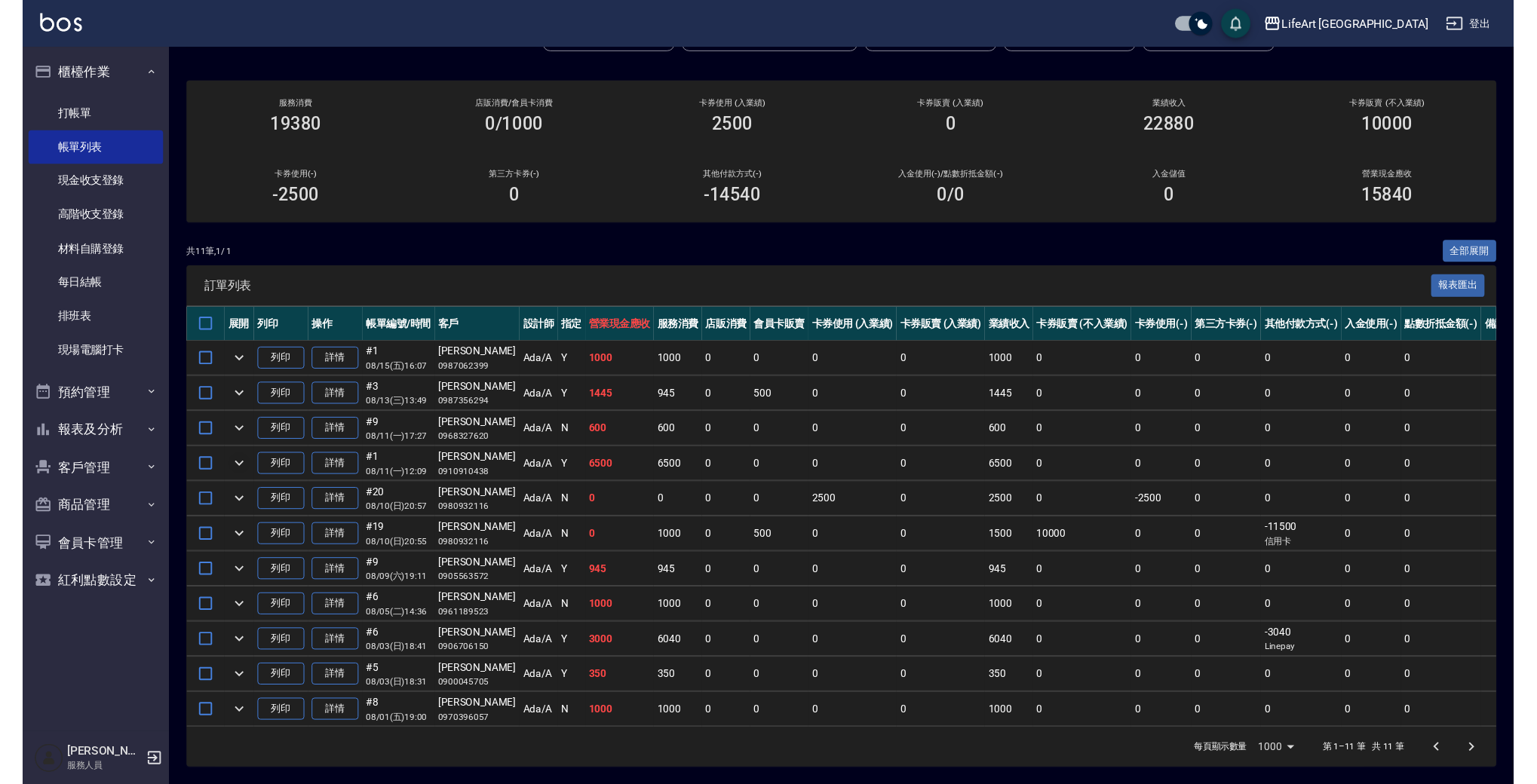
scroll to position [0, 0]
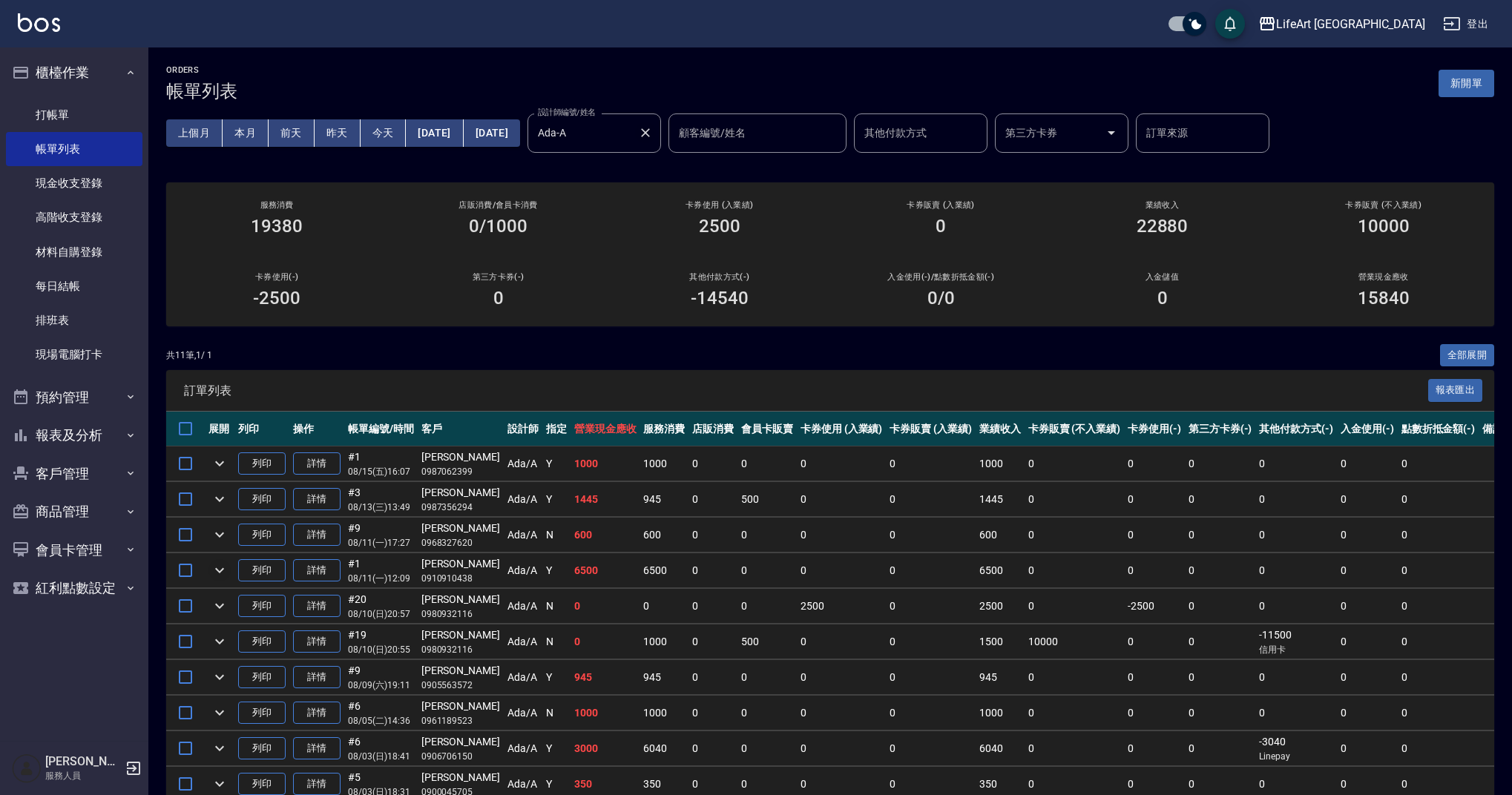
click at [653, 132] on icon "Clear" at bounding box center [645, 132] width 15 height 15
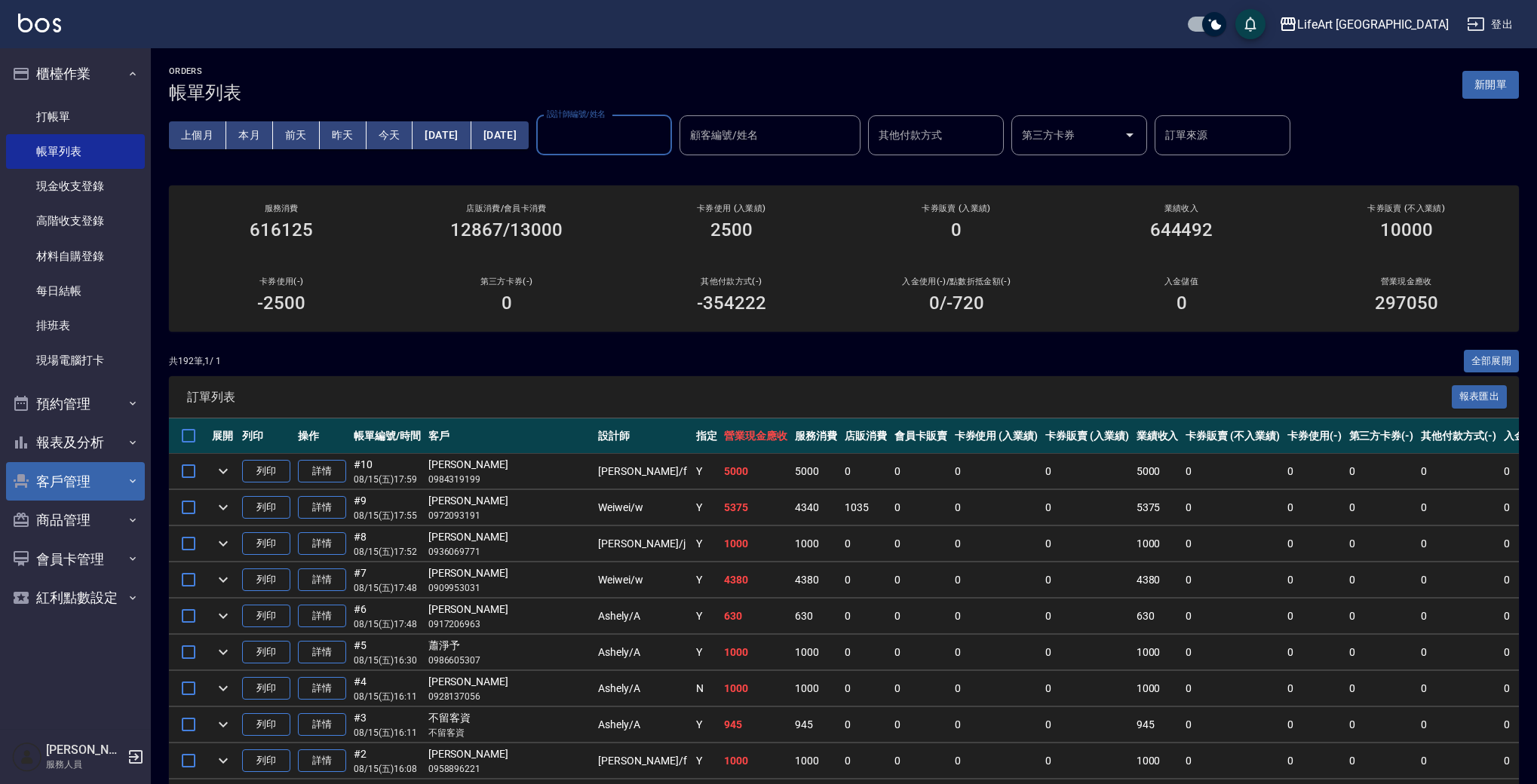
click at [73, 483] on button "客戶管理" at bounding box center [75, 481] width 139 height 39
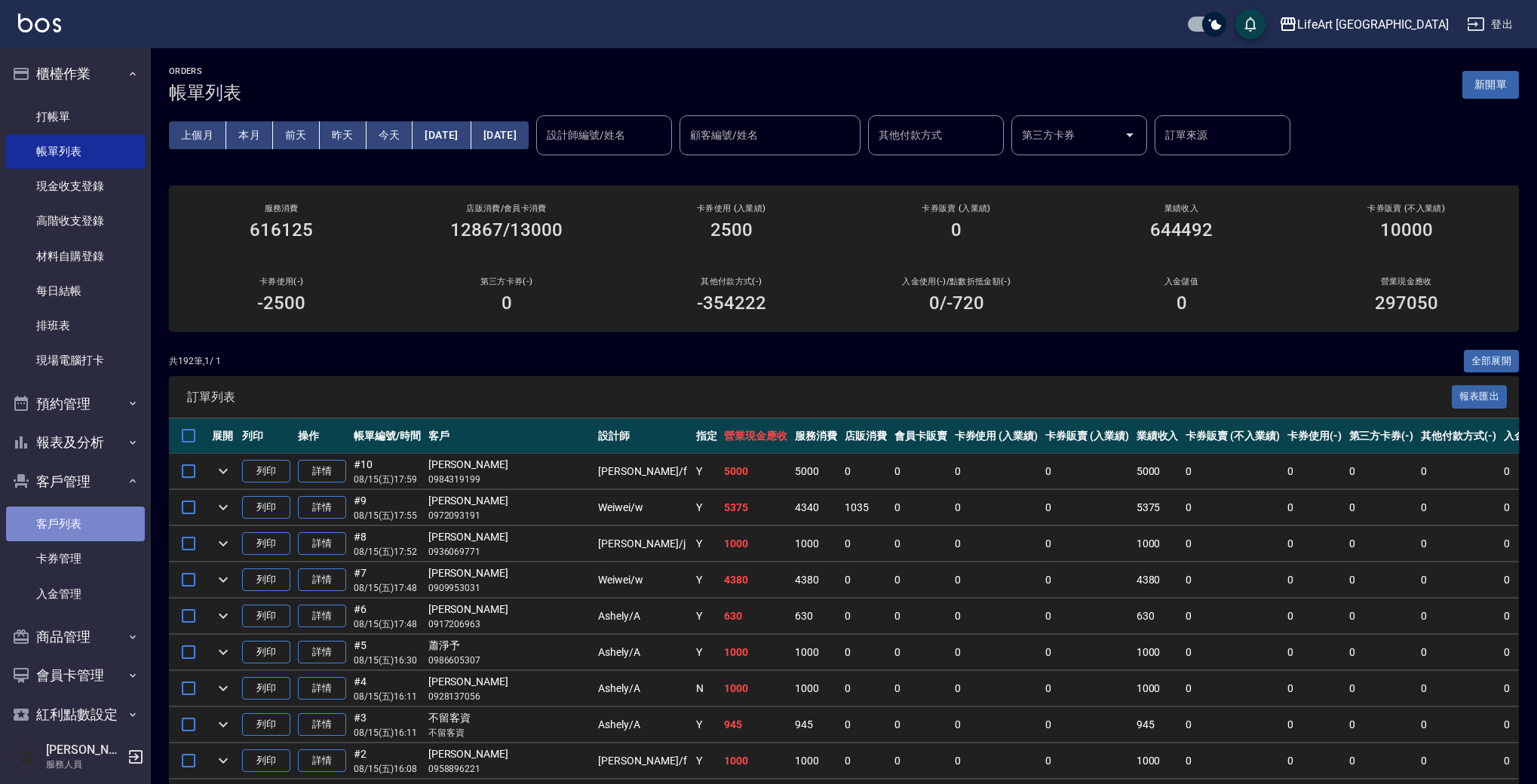
click at [94, 526] on link "客戶列表" at bounding box center [75, 524] width 139 height 35
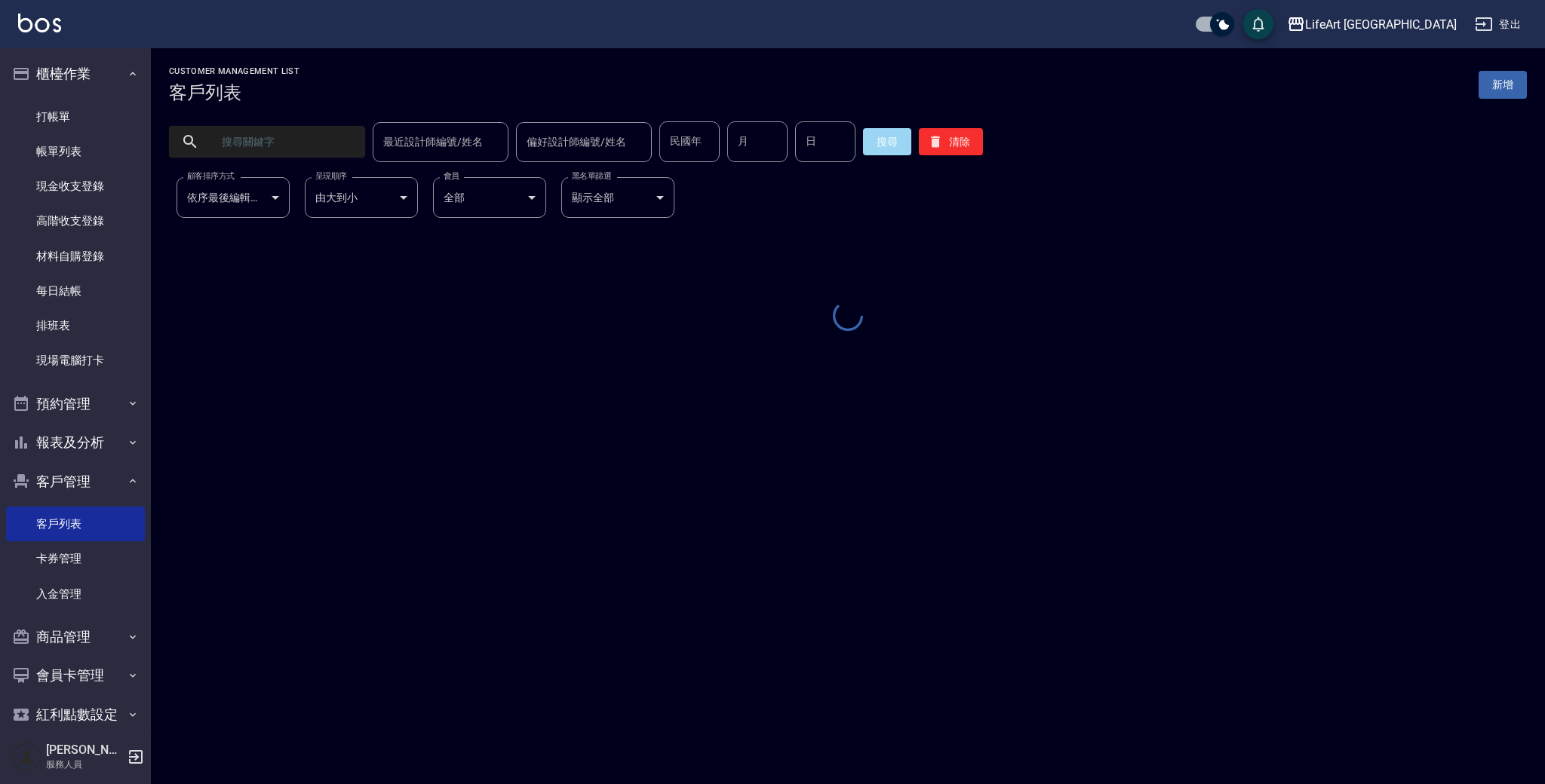
click at [299, 136] on input "text" at bounding box center [282, 142] width 142 height 41
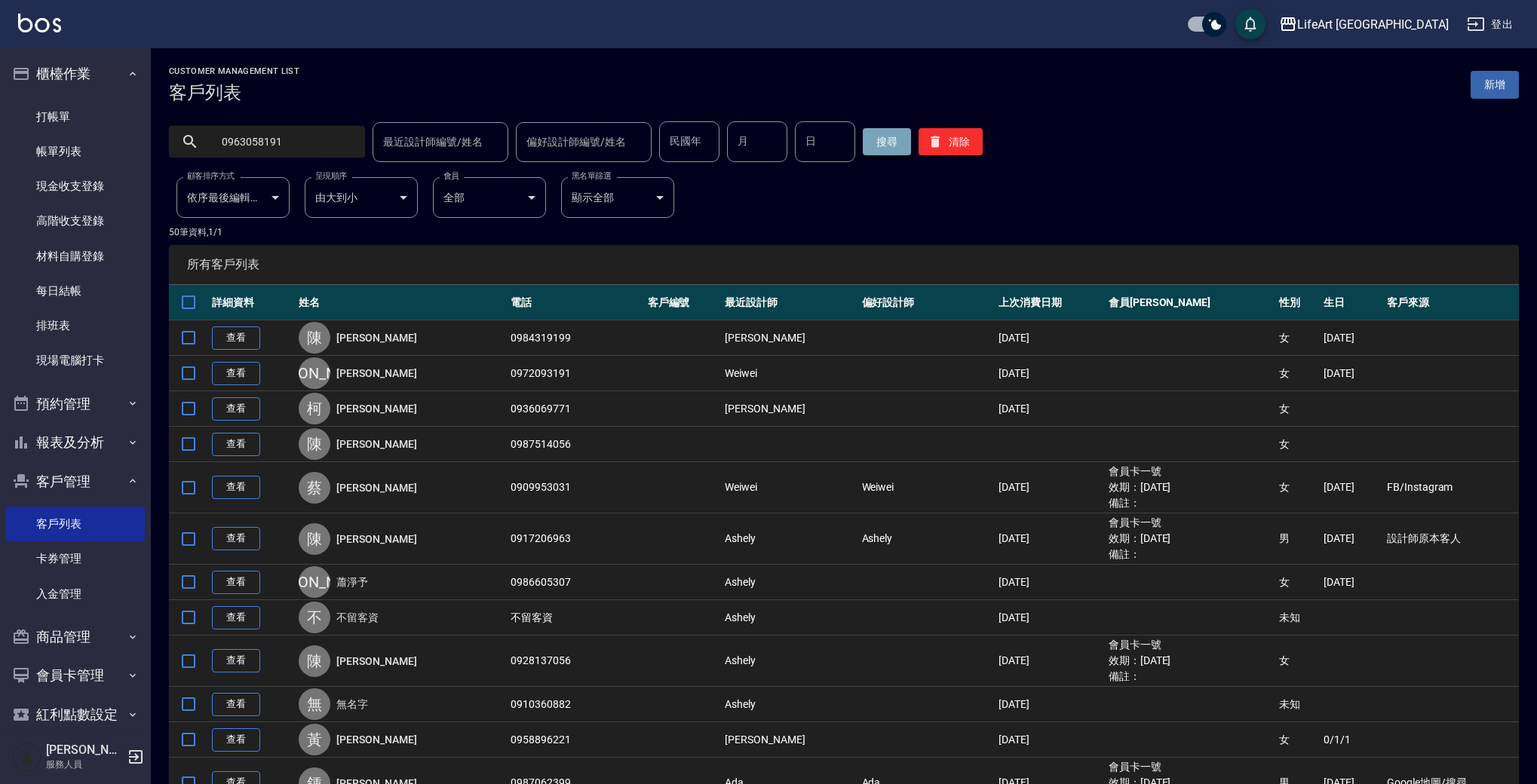
type input "0963058191"
click at [875, 143] on button "搜尋" at bounding box center [887, 141] width 48 height 27
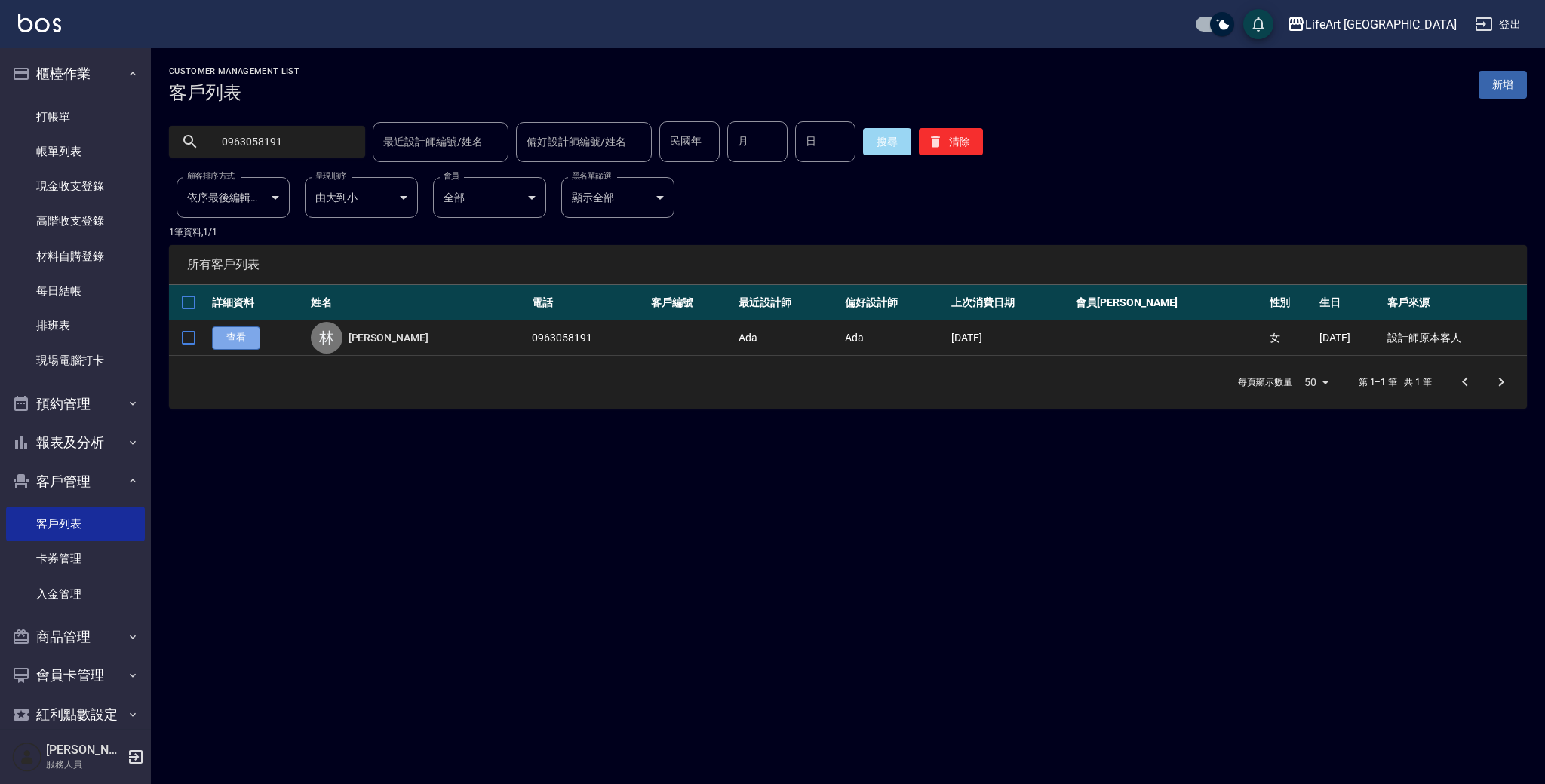
click at [234, 341] on link "查看" at bounding box center [236, 337] width 48 height 23
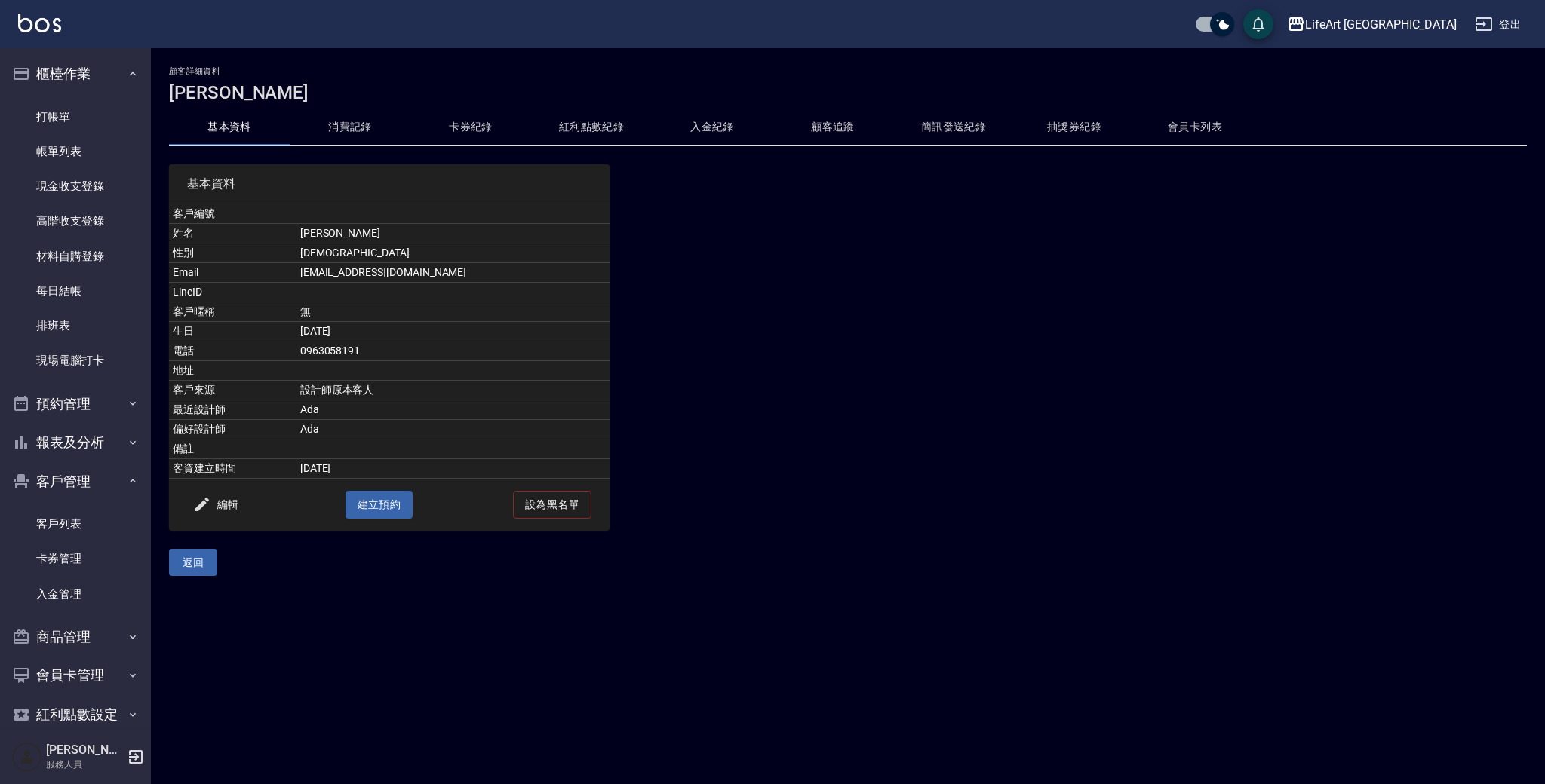
click at [376, 125] on button "消費記錄" at bounding box center [349, 128] width 121 height 36
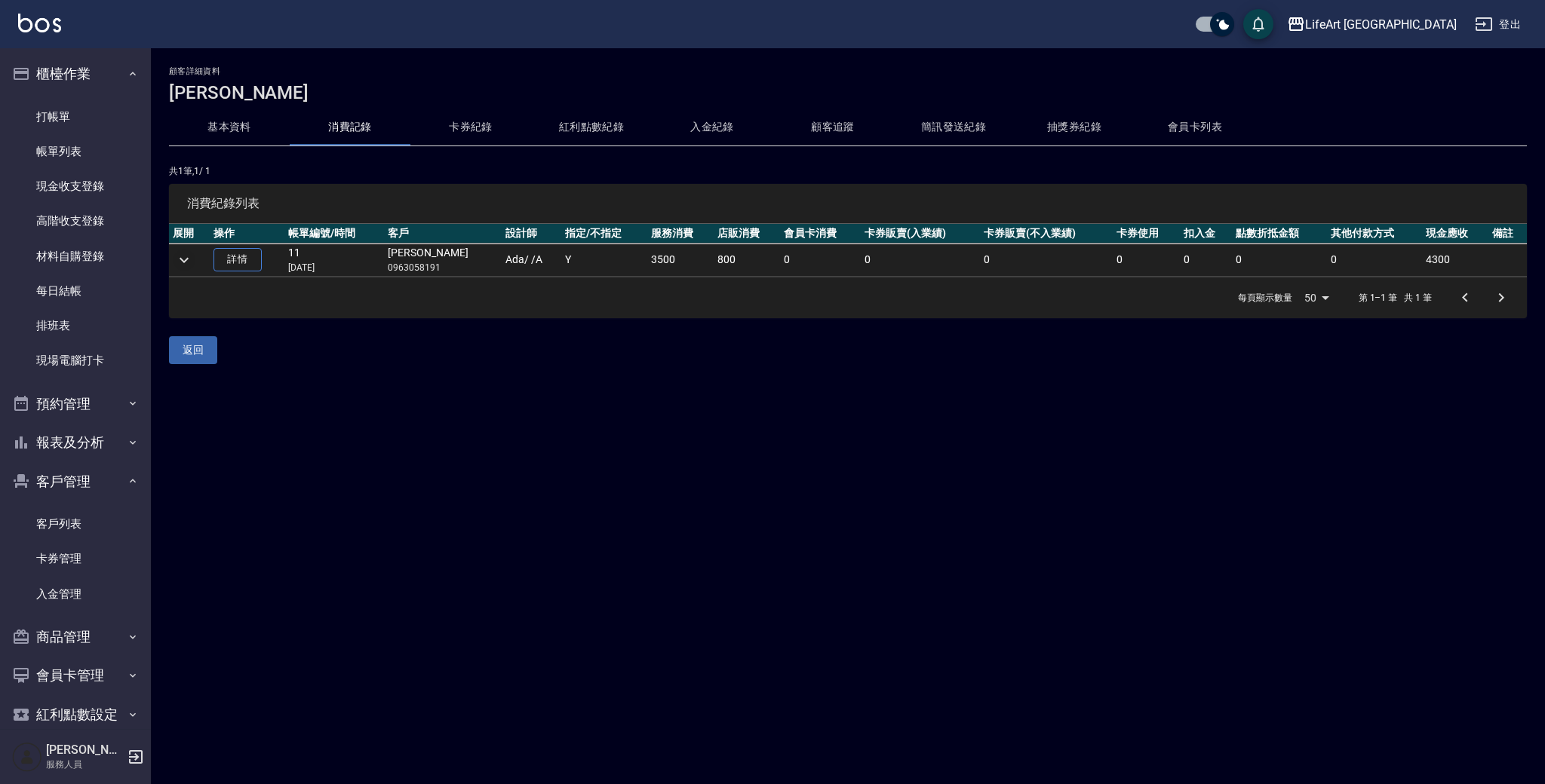
click at [178, 257] on icon "expand row" at bounding box center [184, 260] width 18 height 18
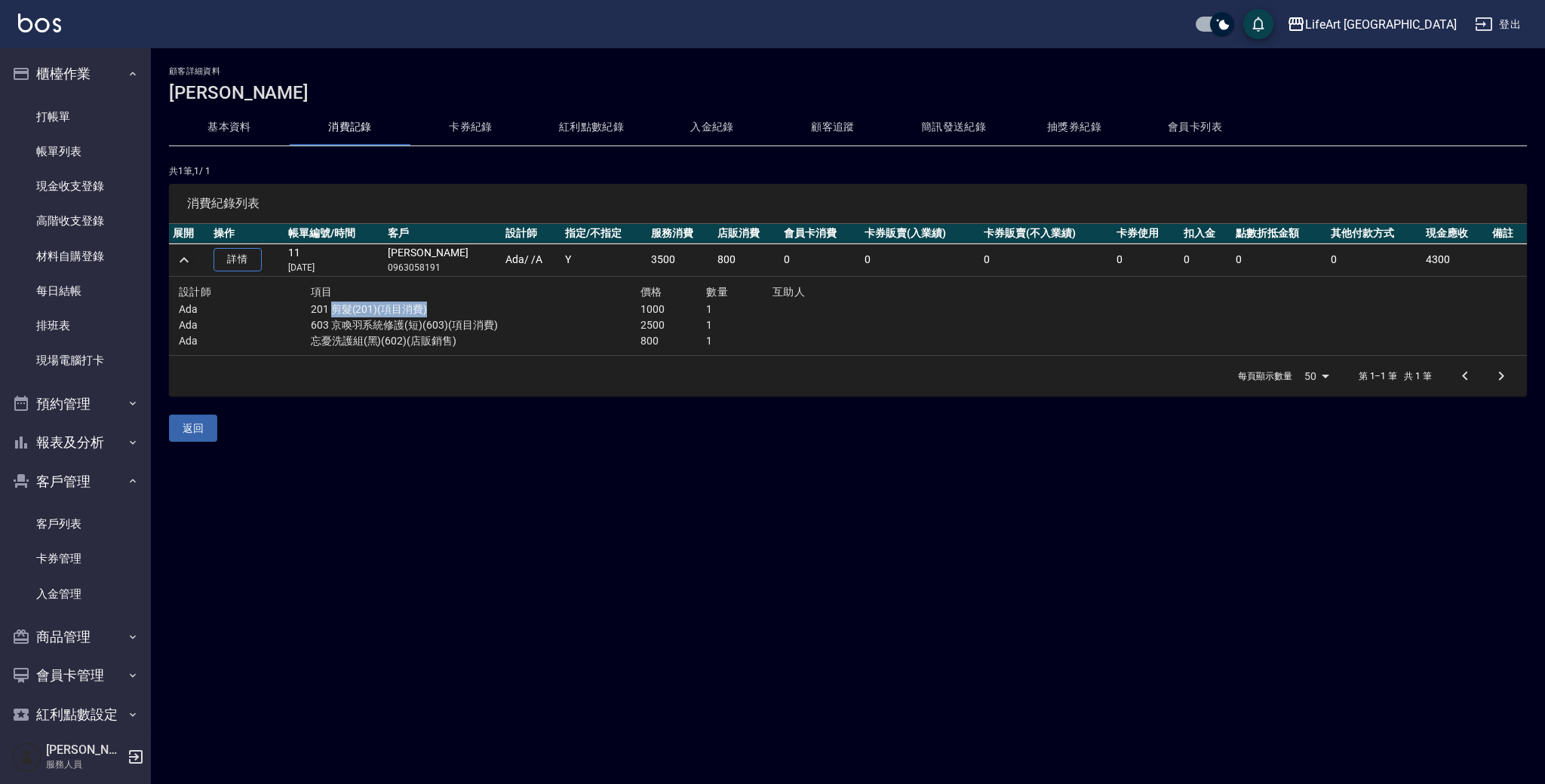
drag, startPoint x: 327, startPoint y: 309, endPoint x: 444, endPoint y: 310, distance: 117.0
click at [444, 310] on p "201 剪髮(201)(項目消費)" at bounding box center [475, 309] width 329 height 16
click at [466, 324] on p "603 京喚羽系統修護(短)(603)(項目消費)" at bounding box center [475, 325] width 329 height 16
drag, startPoint x: 324, startPoint y: 324, endPoint x: 526, endPoint y: 313, distance: 202.3
click at [526, 313] on div "設計師 項目 價格 數量 互助人 Ada 201 剪髮(201)(項目消費) 1000 1 Ada 603 京喚羽系統修護(短)(603)(項目消費) 250…" at bounding box center [574, 315] width 791 height 67
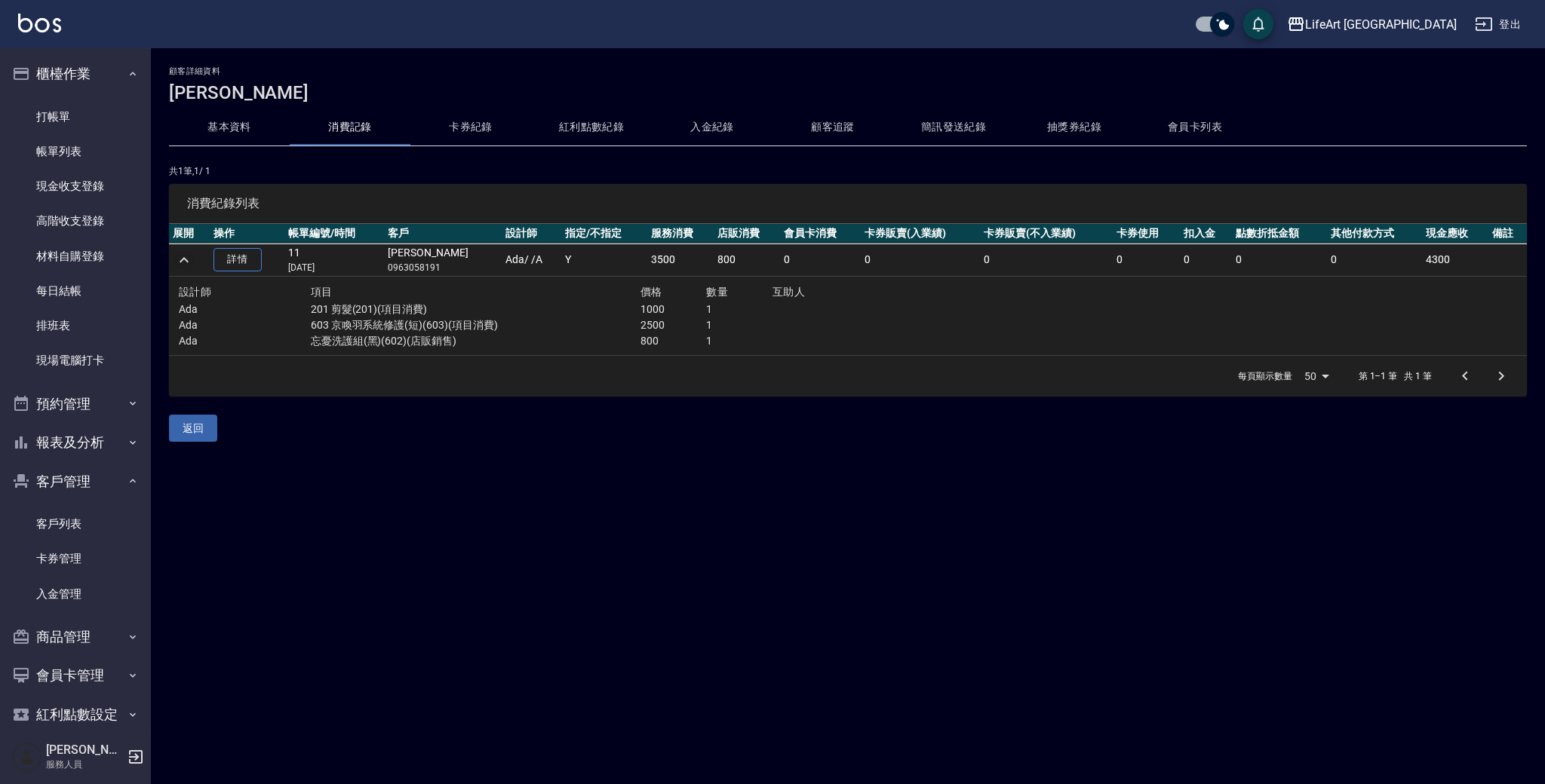
click at [528, 328] on p "603 京喚羽系統修護(短)(603)(項目消費)" at bounding box center [475, 325] width 329 height 16
drag, startPoint x: 328, startPoint y: 327, endPoint x: 508, endPoint y: 326, distance: 180.0
click at [500, 327] on p "603 京喚羽系統修護(短)(603)(項目消費)" at bounding box center [475, 325] width 329 height 16
click at [531, 328] on p "603 京喚羽系統修護(短)(603)(項目消費)" at bounding box center [475, 325] width 329 height 16
click at [88, 523] on link "客戶列表" at bounding box center [75, 524] width 139 height 35
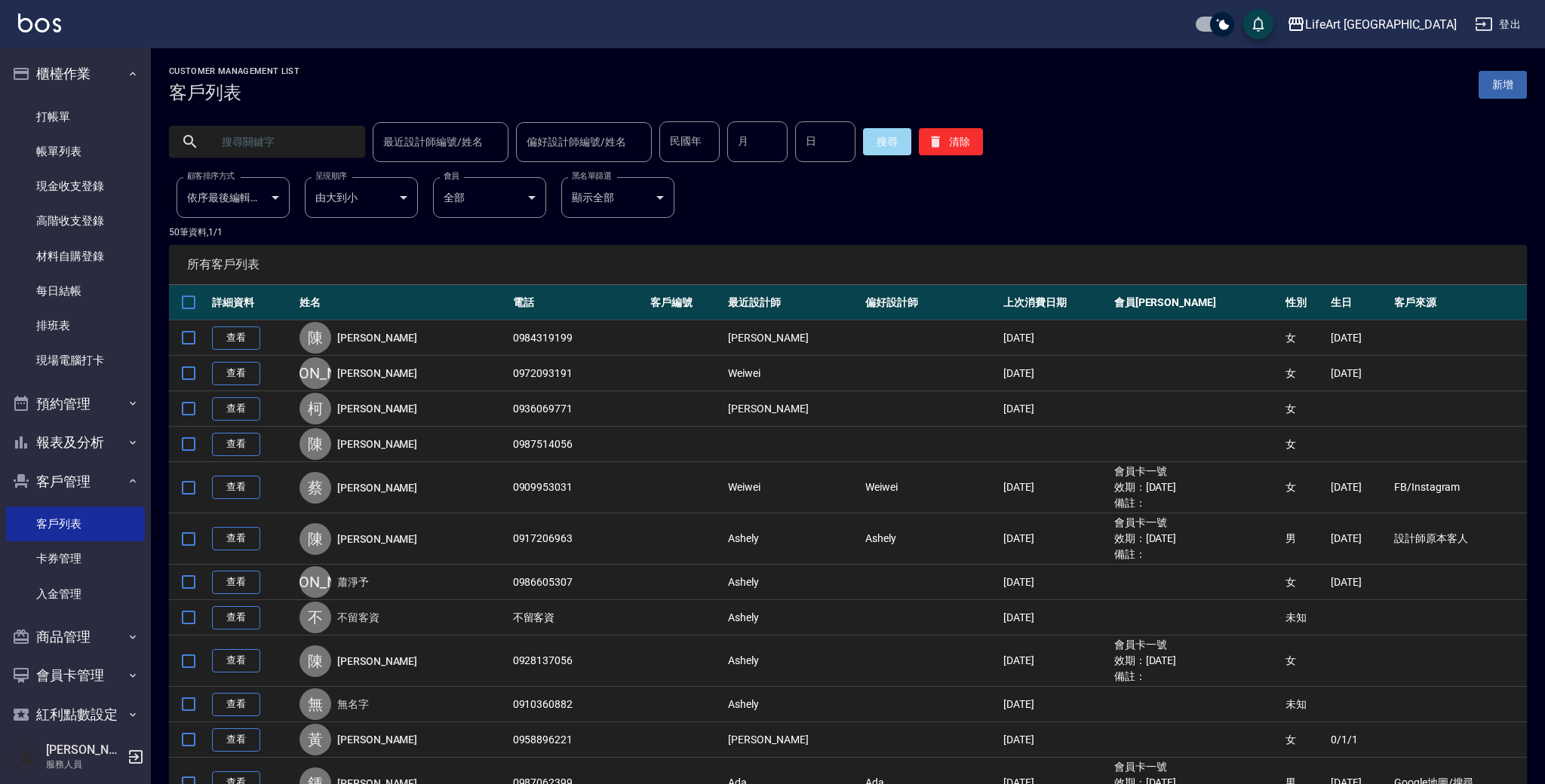
click at [285, 143] on input "text" at bounding box center [282, 142] width 142 height 41
type input "80932116"
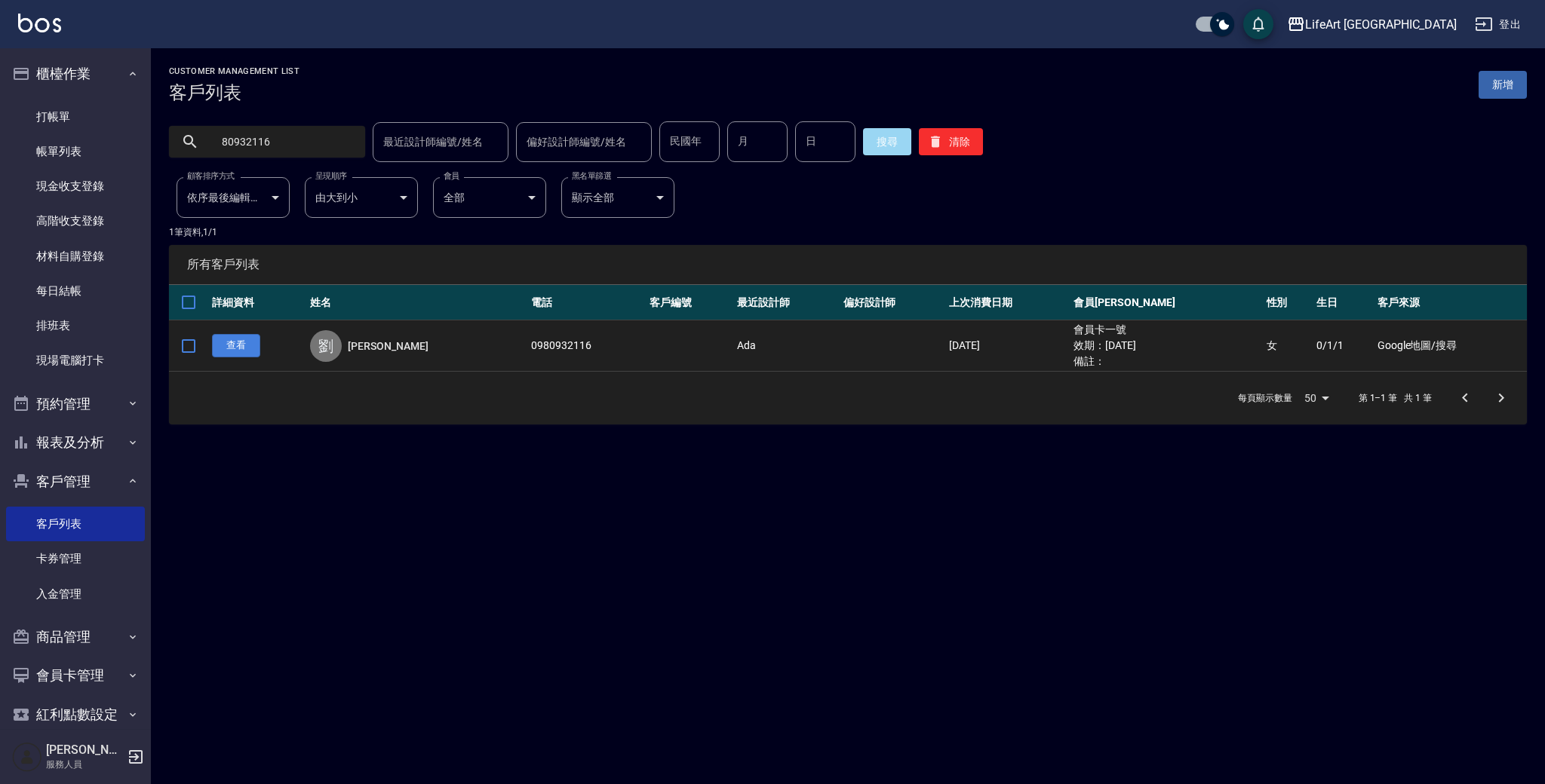
click at [223, 348] on link "查看" at bounding box center [236, 345] width 48 height 23
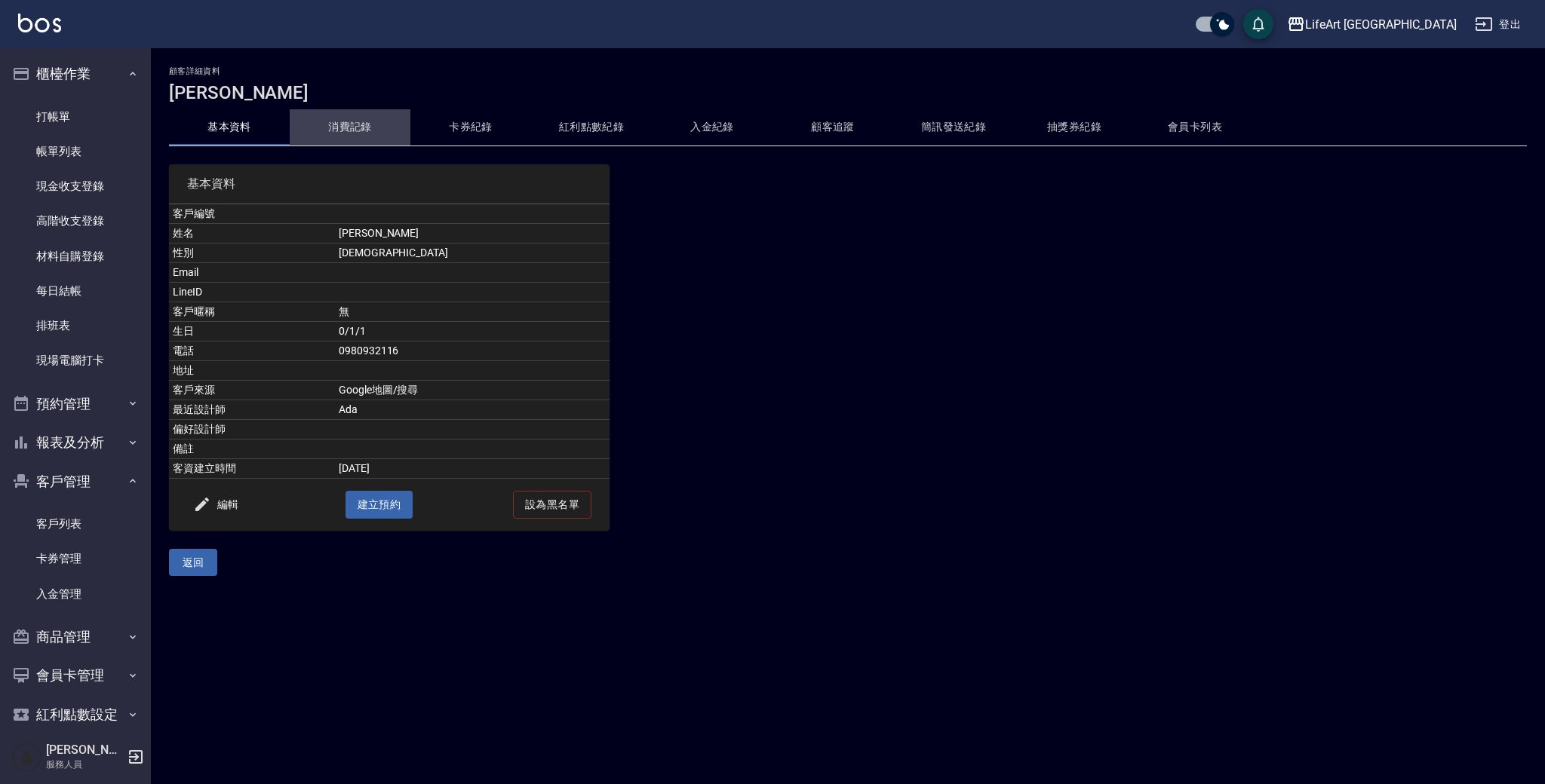
click at [340, 119] on button "消費記錄" at bounding box center [349, 128] width 121 height 36
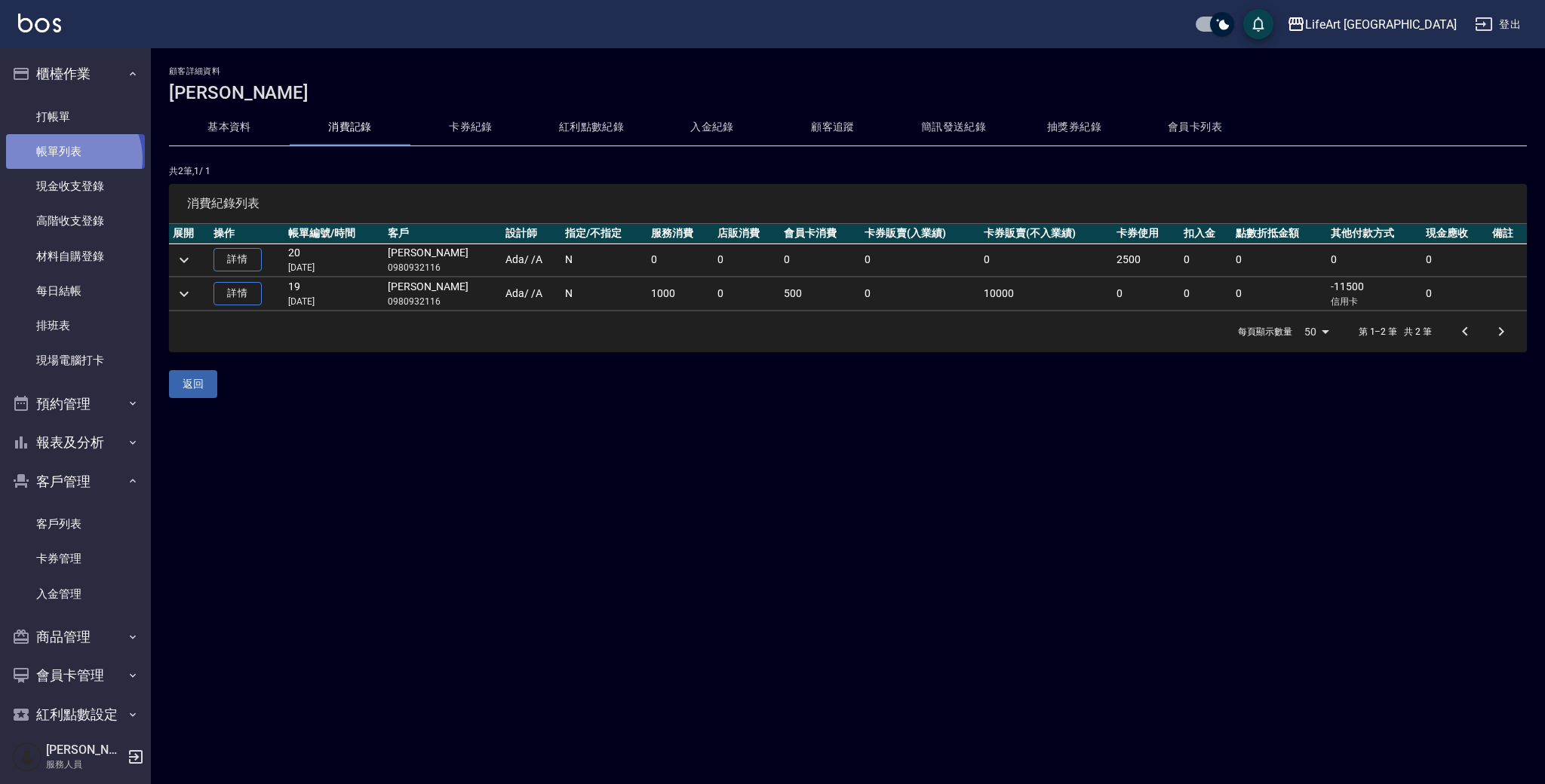
click at [72, 158] on link "帳單列表" at bounding box center [75, 152] width 139 height 35
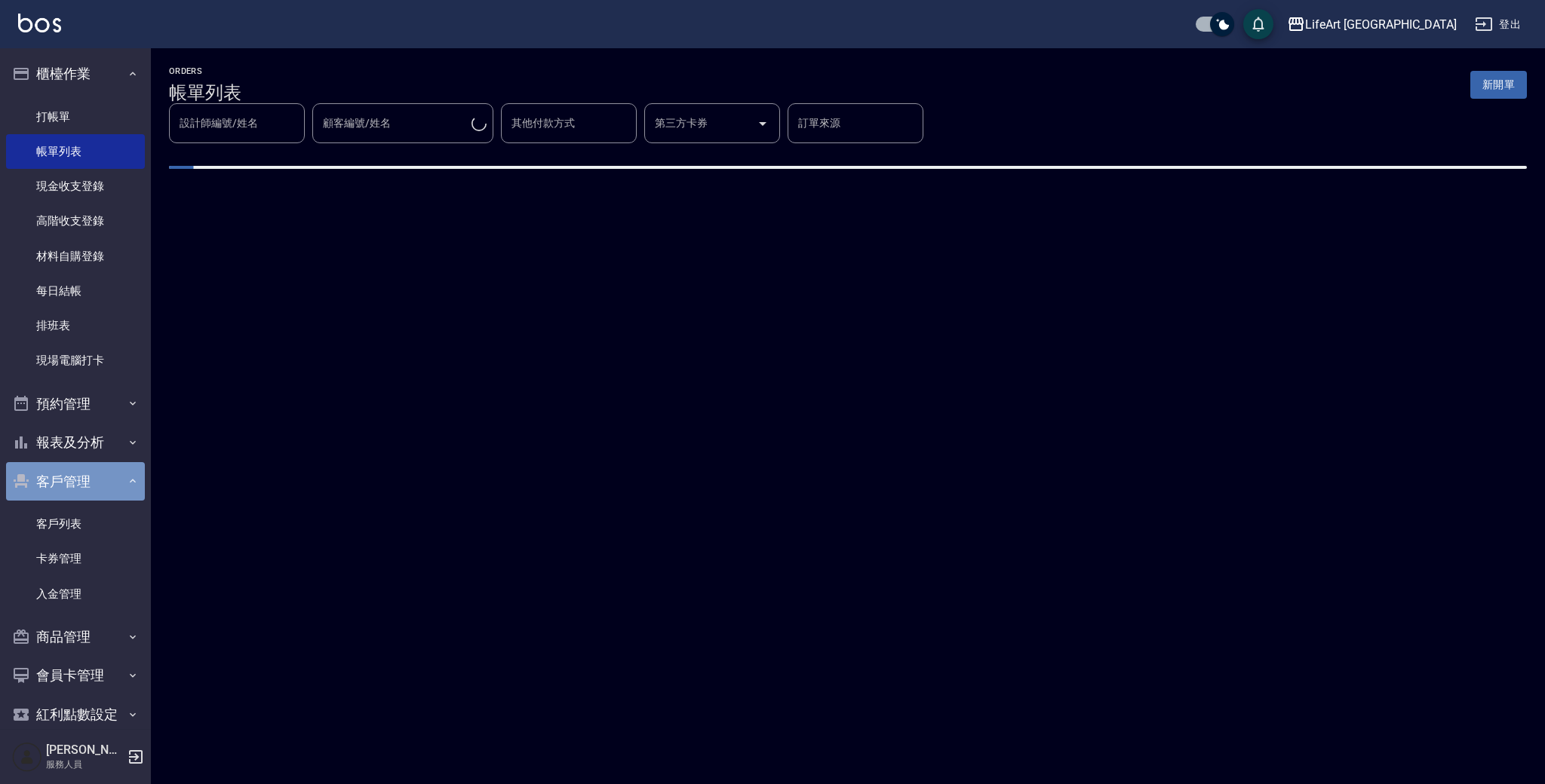
click at [115, 471] on button "客戶管理" at bounding box center [75, 481] width 139 height 39
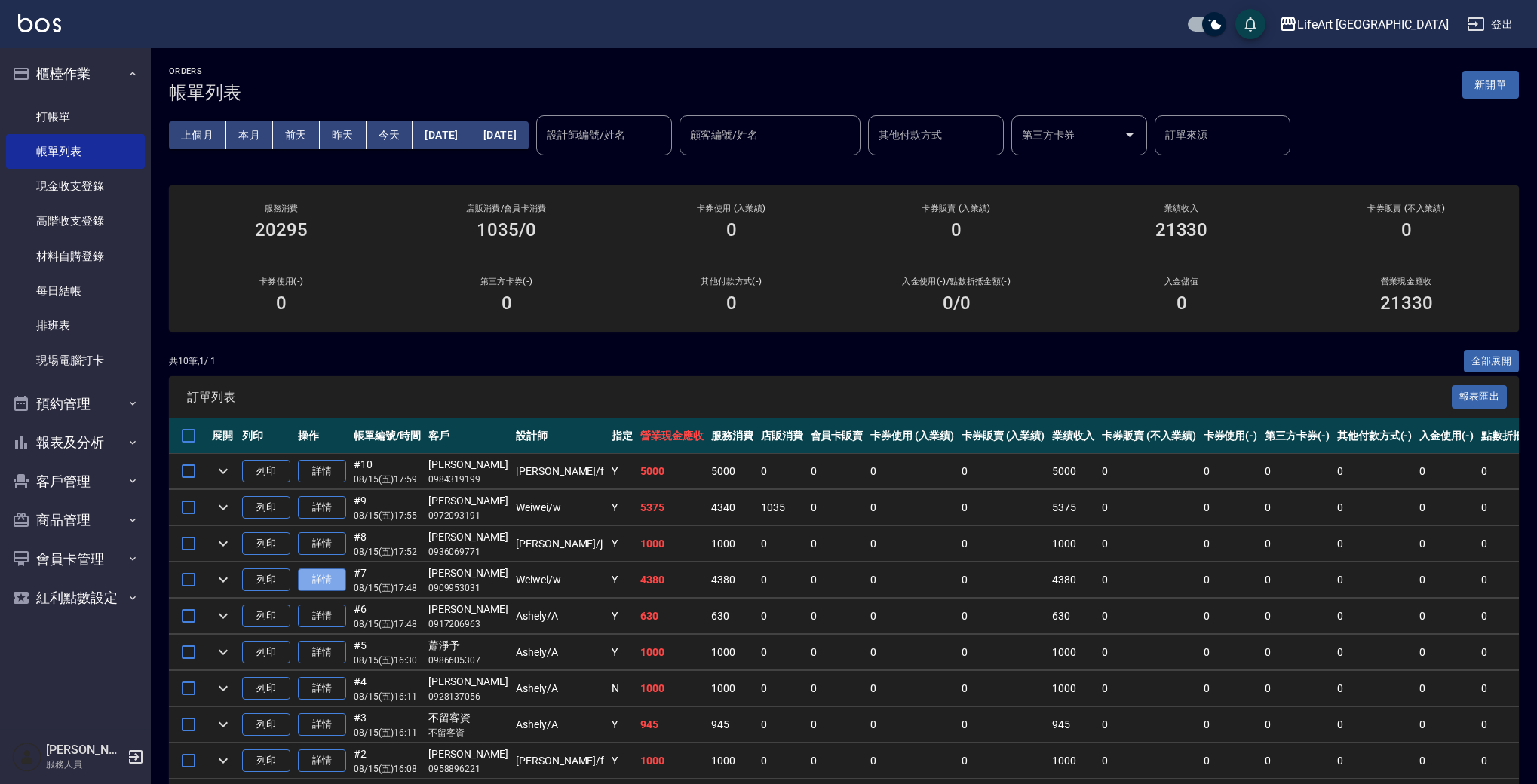
click at [326, 585] on link "詳情" at bounding box center [321, 580] width 48 height 23
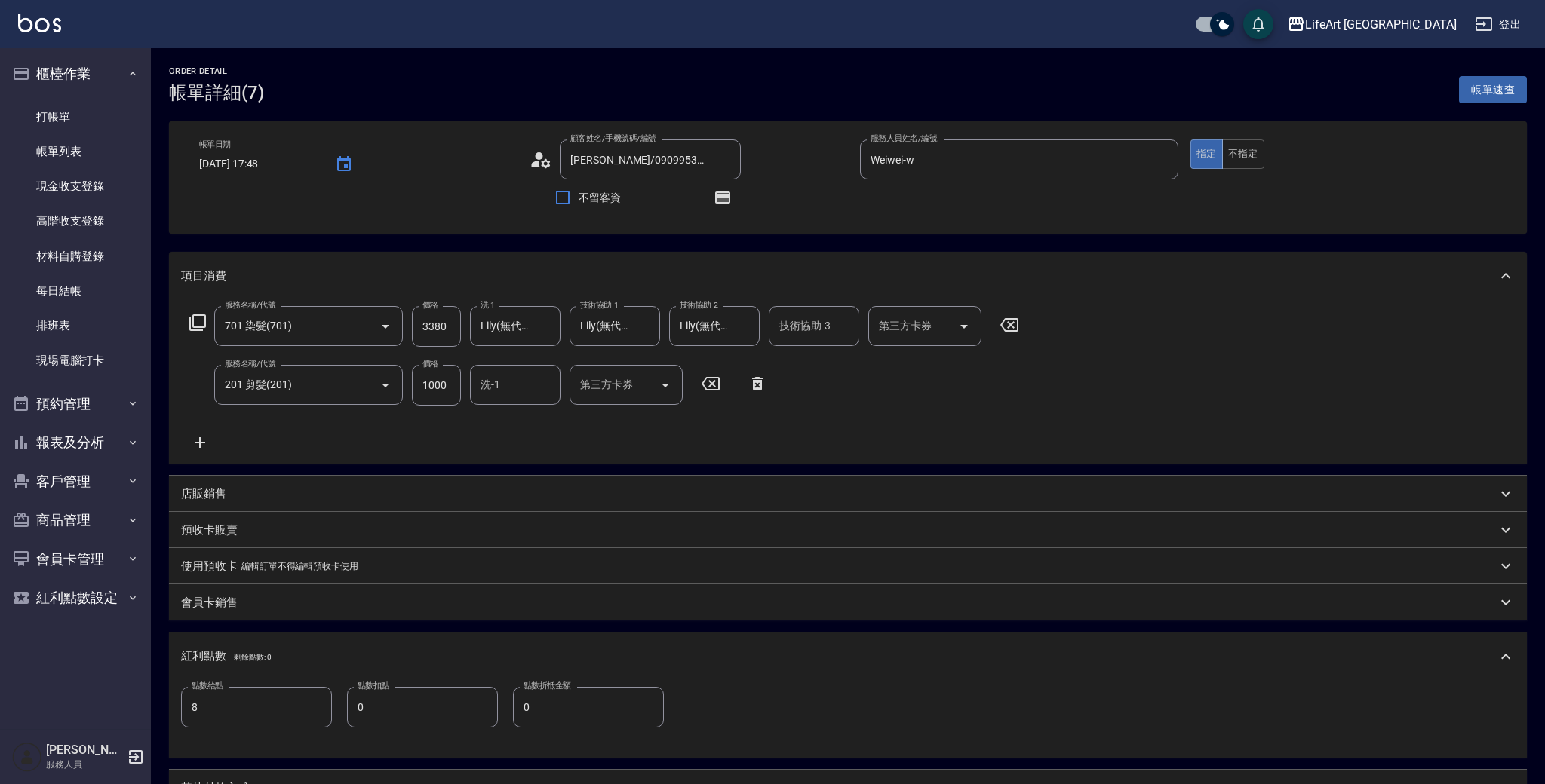
type input "2025/08/15 17:48"
type input "蔡佳真/0909953031/null"
type input "Weiwei-w"
type input "8"
type input "設計師原本客人"
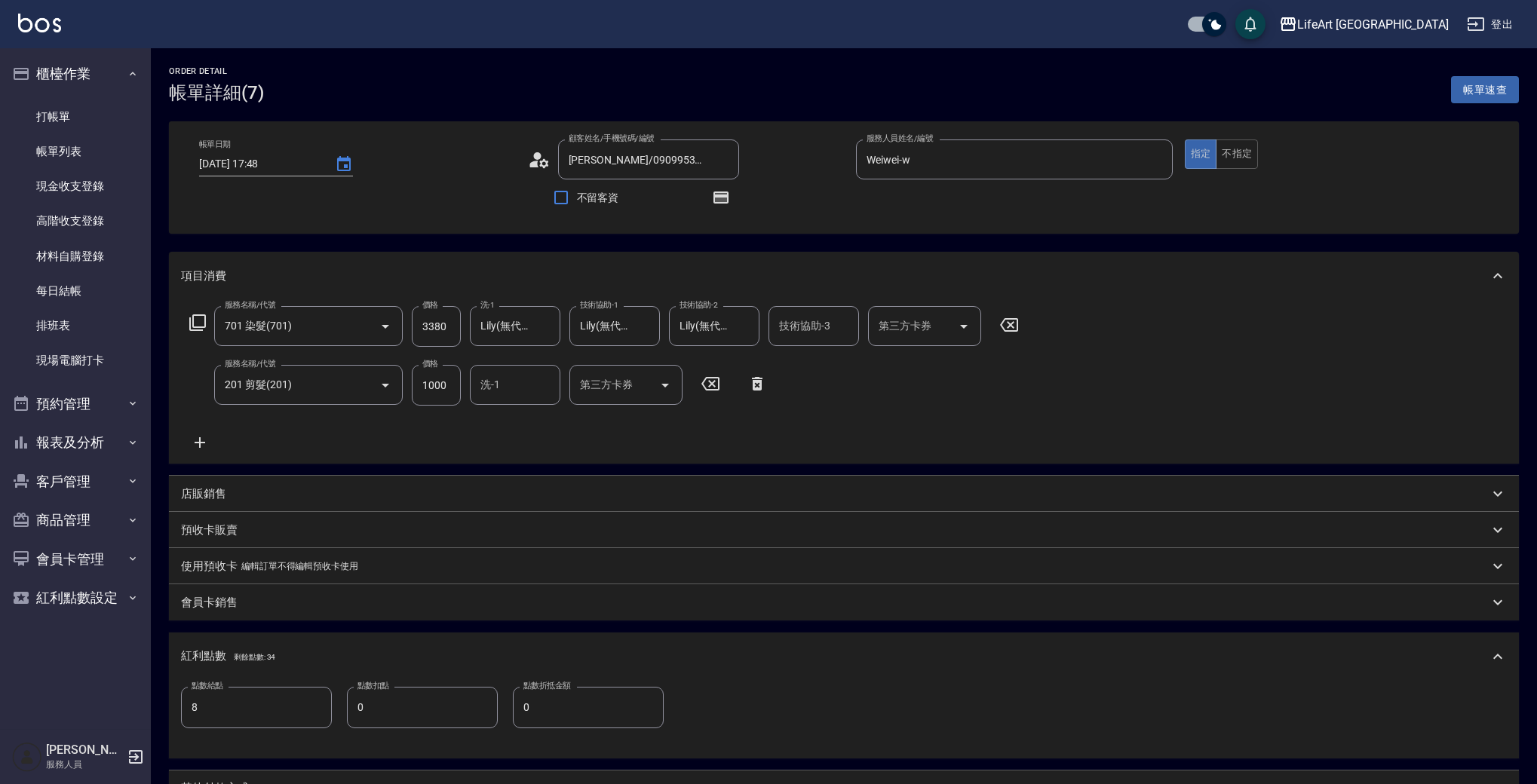
click at [243, 781] on p "其他付款方式" at bounding box center [215, 788] width 68 height 16
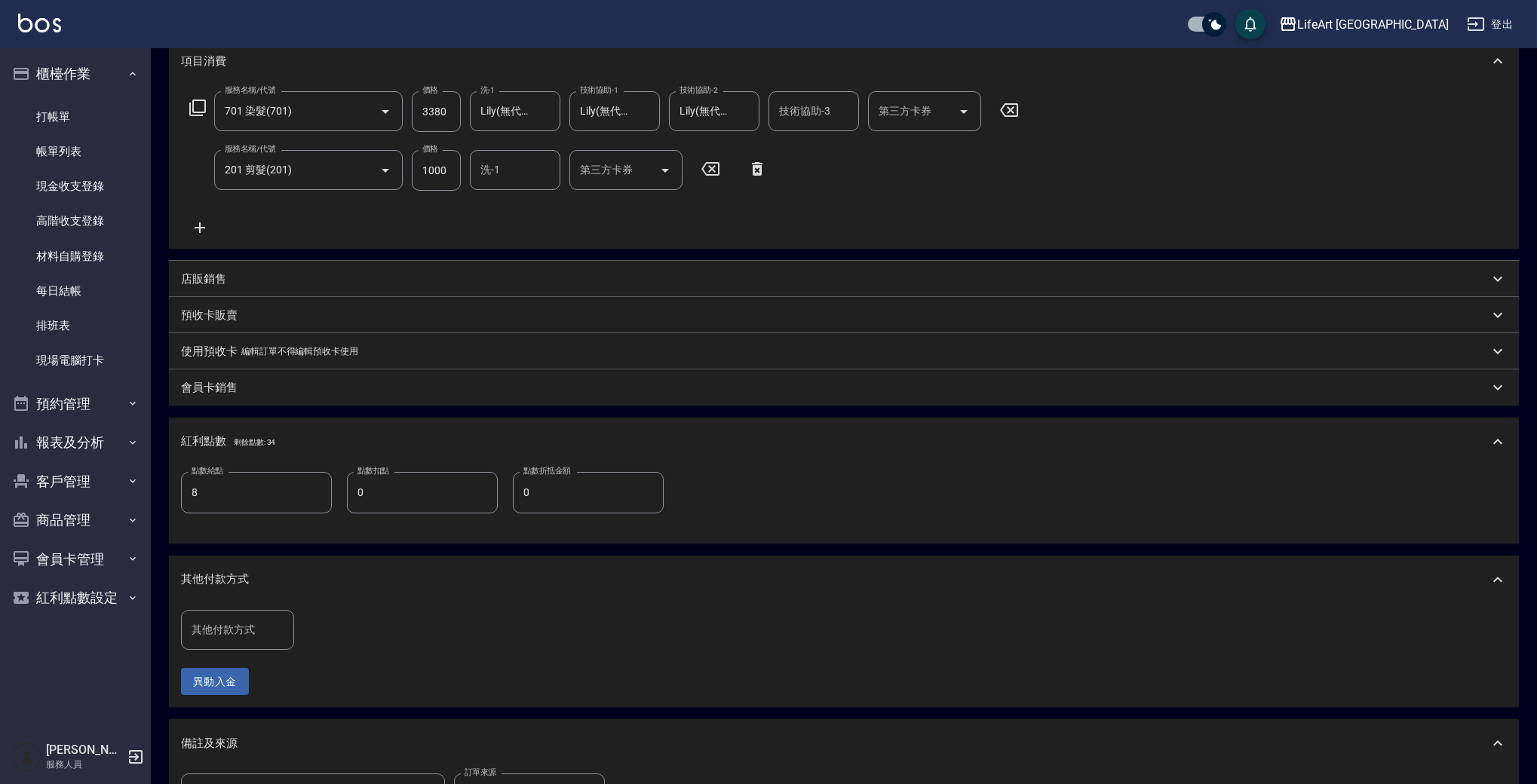
scroll to position [396, 0]
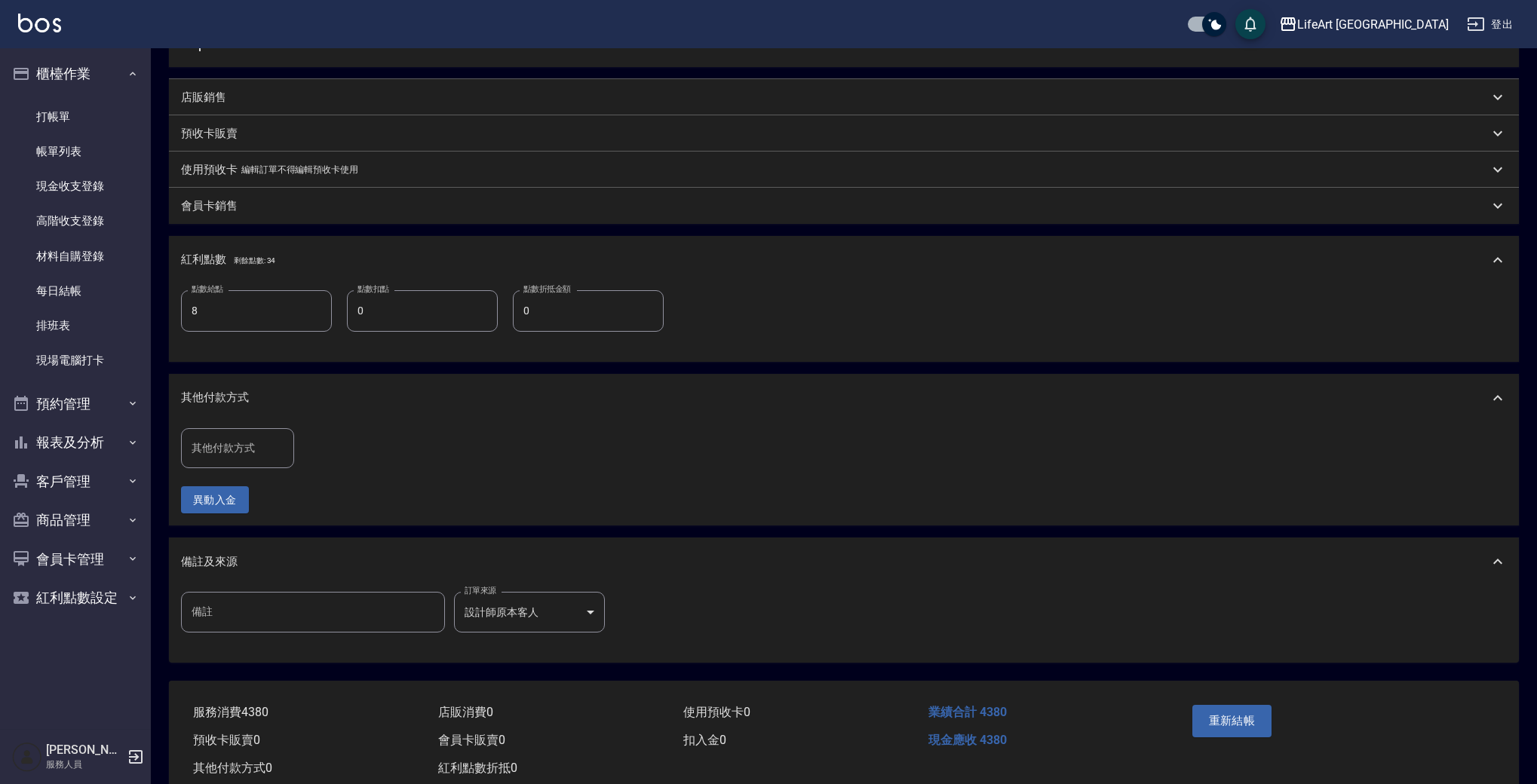
click at [259, 463] on div "其他付款方式" at bounding box center [237, 448] width 113 height 40
click at [260, 511] on span "Linepay" at bounding box center [237, 511] width 113 height 25
type input "Linepay"
click at [362, 455] on input "0" at bounding box center [359, 448] width 113 height 41
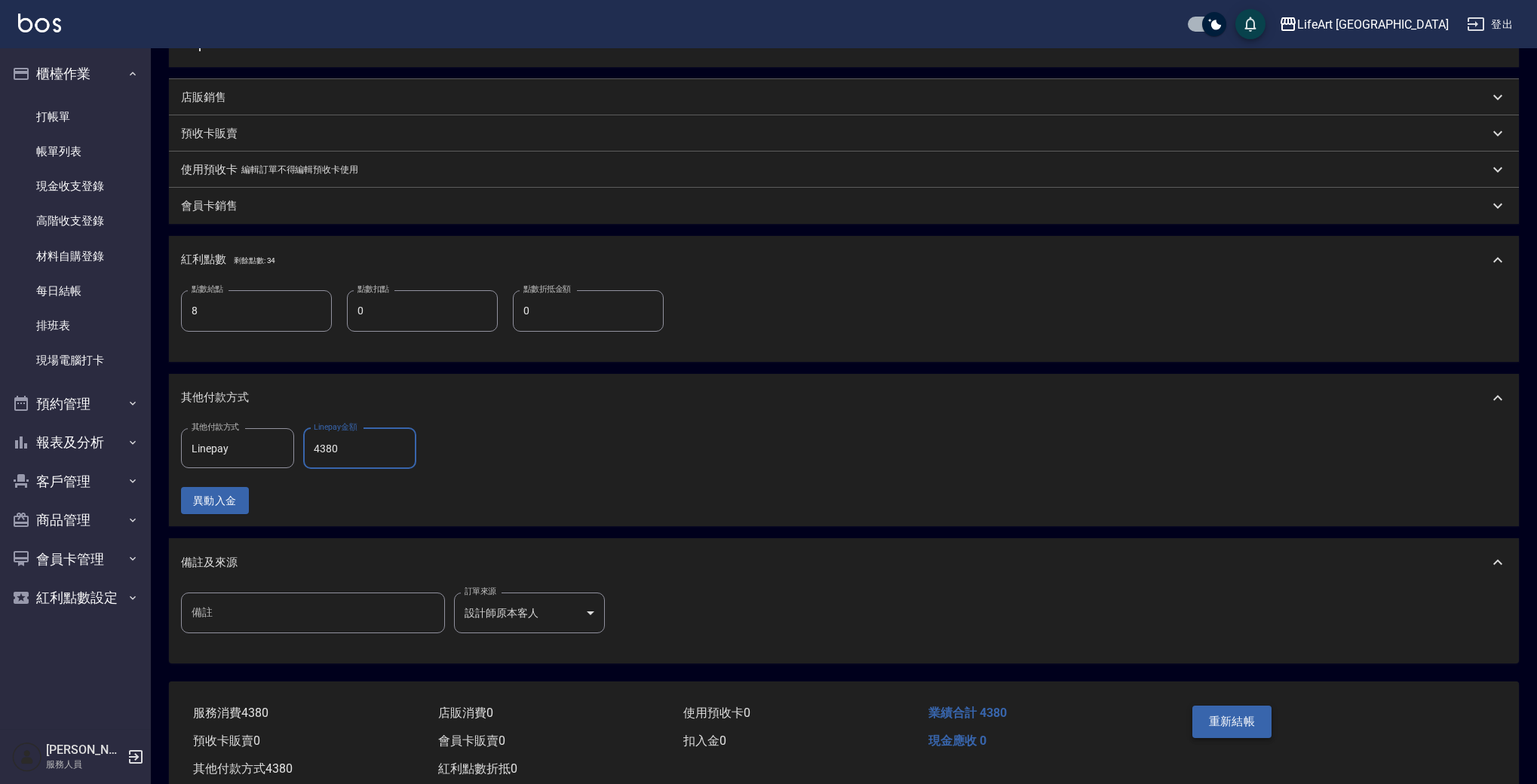
type input "4380"
click at [1238, 729] on button "重新結帳" at bounding box center [1233, 721] width 80 height 32
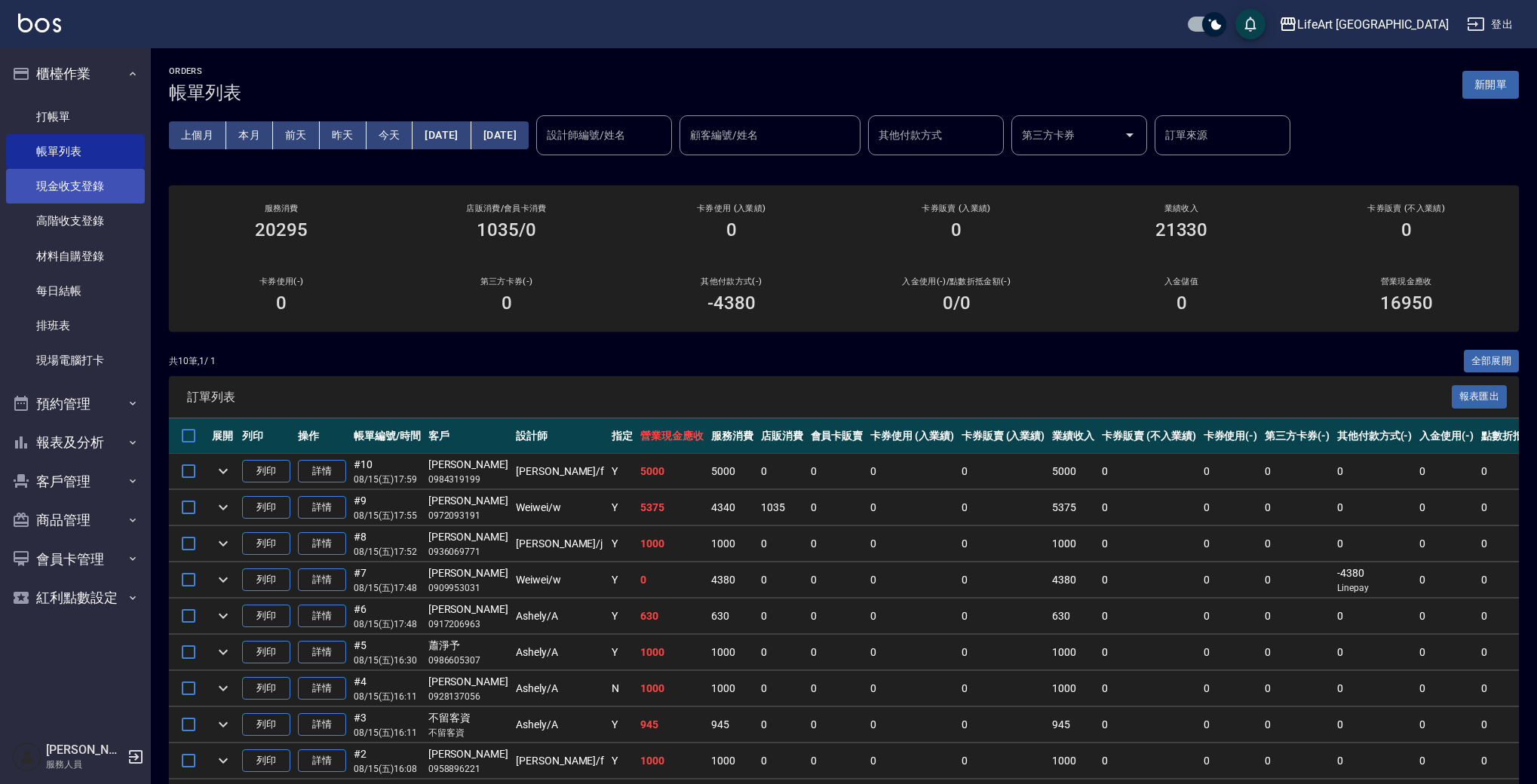
click at [101, 177] on link "現金收支登錄" at bounding box center [75, 186] width 139 height 35
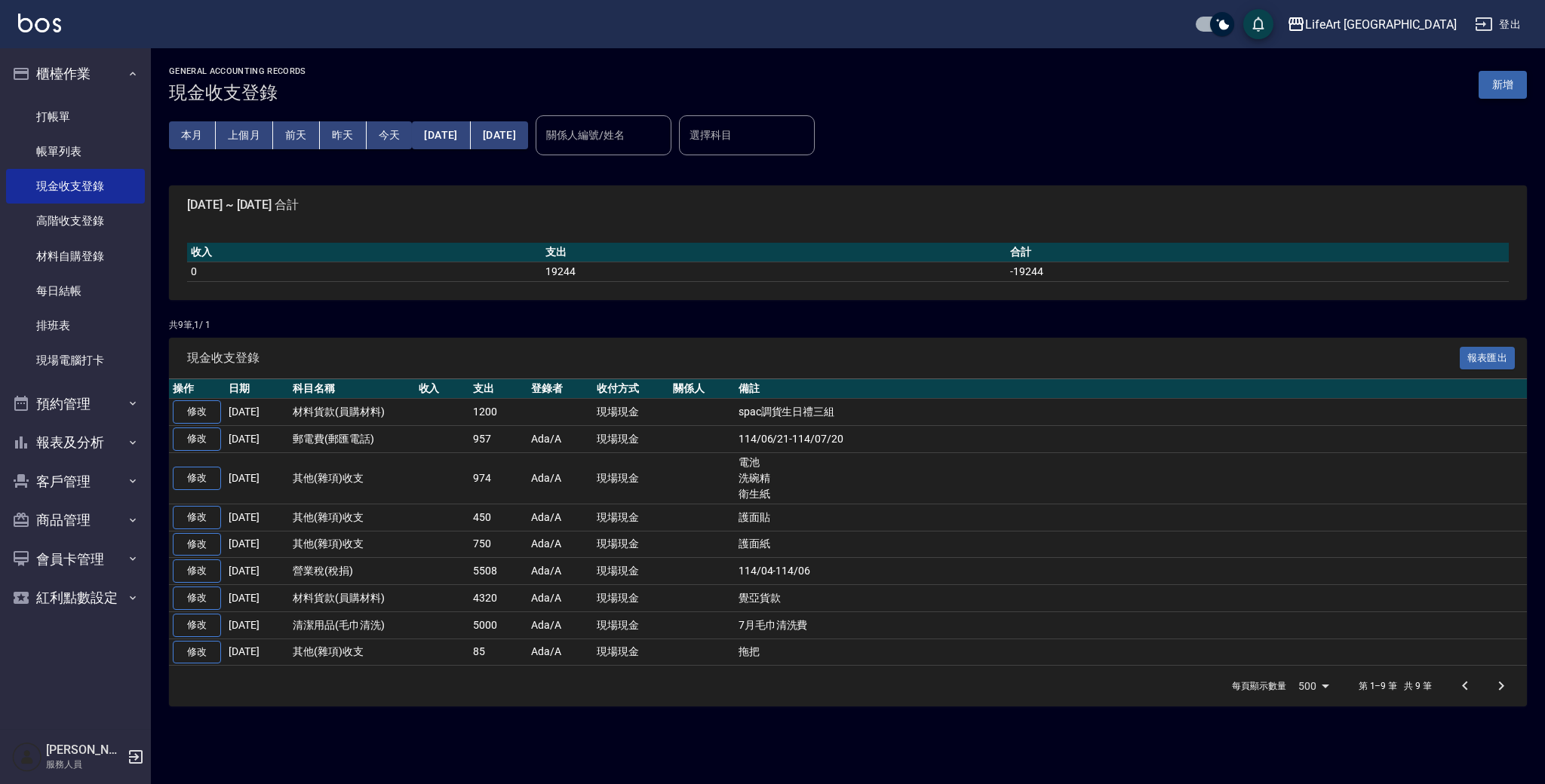
click at [1506, 79] on button "新增" at bounding box center [1502, 85] width 48 height 28
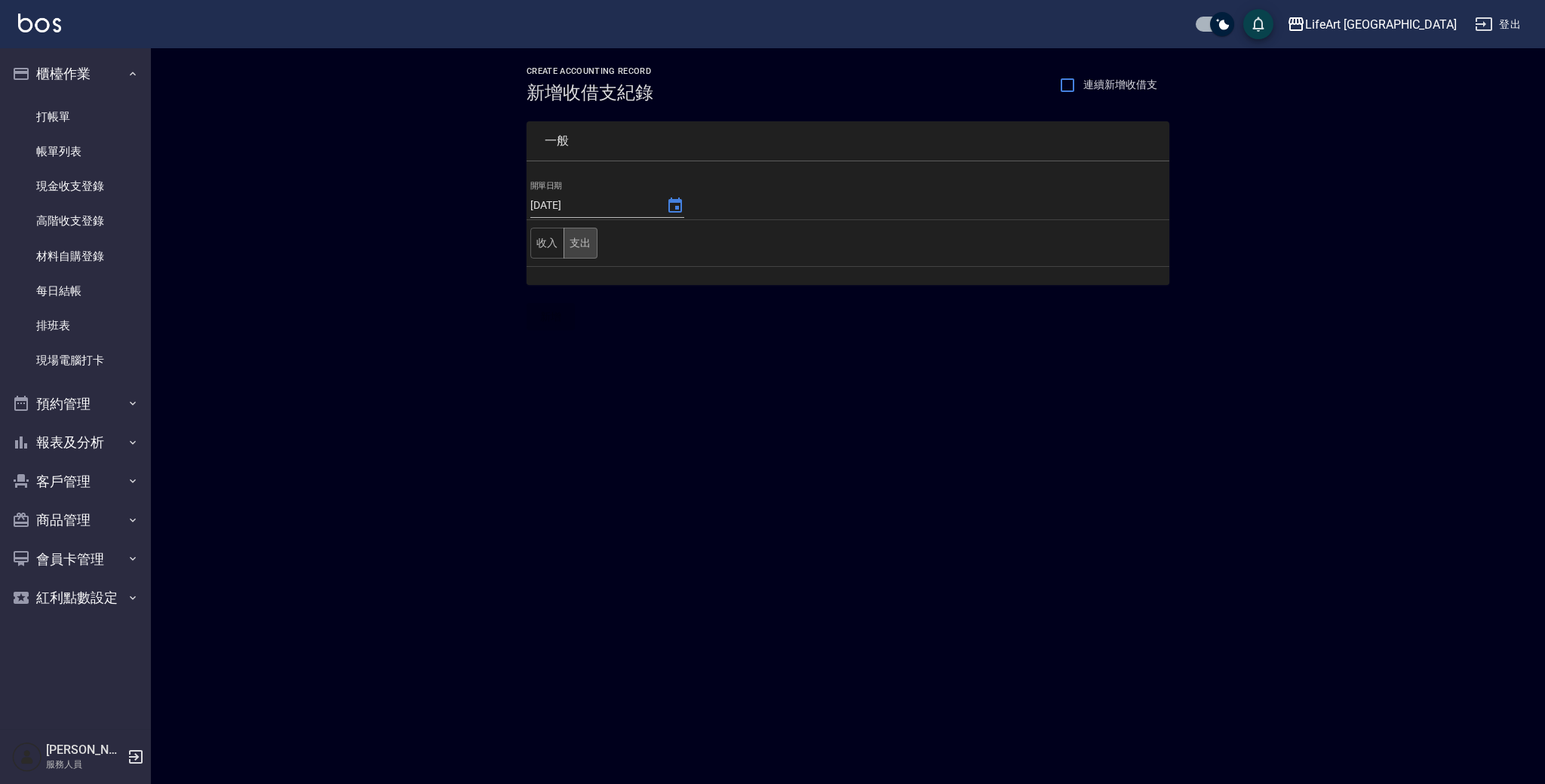
click at [581, 242] on button "支出" at bounding box center [581, 242] width 34 height 31
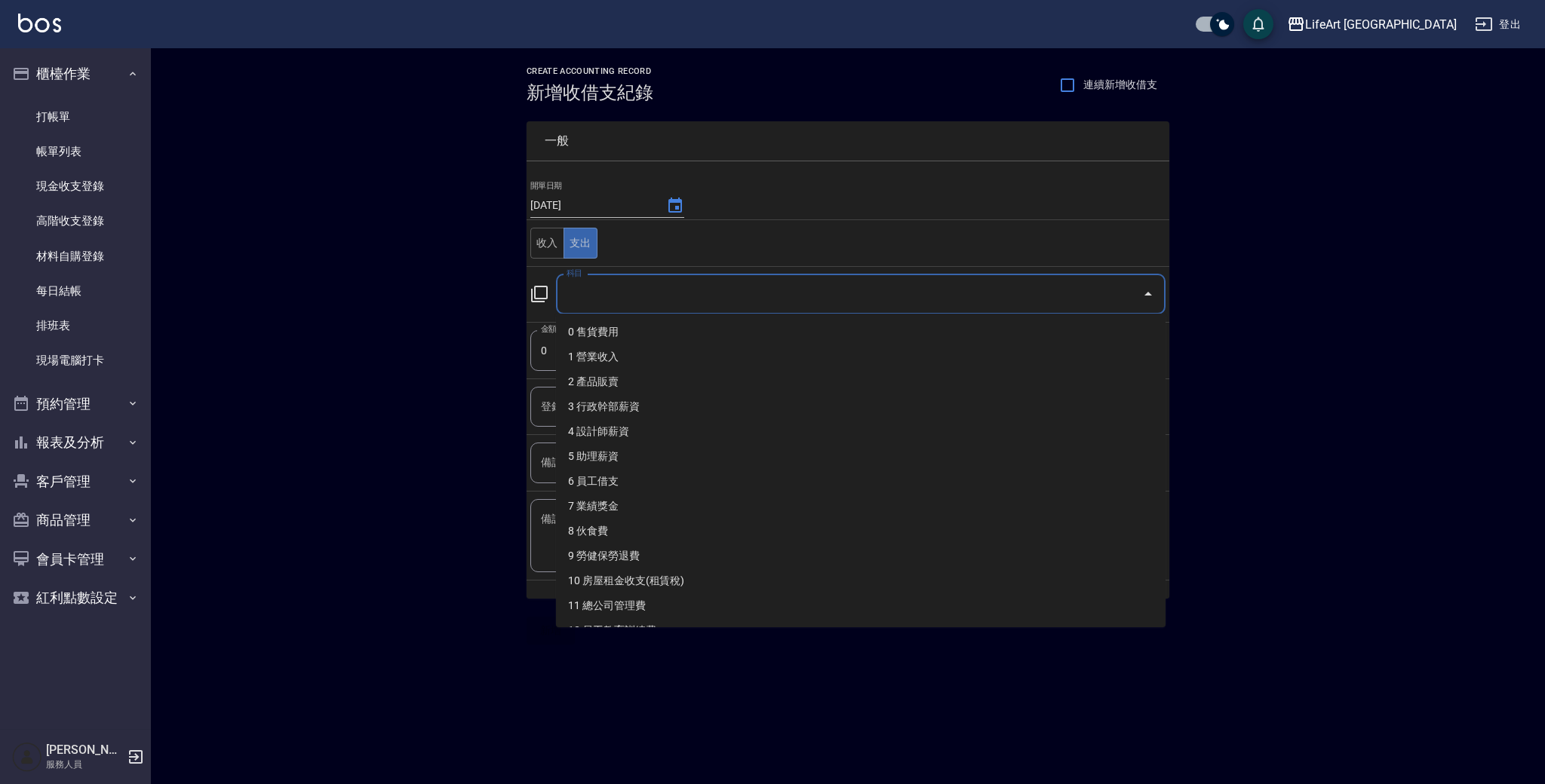
click at [594, 292] on input "科目" at bounding box center [849, 294] width 573 height 26
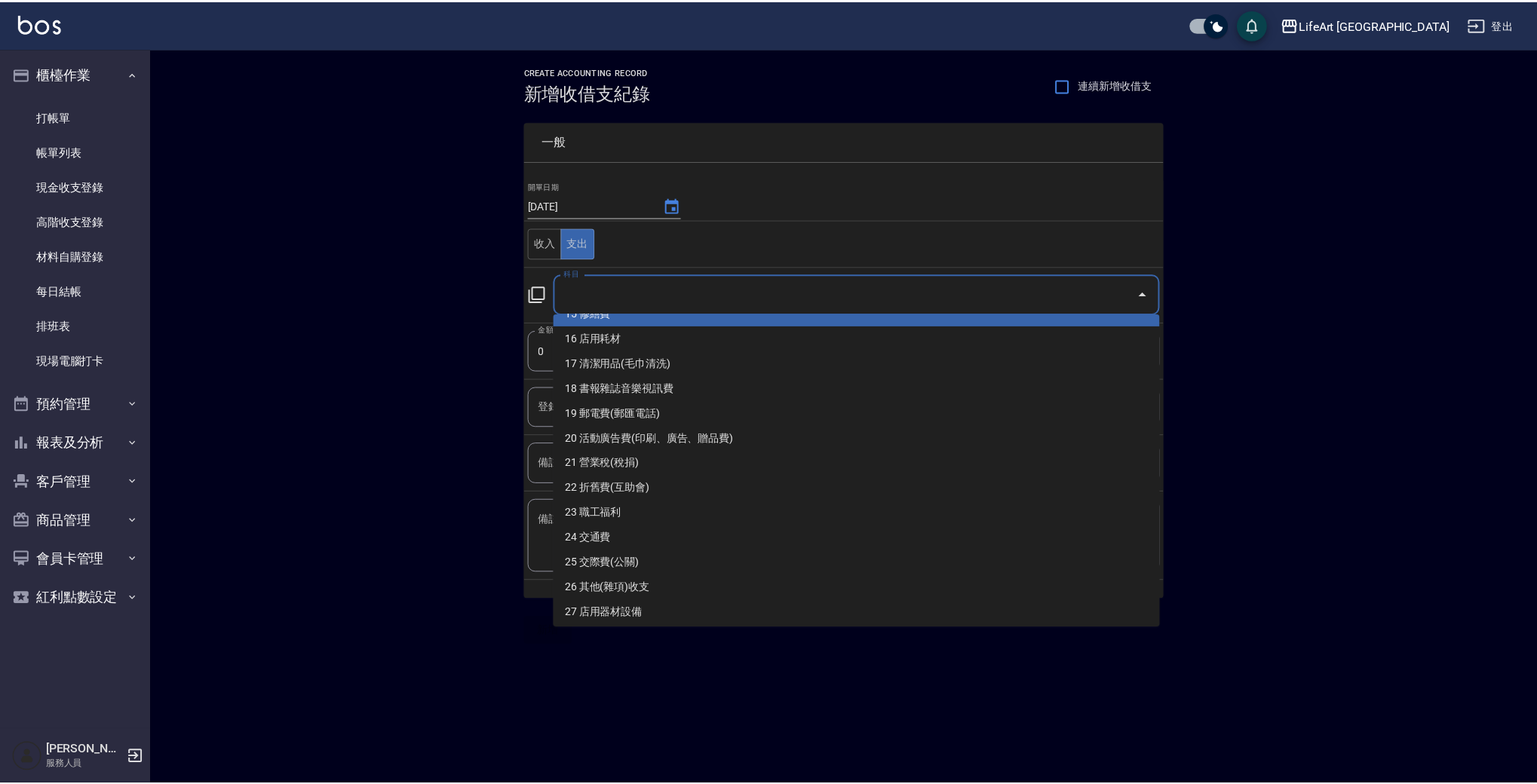
scroll to position [394, 0]
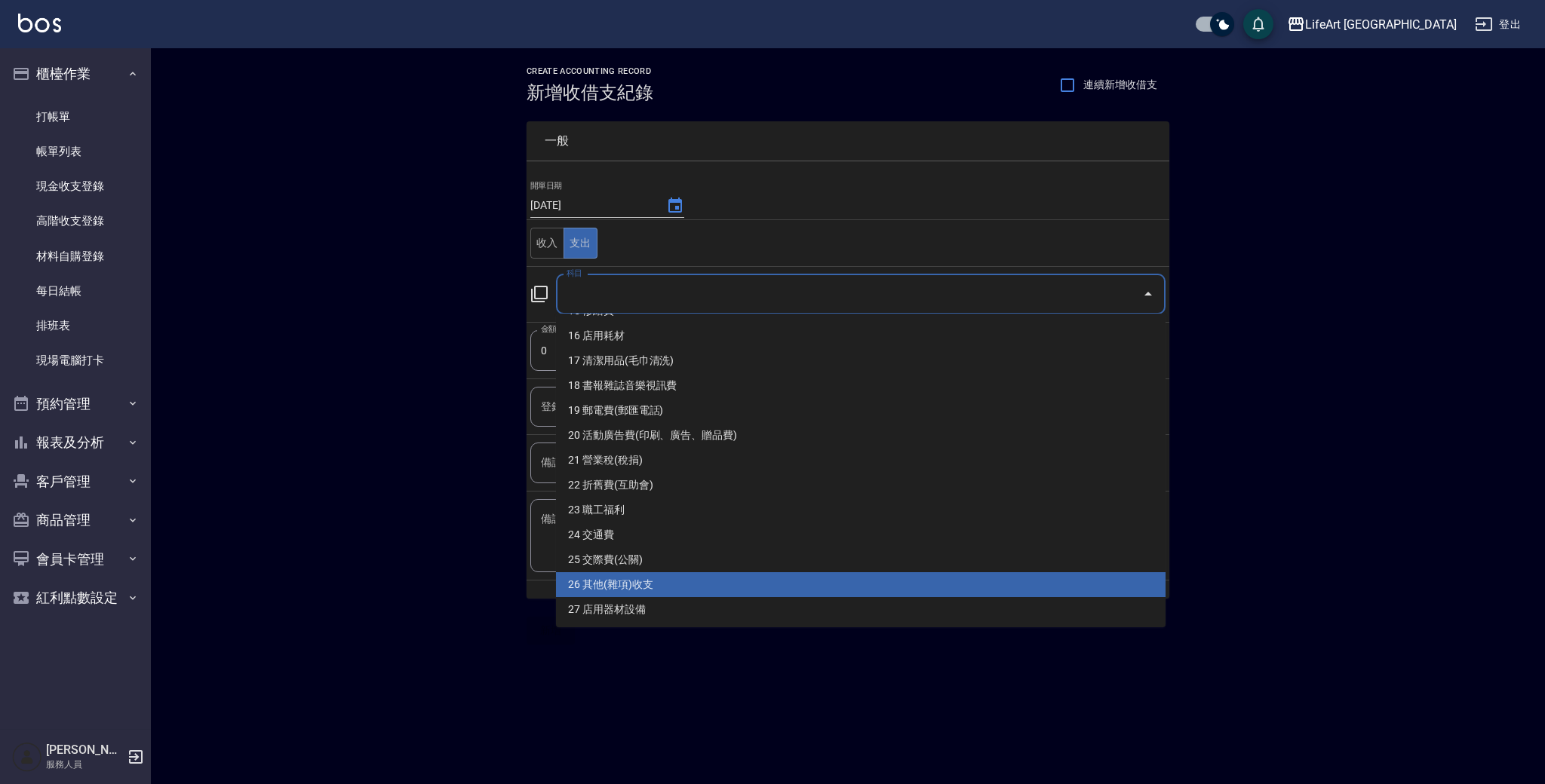
click at [930, 593] on li "26 其他(雜項)收支" at bounding box center [860, 585] width 610 height 25
type input "26 其他(雜項)收支"
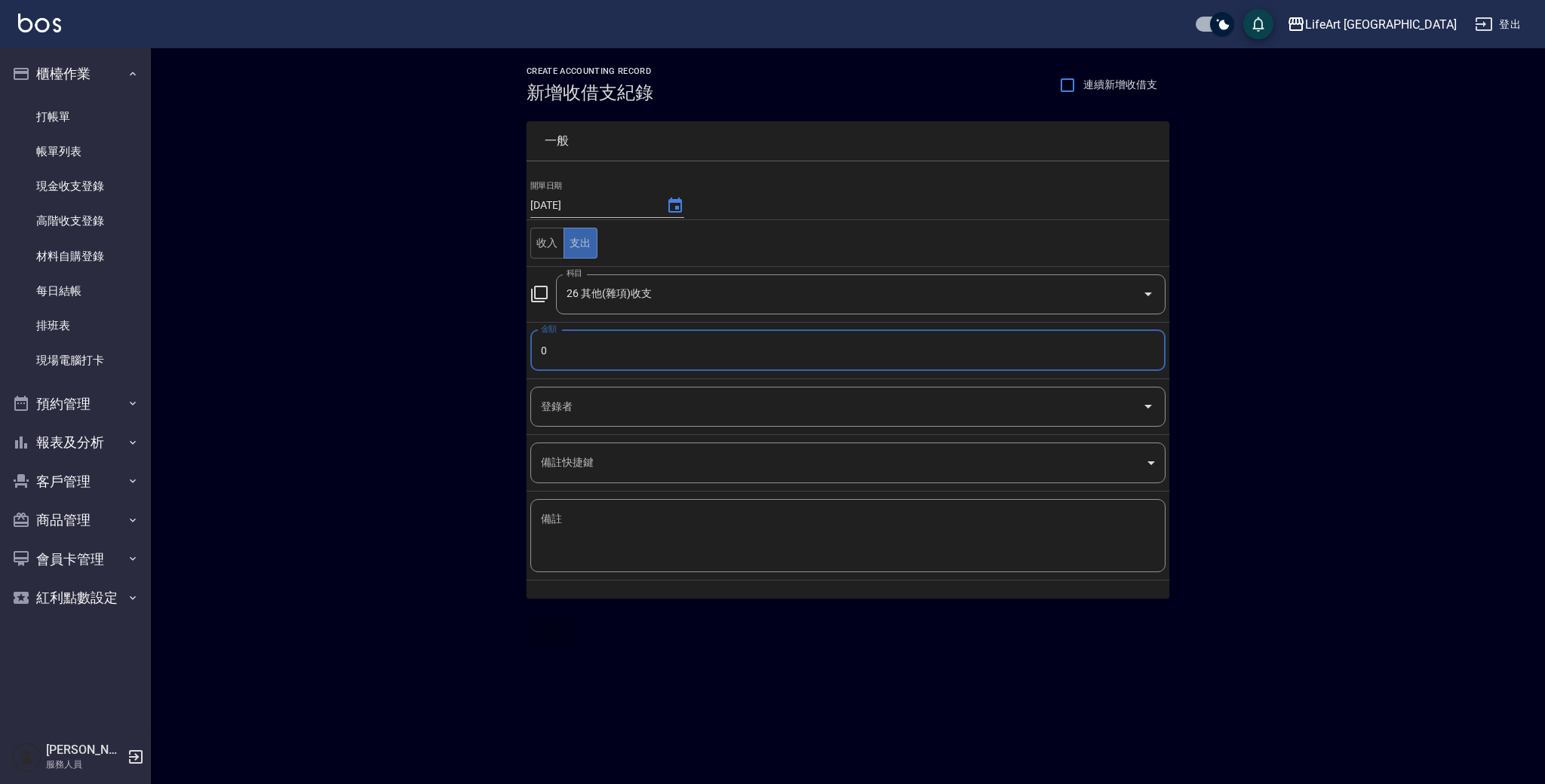
click at [680, 350] on input "0" at bounding box center [847, 350] width 635 height 41
type input "1595"
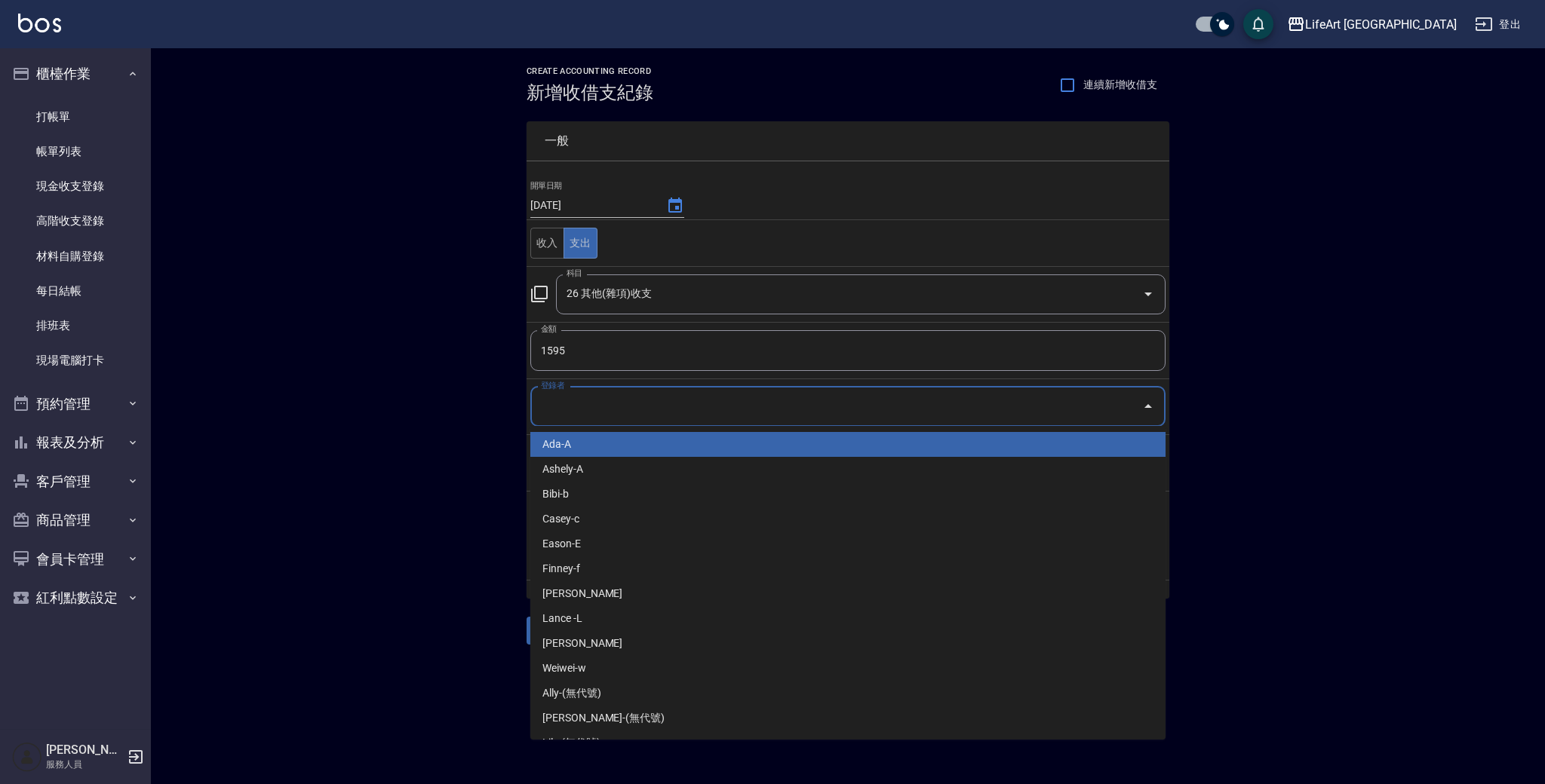
click at [637, 408] on input "登錄者" at bounding box center [836, 406] width 599 height 26
click at [637, 443] on li "Ada-A" at bounding box center [847, 444] width 635 height 25
type input "Ada-A"
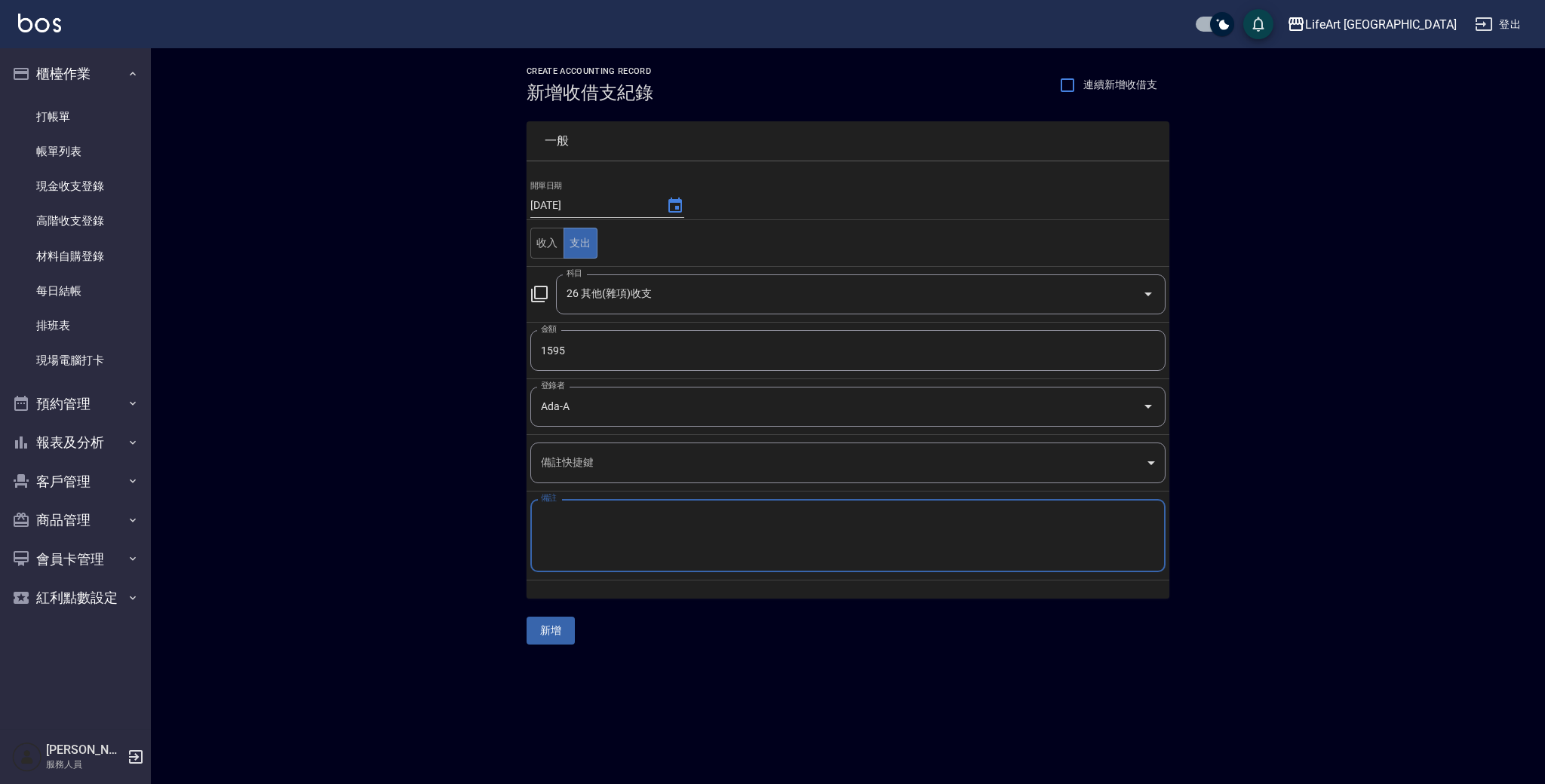
click at [600, 532] on textarea "備註" at bounding box center [847, 536] width 614 height 48
type textarea "s"
type textarea "１"
type textarea "一代棉條 防水圍巾(大) 防水圍巾(小)"
click at [555, 625] on button "新增" at bounding box center [550, 630] width 48 height 28
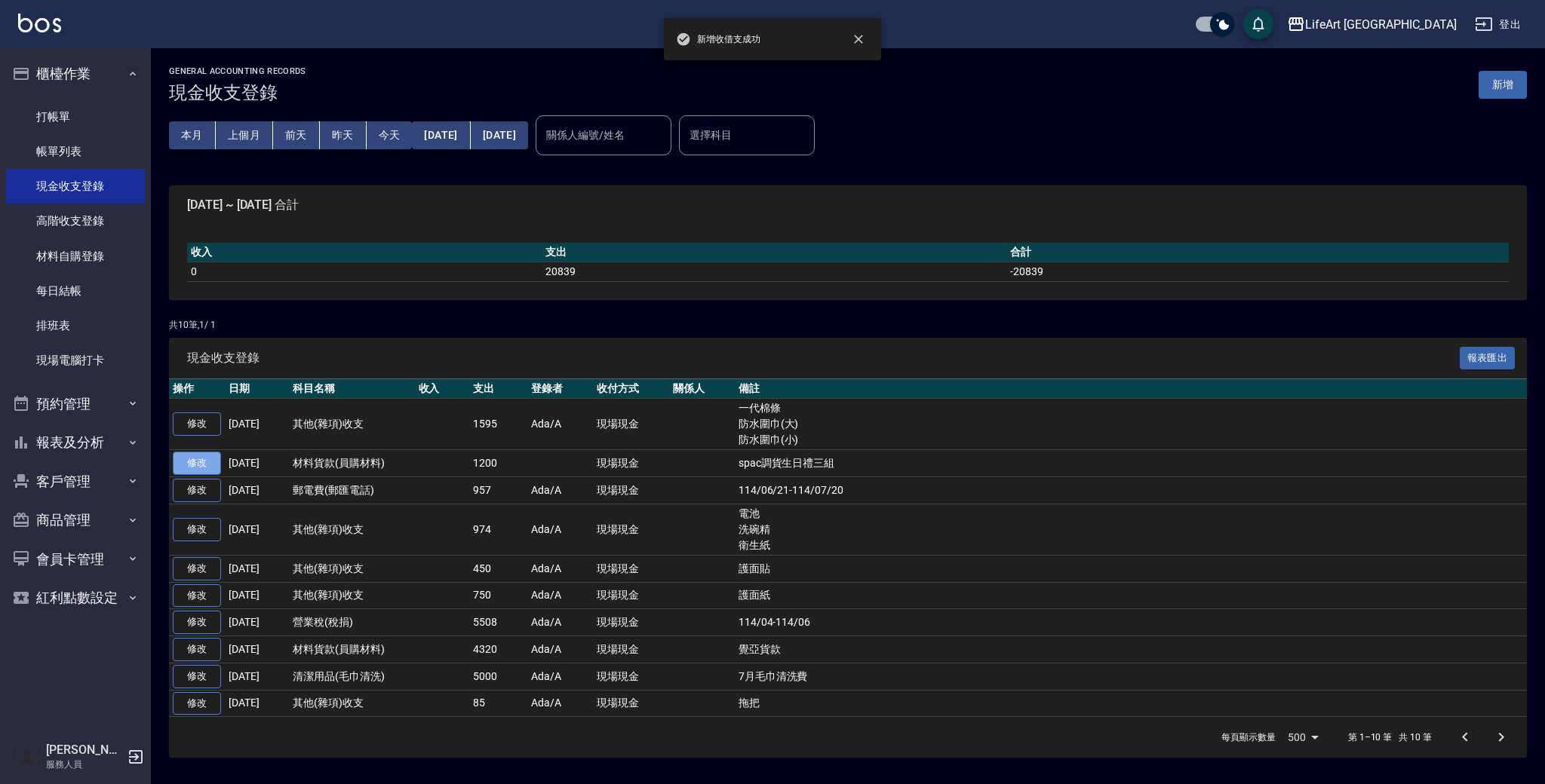
click at [209, 461] on link "修改" at bounding box center [197, 463] width 48 height 23
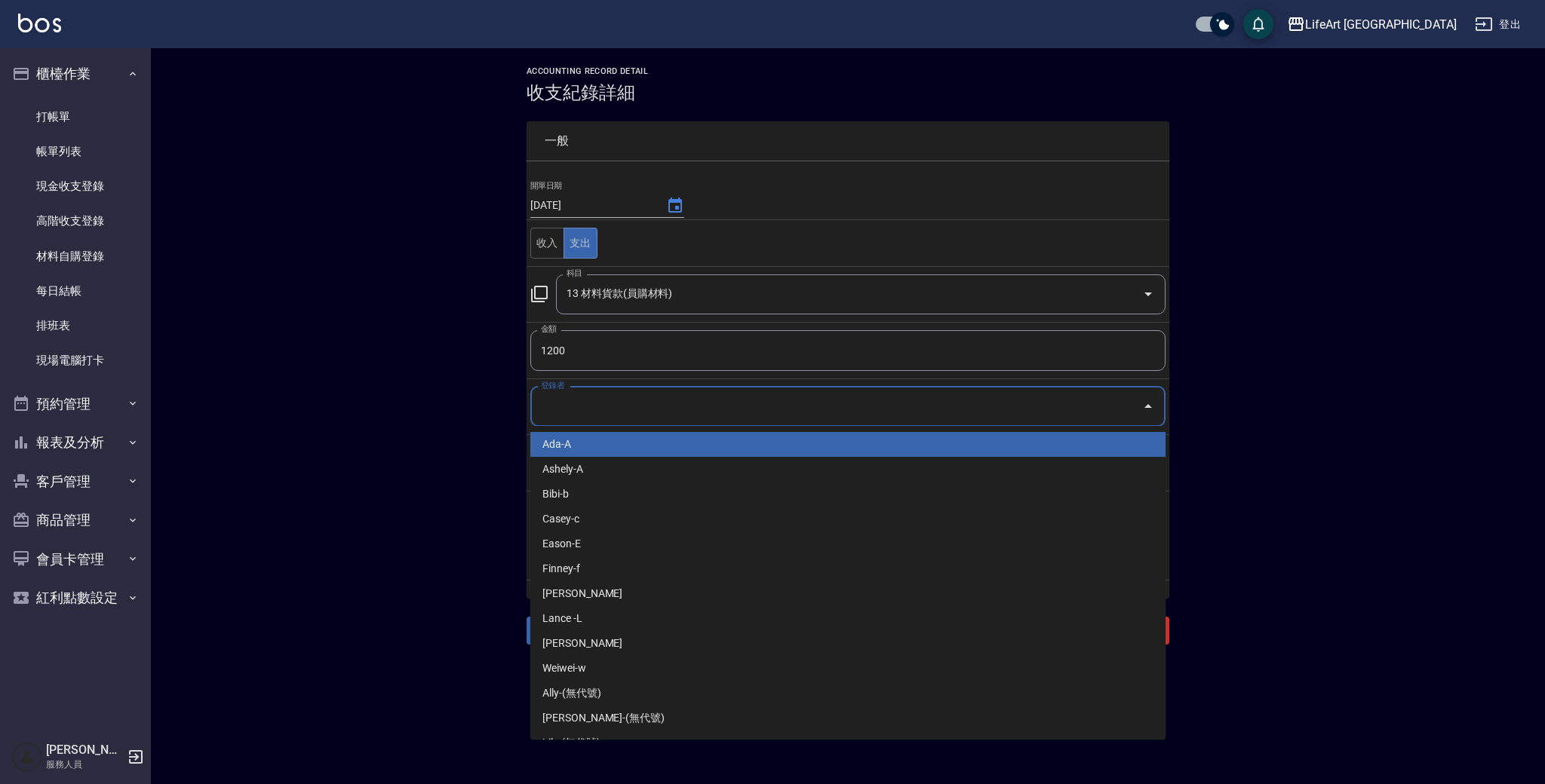
click at [595, 401] on input "登錄者" at bounding box center [836, 406] width 599 height 26
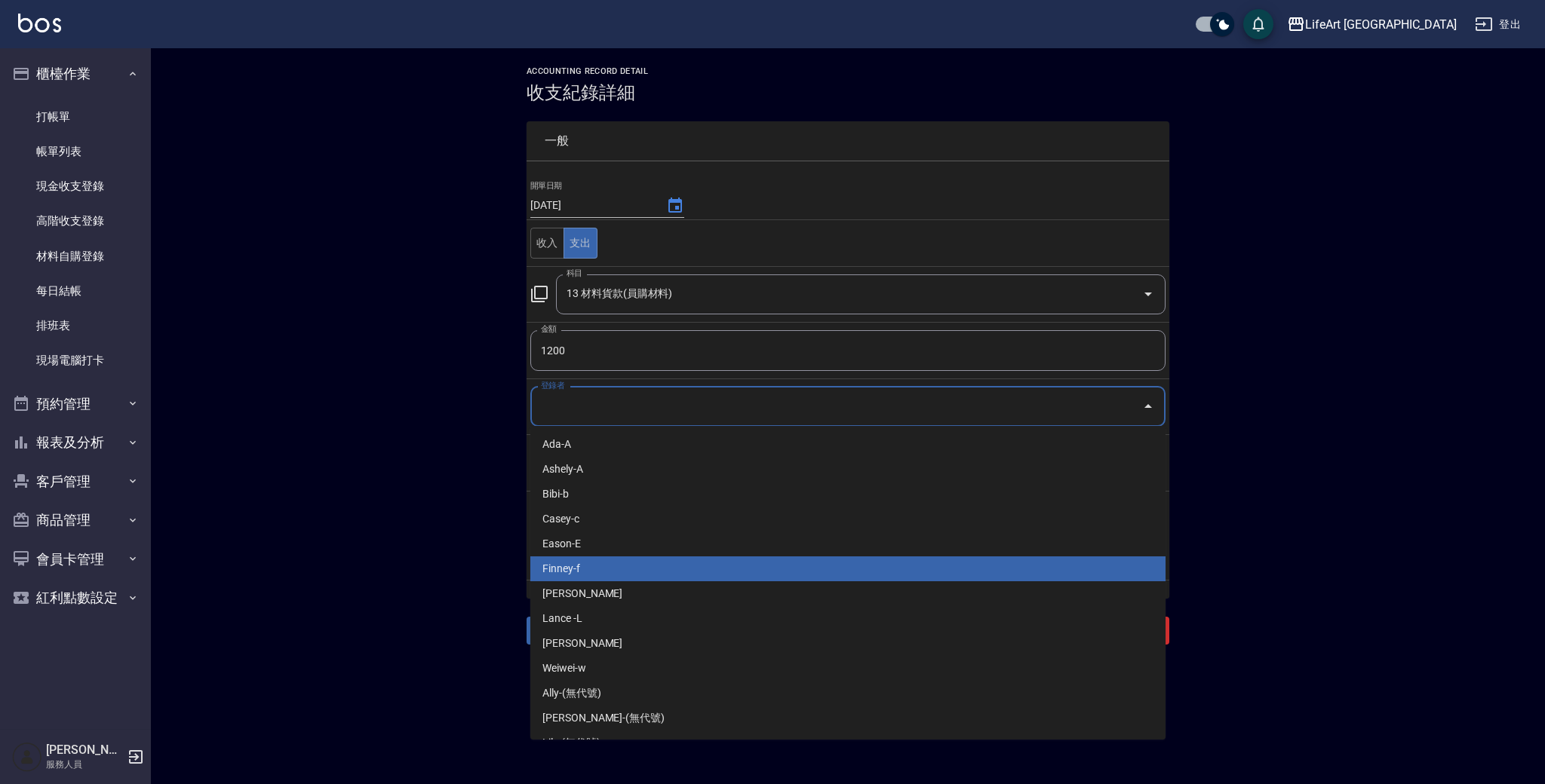
click at [594, 568] on li "Finney-f" at bounding box center [847, 569] width 635 height 25
type input "Finney-f"
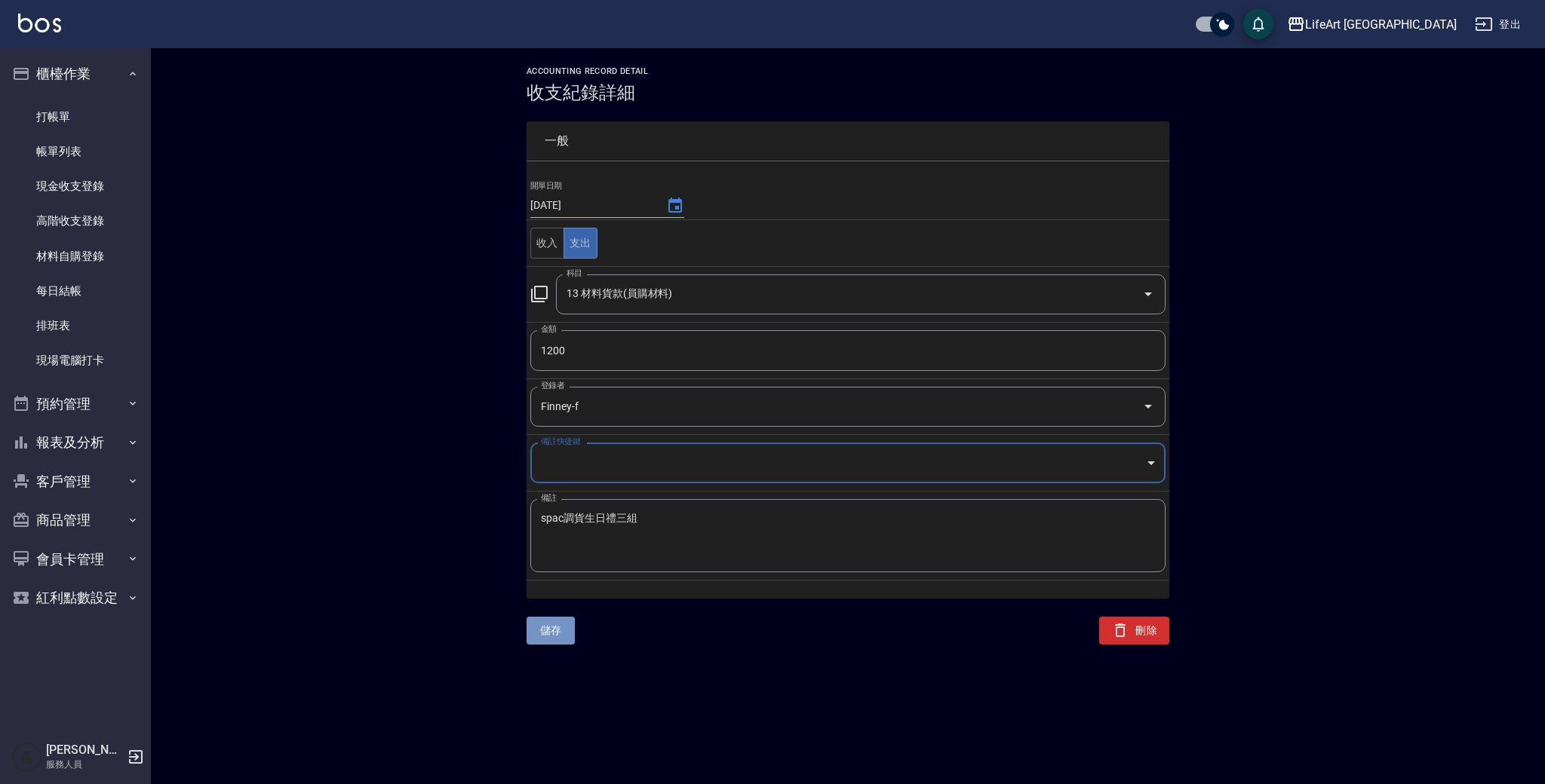
click at [549, 634] on button "儲存" at bounding box center [550, 630] width 48 height 28
click at [876, 32] on button "close" at bounding box center [866, 39] width 33 height 33
click at [82, 295] on link "每日結帳" at bounding box center [75, 290] width 139 height 35
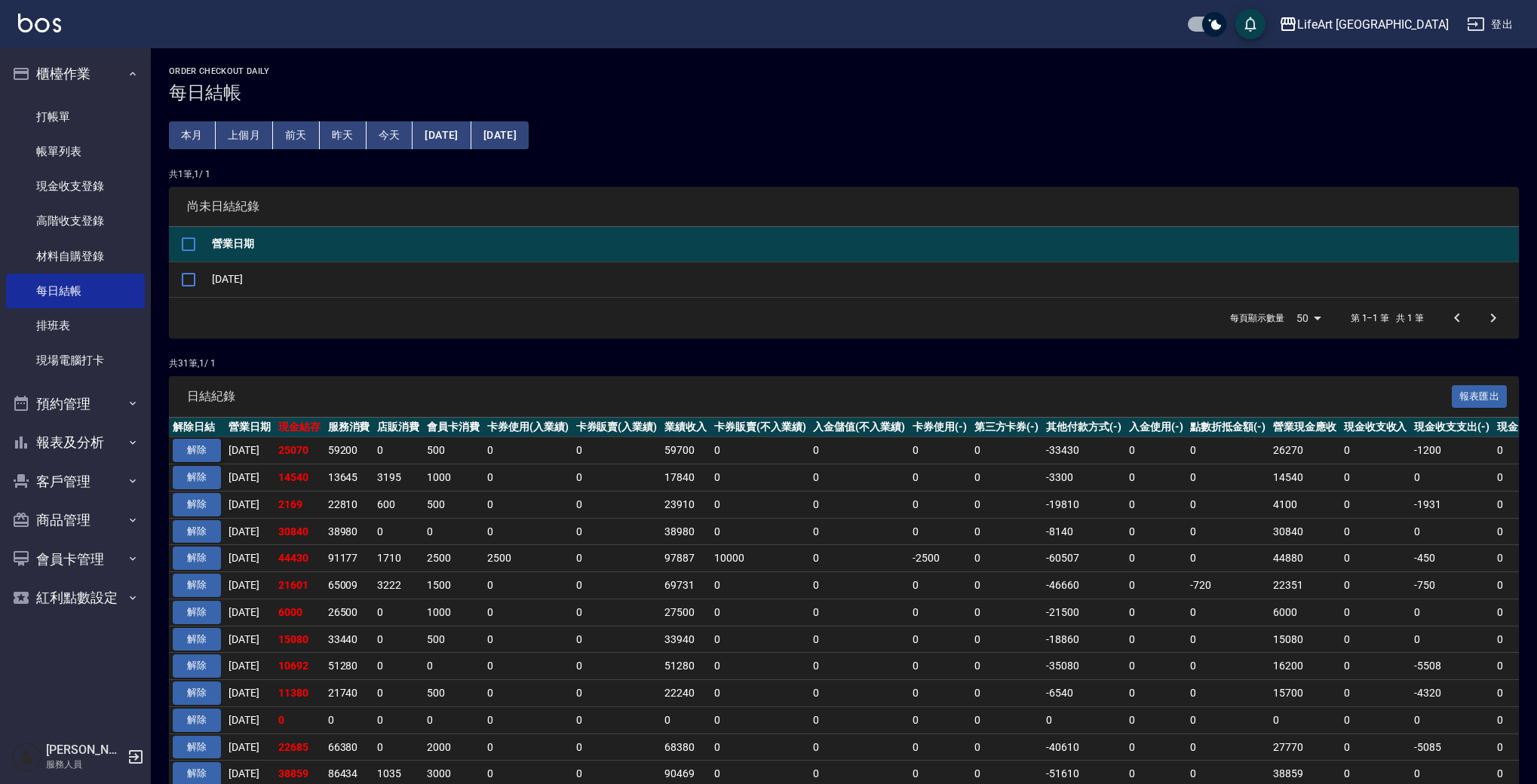
click at [199, 458] on button "解除" at bounding box center [197, 450] width 48 height 23
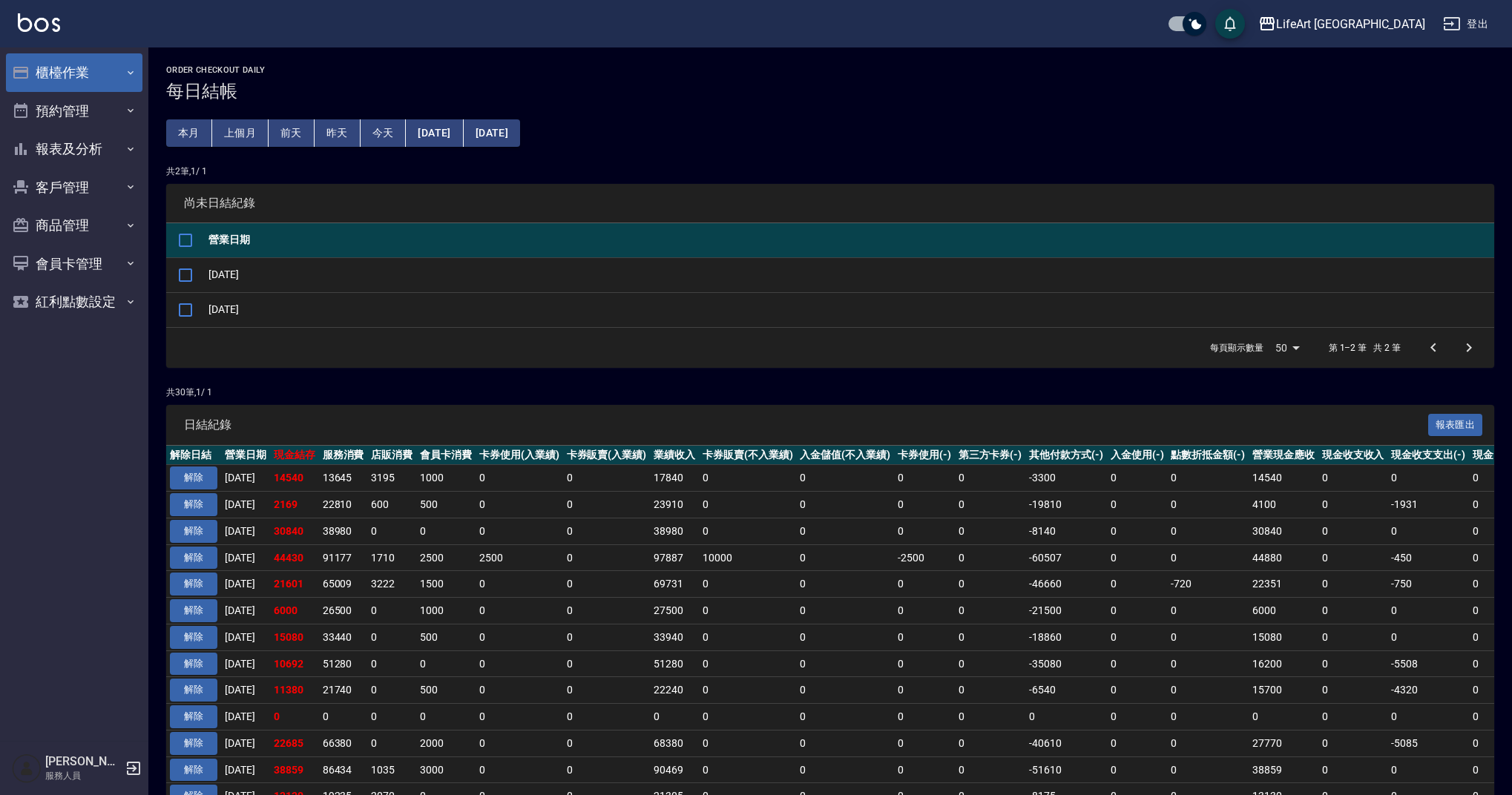
click at [94, 68] on button "櫃檯作業" at bounding box center [74, 72] width 136 height 38
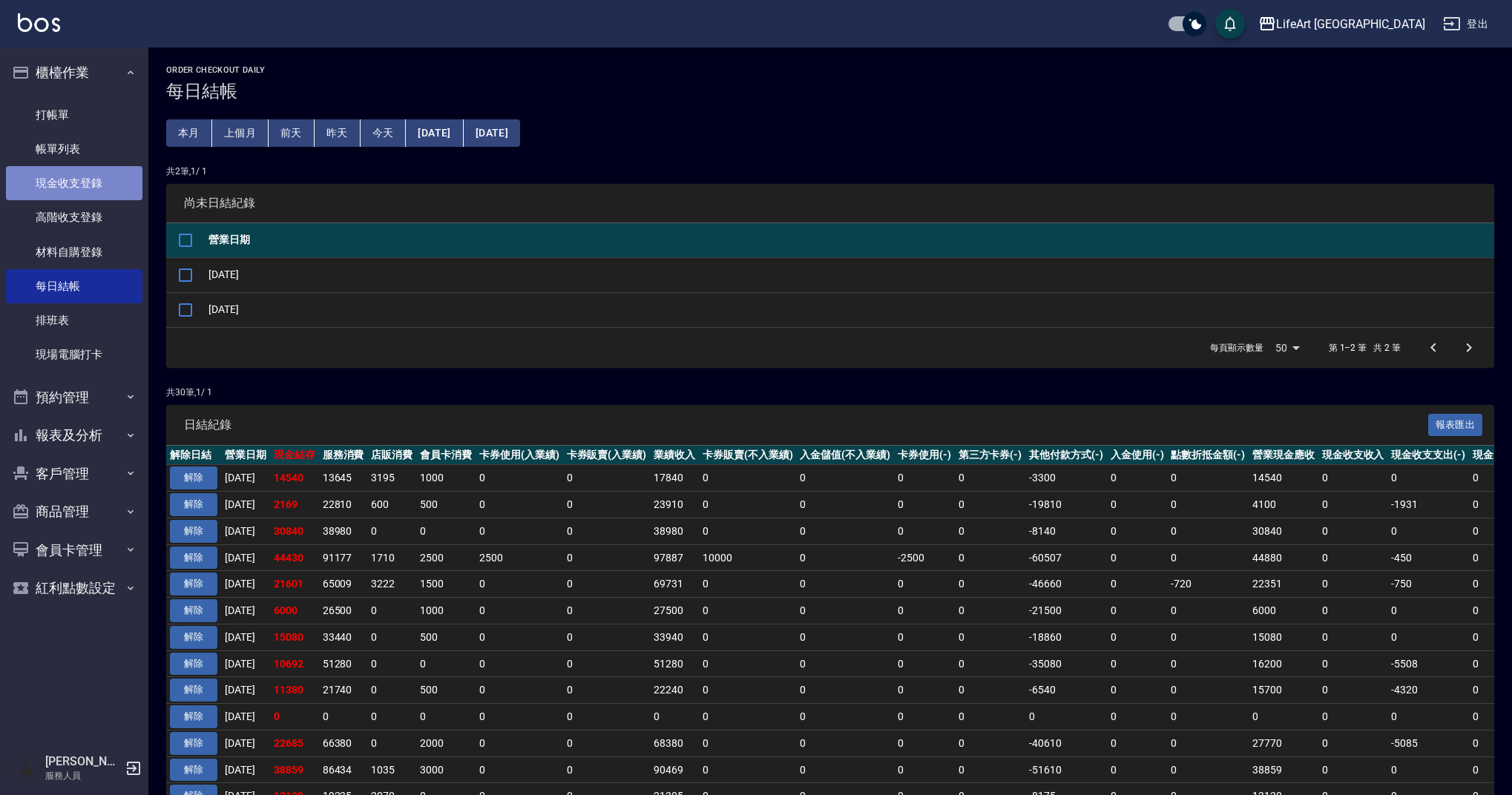
click at [98, 186] on link "現金收支登錄" at bounding box center [74, 183] width 136 height 34
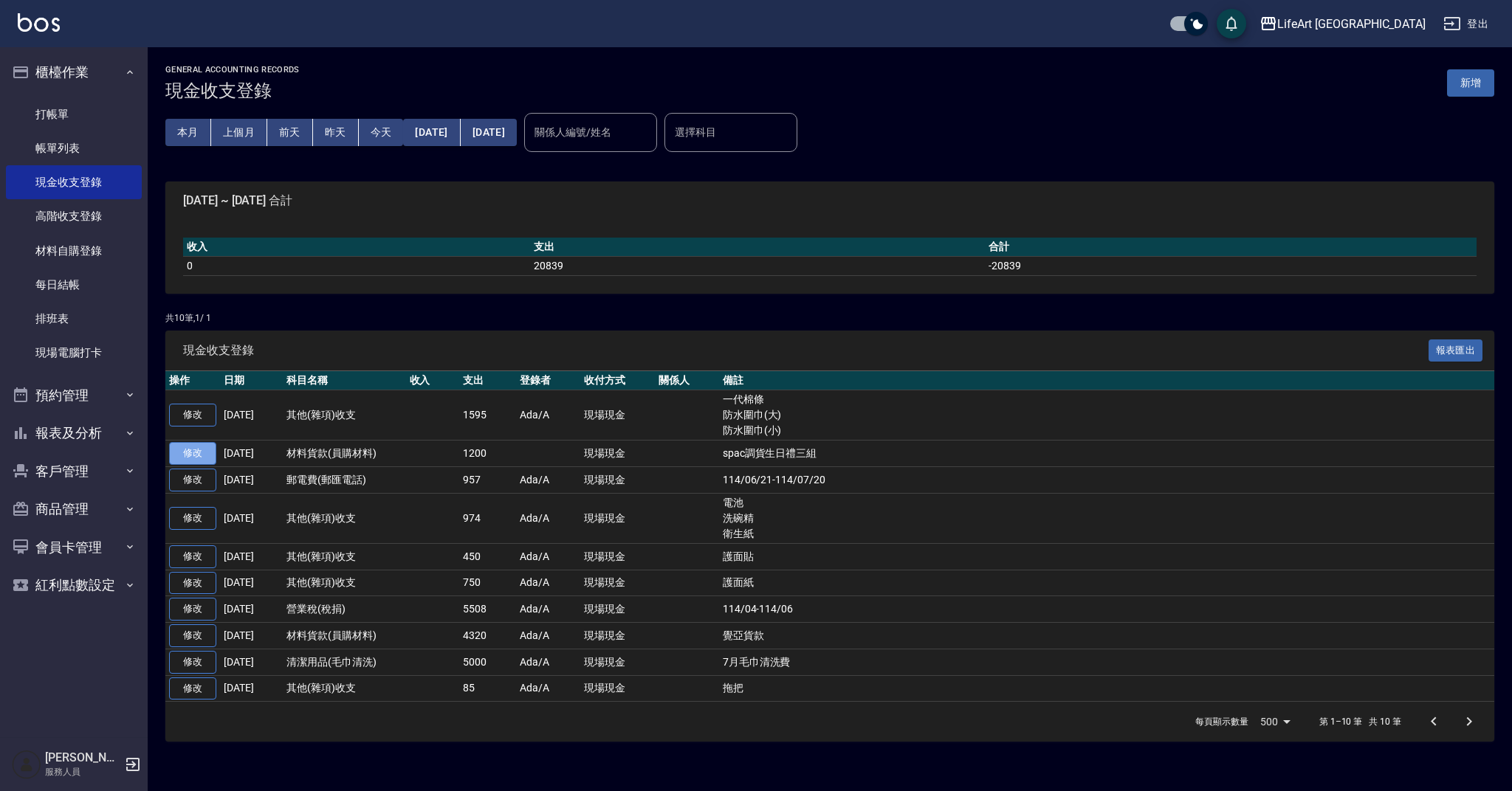
click at [194, 458] on link "修改" at bounding box center [192, 453] width 47 height 22
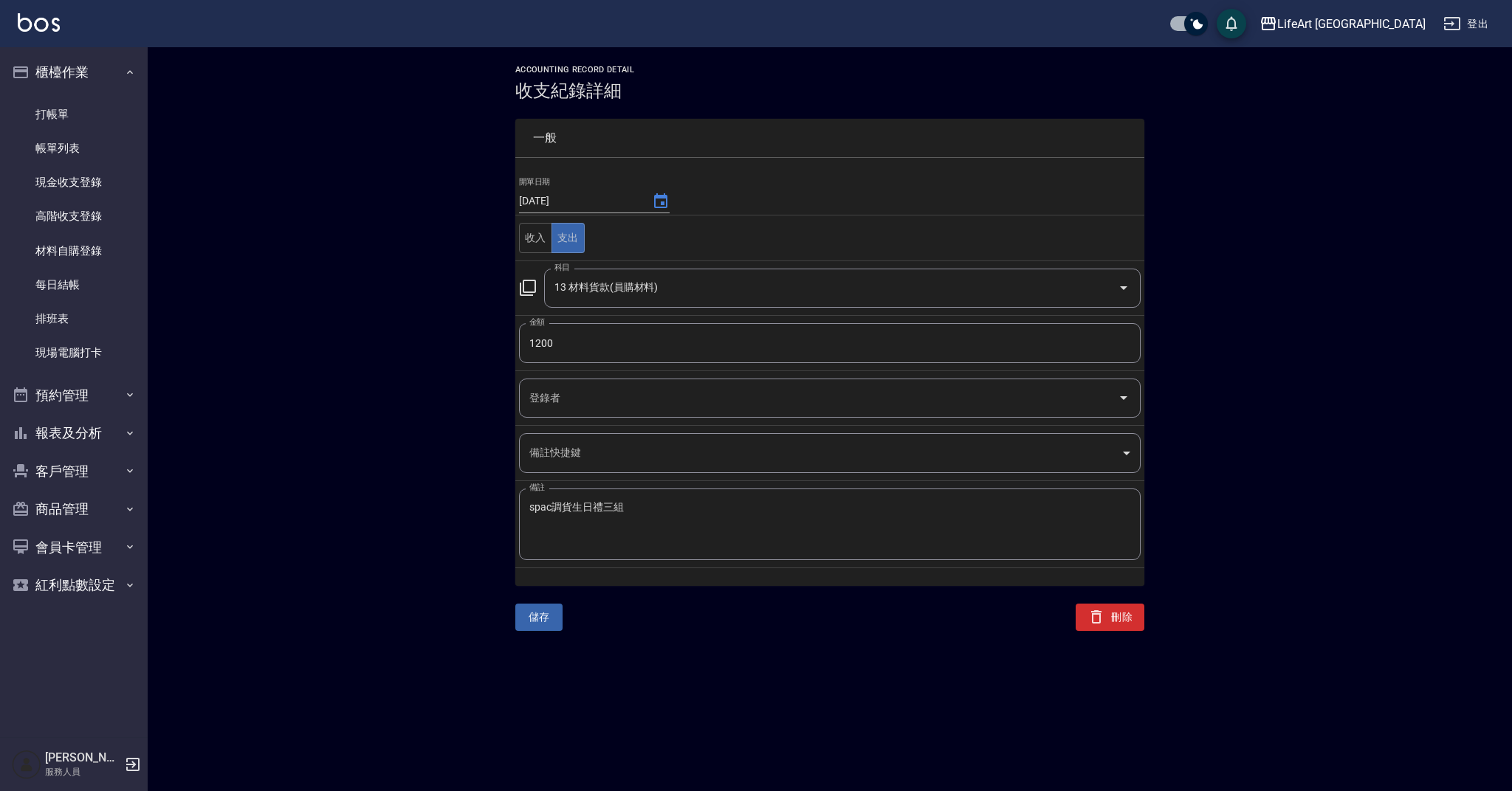
click at [551, 413] on div "登錄者" at bounding box center [829, 398] width 621 height 39
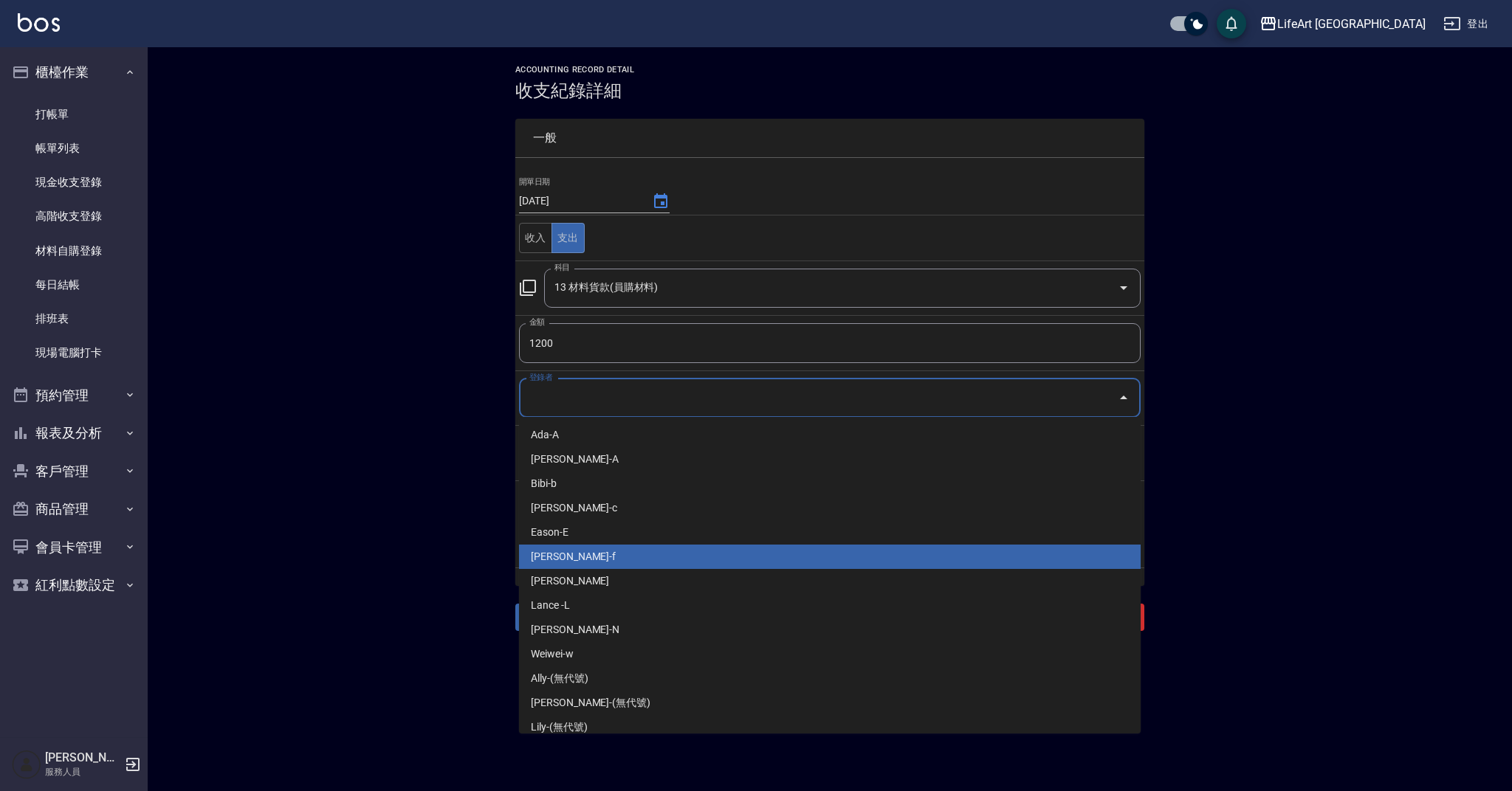
click at [675, 558] on li "Finney-f" at bounding box center [829, 557] width 621 height 24
type input "Finney-f"
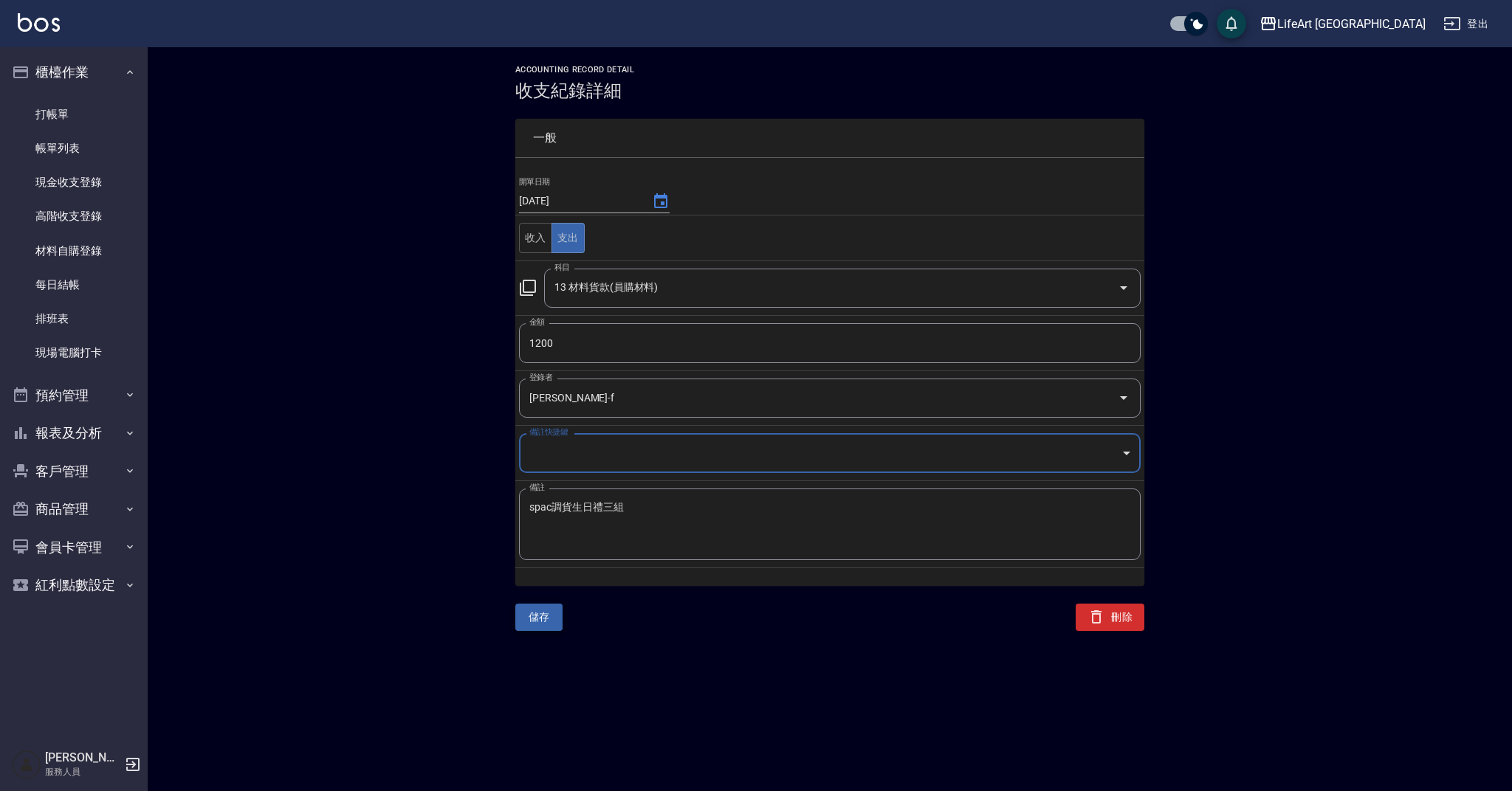
click at [545, 622] on button "儲存" at bounding box center [538, 617] width 47 height 27
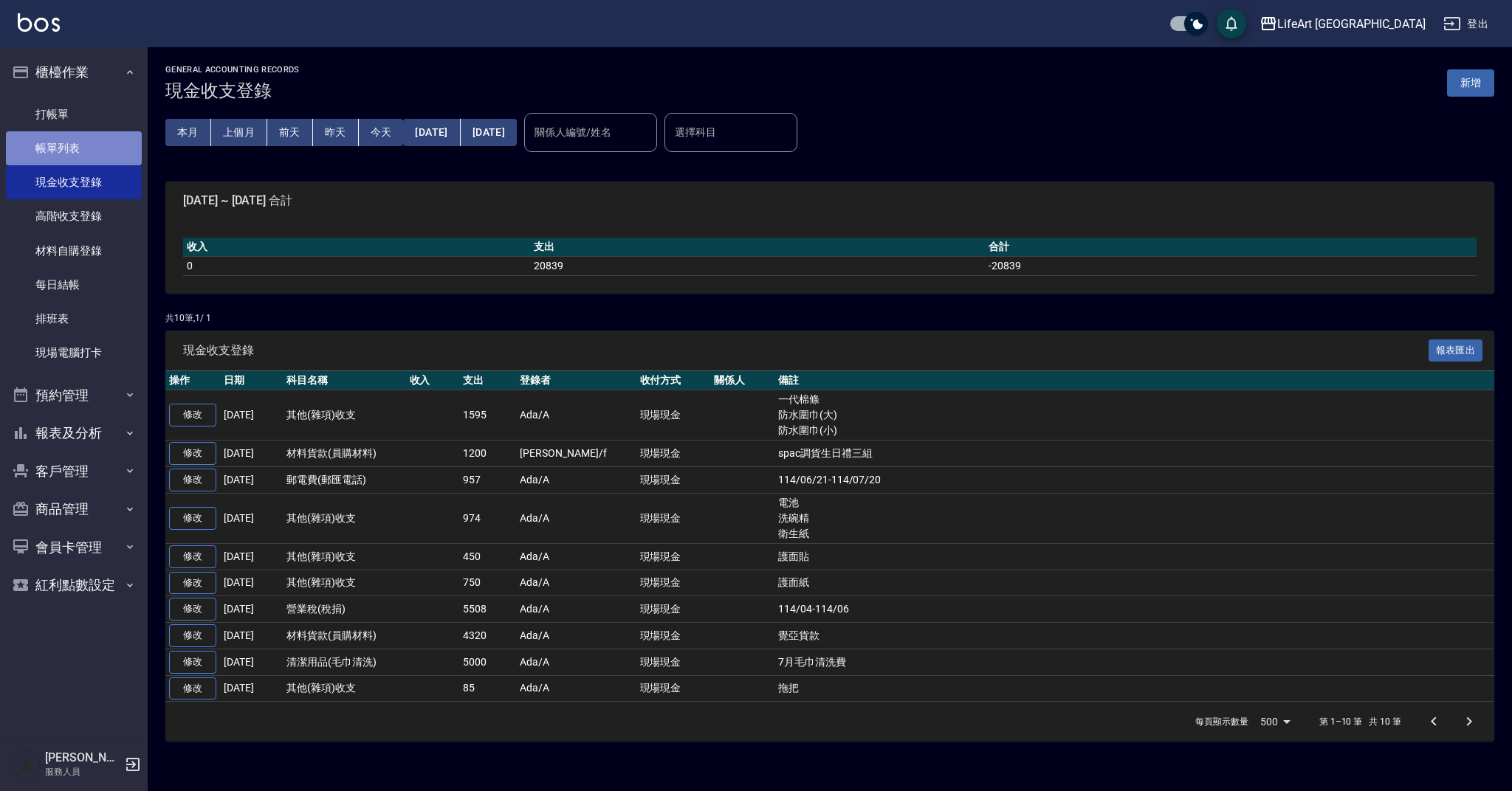
click at [81, 162] on link "帳單列表" at bounding box center [73, 148] width 136 height 34
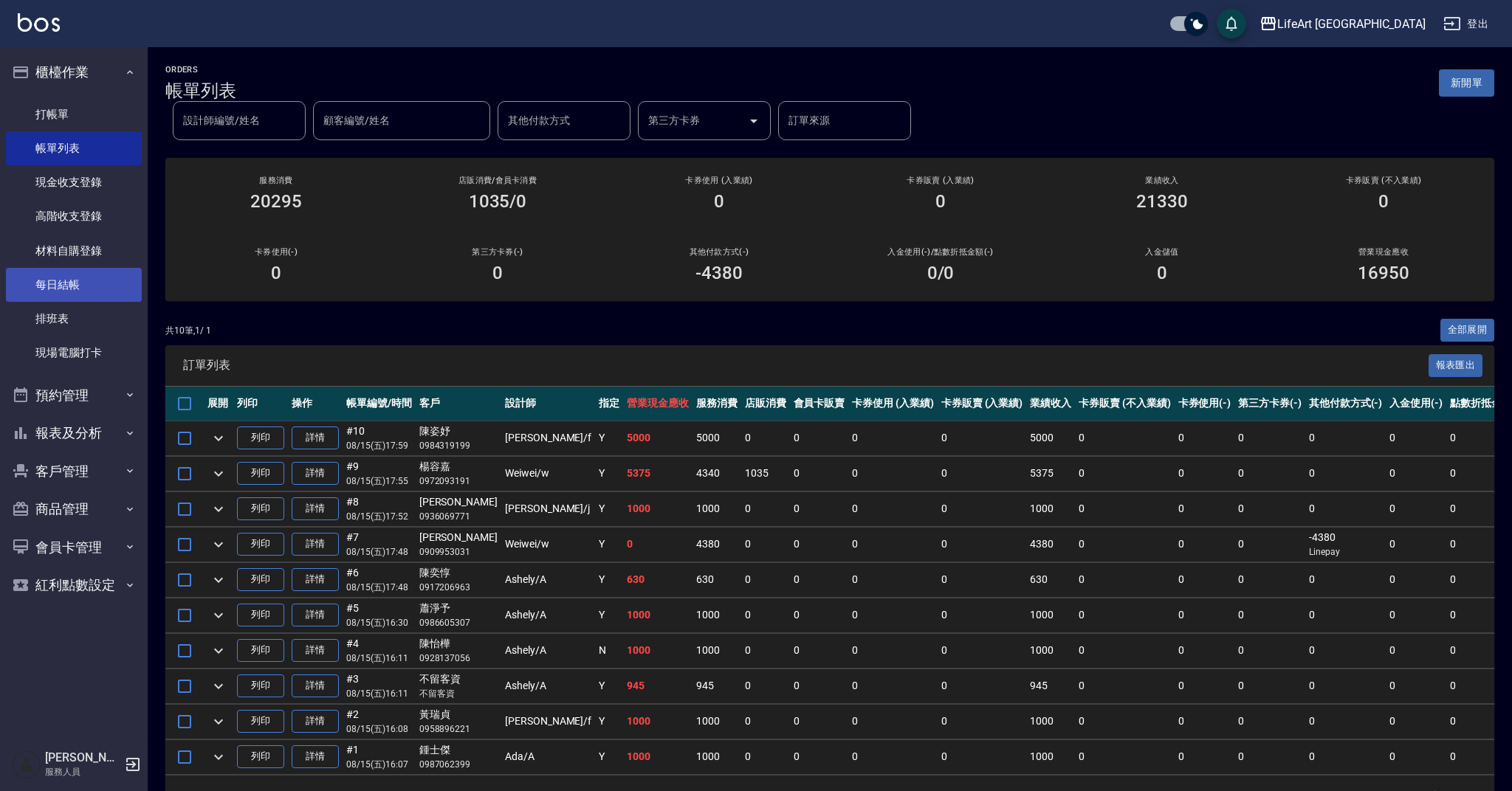
click at [74, 276] on link "每日結帳" at bounding box center [73, 284] width 136 height 34
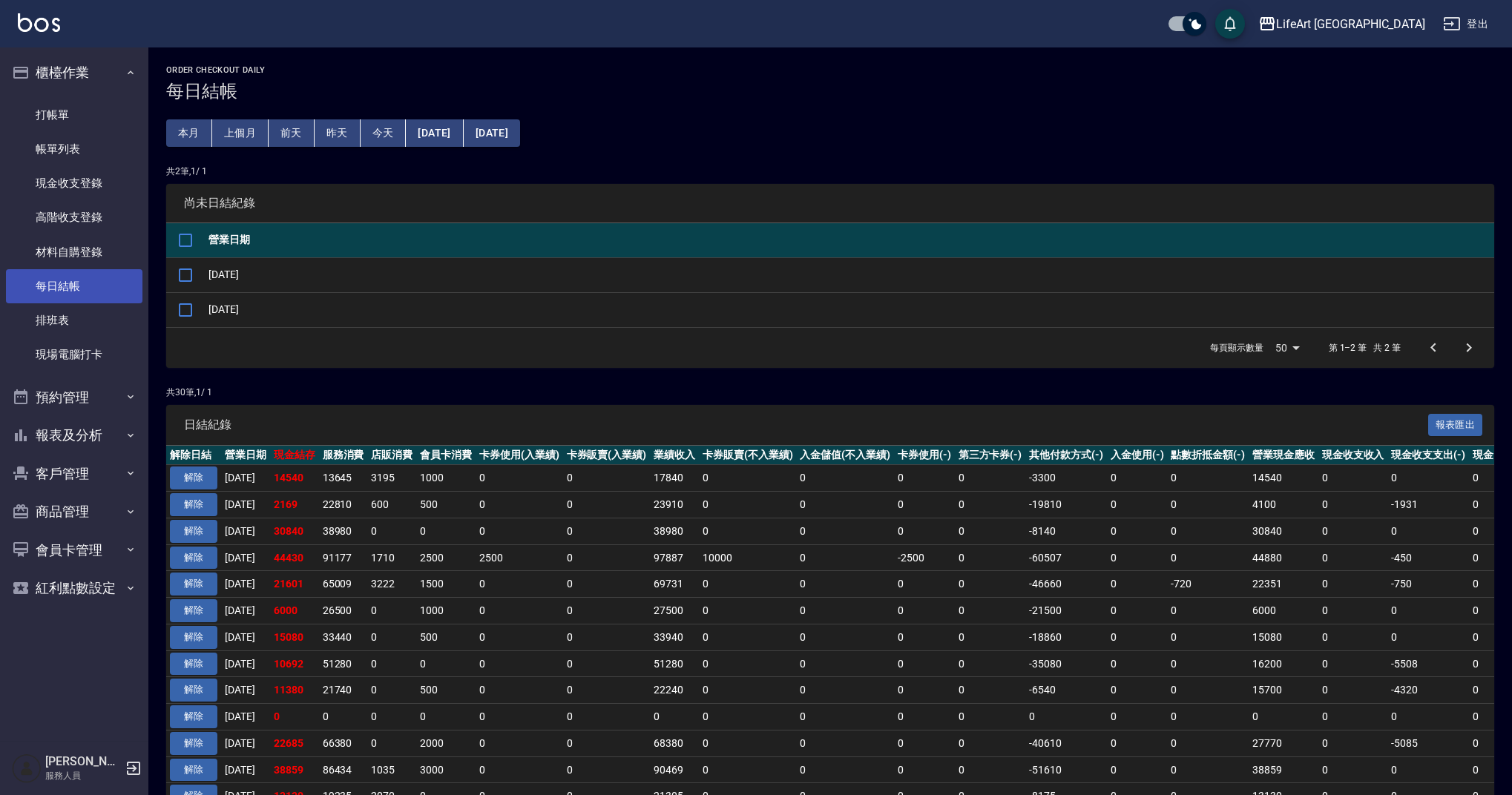
click at [76, 292] on link "每日結帳" at bounding box center [74, 286] width 136 height 34
click at [182, 242] on input "checkbox" at bounding box center [186, 240] width 31 height 31
checkbox input "true"
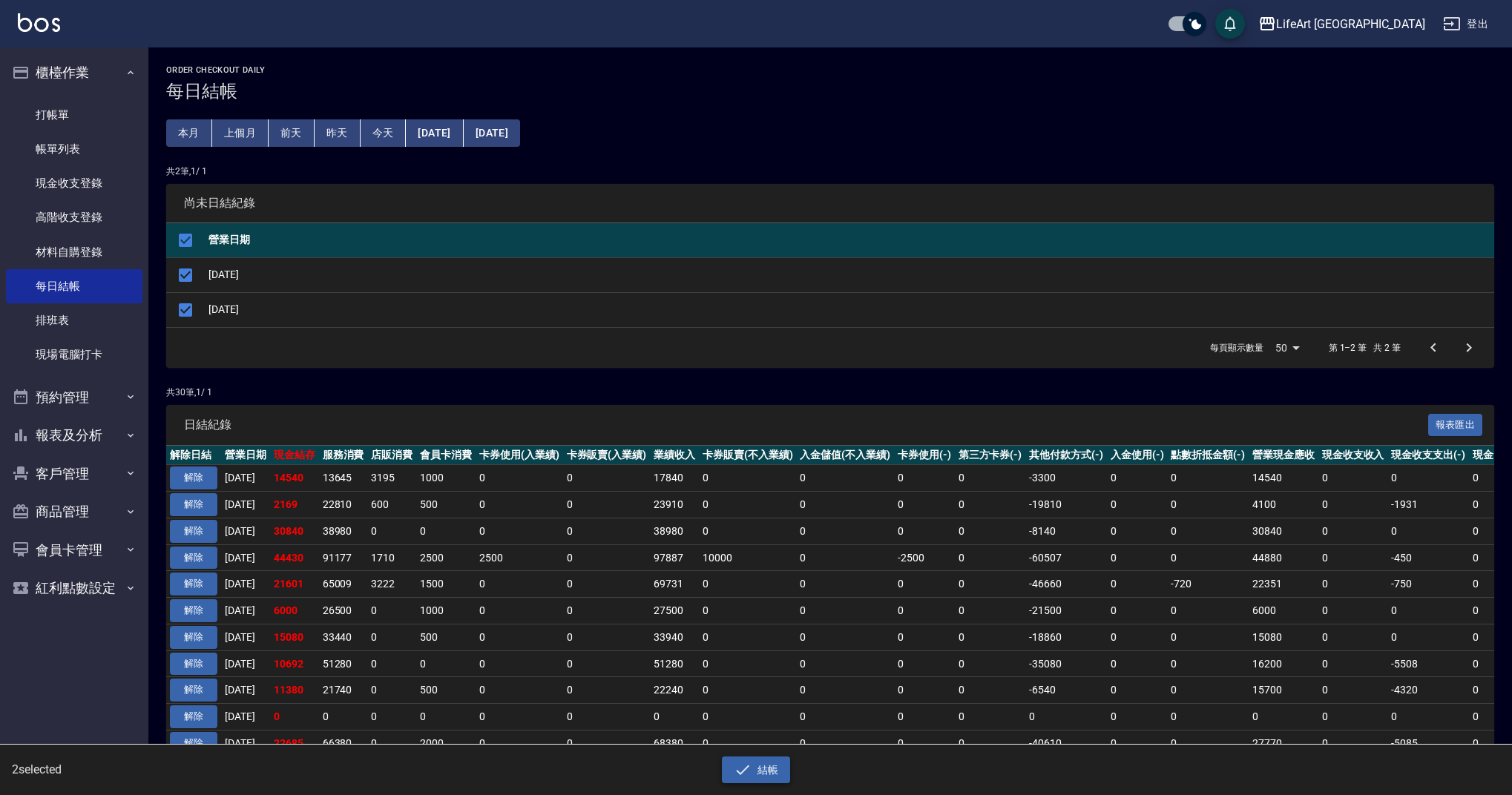
click at [752, 770] on button "結帳" at bounding box center [756, 770] width 69 height 27
click at [700, 72] on div "是否確認要日結 確定" at bounding box center [702, 52] width 83 height 60
click at [706, 54] on button "確定" at bounding box center [702, 59] width 47 height 23
checkbox input "false"
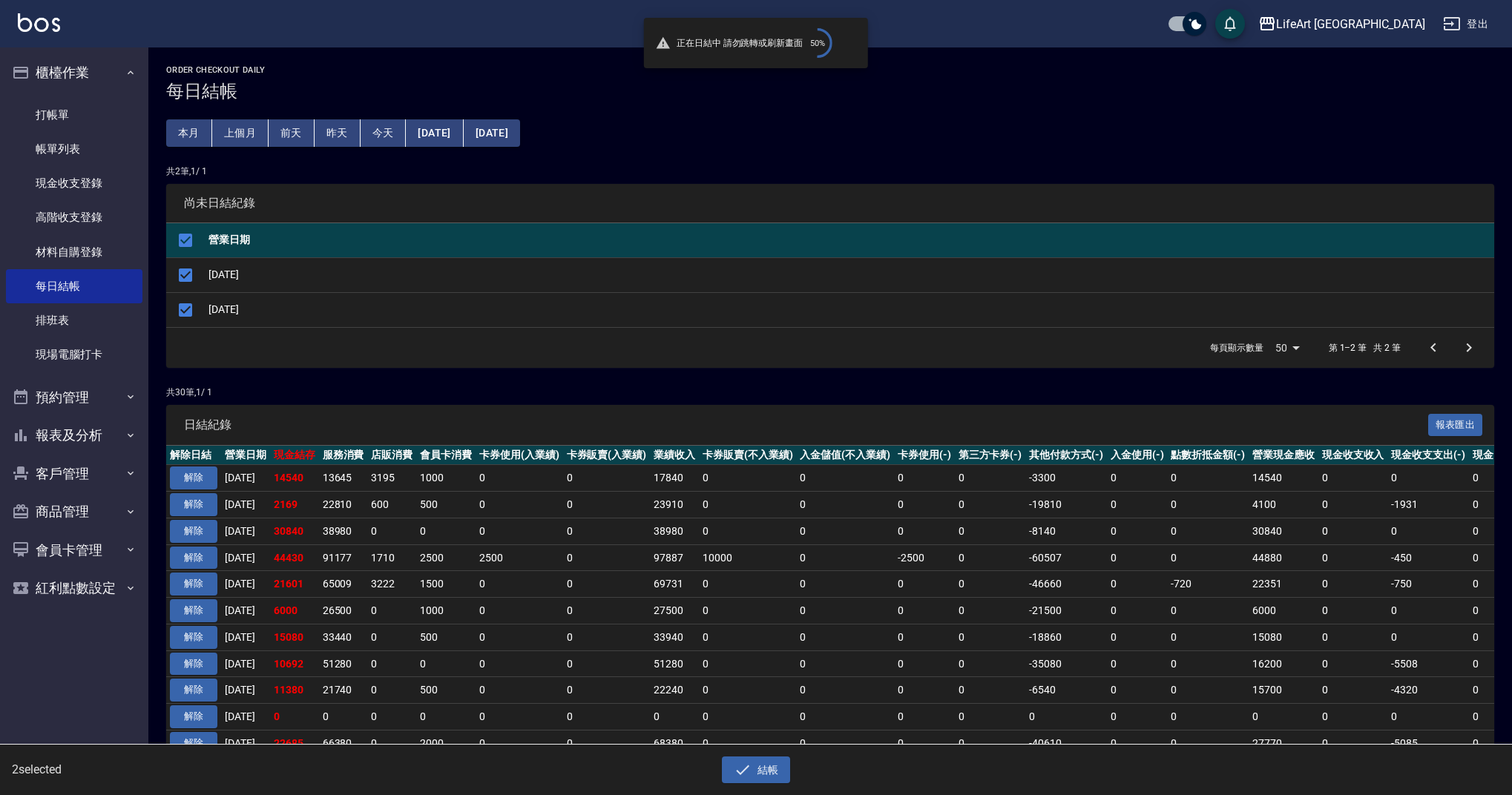
checkbox input "false"
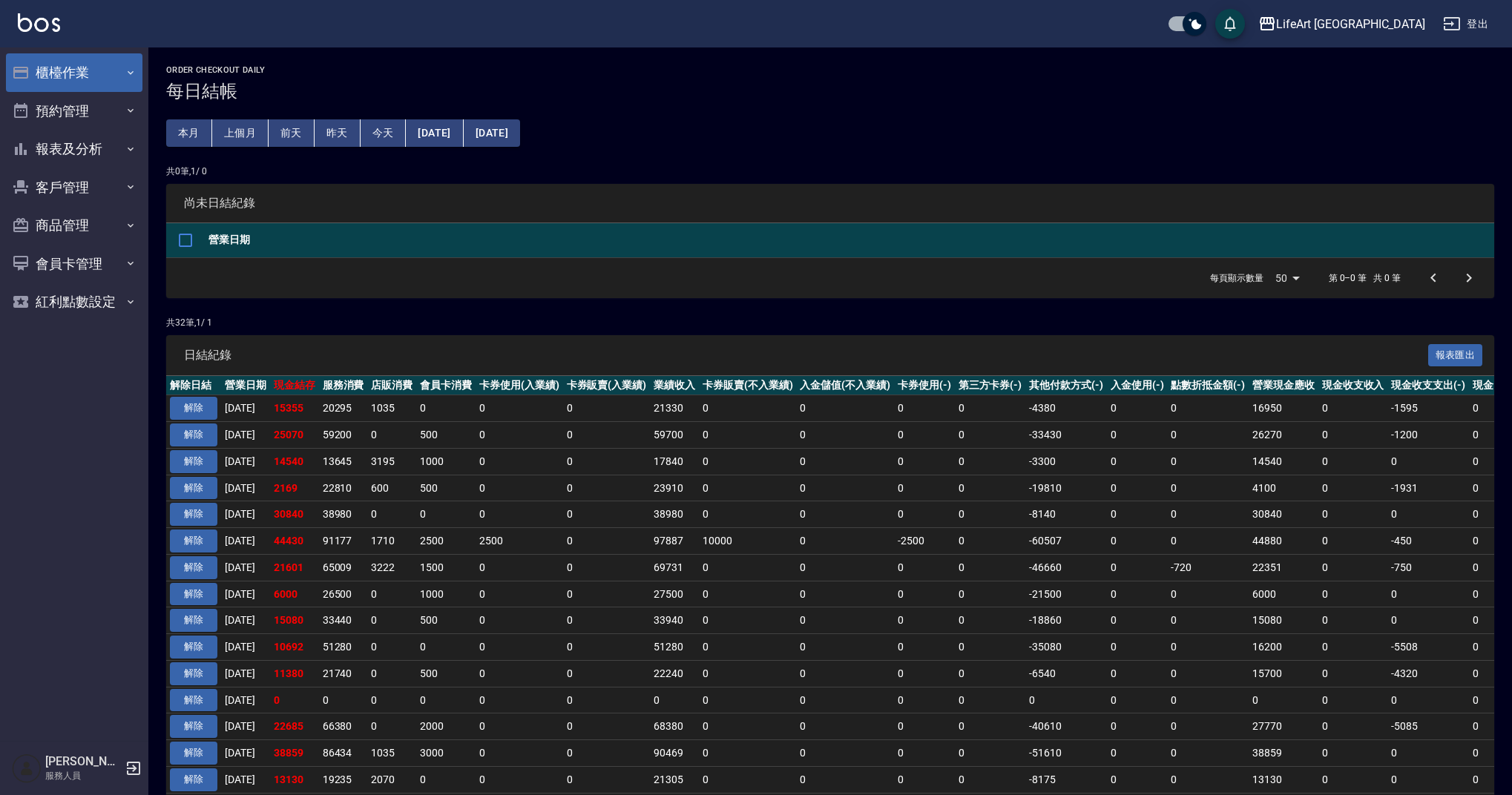
click at [89, 77] on button "櫃檯作業" at bounding box center [74, 72] width 136 height 38
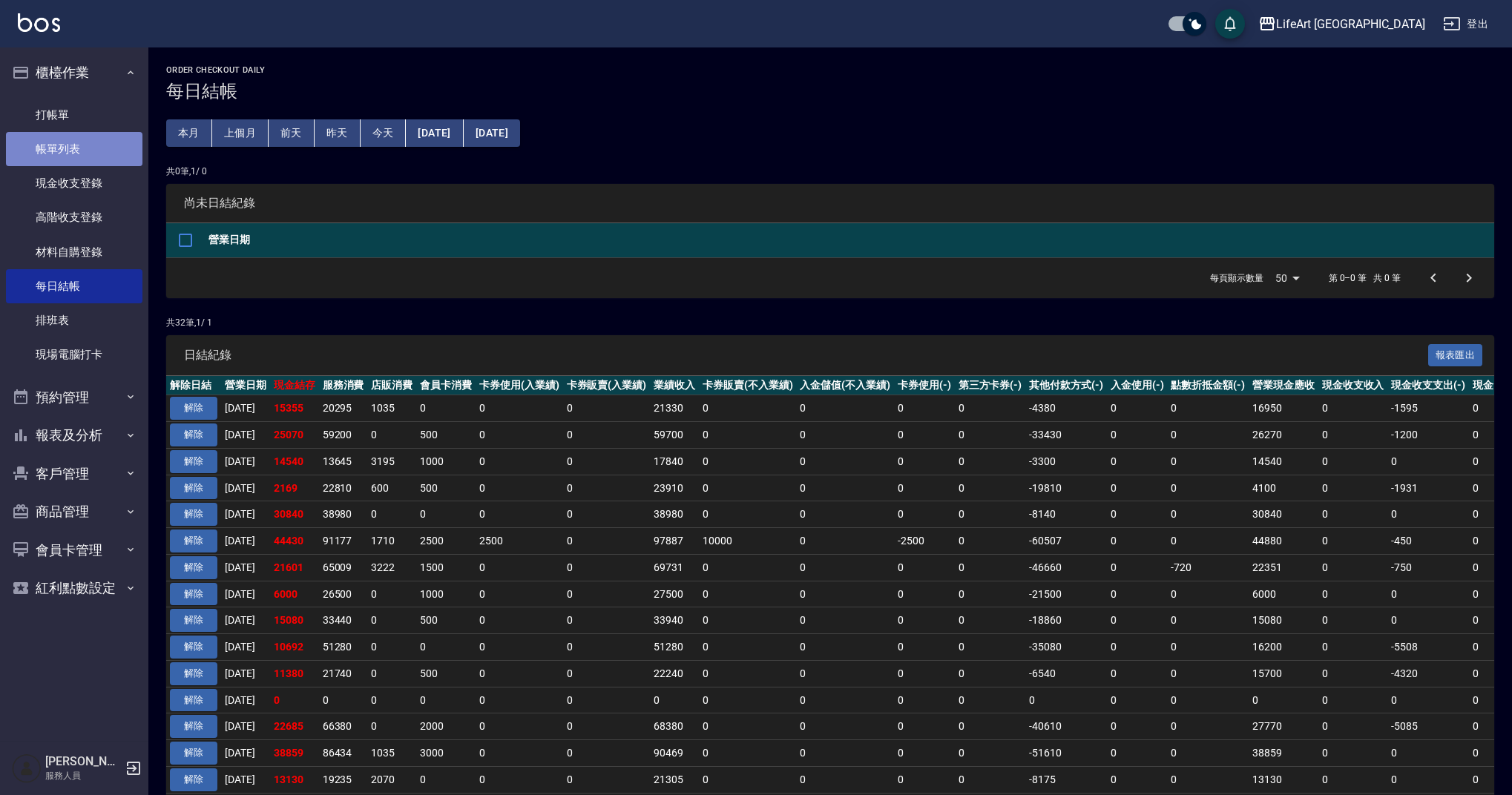
click at [89, 150] on link "帳單列表" at bounding box center [74, 149] width 136 height 34
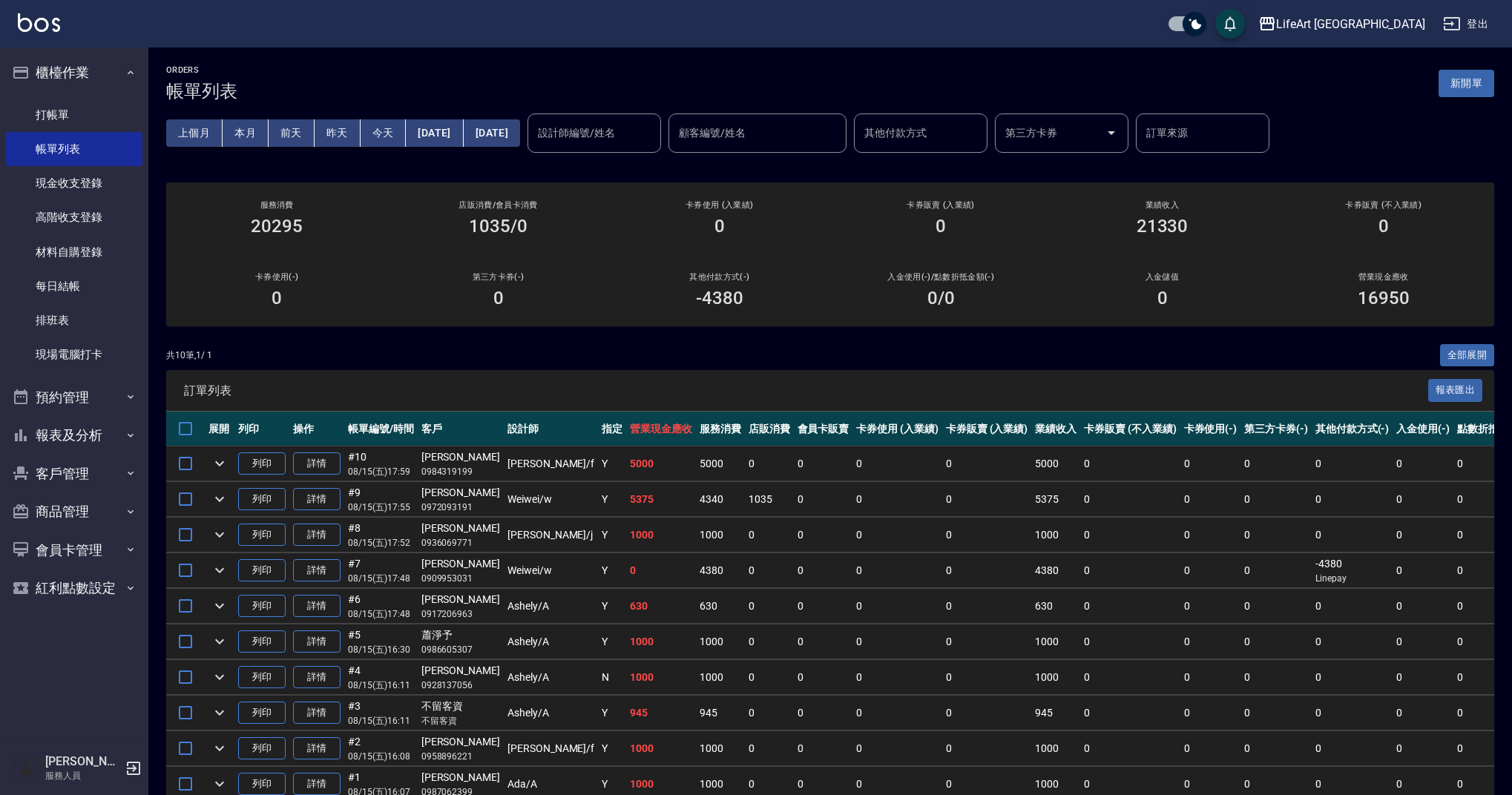
click at [1464, 81] on button "新開單" at bounding box center [1466, 83] width 56 height 27
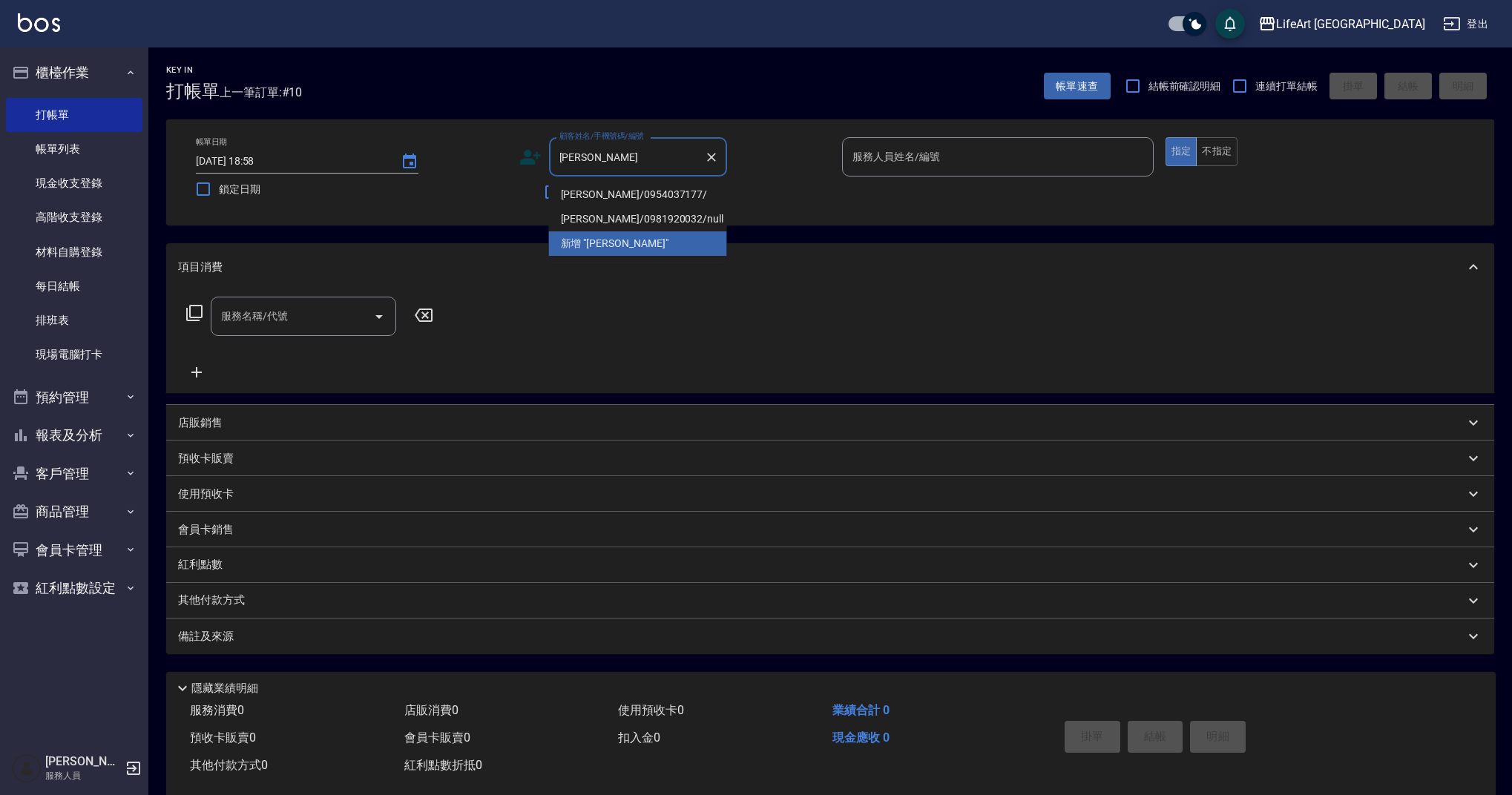
click at [627, 196] on li "[PERSON_NAME]/0954037177/" at bounding box center [637, 194] width 178 height 25
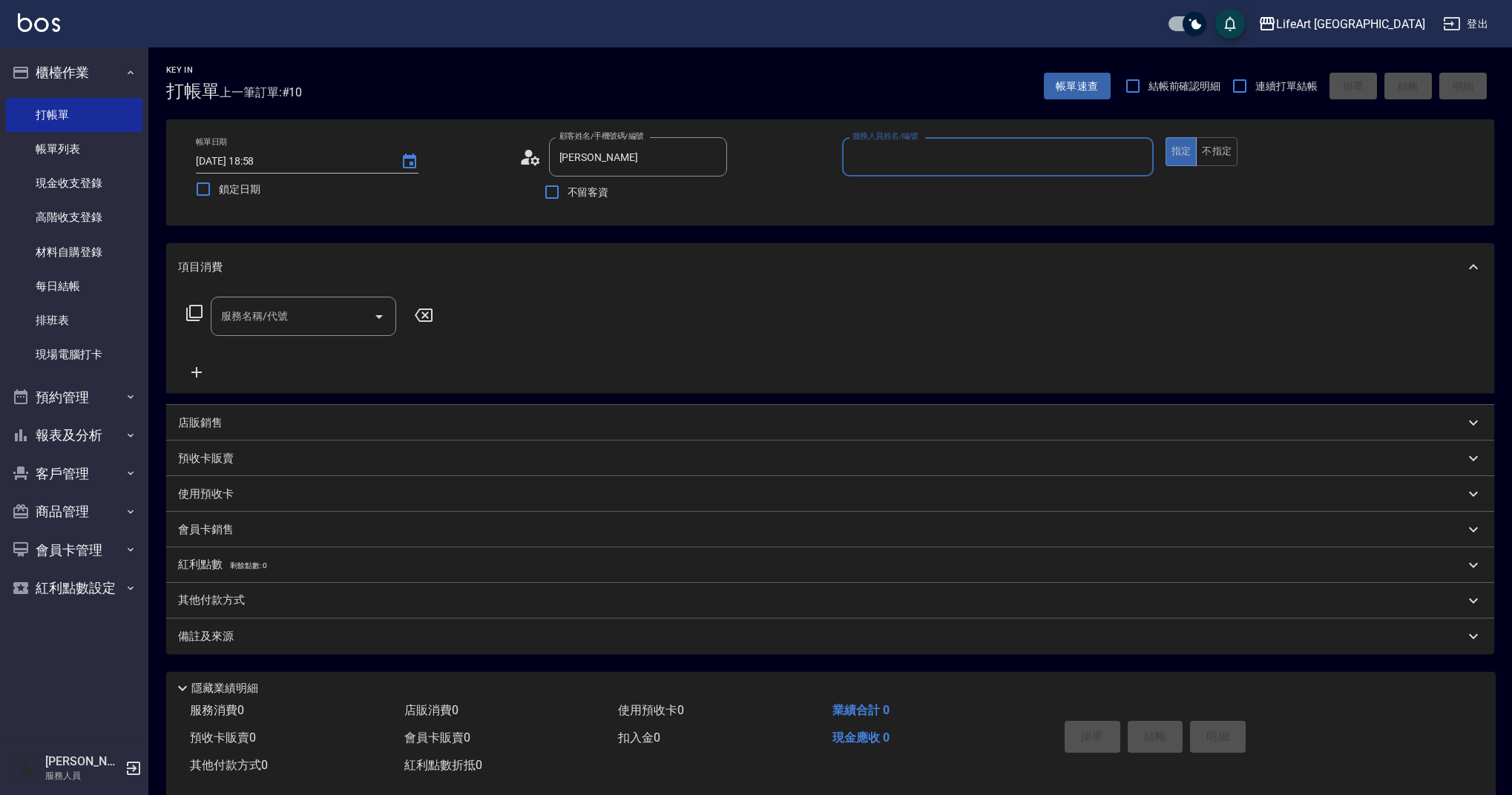
type input "[PERSON_NAME]/0954037177/"
type input "Weiwei-w"
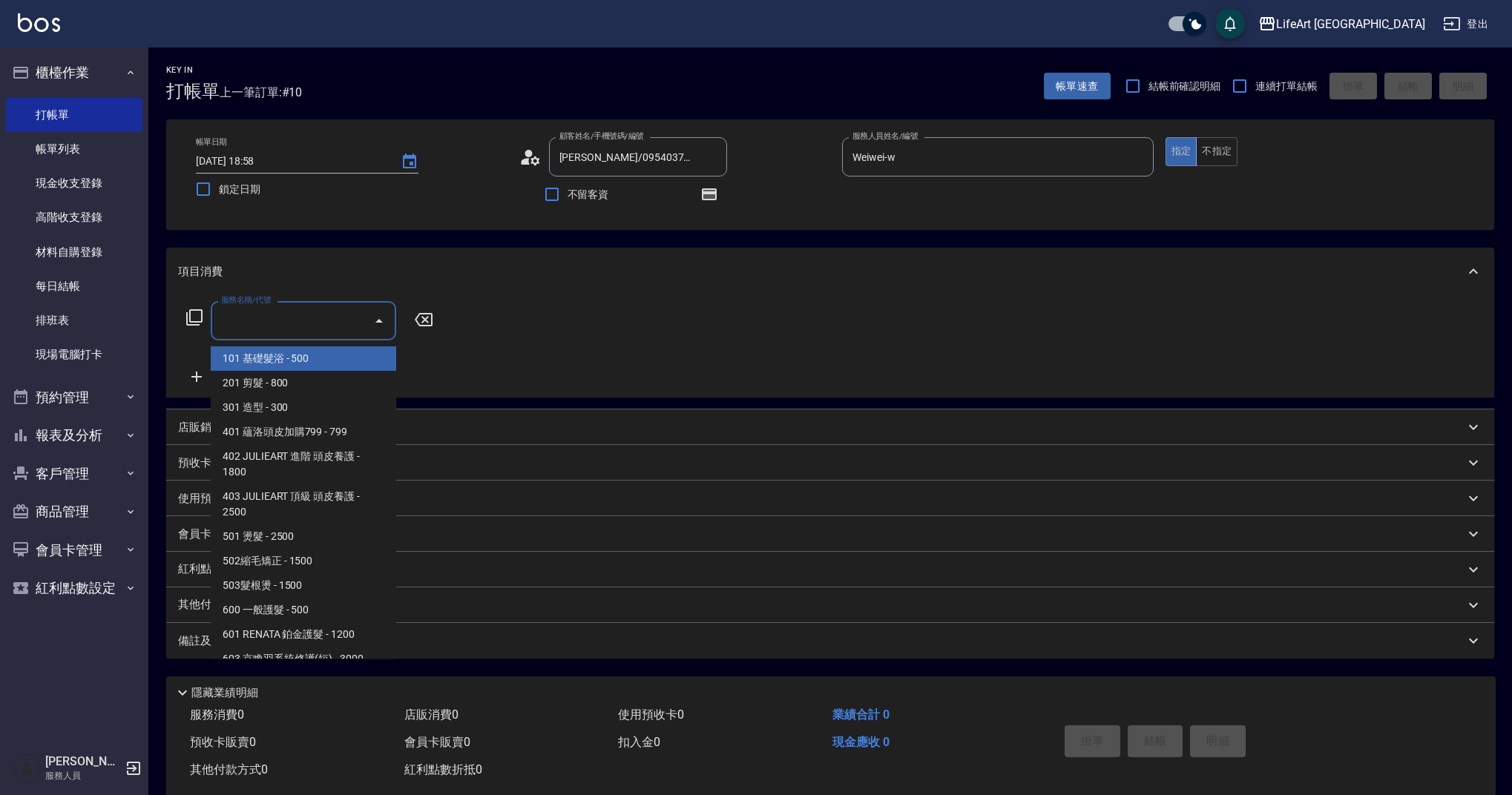
drag, startPoint x: 331, startPoint y: 308, endPoint x: 332, endPoint y: 332, distance: 24.0
click at [330, 308] on input "服務名稱/代號" at bounding box center [292, 321] width 150 height 26
click at [294, 395] on span "201 剪髮 - 800" at bounding box center [303, 383] width 186 height 25
type input "201 剪髮(201)"
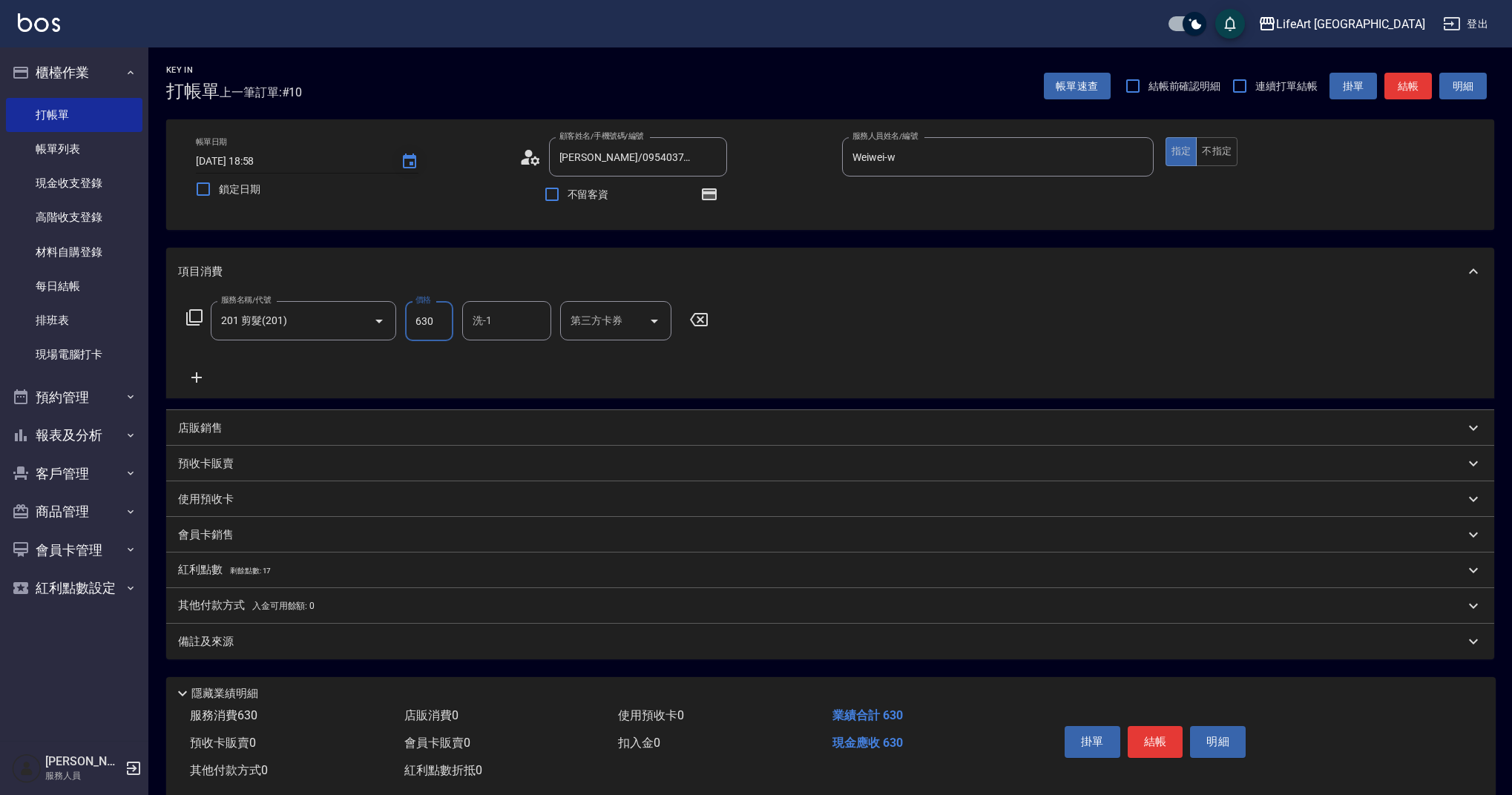
type input "630"
click at [409, 163] on icon "Choose date, selected date is 2025-08-15" at bounding box center [409, 160] width 14 height 15
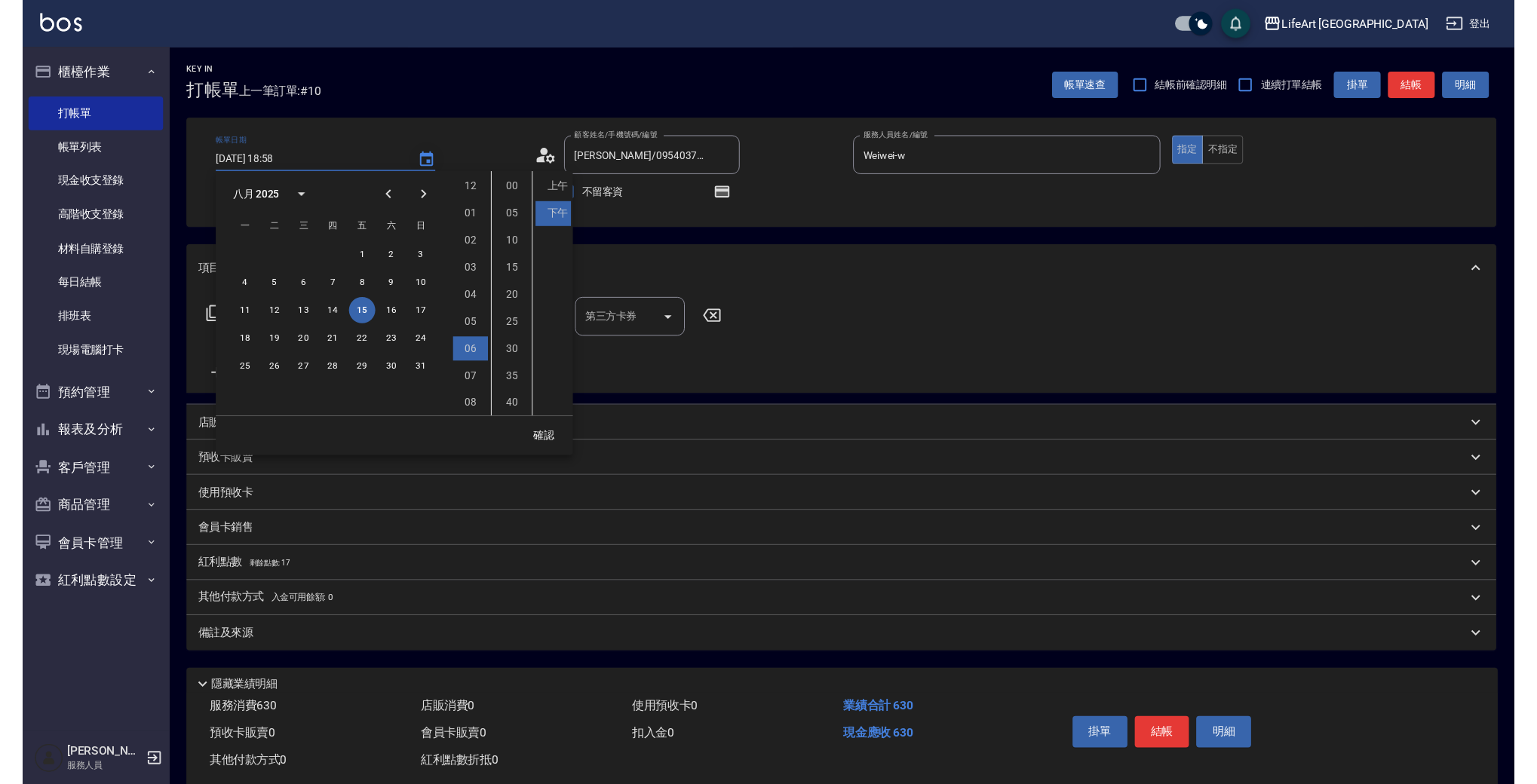
scroll to position [85, 0]
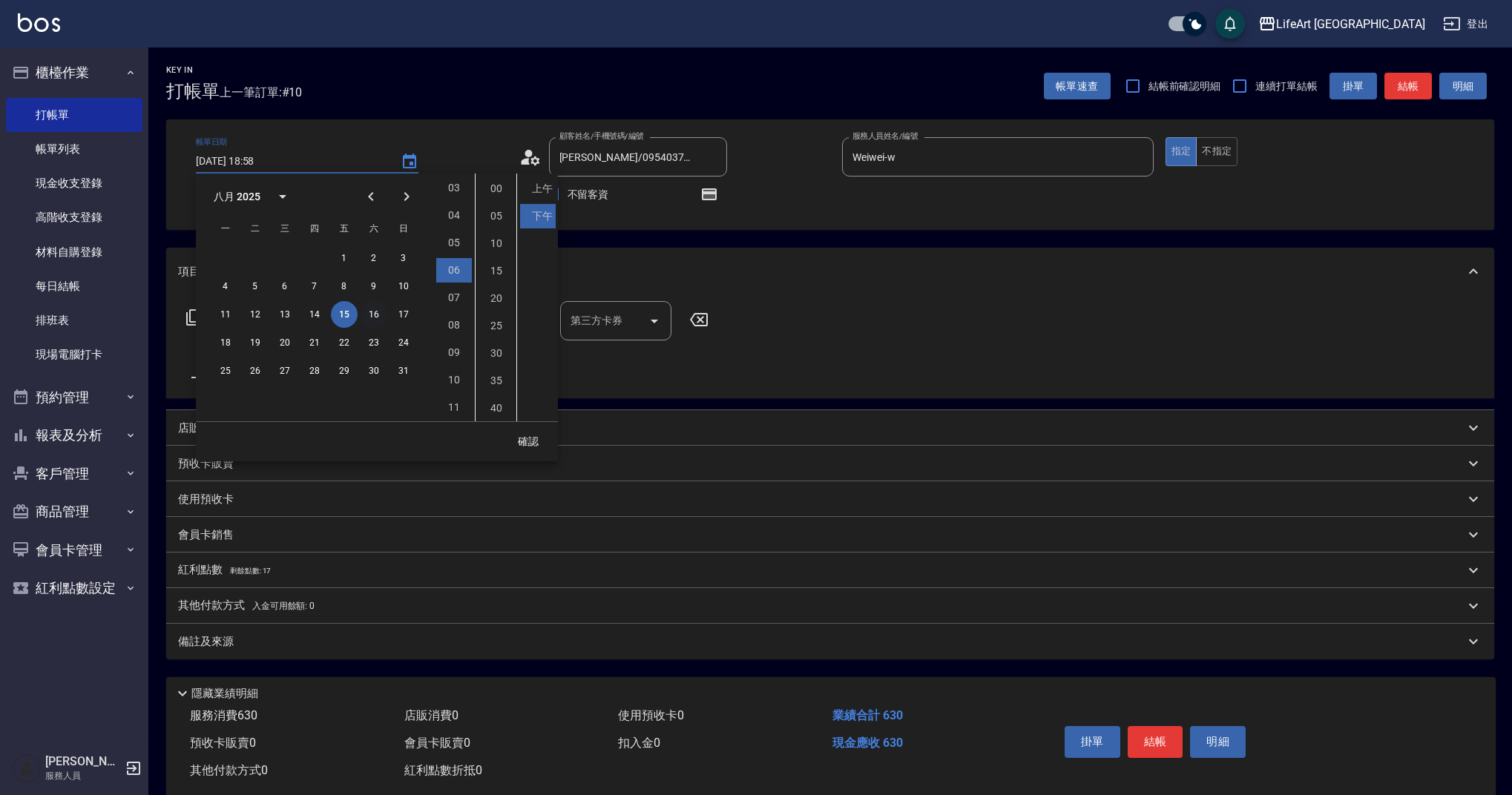
click at [368, 316] on button "16" at bounding box center [373, 314] width 27 height 26
type input "[DATE] 18:58"
click at [516, 448] on button "確認" at bounding box center [528, 442] width 47 height 27
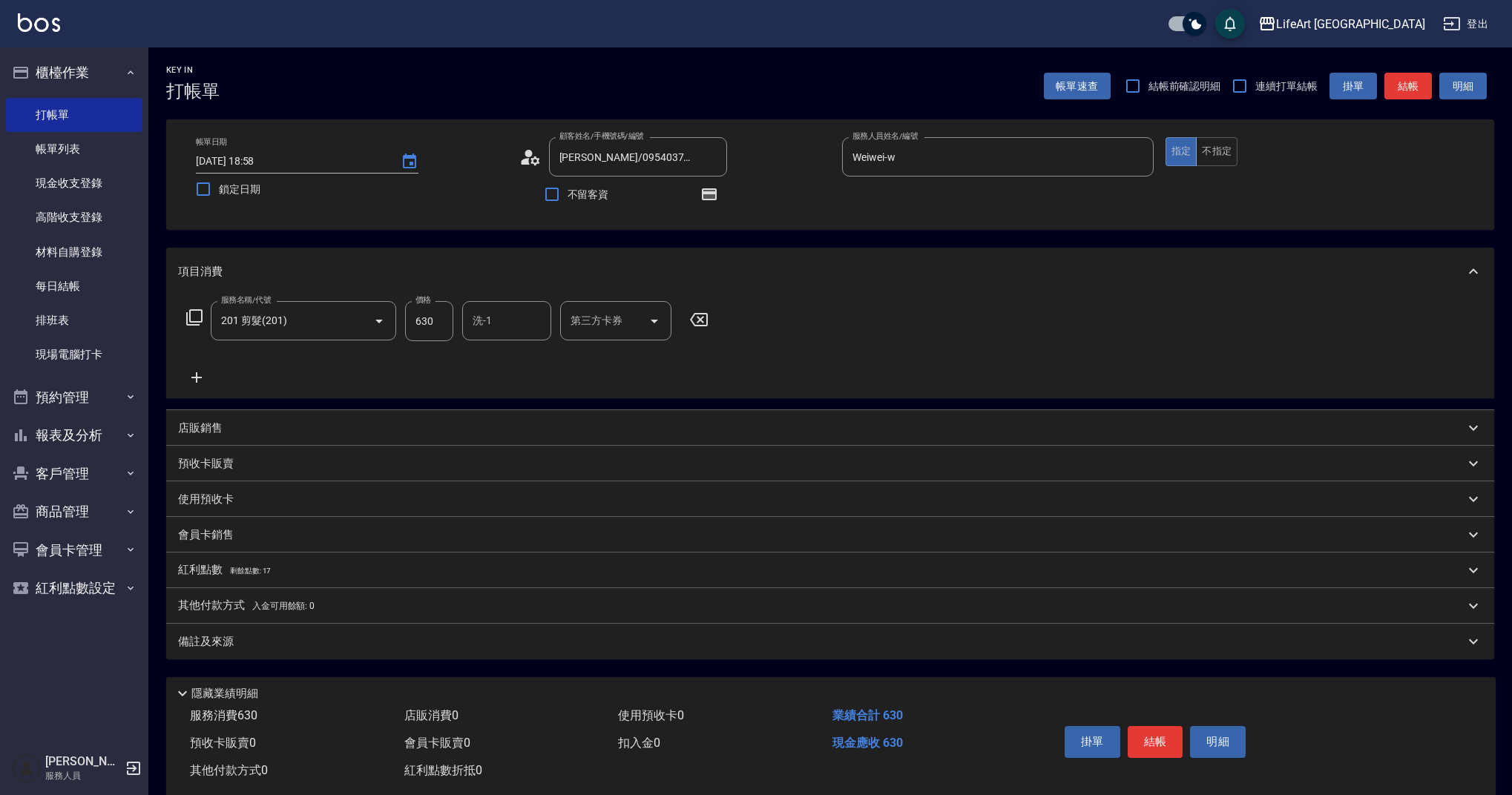
click at [266, 647] on div "備註及來源" at bounding box center [821, 642] width 1286 height 16
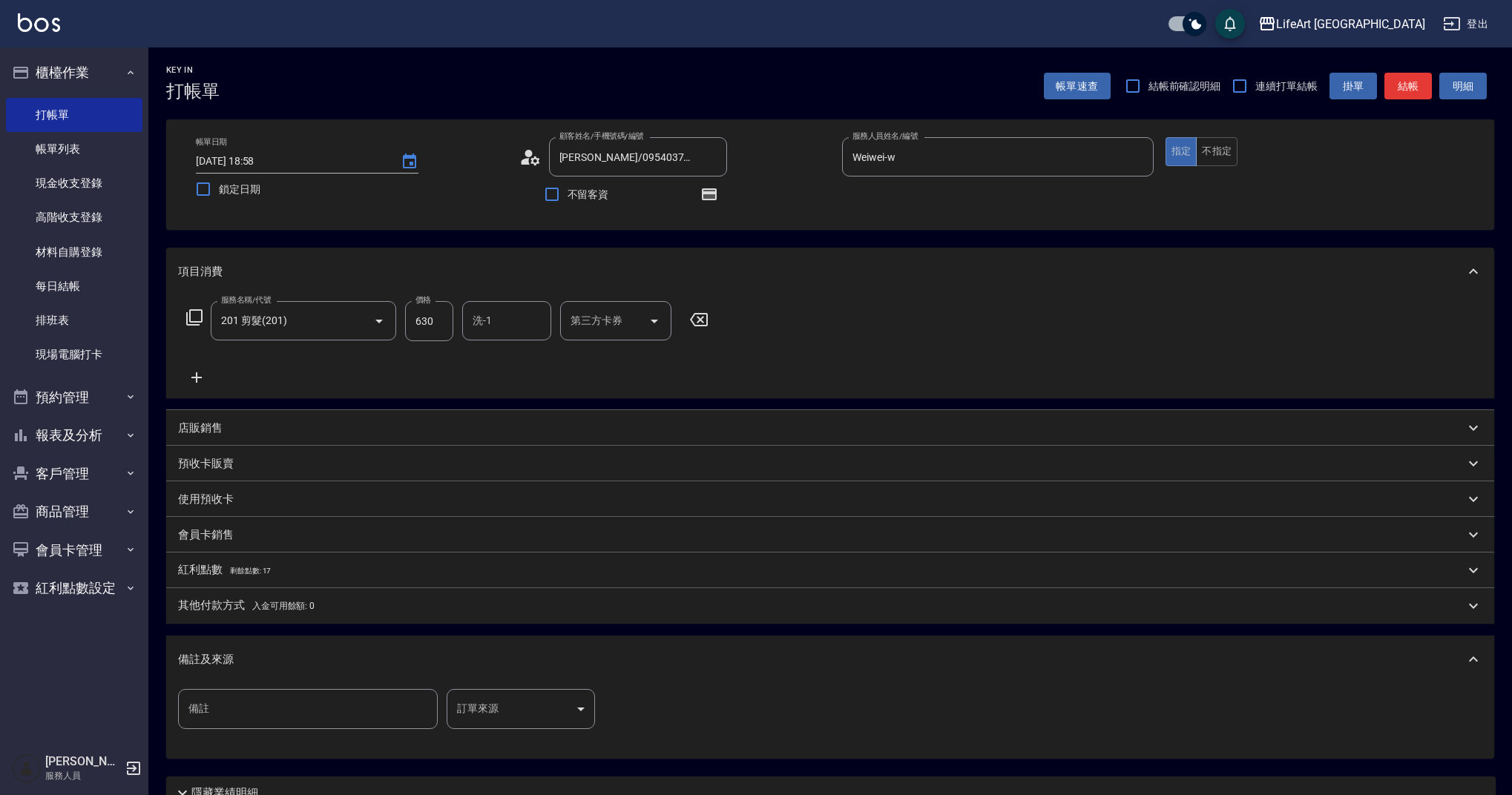
click at [553, 716] on body "LifeArt 蘆洲 登出 櫃檯作業 打帳單 帳單列表 現金收支登錄 高階收支登錄 材料自購登錄 每日結帳 排班表 現場電腦打卡 預約管理 預約管理 單日預約…" at bounding box center [756, 459] width 1512 height 920
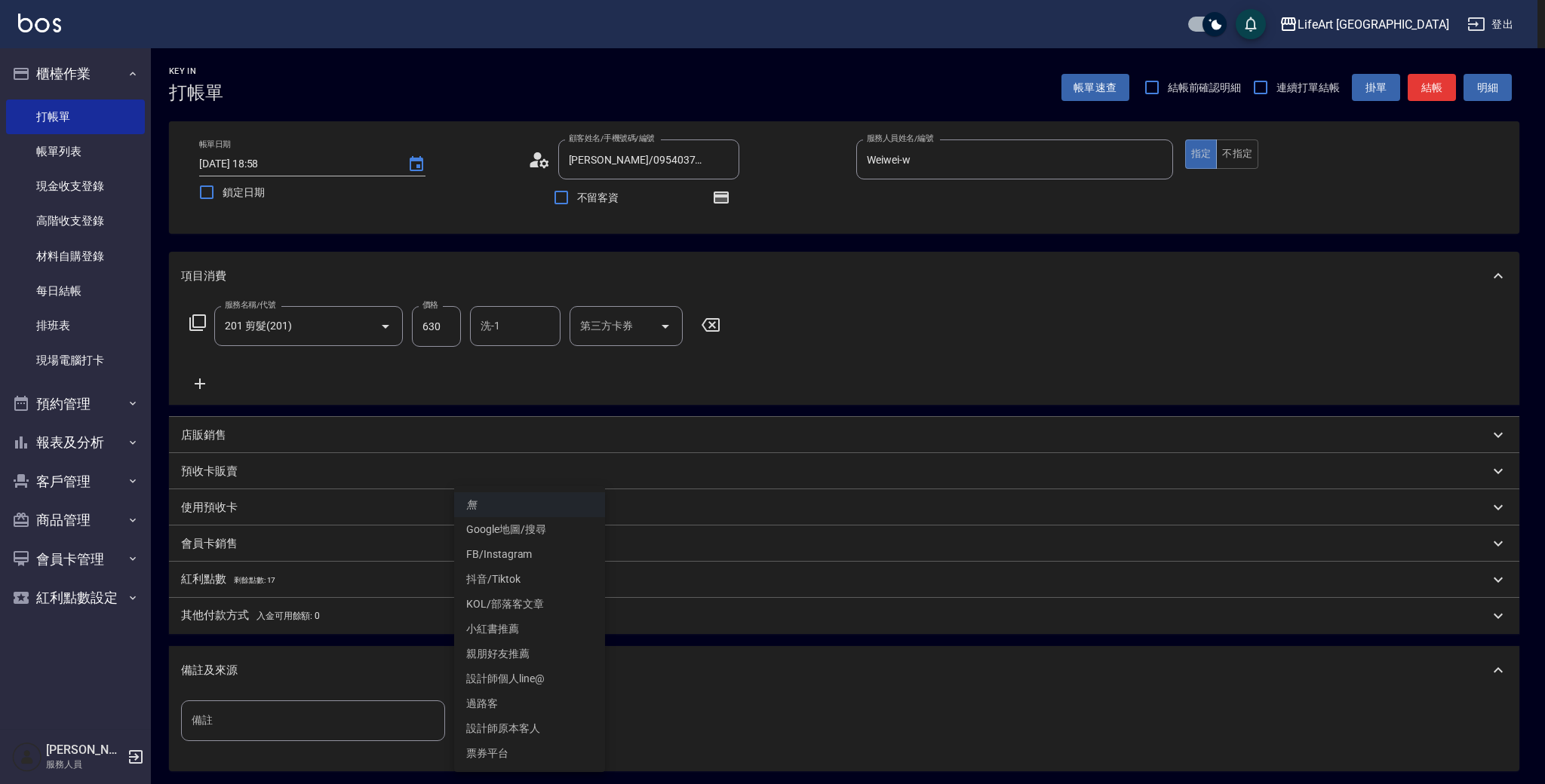
click at [506, 733] on li "設計師原本客人" at bounding box center [529, 728] width 151 height 25
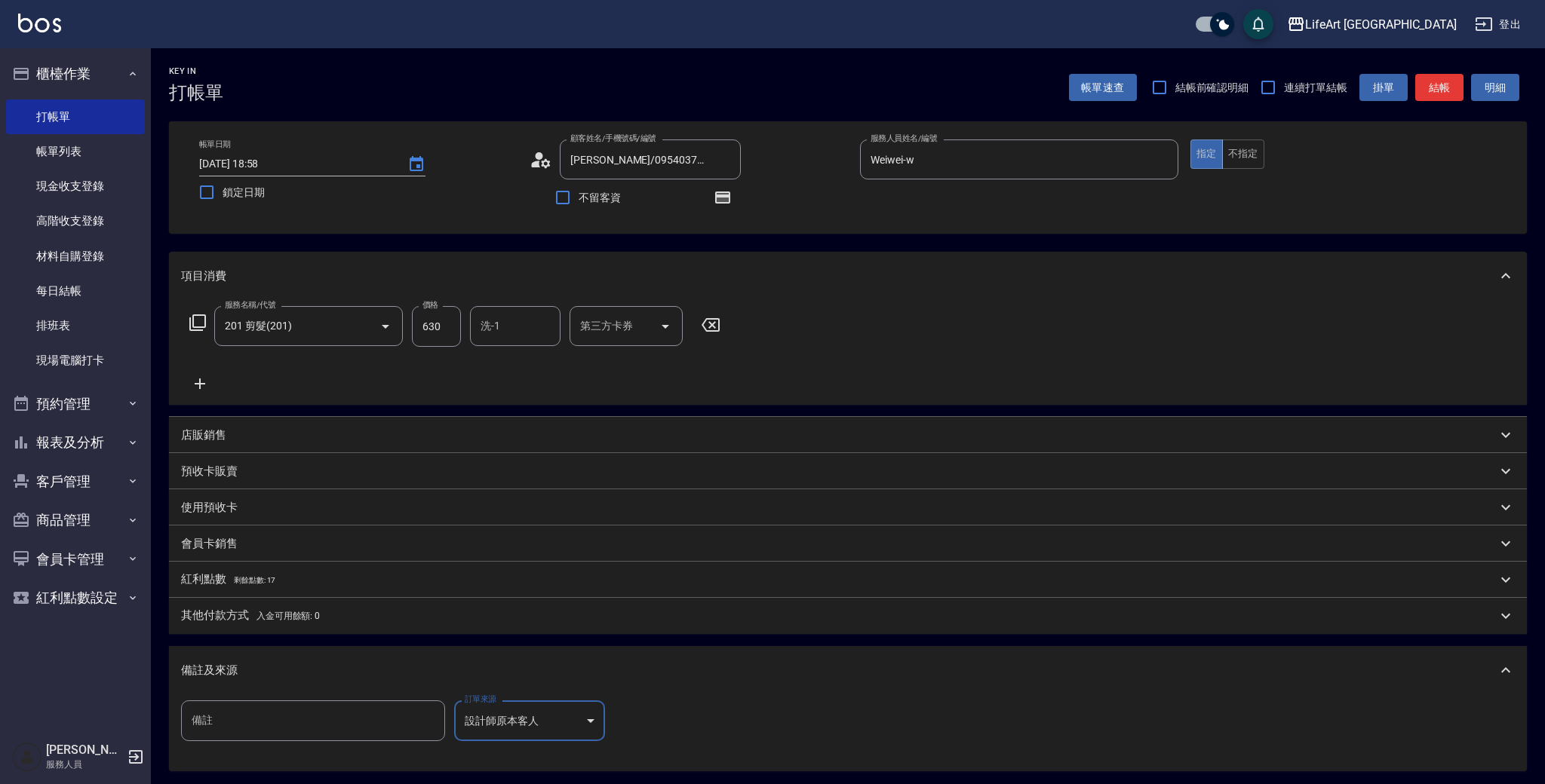
type input "設計師原本客人"
click at [236, 583] on span "剩餘點數: 17" at bounding box center [255, 580] width 42 height 8
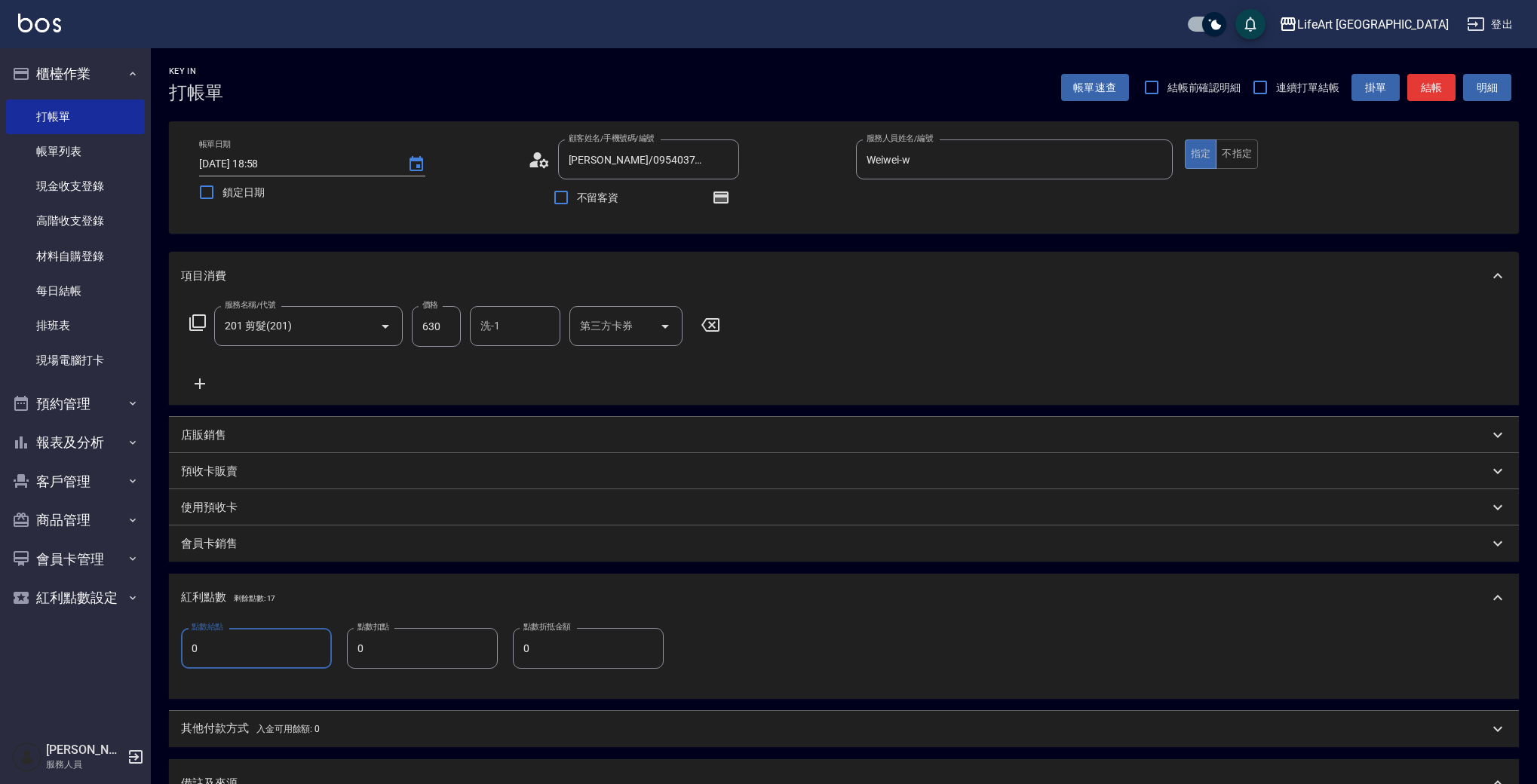
drag, startPoint x: 214, startPoint y: 649, endPoint x: 166, endPoint y: 649, distance: 48.0
click at [166, 649] on div "Key In 打帳單 帳單速查 結帳前確認明細 連續打單結帳 掛單 結帳 明細 帳單日期 [DATE] 18:58 鎖定日期 顧客姓名/手機號碼/編號 [PE…" at bounding box center [843, 548] width 1386 height 1000
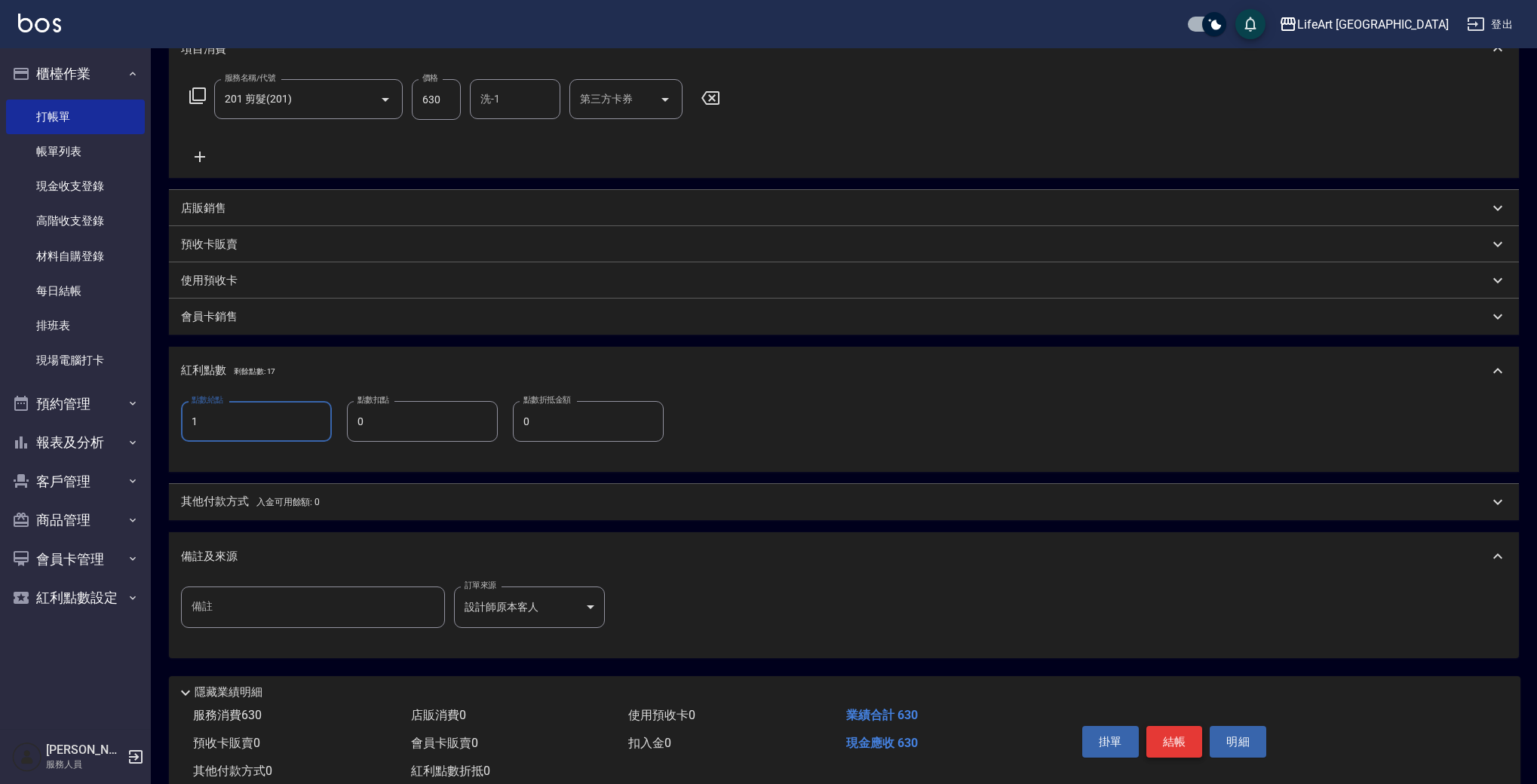
type input "1"
click at [1165, 743] on button "結帳" at bounding box center [1175, 742] width 57 height 32
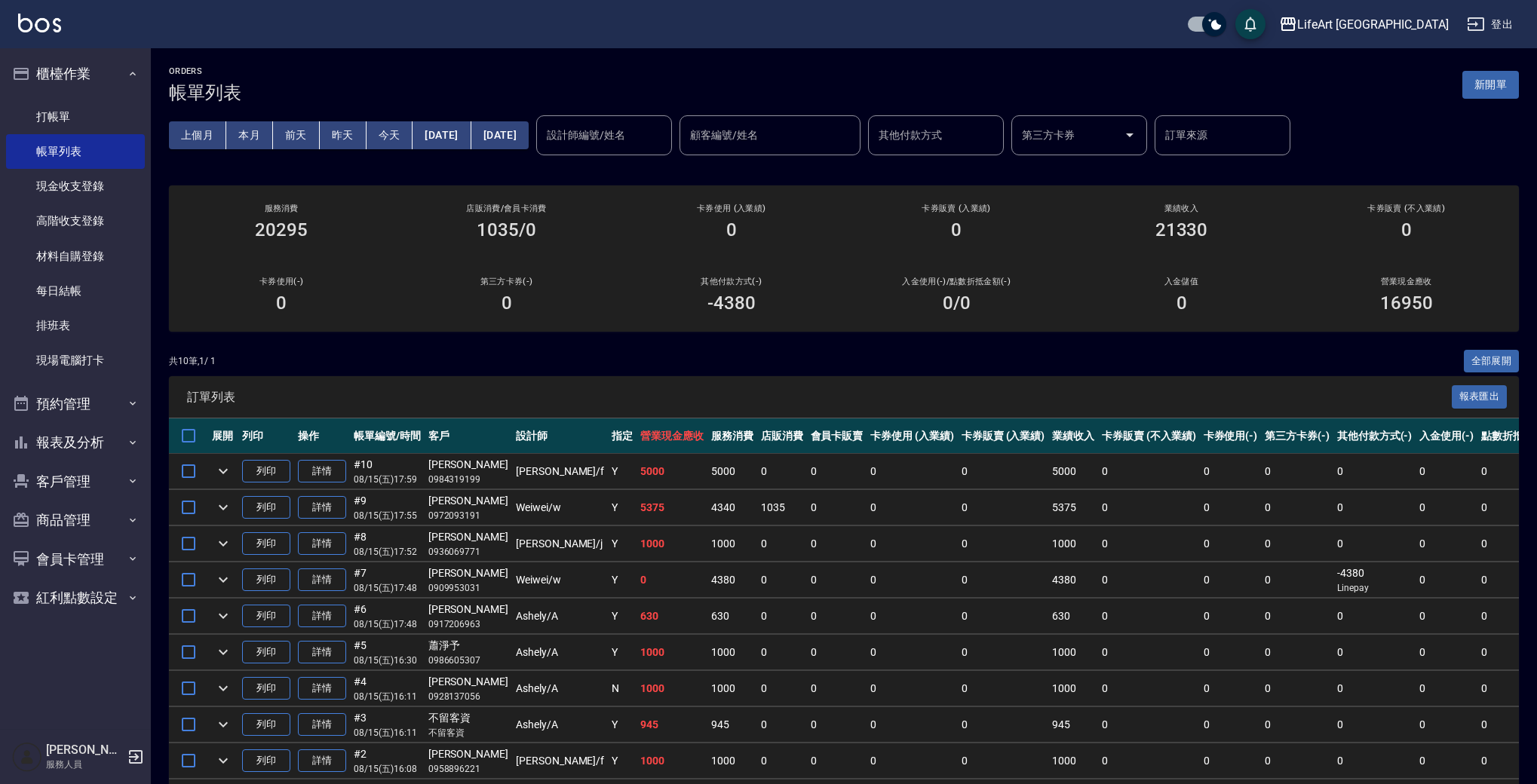
click at [462, 128] on button "[DATE]" at bounding box center [441, 136] width 58 height 28
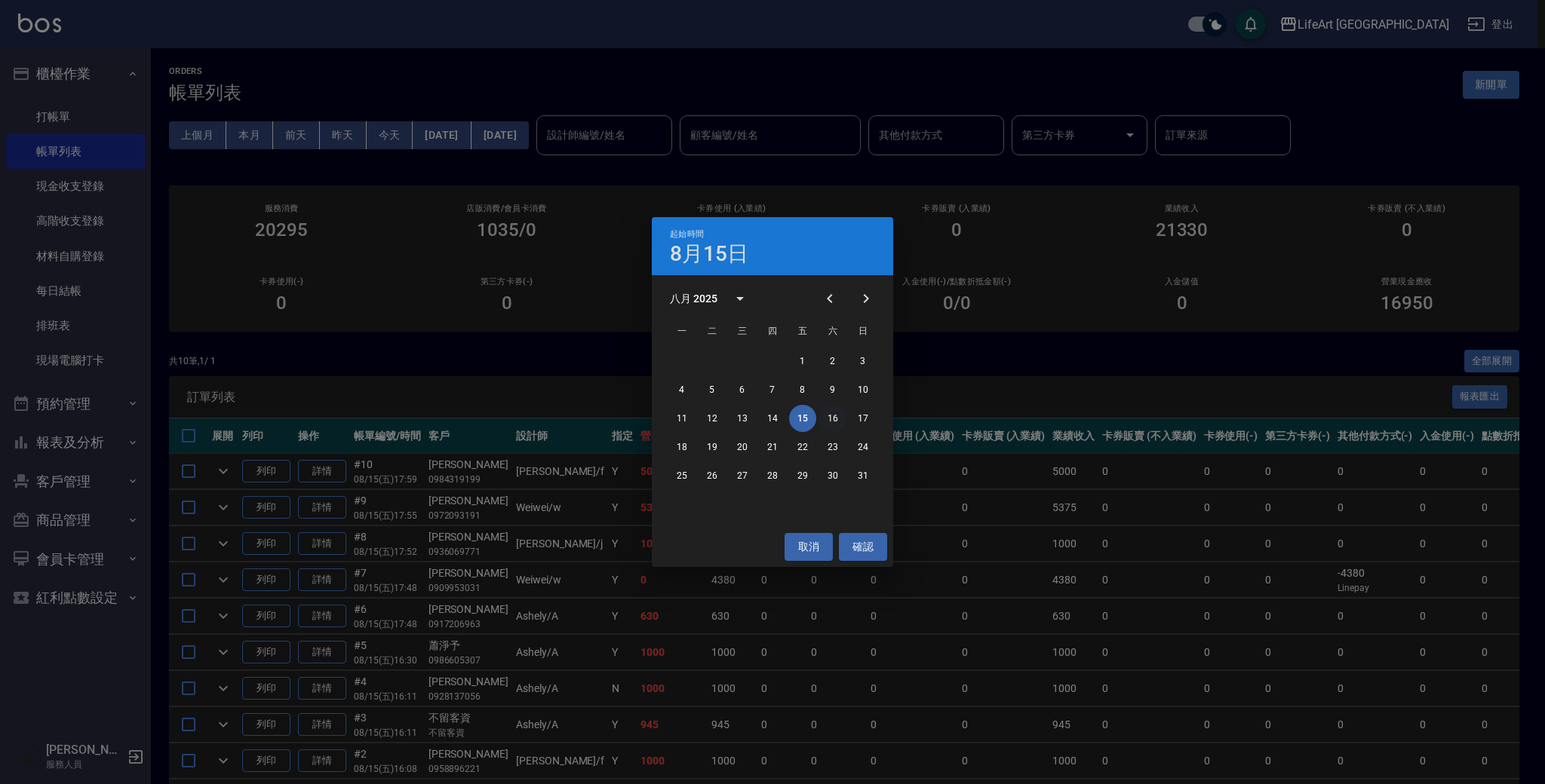
click at [828, 421] on button "16" at bounding box center [832, 418] width 27 height 27
